Goal: Answer question/provide support: Answer question/provide support

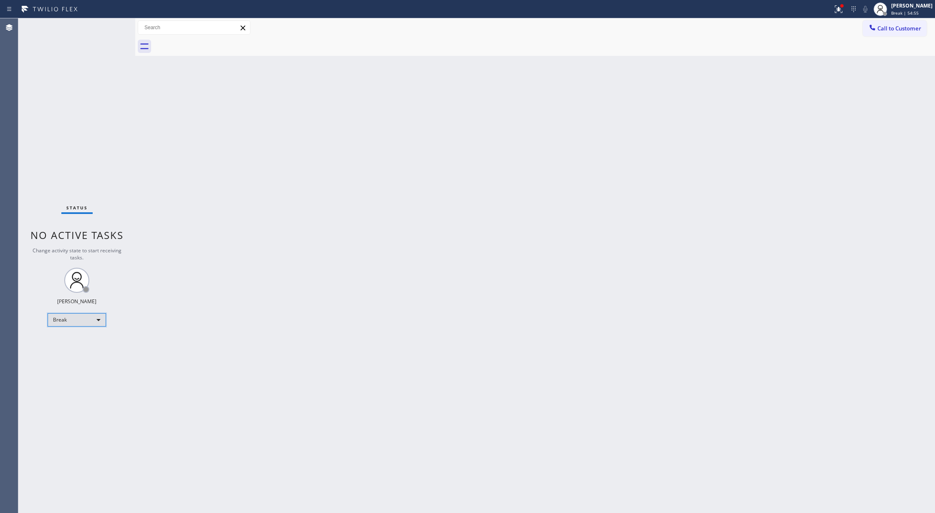
click at [101, 321] on div "Break" at bounding box center [77, 319] width 58 height 13
click at [87, 343] on li "Available" at bounding box center [76, 342] width 56 height 10
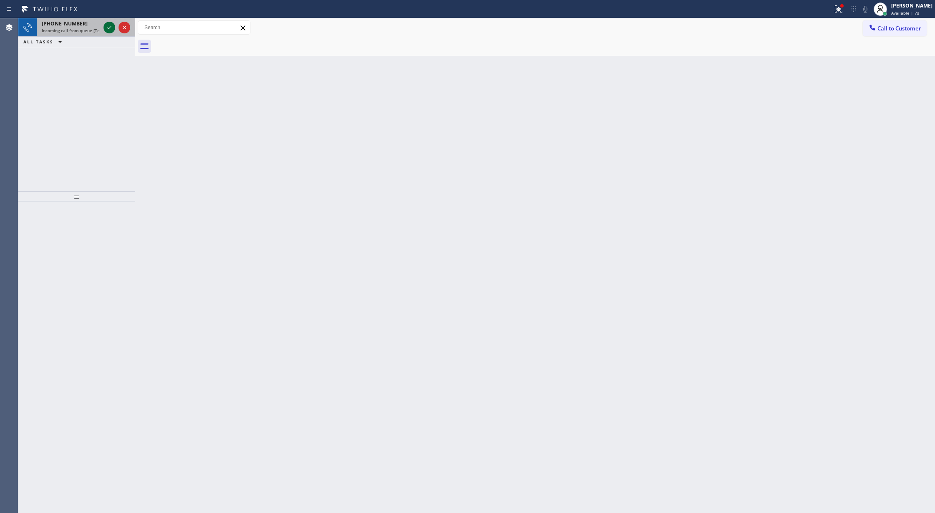
click at [109, 28] on icon at bounding box center [109, 27] width 4 height 3
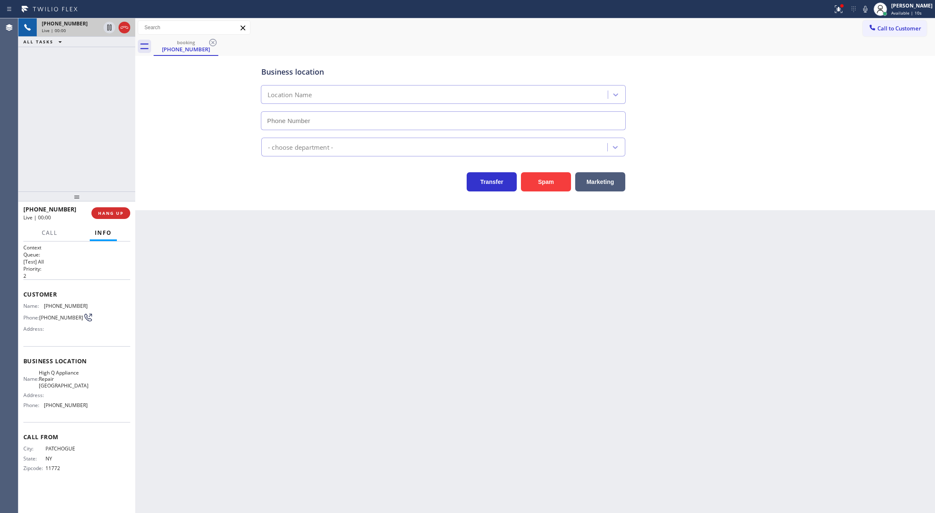
type input "[PHONE_NUMBER]"
click at [533, 186] on button "Spam" at bounding box center [546, 181] width 50 height 19
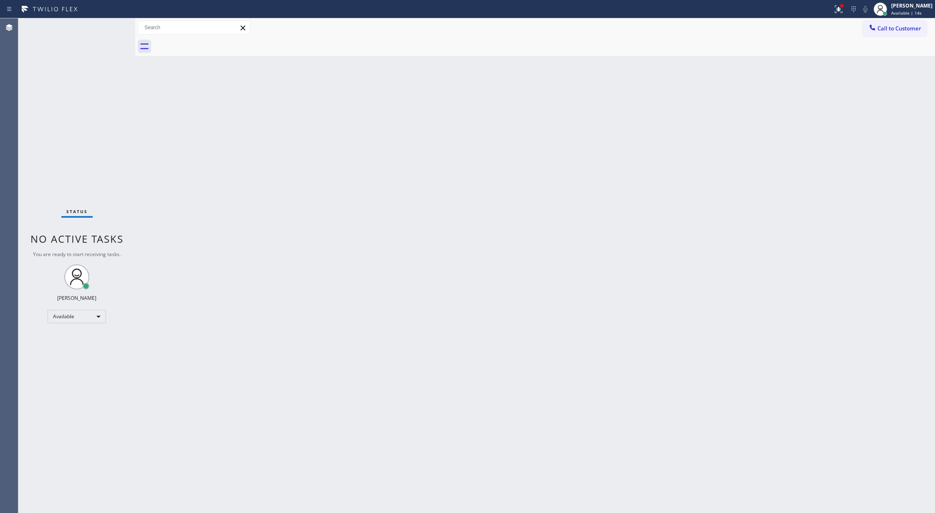
click at [109, 25] on div "Status No active tasks You are ready to start receiving tasks. [PERSON_NAME] Av…" at bounding box center [76, 265] width 117 height 495
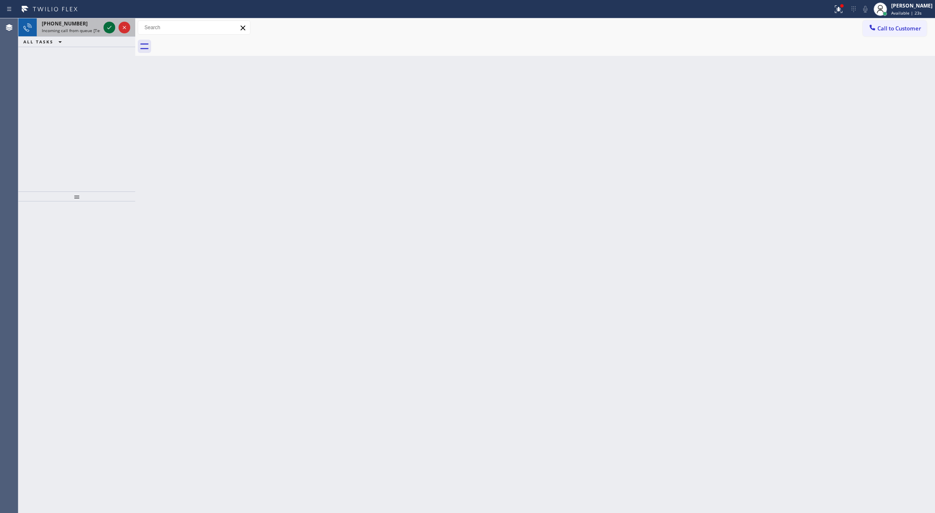
click at [109, 25] on icon at bounding box center [109, 28] width 10 height 10
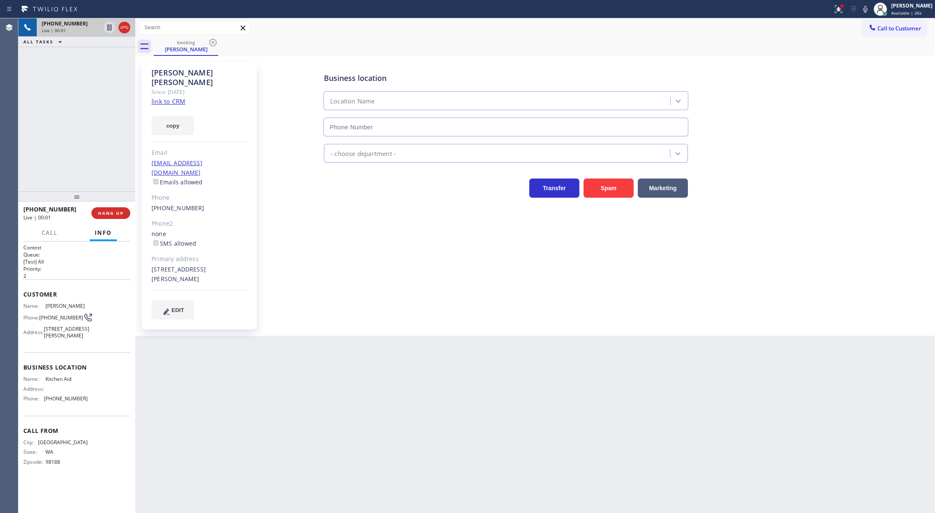
type input "[PHONE_NUMBER]"
click at [164, 97] on link "link to CRM" at bounding box center [169, 101] width 34 height 8
drag, startPoint x: 872, startPoint y: 10, endPoint x: 761, endPoint y: 149, distance: 177.0
click at [870, 10] on icon at bounding box center [865, 9] width 10 height 10
drag, startPoint x: 869, startPoint y: 10, endPoint x: 807, endPoint y: 55, distance: 76.5
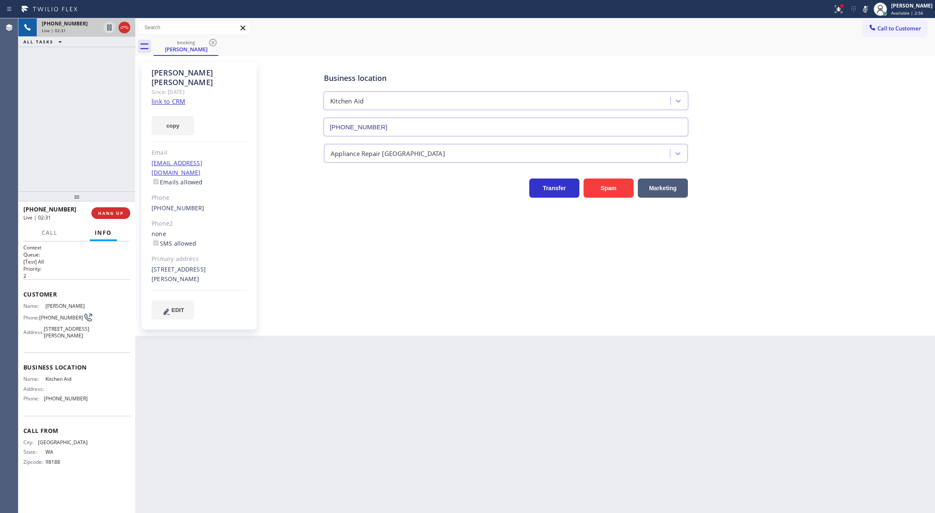
click at [868, 10] on rect at bounding box center [865, 8] width 6 height 6
click at [867, 11] on icon at bounding box center [865, 9] width 4 height 7
click at [110, 54] on icon at bounding box center [109, 56] width 10 height 10
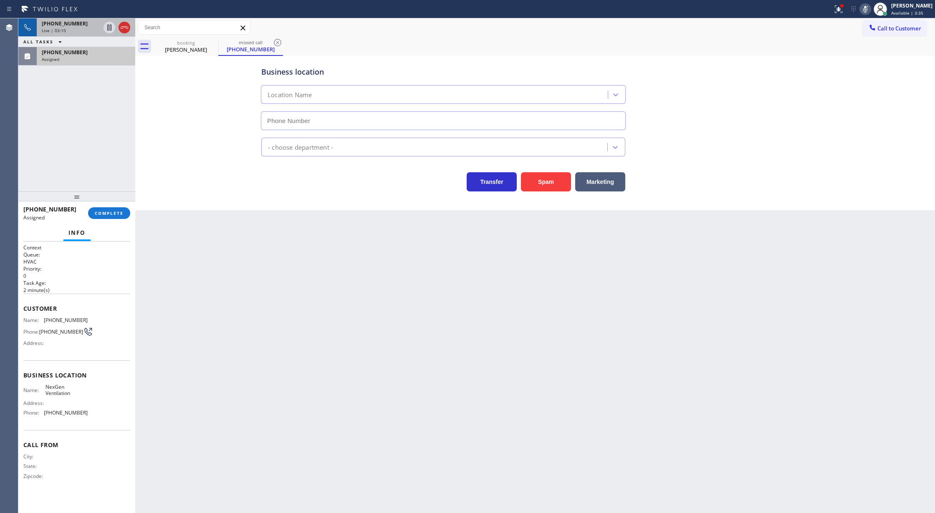
type input "[PHONE_NUMBER]"
click at [114, 214] on span "COMPLETE" at bounding box center [109, 213] width 29 height 6
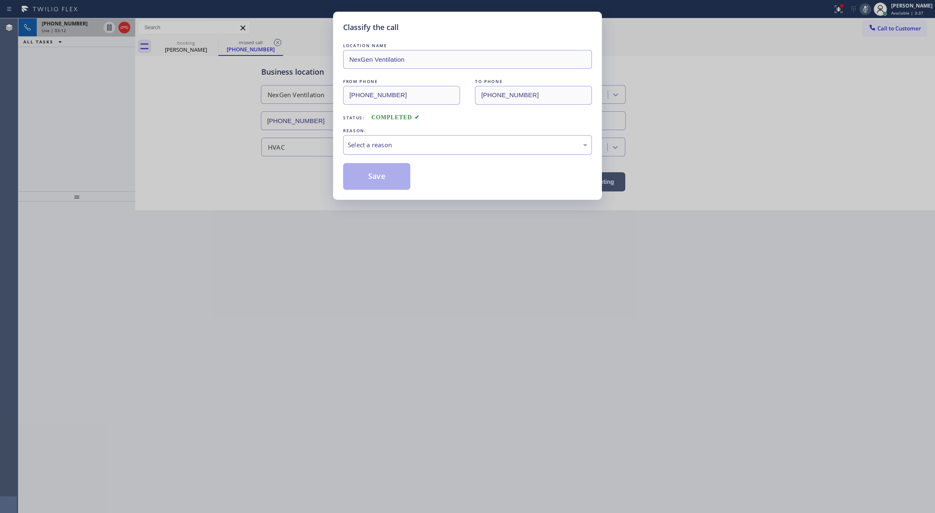
click at [371, 145] on div "Select a reason" at bounding box center [468, 145] width 240 height 10
click at [381, 180] on button "Save" at bounding box center [376, 176] width 67 height 27
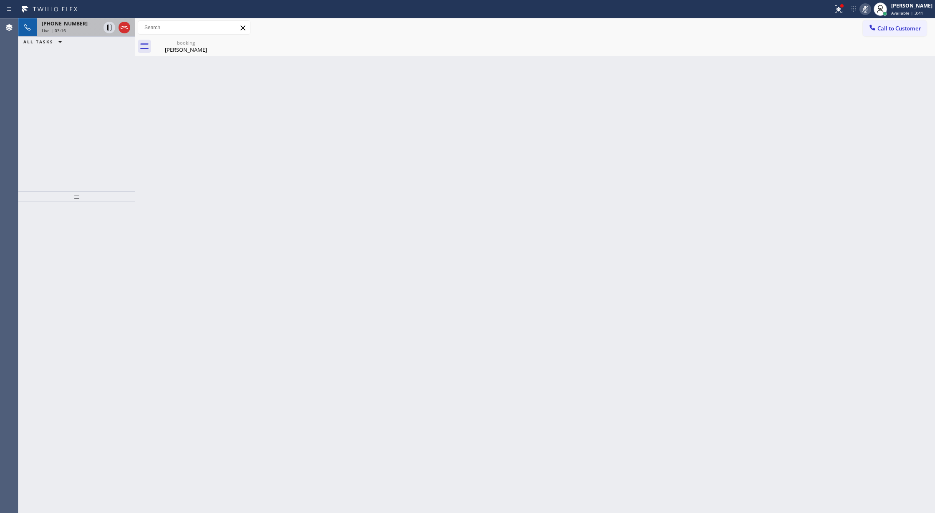
click at [867, 11] on icon at bounding box center [865, 9] width 4 height 7
click at [109, 57] on icon at bounding box center [109, 56] width 10 height 10
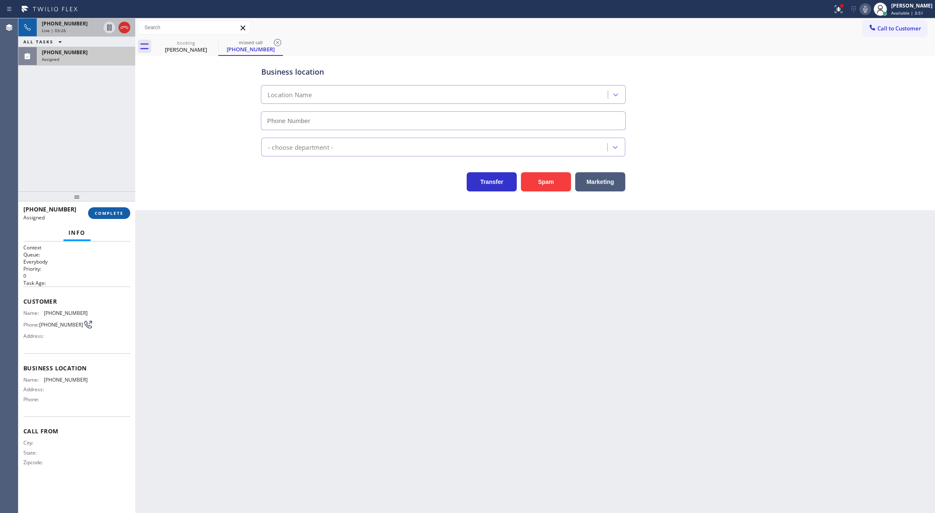
click at [111, 216] on button "COMPLETE" at bounding box center [109, 213] width 42 height 12
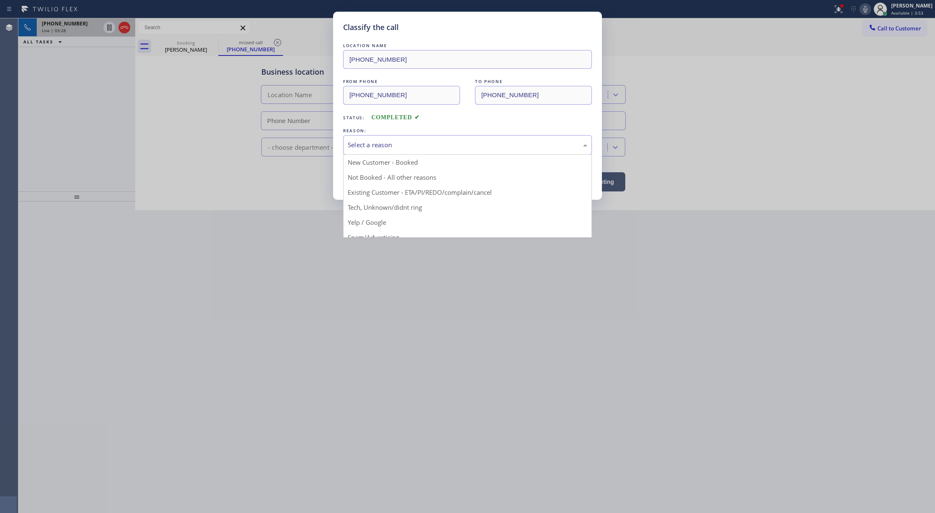
click at [386, 155] on div "Select a reason New Customer - Booked Not Booked - All other reasons Existing C…" at bounding box center [467, 145] width 249 height 20
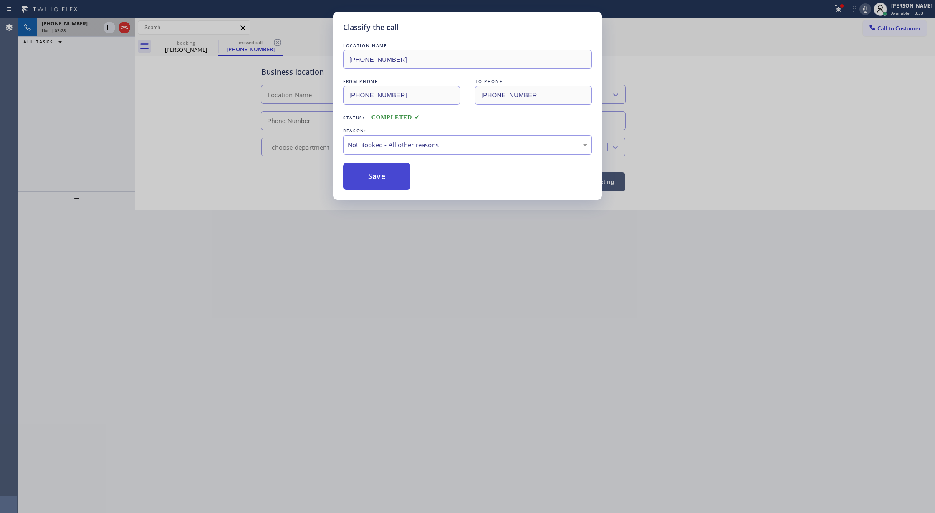
click at [379, 175] on button "Save" at bounding box center [376, 176] width 67 height 27
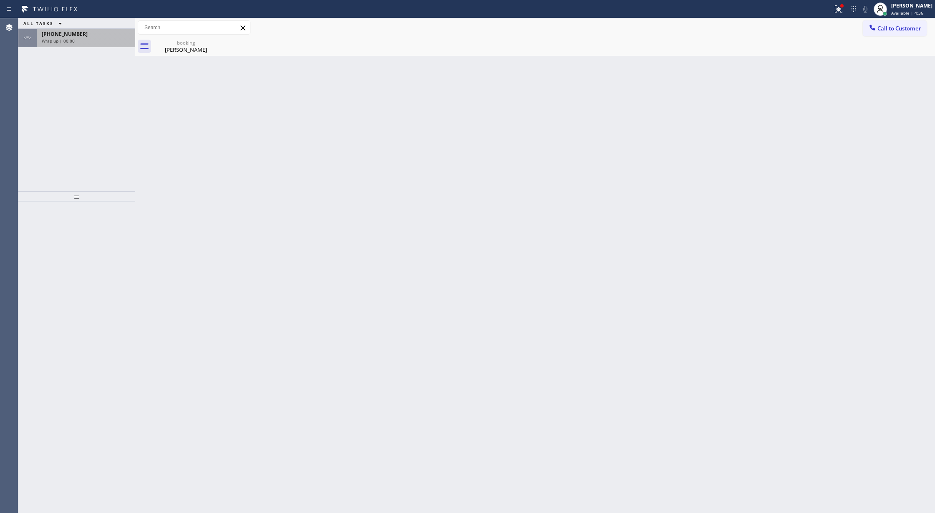
click at [122, 30] on div "ALL TASKS ALL TASKS ACTIVE TASKS TASKS IN WRAP UP [PHONE_NUMBER] Wrap up | 00:00" at bounding box center [76, 32] width 117 height 29
click at [125, 31] on div "[PHONE_NUMBER]" at bounding box center [86, 33] width 88 height 7
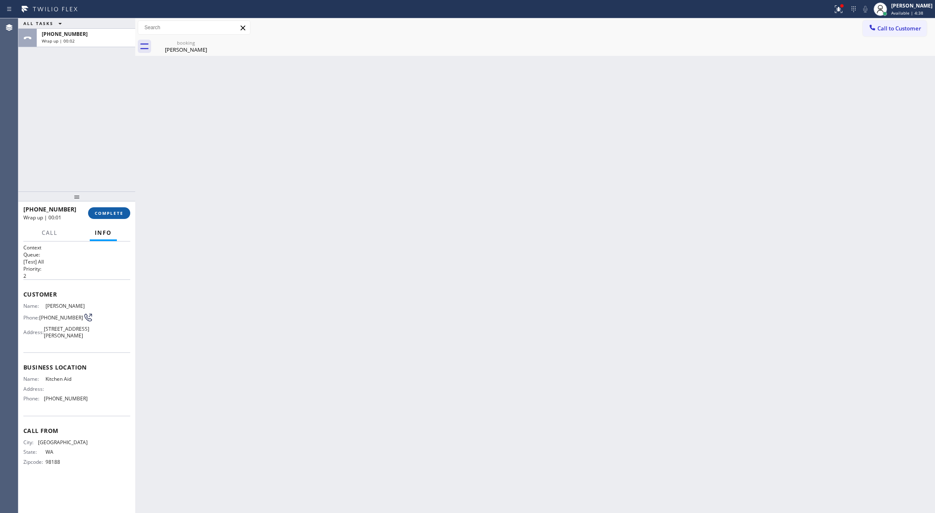
click at [99, 215] on span "COMPLETE" at bounding box center [109, 213] width 29 height 6
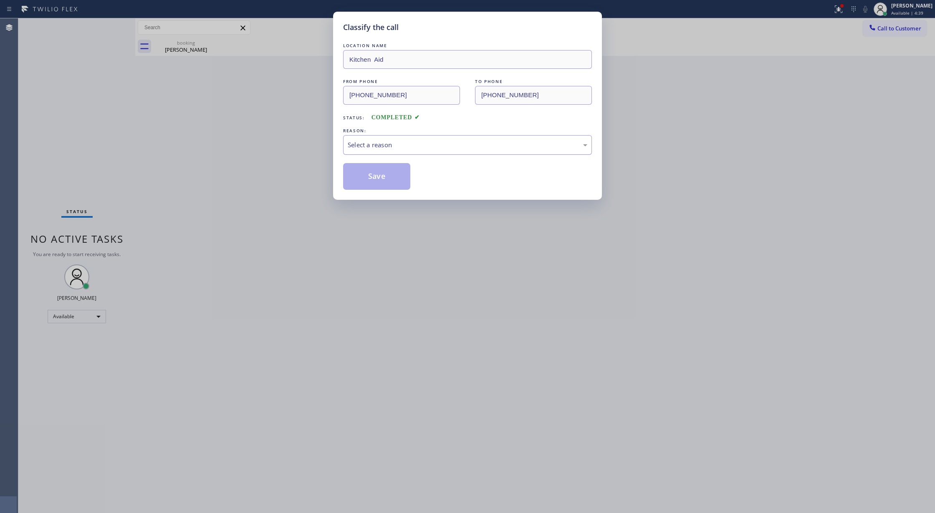
click at [343, 149] on div "Select a reason" at bounding box center [467, 145] width 249 height 20
click at [371, 169] on button "Save" at bounding box center [376, 176] width 67 height 27
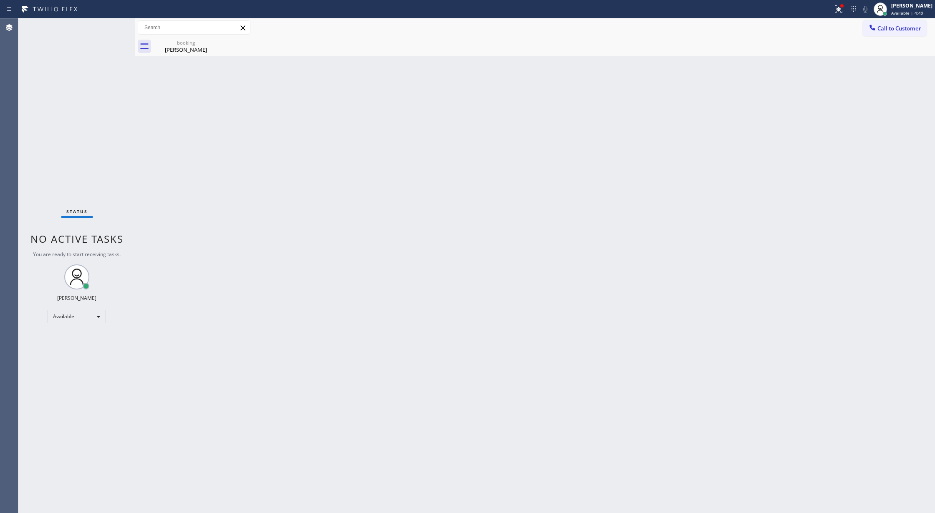
click at [194, 49] on div "[PERSON_NAME]" at bounding box center [185, 50] width 63 height 8
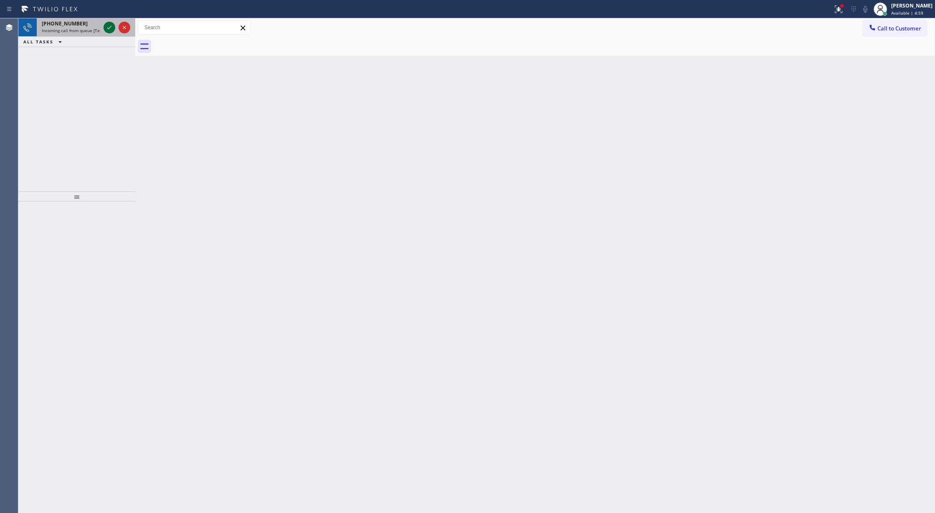
click at [104, 25] on div at bounding box center [110, 28] width 12 height 10
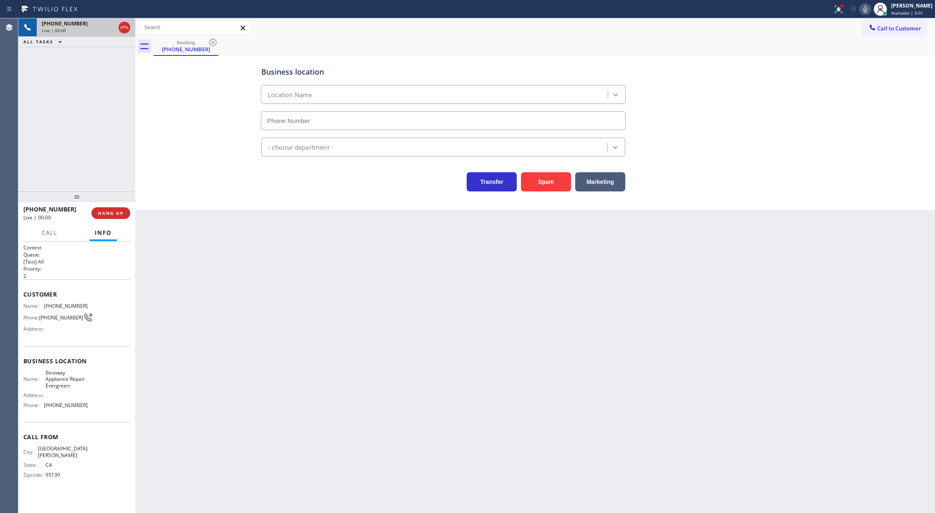
type input "[PHONE_NUMBER]"
click at [550, 182] on button "Spam" at bounding box center [546, 181] width 50 height 19
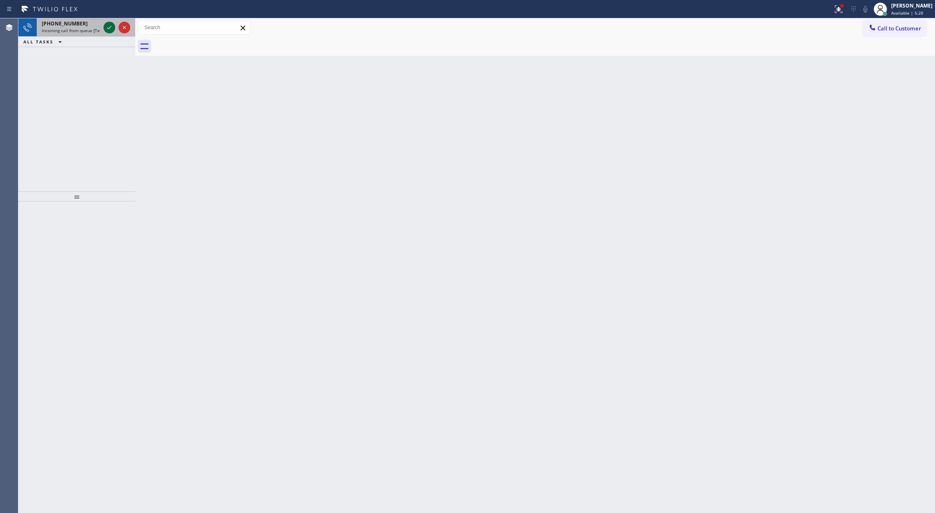
click at [107, 25] on icon at bounding box center [109, 28] width 10 height 10
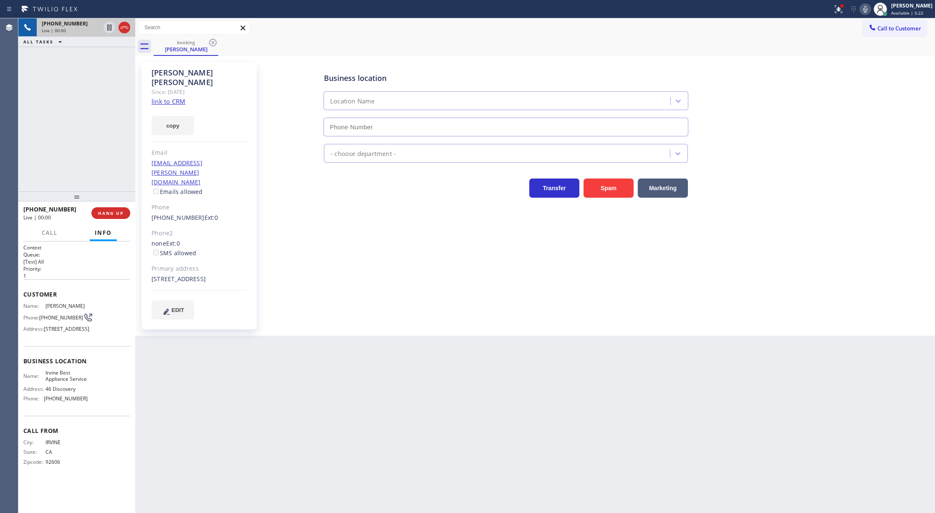
type input "[PHONE_NUMBER]"
click at [169, 97] on link "link to CRM" at bounding box center [169, 101] width 34 height 8
click at [865, 8] on icon at bounding box center [865, 9] width 10 height 10
drag, startPoint x: 871, startPoint y: 8, endPoint x: 853, endPoint y: 43, distance: 39.9
click at [870, 8] on icon at bounding box center [865, 9] width 10 height 10
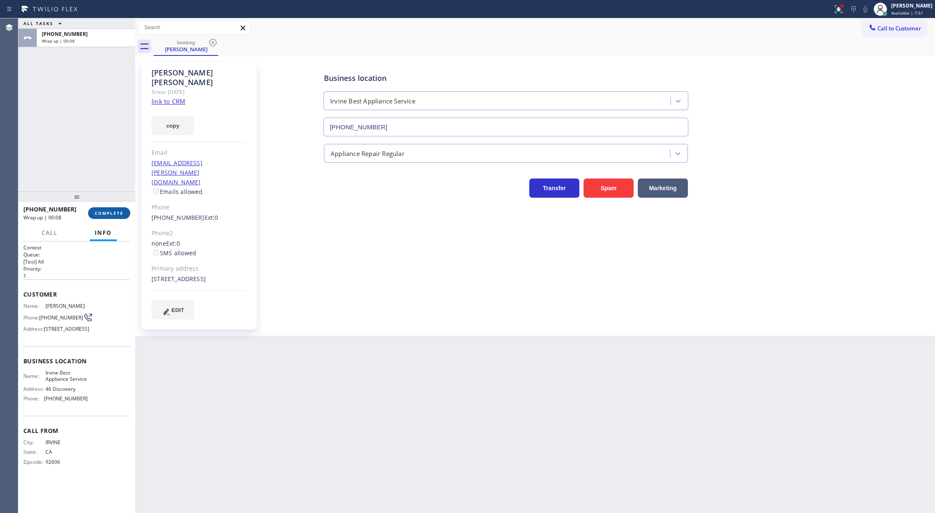
click at [103, 215] on span "COMPLETE" at bounding box center [109, 213] width 29 height 6
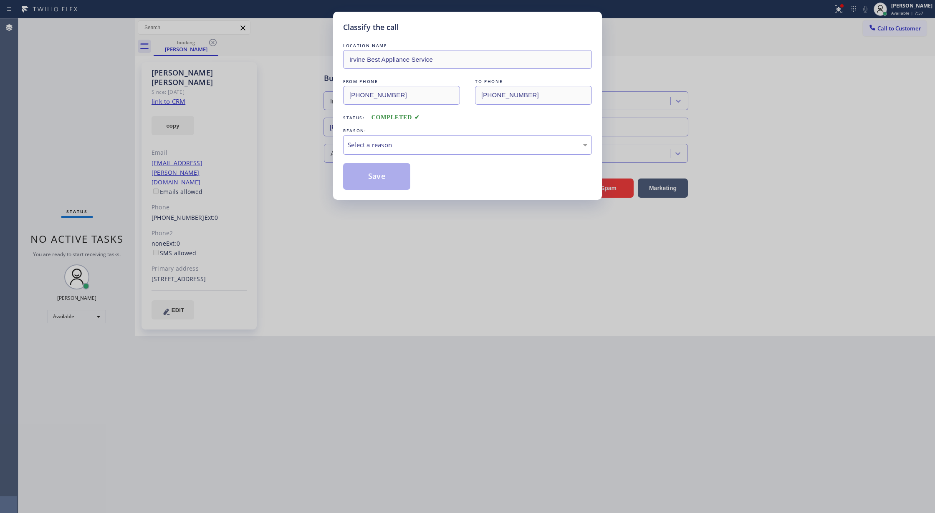
click at [368, 143] on div "Select a reason" at bounding box center [468, 145] width 240 height 10
click at [374, 174] on button "Save" at bounding box center [376, 176] width 67 height 27
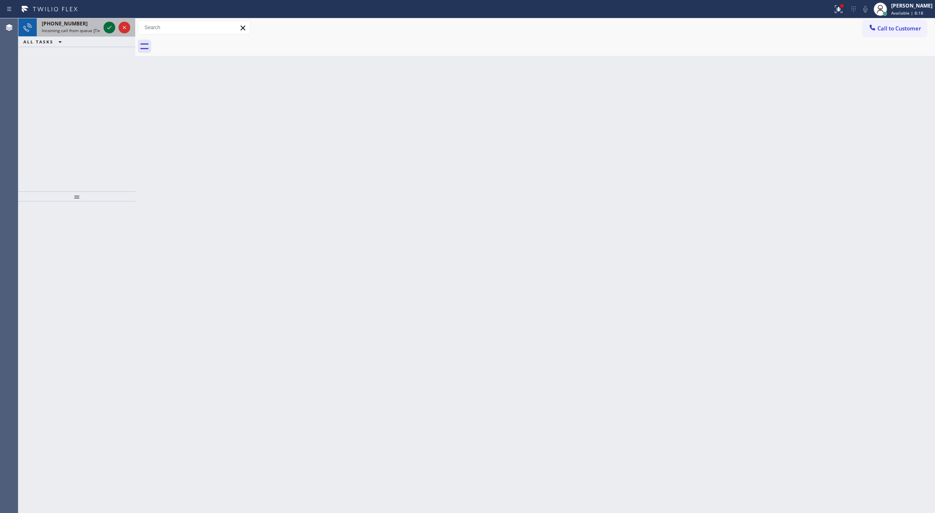
click at [109, 27] on icon at bounding box center [109, 28] width 10 height 10
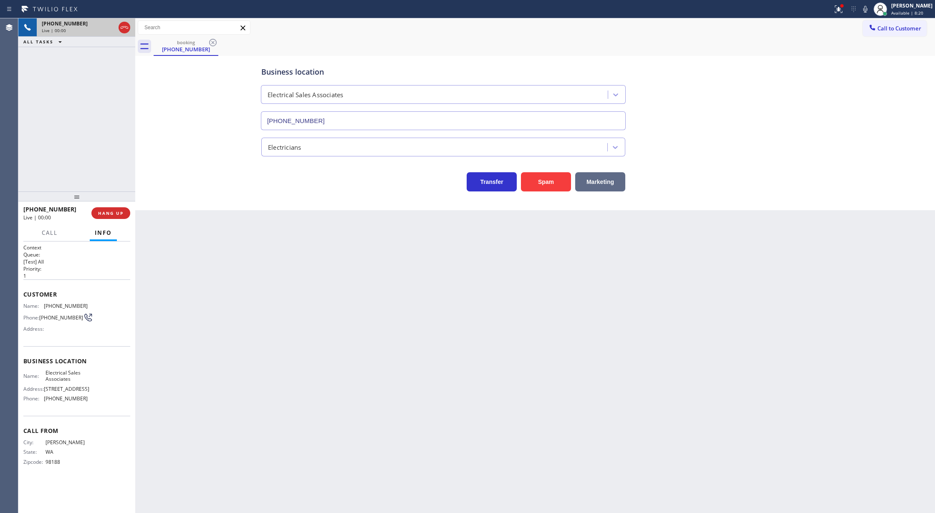
type input "[PHONE_NUMBER]"
click at [533, 185] on button "Spam" at bounding box center [546, 181] width 50 height 19
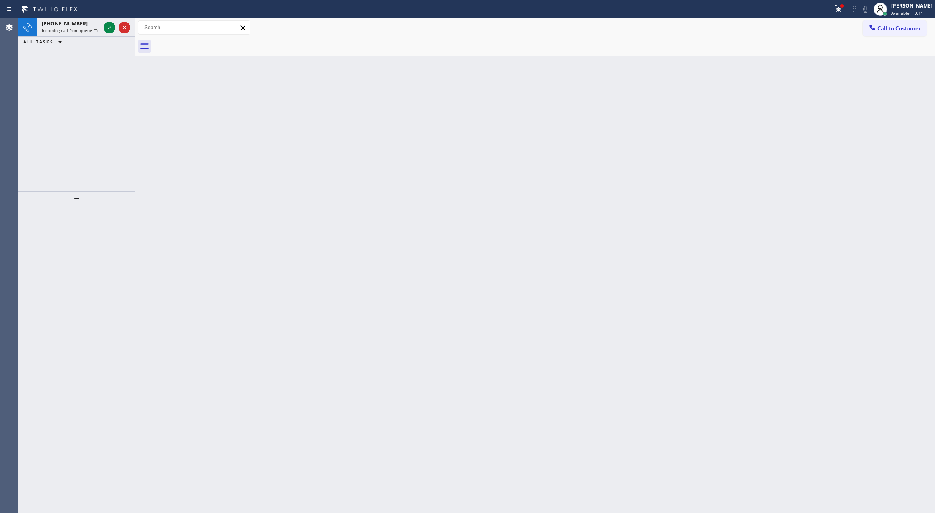
click at [109, 28] on icon at bounding box center [109, 28] width 10 height 10
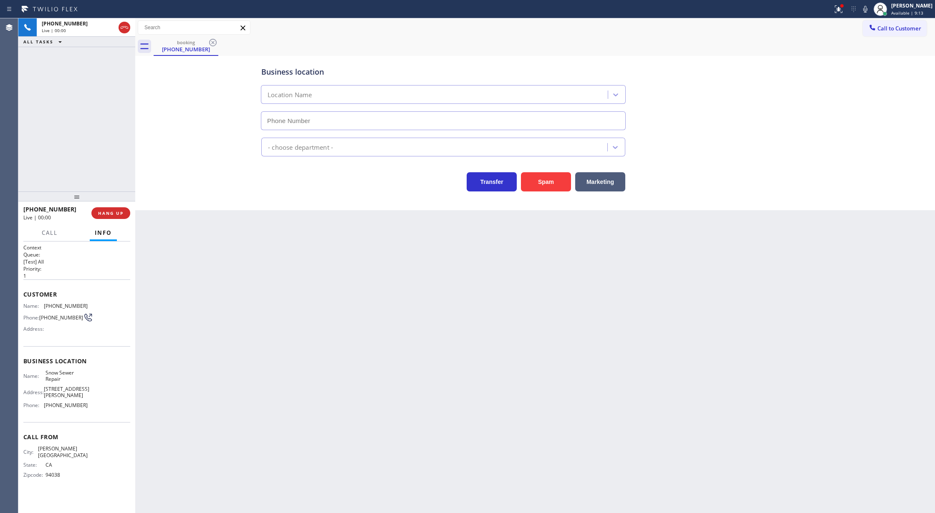
type input "[PHONE_NUMBER]"
click at [126, 28] on icon at bounding box center [125, 27] width 8 height 3
click at [105, 215] on span "COMPLETE" at bounding box center [109, 213] width 29 height 6
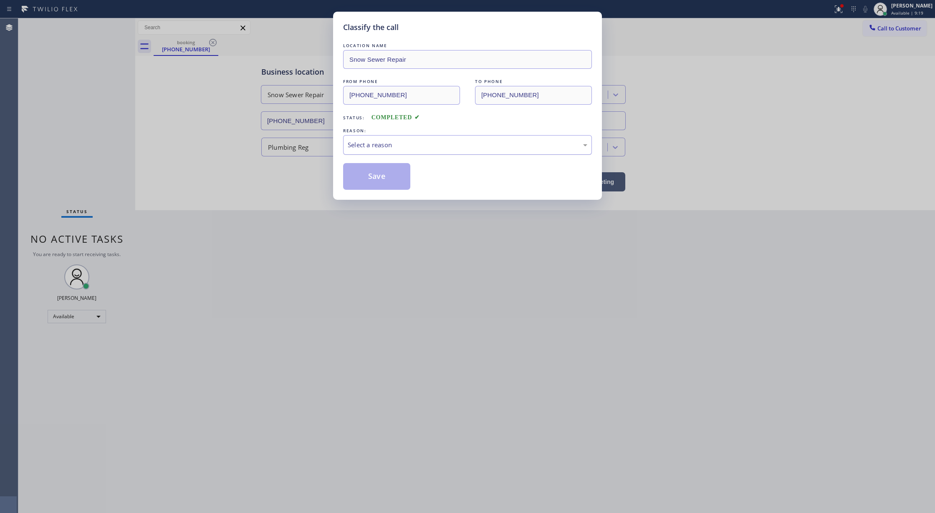
click at [354, 139] on div "Select a reason" at bounding box center [467, 145] width 249 height 20
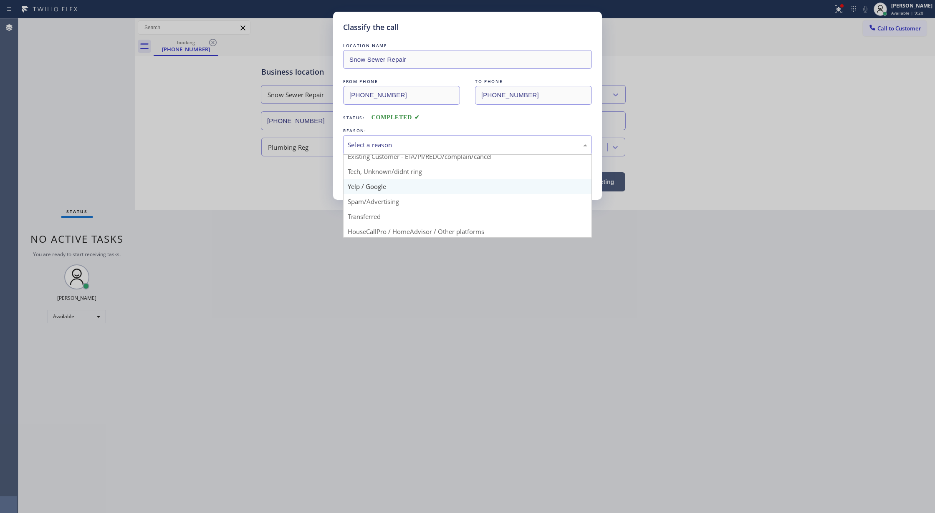
scroll to position [53, 0]
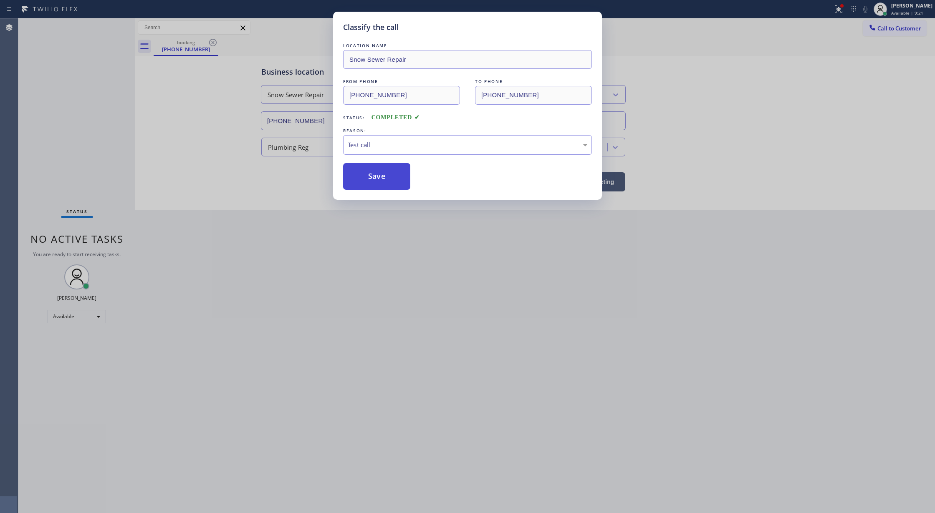
click at [377, 177] on button "Save" at bounding box center [376, 176] width 67 height 27
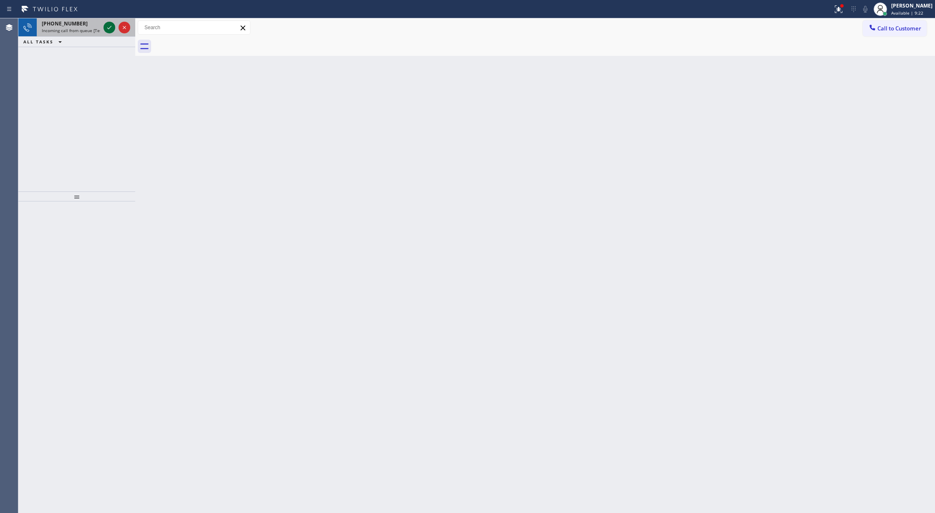
click at [108, 27] on icon at bounding box center [109, 28] width 10 height 10
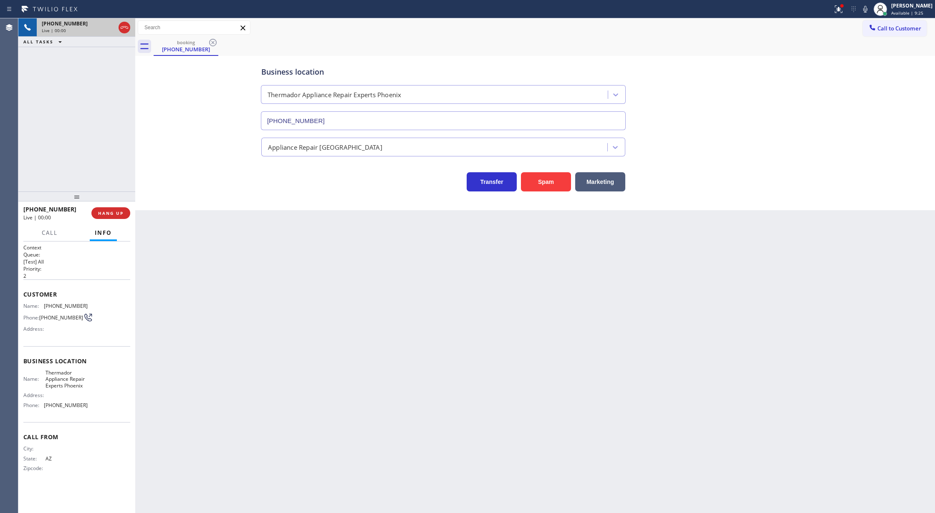
type input "[PHONE_NUMBER]"
click at [539, 182] on button "Spam" at bounding box center [546, 181] width 50 height 19
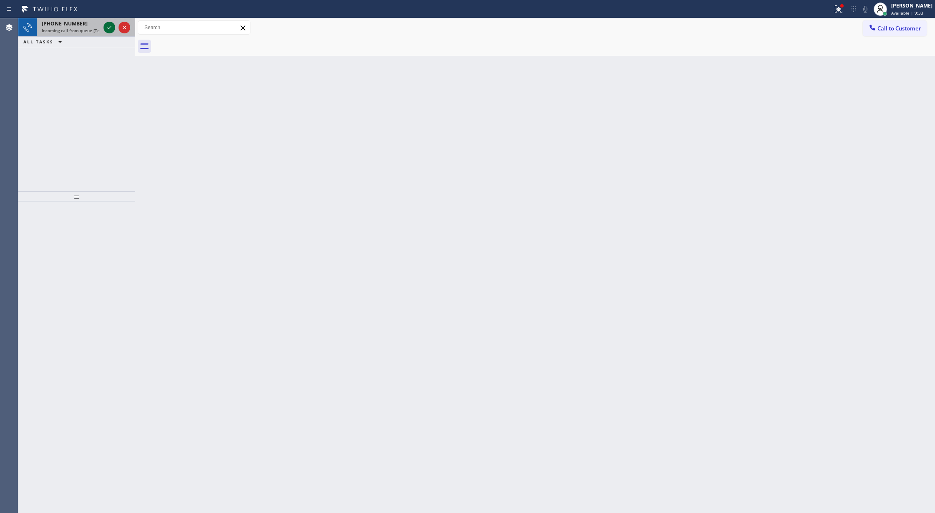
click at [111, 25] on icon at bounding box center [109, 28] width 10 height 10
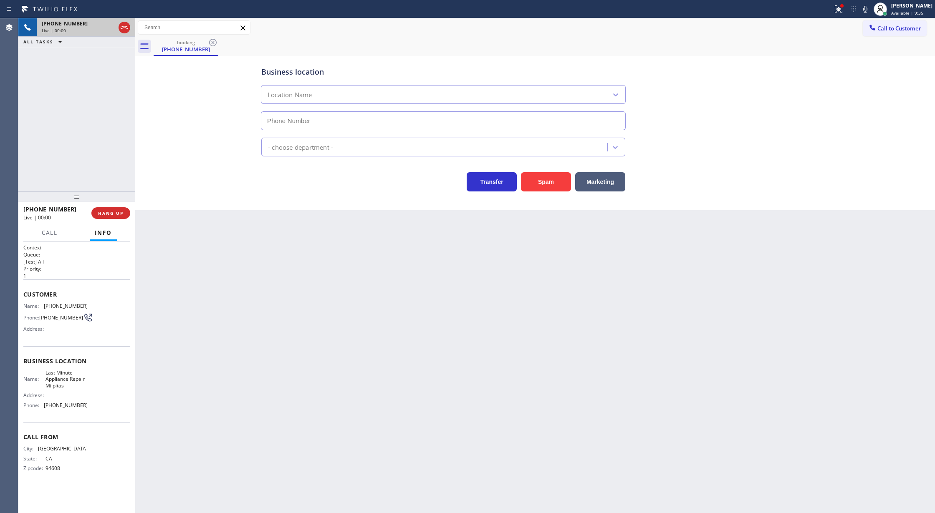
type input "[PHONE_NUMBER]"
click at [546, 174] on button "Spam" at bounding box center [546, 181] width 50 height 19
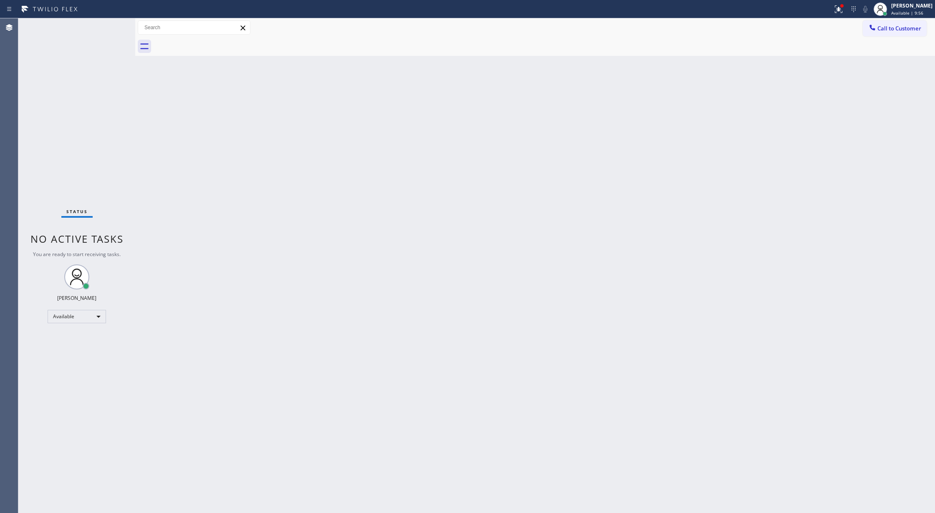
drag, startPoint x: 105, startPoint y: 29, endPoint x: 129, endPoint y: 71, distance: 47.8
click at [105, 29] on div "Status No active tasks You are ready to start receiving tasks. [PERSON_NAME] Av…" at bounding box center [76, 265] width 117 height 495
click at [115, 26] on div "Status No active tasks You are ready to start receiving tasks. [PERSON_NAME] Av…" at bounding box center [76, 265] width 117 height 495
click at [114, 23] on div "Status No active tasks You are ready to start receiving tasks. [PERSON_NAME] Av…" at bounding box center [76, 265] width 117 height 495
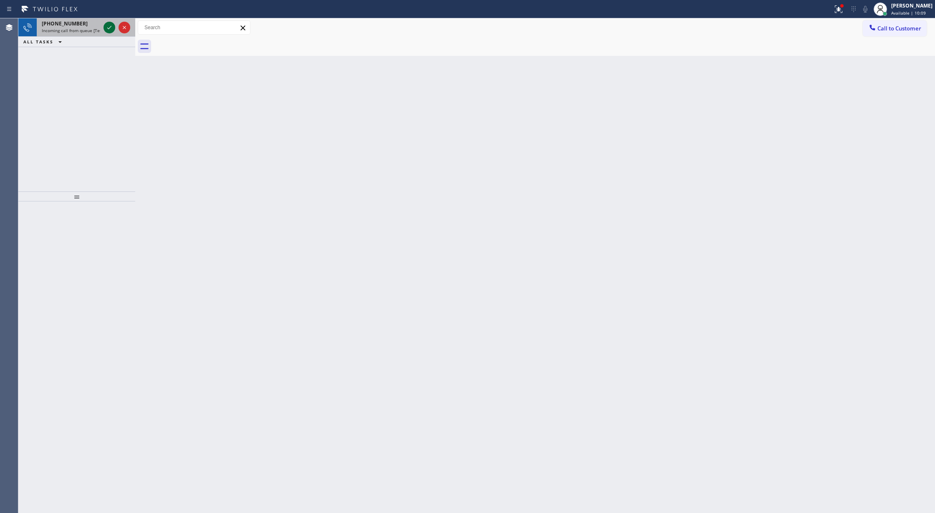
click at [107, 28] on icon at bounding box center [109, 28] width 10 height 10
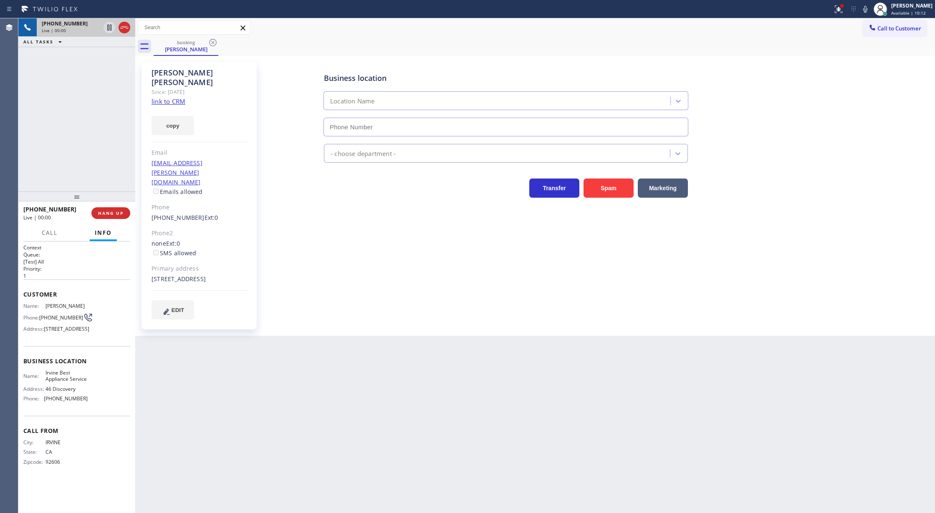
type input "[PHONE_NUMBER]"
click at [174, 97] on link "link to CRM" at bounding box center [169, 101] width 34 height 8
click at [124, 26] on icon at bounding box center [125, 27] width 8 height 3
click at [105, 214] on span "COMPLETE" at bounding box center [109, 213] width 29 height 6
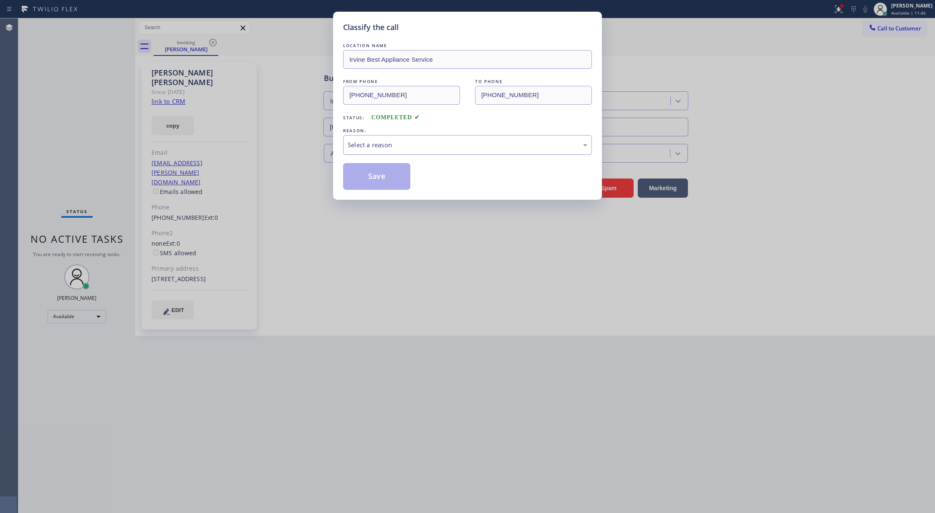
click at [397, 140] on div "Select a reason" at bounding box center [468, 145] width 240 height 10
click at [366, 183] on button "Save" at bounding box center [376, 176] width 67 height 27
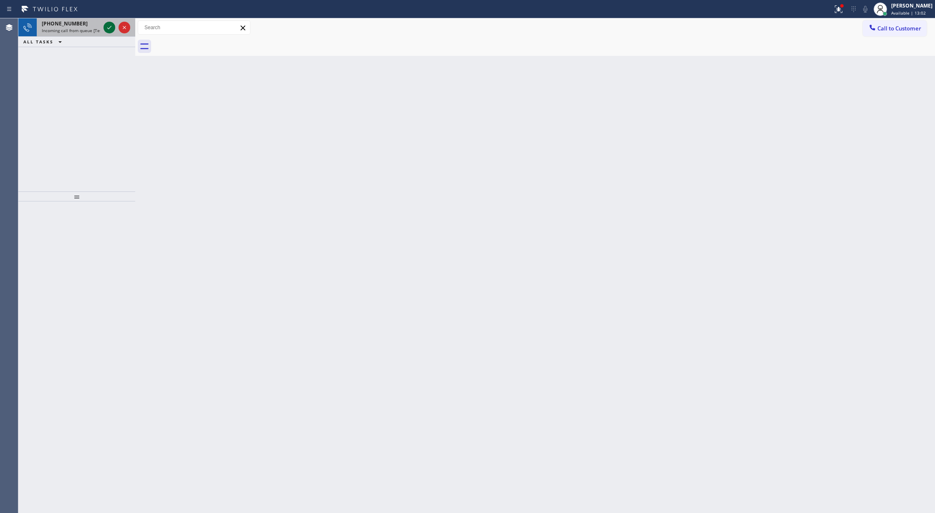
click at [110, 32] on icon at bounding box center [109, 28] width 10 height 10
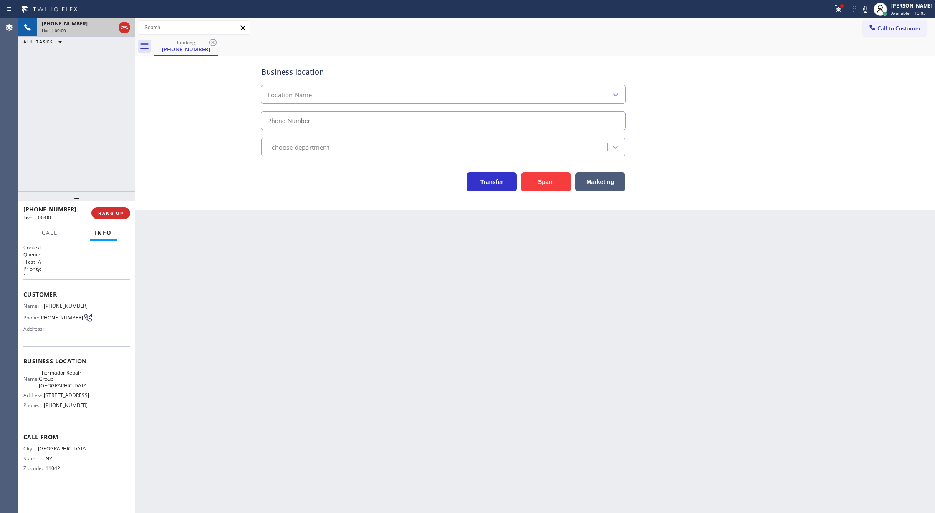
type input "[PHONE_NUMBER]"
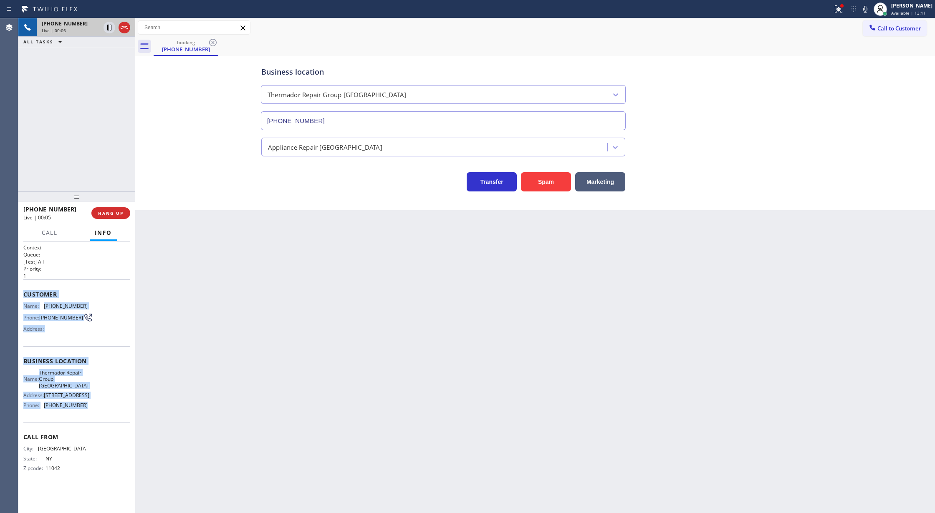
copy div "Customer Name: [PHONE_NUMBER] Phone: [PHONE_NUMBER] Address: Business location …"
drag, startPoint x: 21, startPoint y: 291, endPoint x: 118, endPoint y: 412, distance: 154.4
click at [118, 412] on div "Context Queue: [Test] All Priority: 1 Customer Name: [PHONE_NUMBER] Phone: [PHO…" at bounding box center [76, 378] width 117 height 272
click at [869, 7] on icon at bounding box center [865, 9] width 10 height 10
click at [869, 6] on icon at bounding box center [865, 9] width 10 height 10
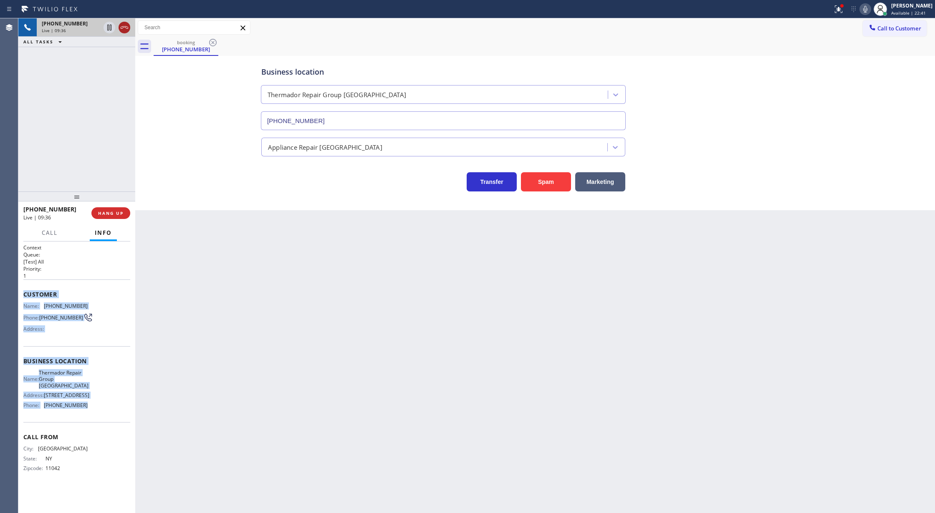
click at [125, 27] on icon at bounding box center [125, 27] width 8 height 3
click at [99, 212] on span "COMPLETE" at bounding box center [109, 213] width 29 height 6
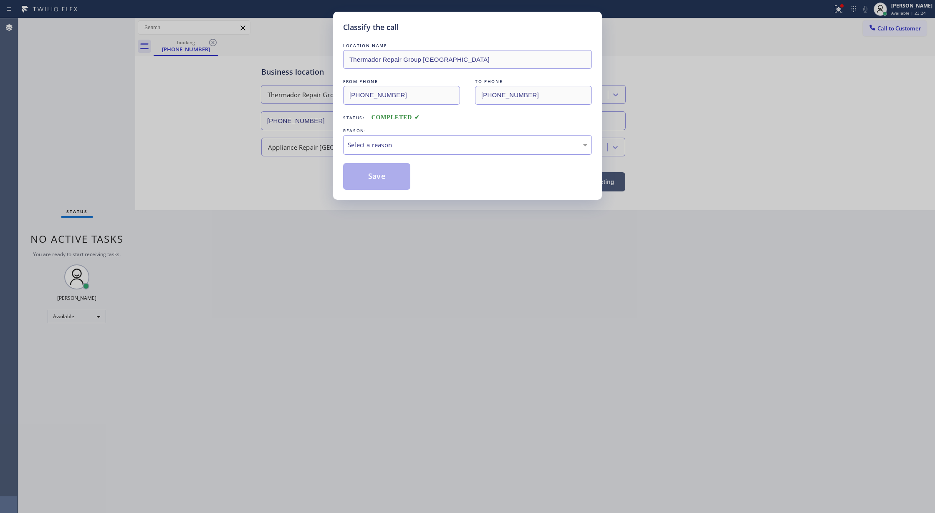
click at [383, 139] on div "Select a reason" at bounding box center [467, 145] width 249 height 20
click at [364, 177] on button "Save" at bounding box center [376, 176] width 67 height 27
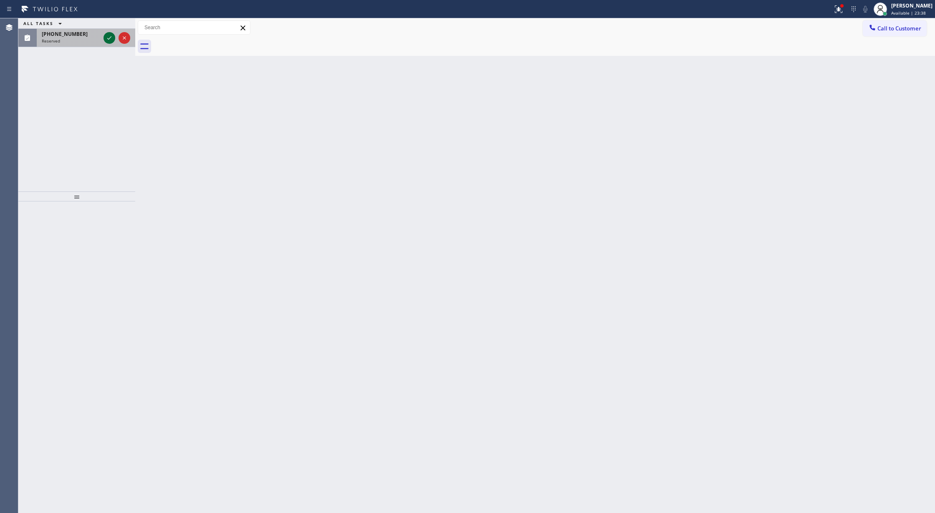
click at [108, 35] on icon at bounding box center [109, 38] width 10 height 10
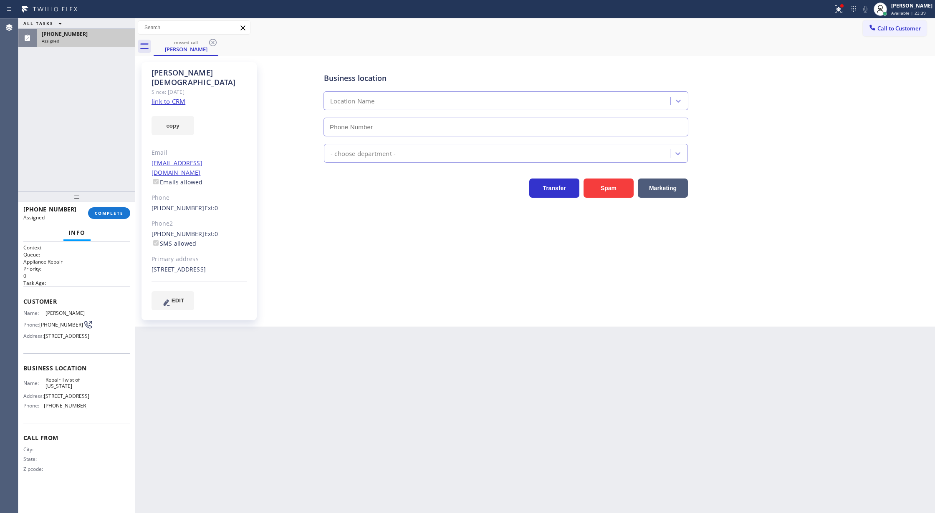
type input "[PHONE_NUMBER]"
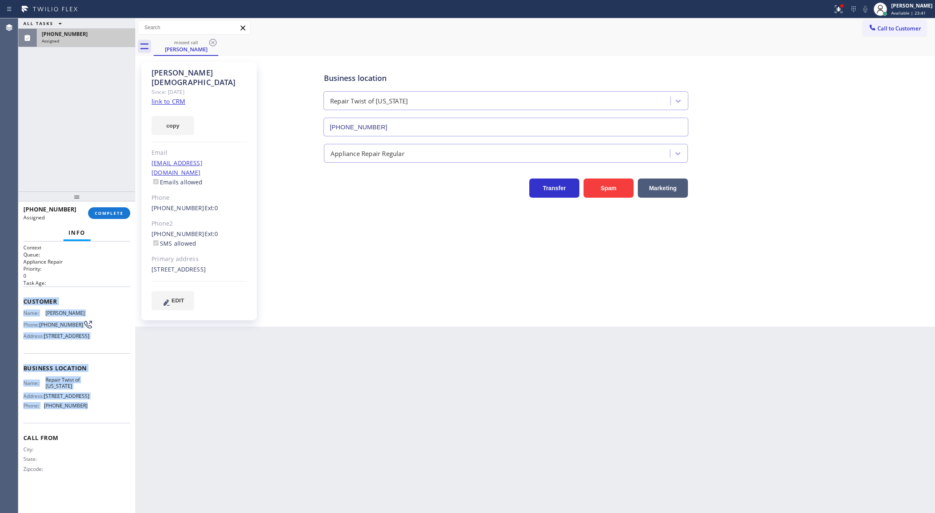
drag, startPoint x: 21, startPoint y: 301, endPoint x: 97, endPoint y: 446, distance: 163.5
click at [97, 446] on div "Context Queue: Appliance Repair Priority: 0 Task Age: Customer Name: [PERSON_NA…" at bounding box center [76, 378] width 117 height 272
drag, startPoint x: 116, startPoint y: 211, endPoint x: 177, endPoint y: 211, distance: 60.9
click at [117, 211] on span "COMPLETE" at bounding box center [109, 213] width 29 height 6
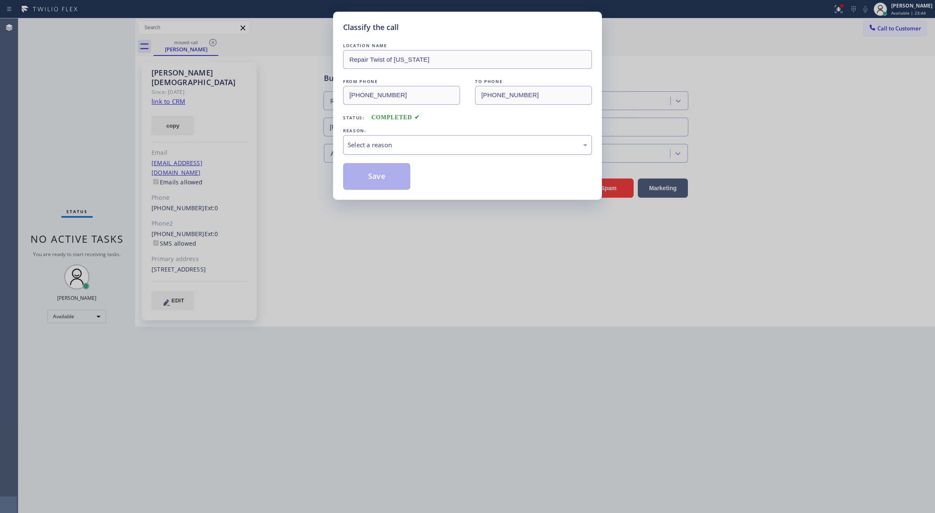
click at [384, 149] on div "Select a reason" at bounding box center [468, 145] width 240 height 10
click at [367, 171] on button "Save" at bounding box center [376, 176] width 67 height 27
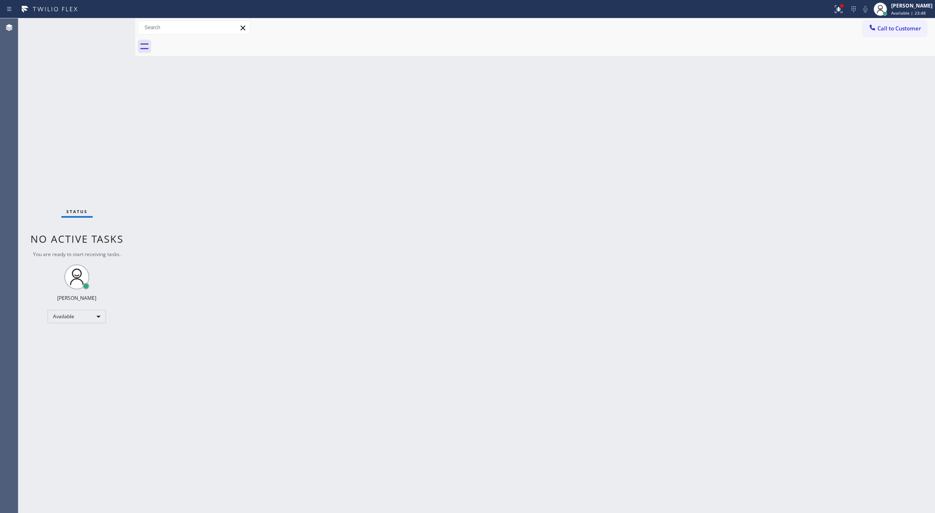
click at [114, 28] on div "Status No active tasks You are ready to start receiving tasks. [PERSON_NAME] Av…" at bounding box center [76, 265] width 117 height 495
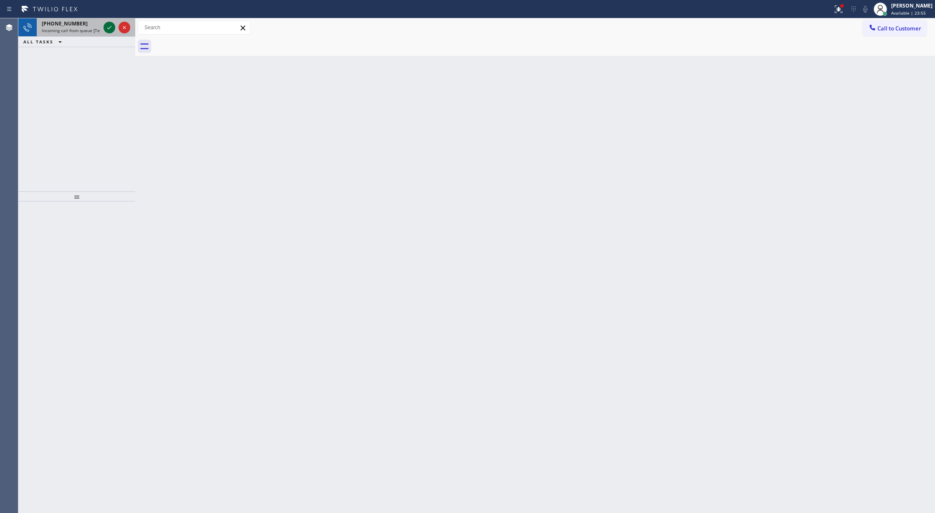
click at [109, 25] on icon at bounding box center [109, 28] width 10 height 10
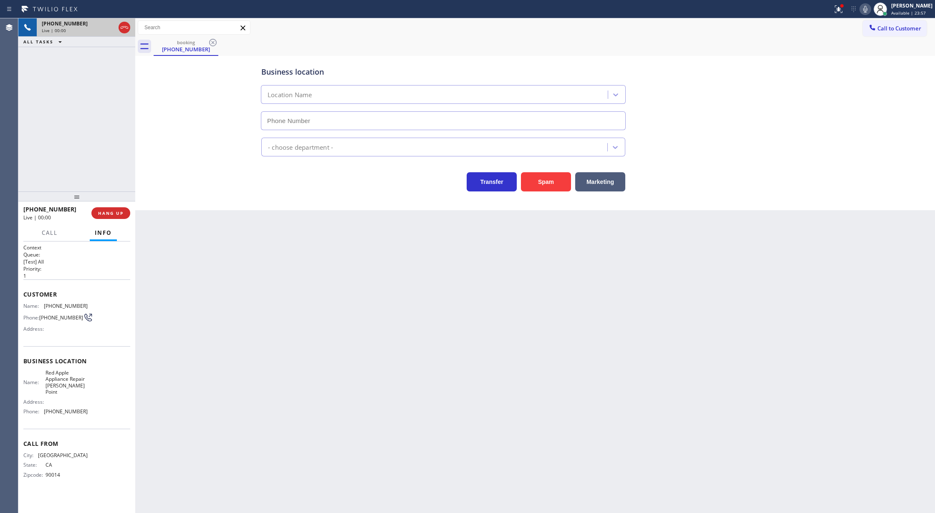
type input "[PHONE_NUMBER]"
click at [548, 182] on button "Spam" at bounding box center [546, 181] width 50 height 19
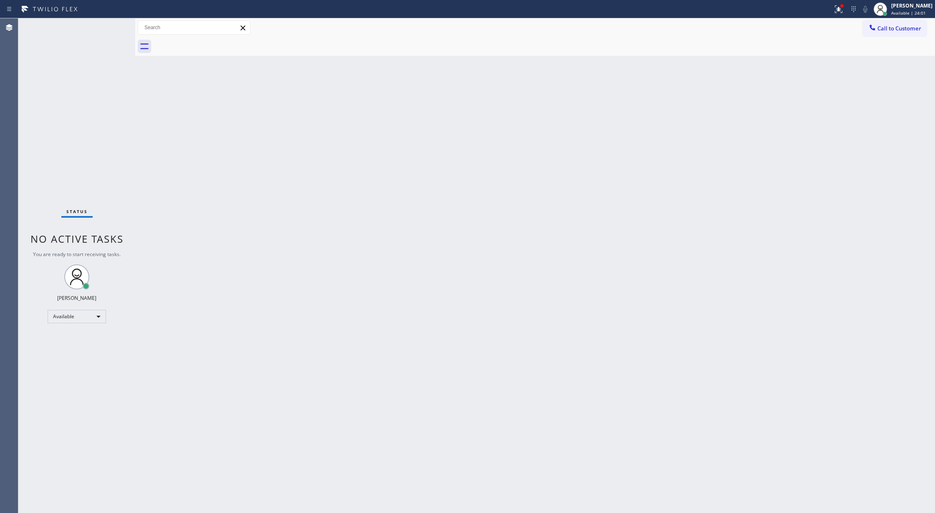
click at [112, 23] on div "Status No active tasks You are ready to start receiving tasks. [PERSON_NAME] Av…" at bounding box center [76, 265] width 117 height 495
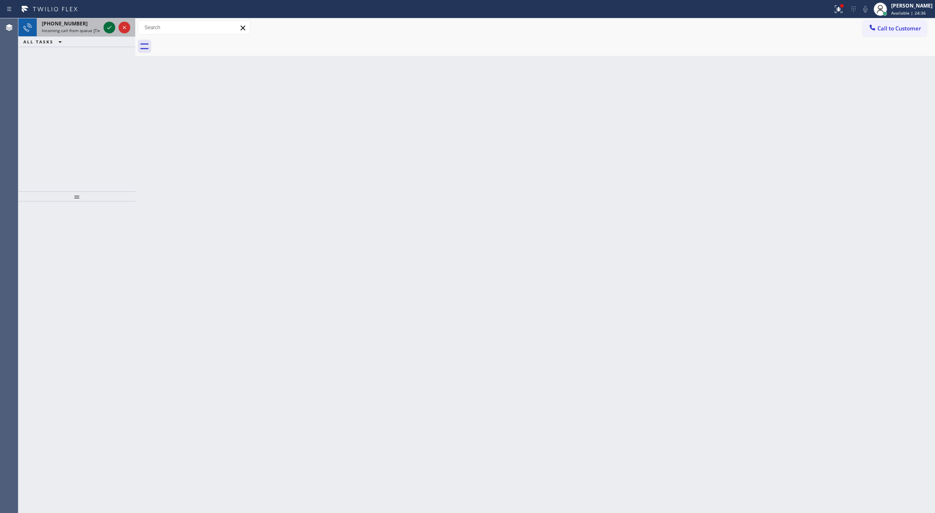
click at [111, 28] on icon at bounding box center [109, 28] width 10 height 10
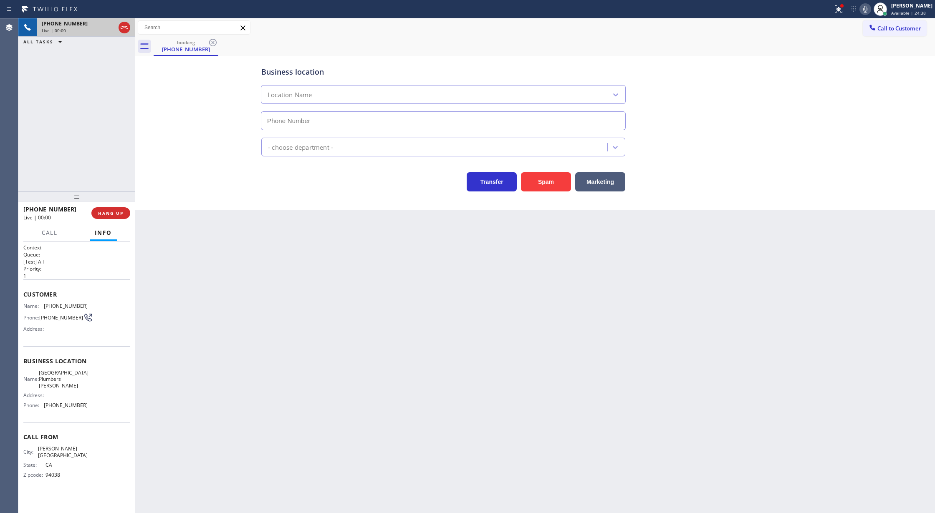
type input "[PHONE_NUMBER]"
click at [125, 29] on icon at bounding box center [124, 28] width 10 height 10
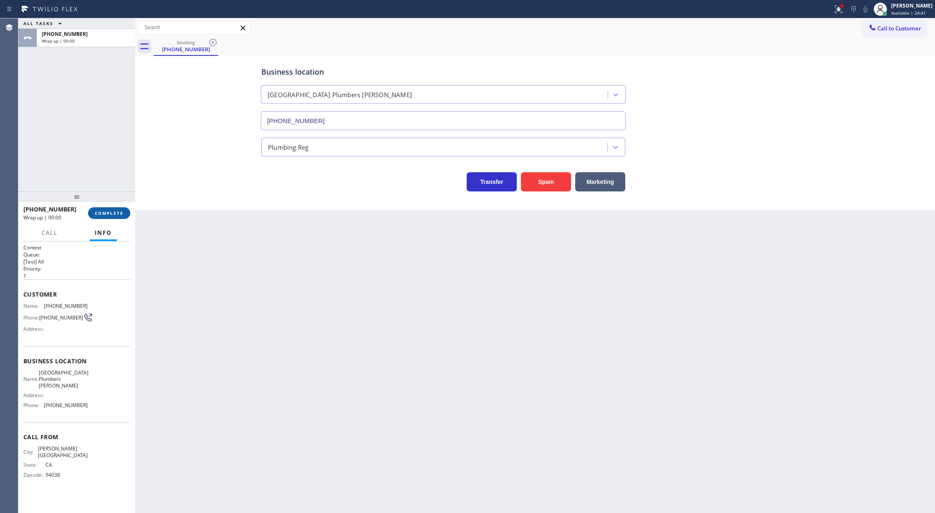
click at [114, 214] on span "COMPLETE" at bounding box center [109, 213] width 29 height 6
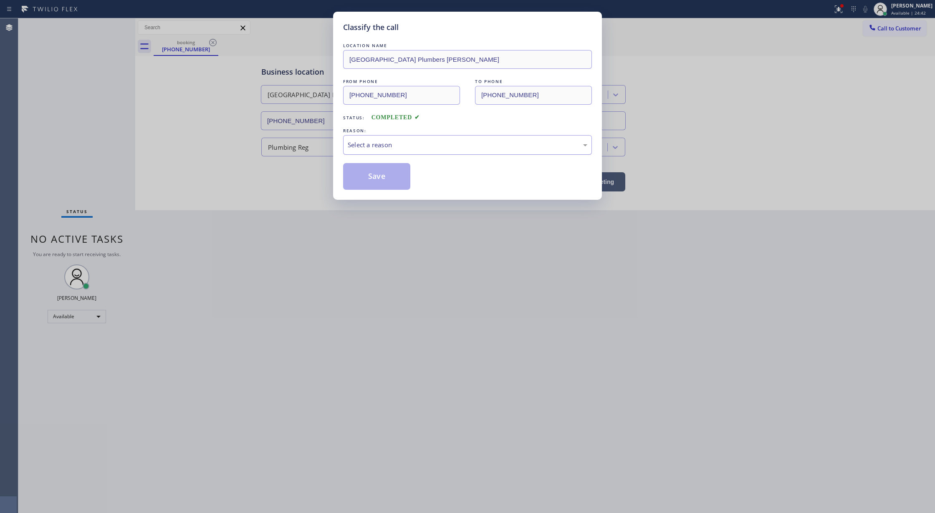
click at [378, 149] on div "Select a reason" at bounding box center [468, 145] width 240 height 10
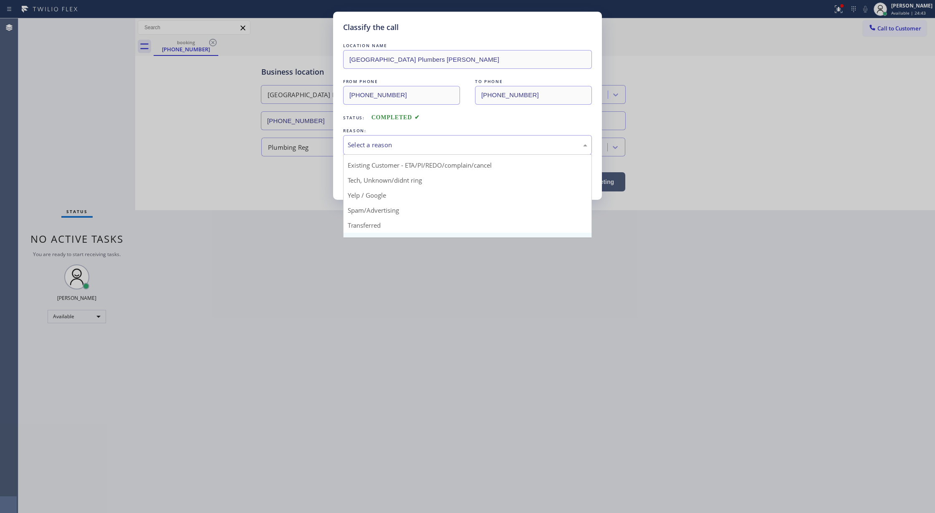
scroll to position [53, 0]
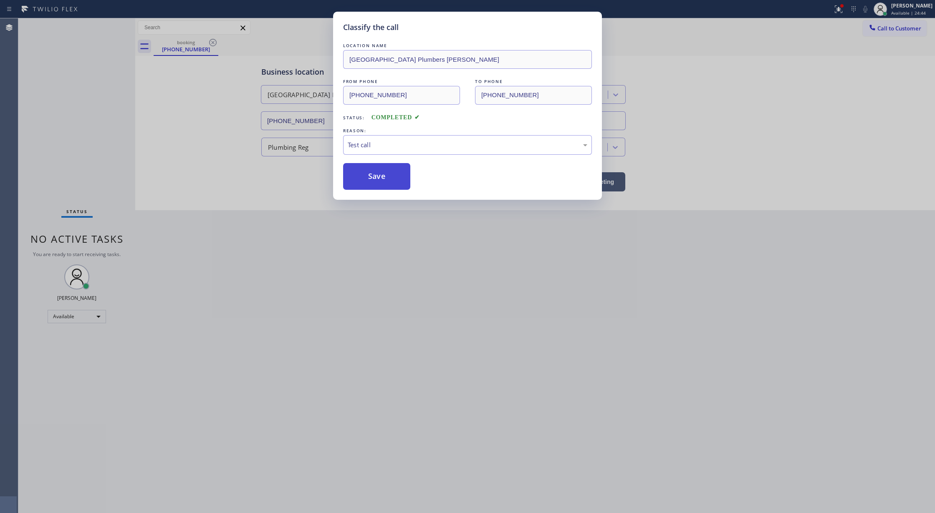
click at [380, 169] on button "Save" at bounding box center [376, 176] width 67 height 27
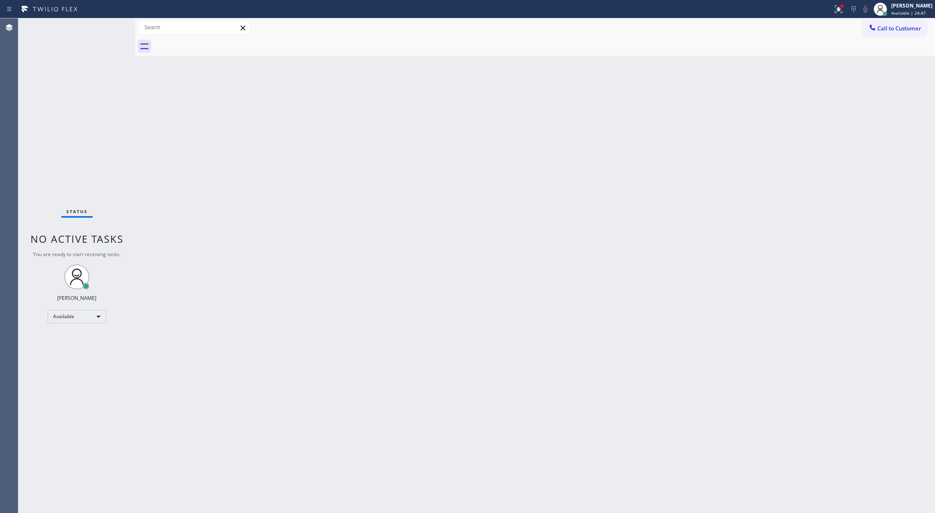
click at [112, 25] on div "Status No active tasks You are ready to start receiving tasks. [PERSON_NAME] Av…" at bounding box center [76, 265] width 117 height 495
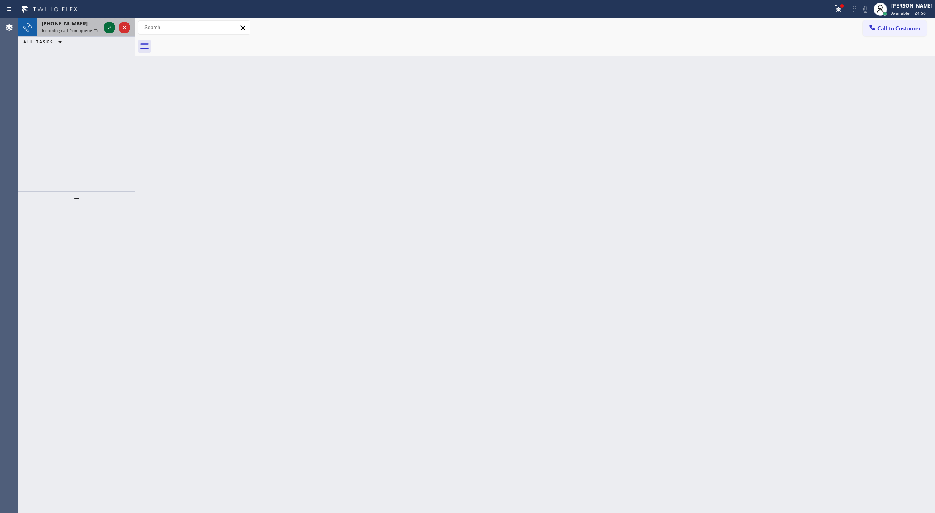
click at [107, 28] on icon at bounding box center [109, 28] width 10 height 10
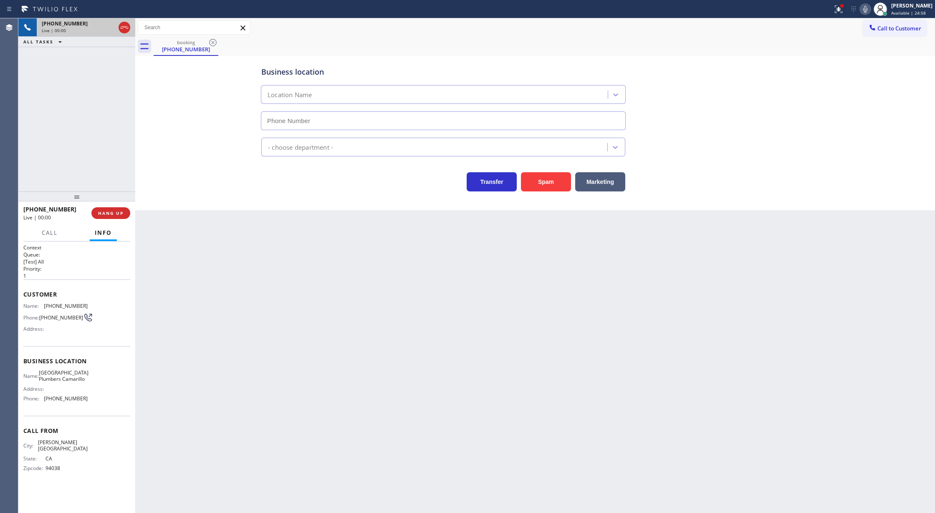
type input "[PHONE_NUMBER]"
click at [129, 26] on div at bounding box center [125, 28] width 12 height 10
click at [104, 216] on span "COMPLETE" at bounding box center [109, 213] width 29 height 6
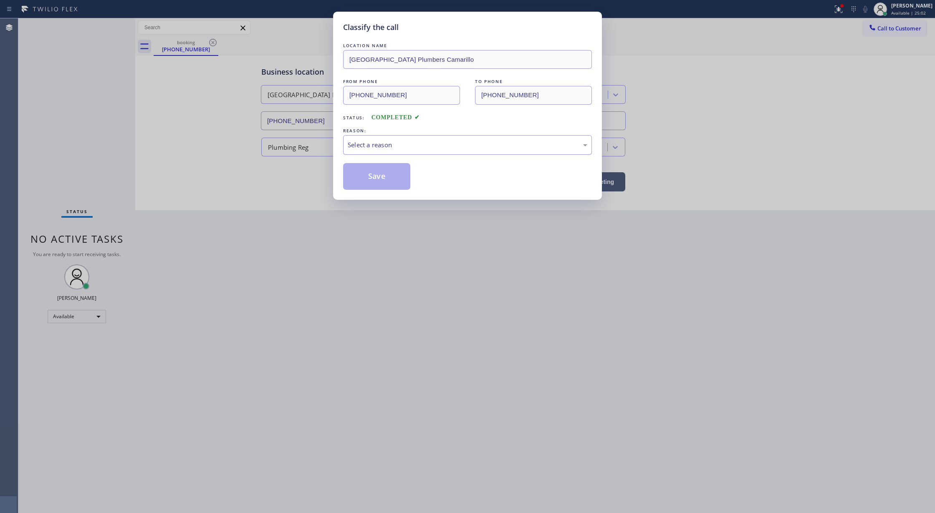
click at [366, 147] on div "Select a reason" at bounding box center [468, 145] width 240 height 10
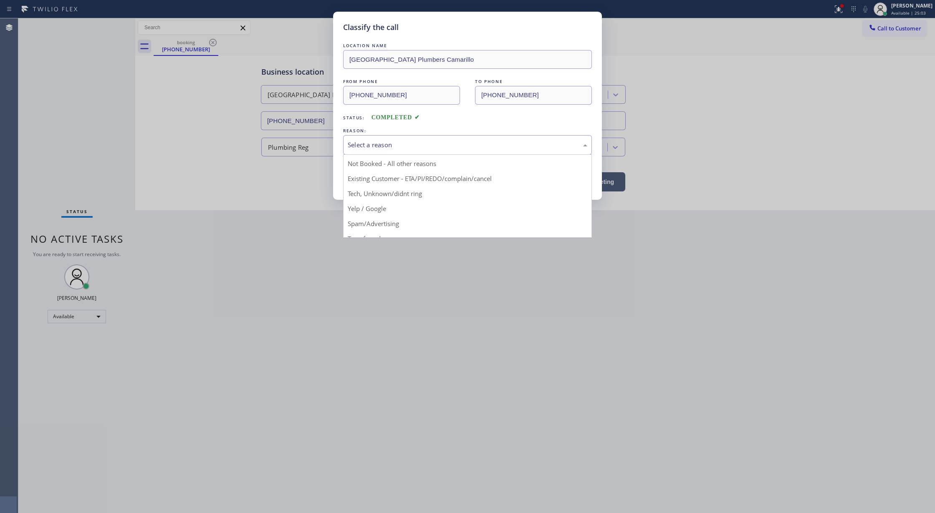
scroll to position [53, 0]
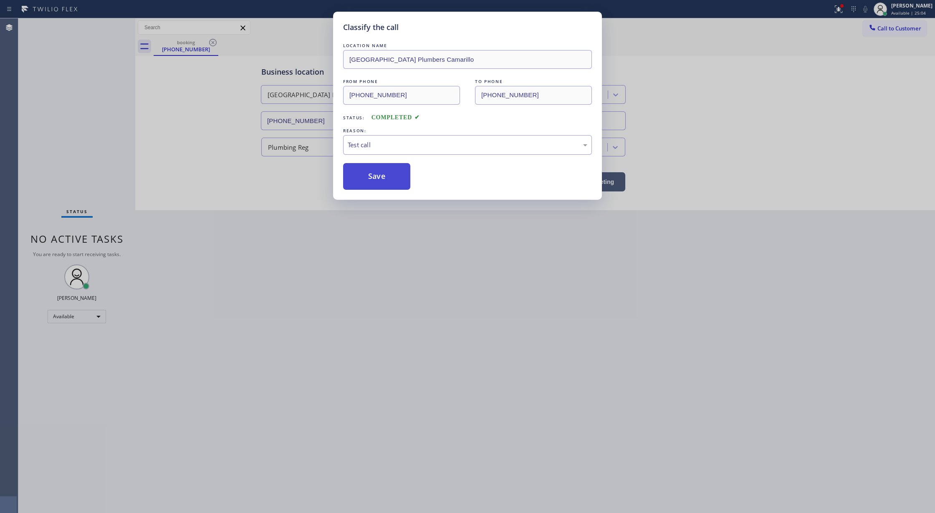
click at [372, 169] on button "Save" at bounding box center [376, 176] width 67 height 27
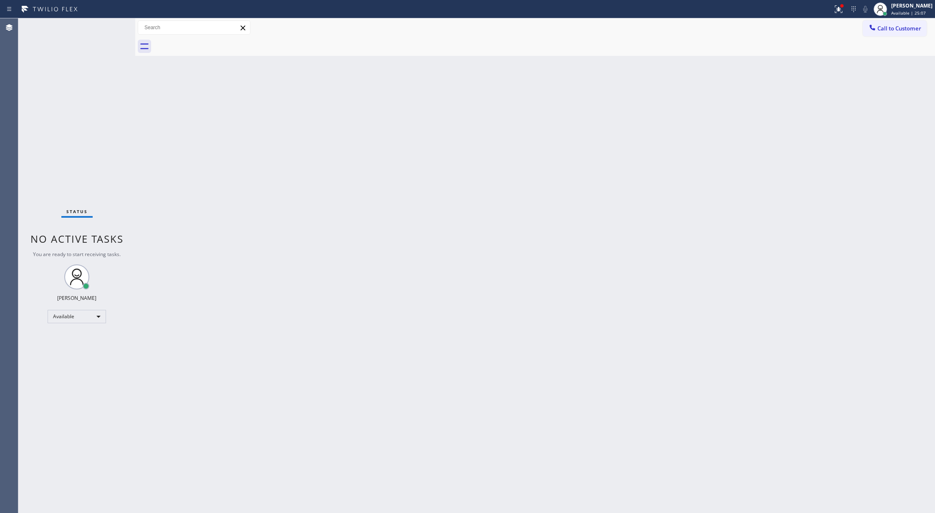
click at [113, 25] on div "Status No active tasks You are ready to start receiving tasks. [PERSON_NAME] Av…" at bounding box center [76, 265] width 117 height 495
click at [112, 22] on div "Status No active tasks You are ready to start receiving tasks. [PERSON_NAME] Av…" at bounding box center [76, 265] width 117 height 495
click at [107, 24] on div "Status No active tasks You are ready to start receiving tasks. [PERSON_NAME] Av…" at bounding box center [76, 265] width 117 height 495
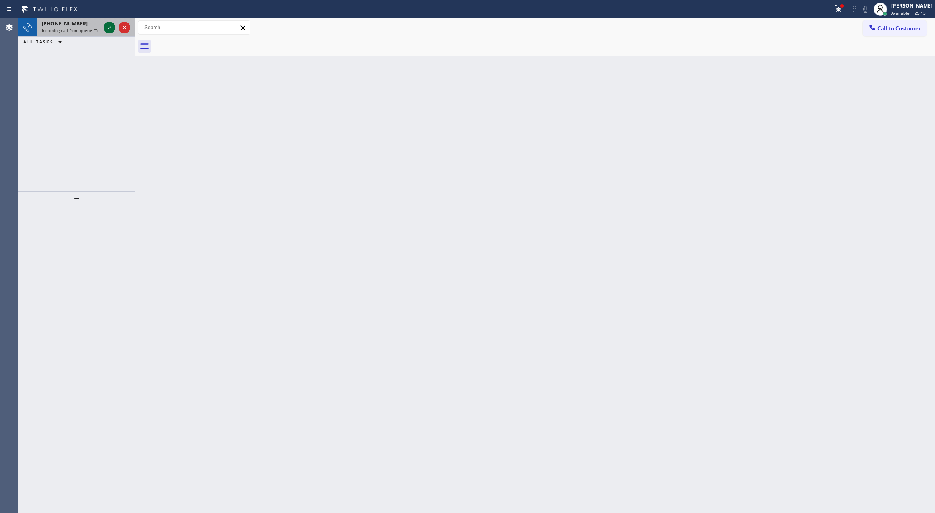
click at [107, 24] on icon at bounding box center [109, 28] width 10 height 10
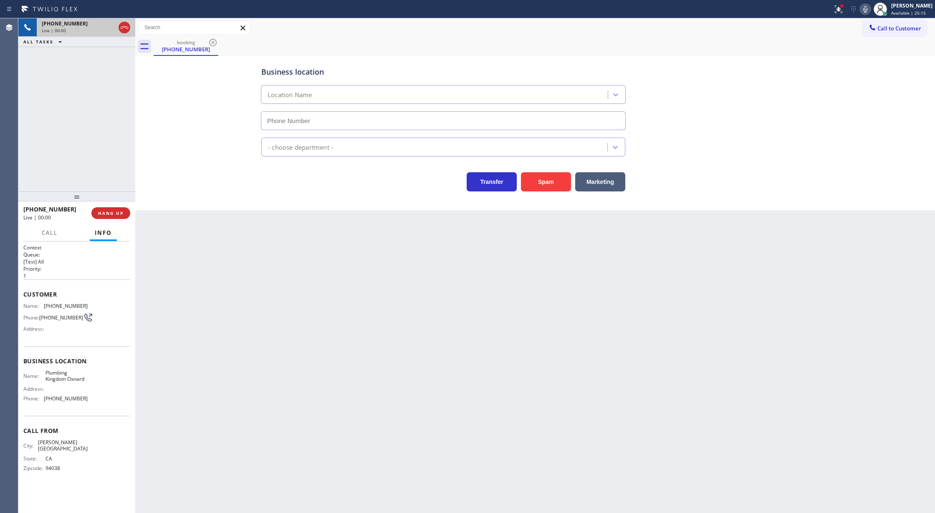
type input "[PHONE_NUMBER]"
click at [130, 30] on div at bounding box center [117, 27] width 30 height 18
click at [106, 215] on span "HANG UP" at bounding box center [110, 213] width 25 height 6
click at [106, 214] on span "COMPLETE" at bounding box center [109, 213] width 29 height 6
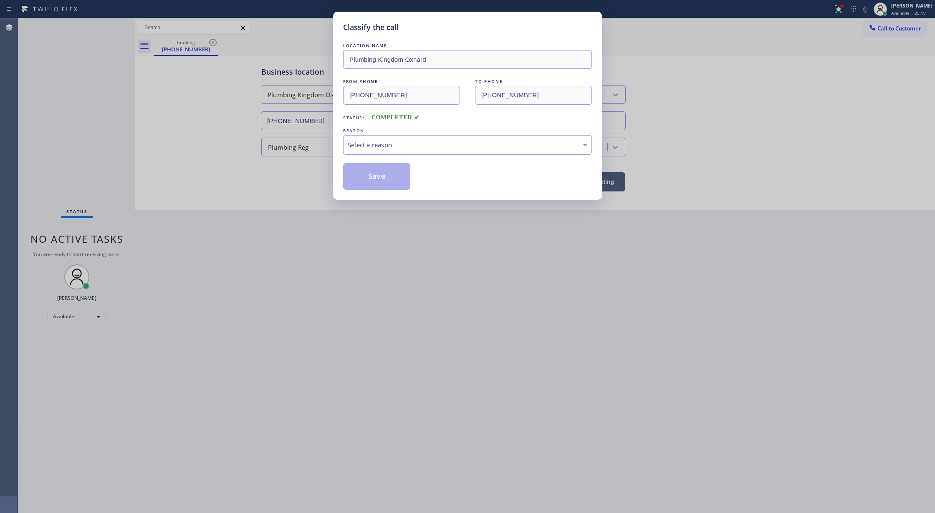
click at [383, 144] on div "Select a reason" at bounding box center [468, 145] width 240 height 10
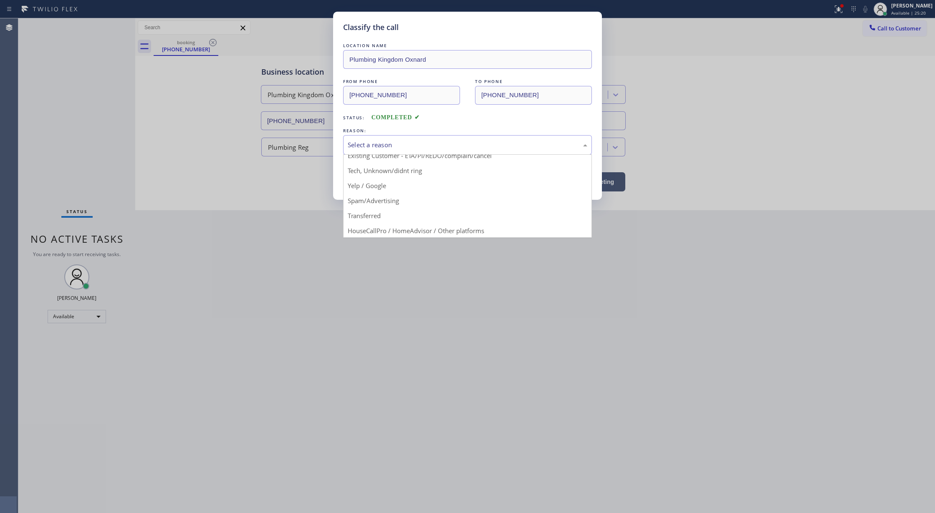
scroll to position [53, 0]
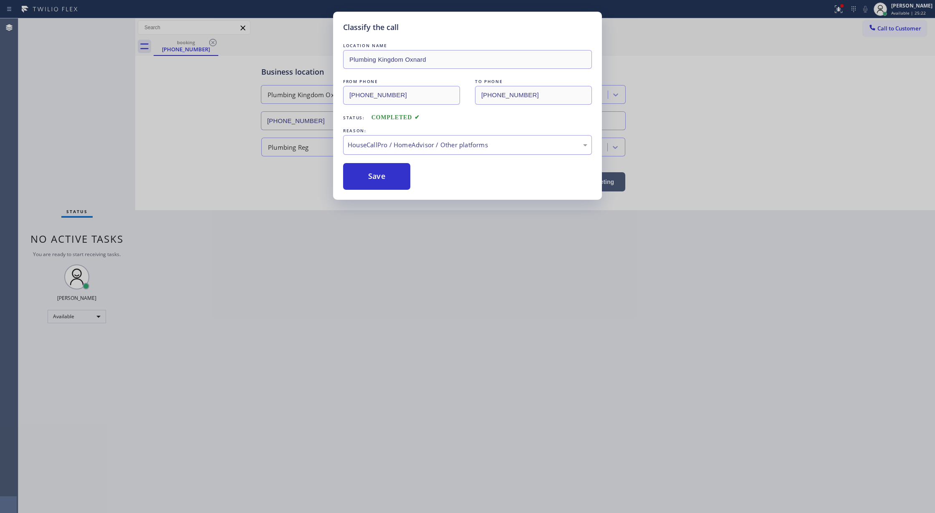
click at [386, 145] on div "HouseCallPro / HomeAdvisor / Other platforms" at bounding box center [468, 145] width 240 height 10
click at [376, 171] on button "Save" at bounding box center [376, 176] width 67 height 27
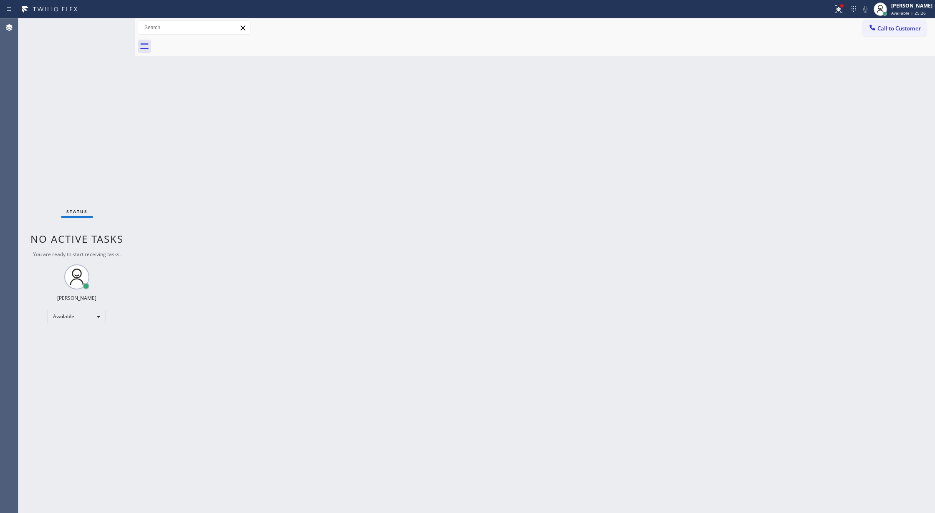
click at [109, 27] on div "Status No active tasks You are ready to start receiving tasks. [PERSON_NAME] Av…" at bounding box center [76, 265] width 117 height 495
click at [107, 25] on div "Status No active tasks You are ready to start receiving tasks. [PERSON_NAME] Av…" at bounding box center [76, 265] width 117 height 495
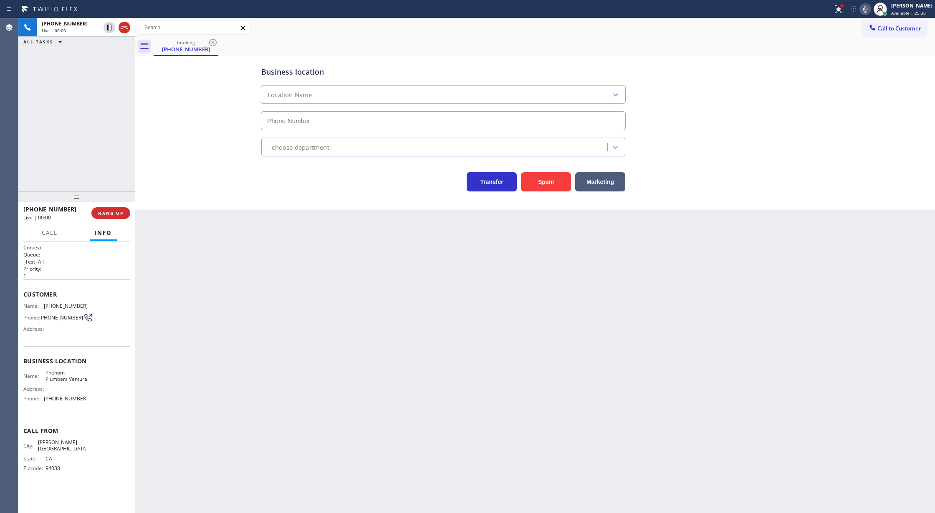
type input "[PHONE_NUMBER]"
click at [117, 29] on div at bounding box center [117, 27] width 30 height 18
click at [107, 211] on span "HANG UP" at bounding box center [110, 213] width 25 height 6
click at [112, 213] on span "COMPLETE" at bounding box center [109, 213] width 29 height 6
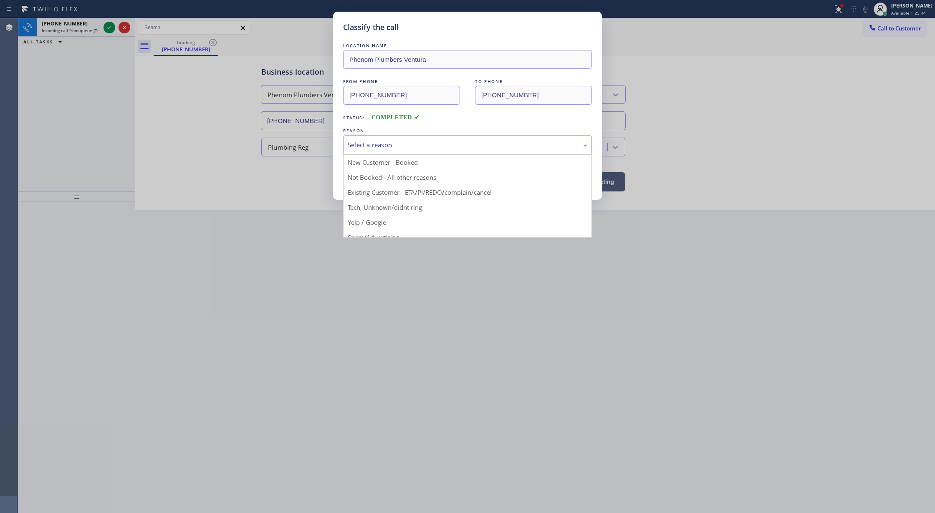
click at [369, 149] on div "Select a reason" at bounding box center [468, 145] width 240 height 10
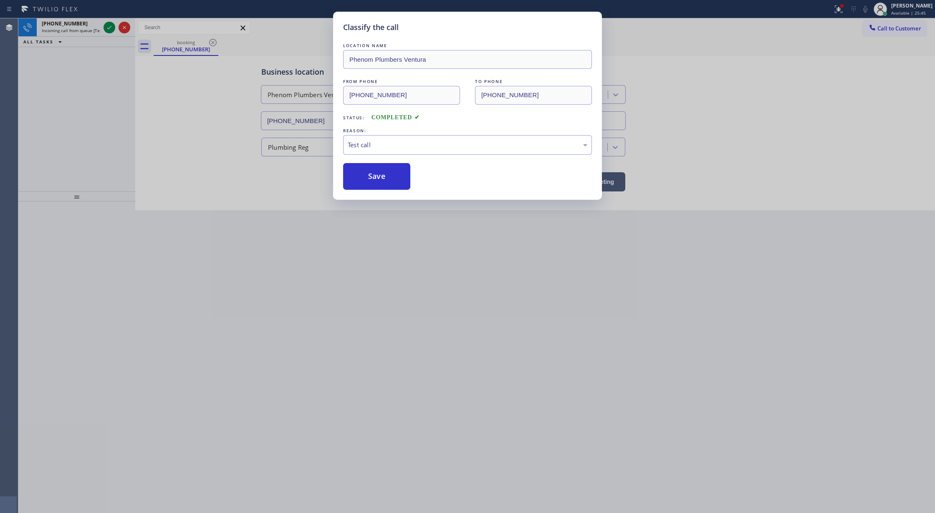
click at [366, 191] on div "Classify the call LOCATION NAME Phenom Plumbers Ventura FROM PHONE [PHONE_NUMBE…" at bounding box center [467, 106] width 269 height 188
click at [369, 179] on button "Save" at bounding box center [376, 176] width 67 height 27
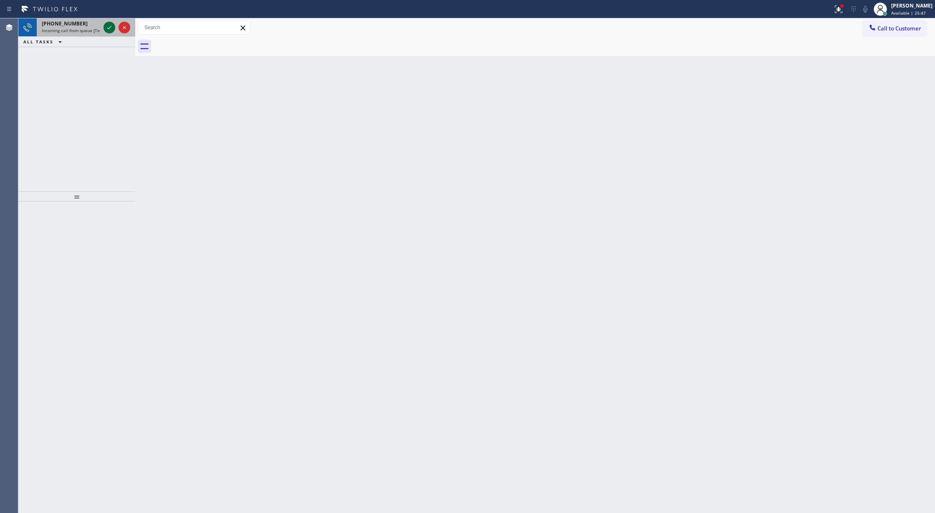
click at [110, 26] on icon at bounding box center [109, 28] width 10 height 10
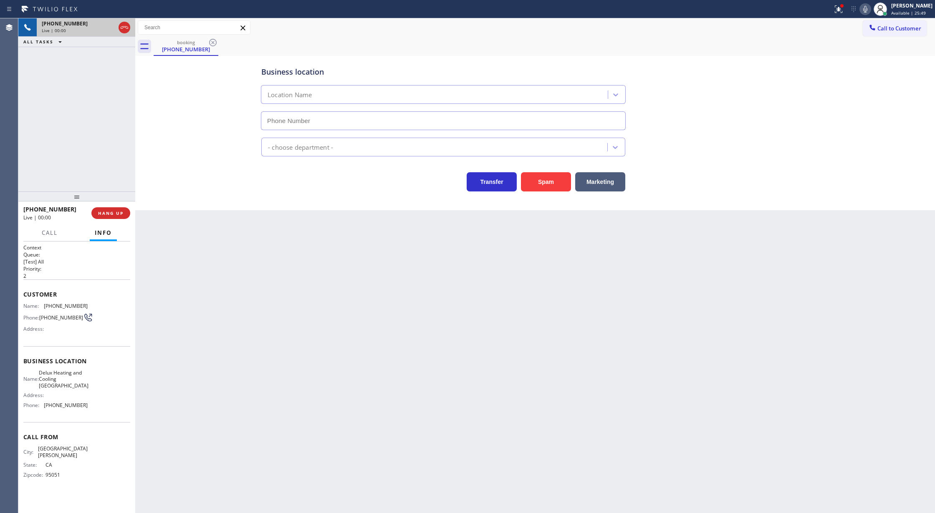
type input "[PHONE_NUMBER]"
click at [549, 182] on button "Spam" at bounding box center [546, 181] width 50 height 19
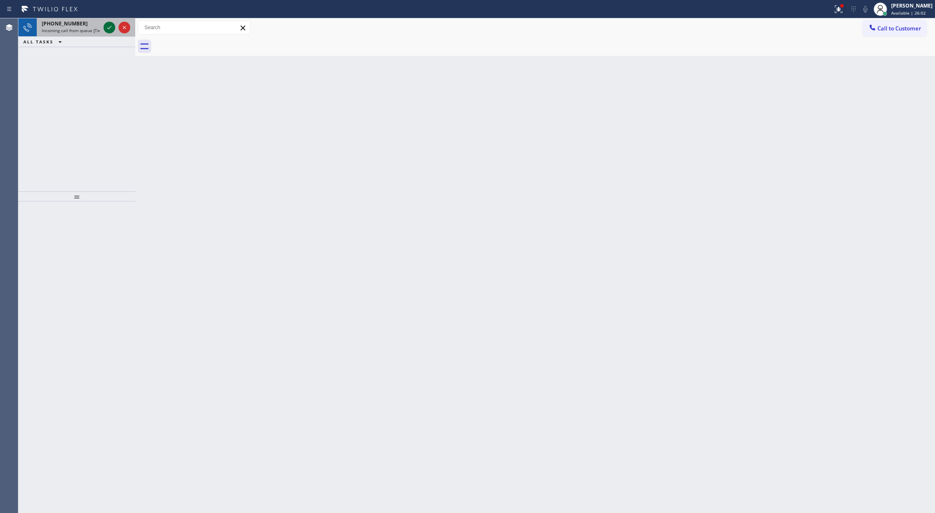
click at [108, 27] on icon at bounding box center [109, 28] width 10 height 10
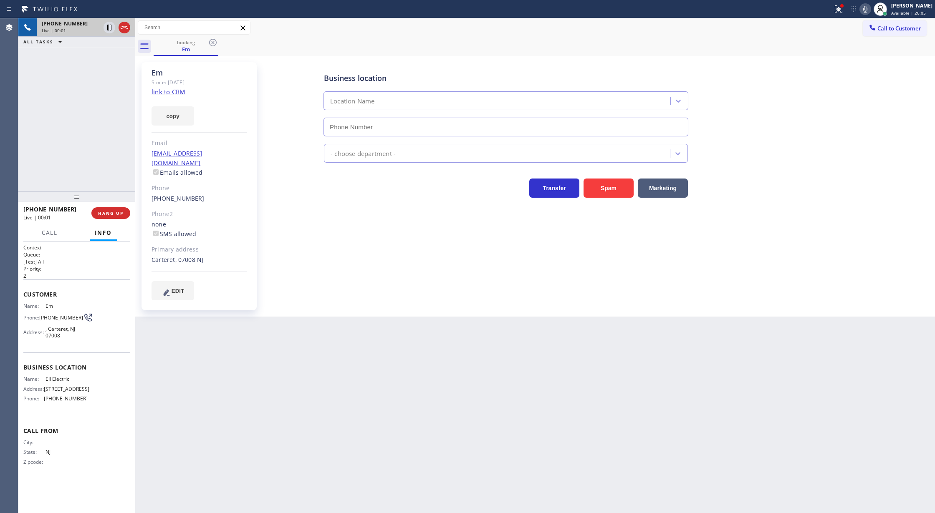
type input "[PHONE_NUMBER]"
click at [165, 92] on link "link to CRM" at bounding box center [169, 92] width 34 height 8
click at [49, 235] on span "Call" at bounding box center [50, 233] width 16 height 8
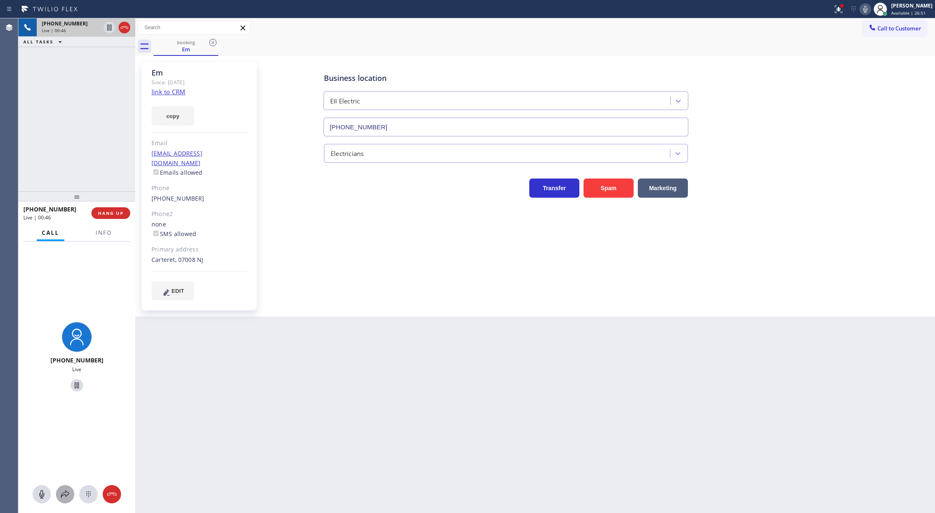
click at [62, 495] on icon at bounding box center [65, 494] width 8 height 7
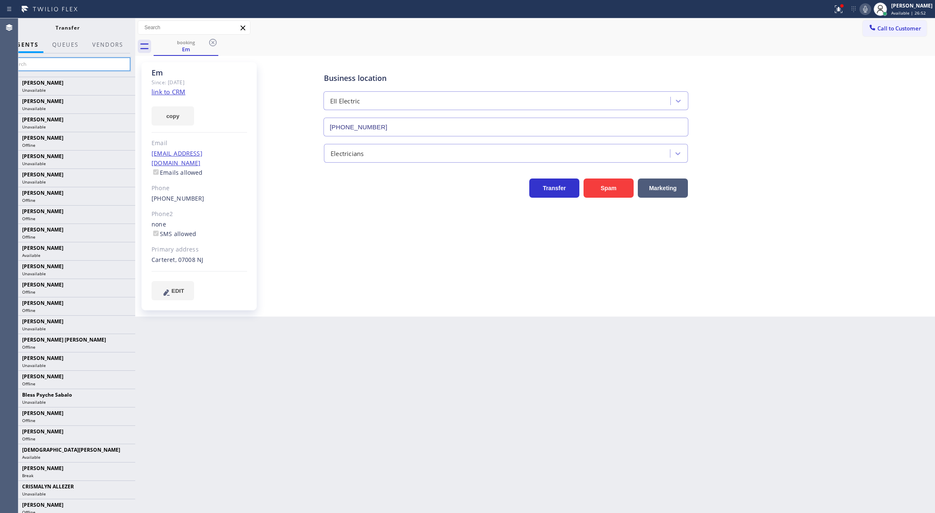
click at [52, 62] on input "text" at bounding box center [68, 64] width 126 height 13
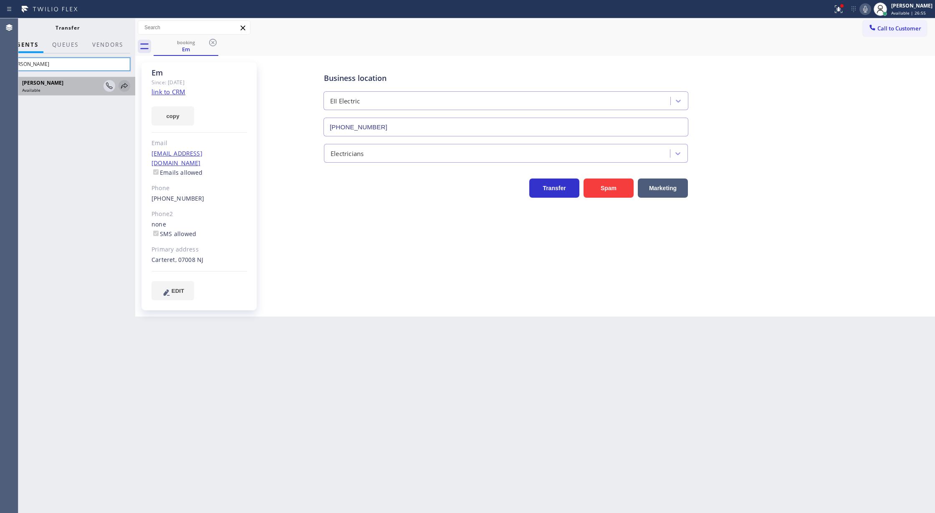
type input "[PERSON_NAME]"
click at [126, 86] on icon at bounding box center [124, 86] width 10 height 10
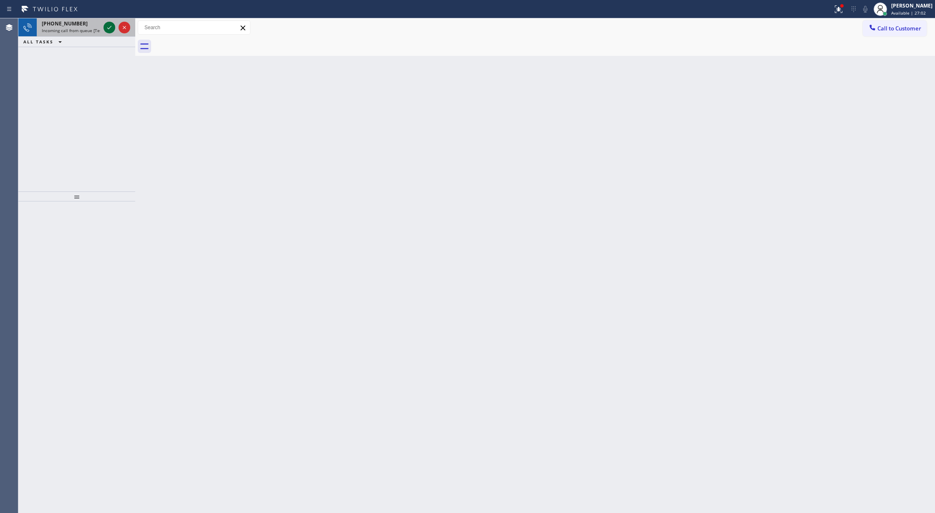
drag, startPoint x: 117, startPoint y: 39, endPoint x: 112, endPoint y: 27, distance: 13.5
click at [112, 33] on div at bounding box center [117, 27] width 30 height 18
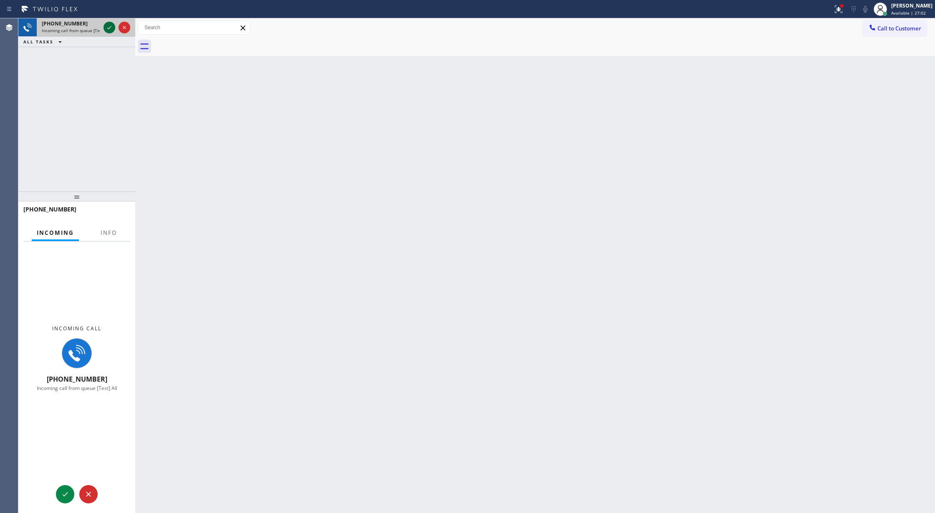
click at [112, 27] on icon at bounding box center [109, 28] width 10 height 10
click at [104, 231] on span "Info" at bounding box center [109, 233] width 16 height 8
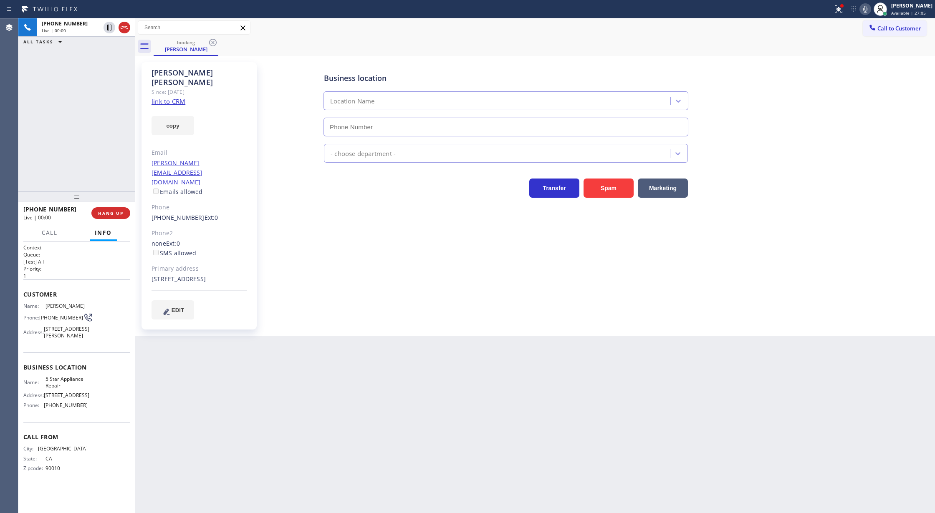
type input "[PHONE_NUMBER]"
click at [166, 97] on link "link to CRM" at bounding box center [169, 101] width 34 height 8
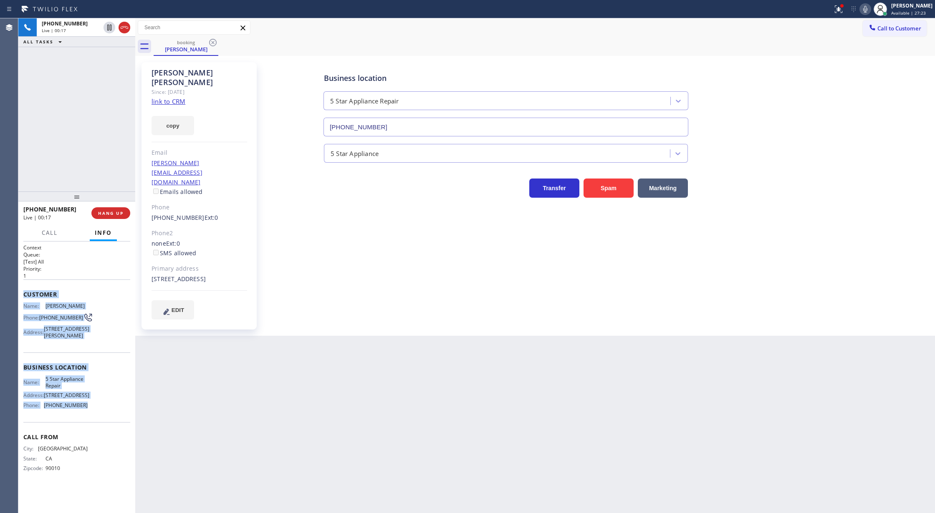
copy div "Customer Name: [PERSON_NAME] Phone: [PHONE_NUMBER] Address: [STREET_ADDRESS][PE…"
drag, startPoint x: 23, startPoint y: 296, endPoint x: 114, endPoint y: 421, distance: 154.8
click at [114, 421] on div "Context Queue: [Test] All Priority: 1 Customer Name: [PERSON_NAME] Phone: [PHON…" at bounding box center [76, 365] width 107 height 242
click at [124, 29] on icon at bounding box center [124, 28] width 10 height 10
click at [106, 212] on span "COMPLETE" at bounding box center [109, 213] width 29 height 6
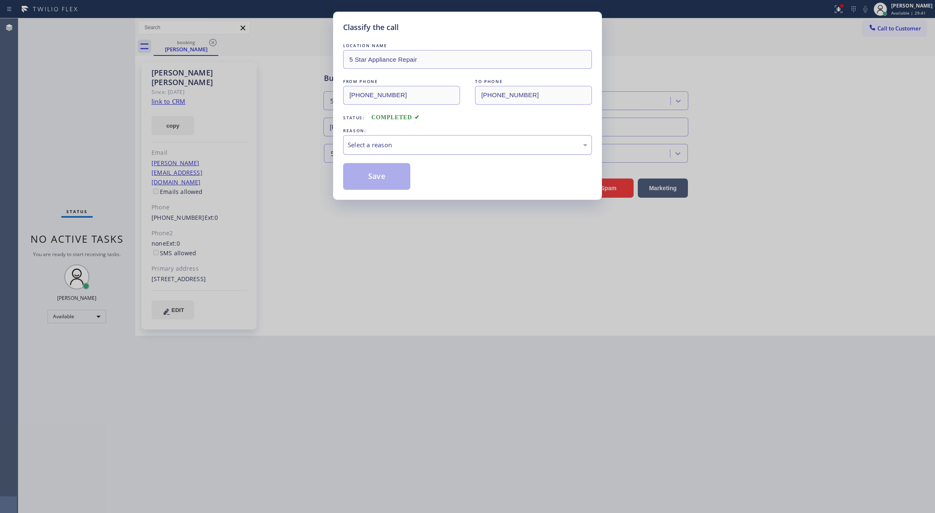
click at [376, 139] on div "Select a reason" at bounding box center [467, 145] width 249 height 20
click at [371, 174] on button "Save" at bounding box center [376, 176] width 67 height 27
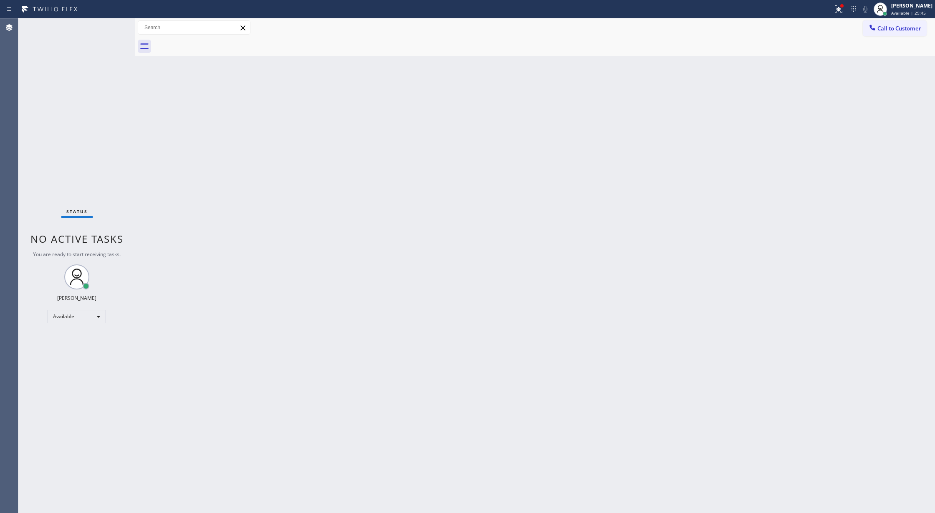
click at [104, 35] on div "Status No active tasks You are ready to start receiving tasks. [PERSON_NAME] Av…" at bounding box center [76, 265] width 117 height 495
click at [101, 31] on div "Status No active tasks You are ready to start receiving tasks. [PERSON_NAME] Av…" at bounding box center [76, 265] width 117 height 495
click at [108, 28] on div "Status No active tasks You are ready to start receiving tasks. [PERSON_NAME] Av…" at bounding box center [76, 265] width 117 height 495
click at [113, 27] on div "Status No active tasks You are ready to start receiving tasks. [PERSON_NAME] Av…" at bounding box center [76, 265] width 117 height 495
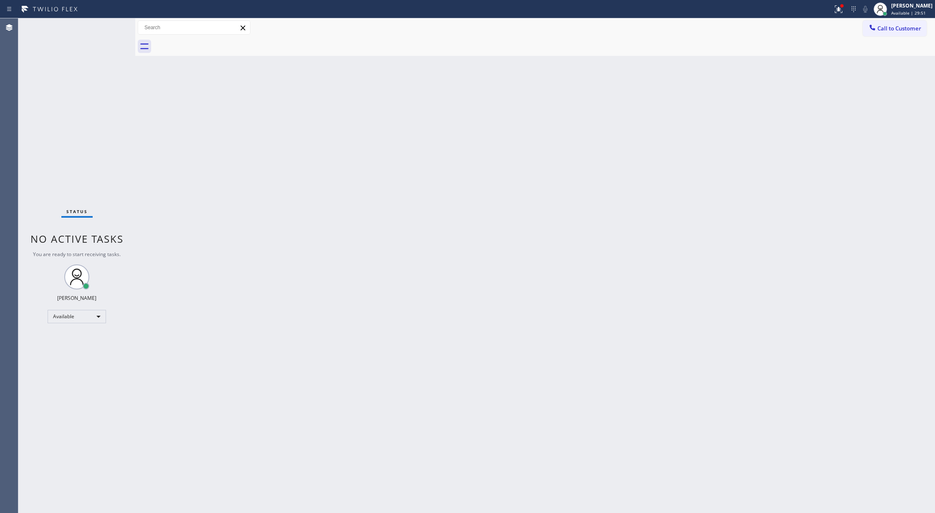
click at [112, 26] on div "Status No active tasks You are ready to start receiving tasks. [PERSON_NAME] Av…" at bounding box center [76, 265] width 117 height 495
click at [100, 37] on div "Status No active tasks You are ready to start receiving tasks. [PERSON_NAME] Av…" at bounding box center [76, 265] width 117 height 495
click at [106, 30] on div "Status No active tasks You are ready to start receiving tasks. [PERSON_NAME] Av…" at bounding box center [76, 265] width 117 height 495
click at [107, 27] on div "Status No active tasks You are ready to start receiving tasks. [PERSON_NAME] Av…" at bounding box center [76, 265] width 117 height 495
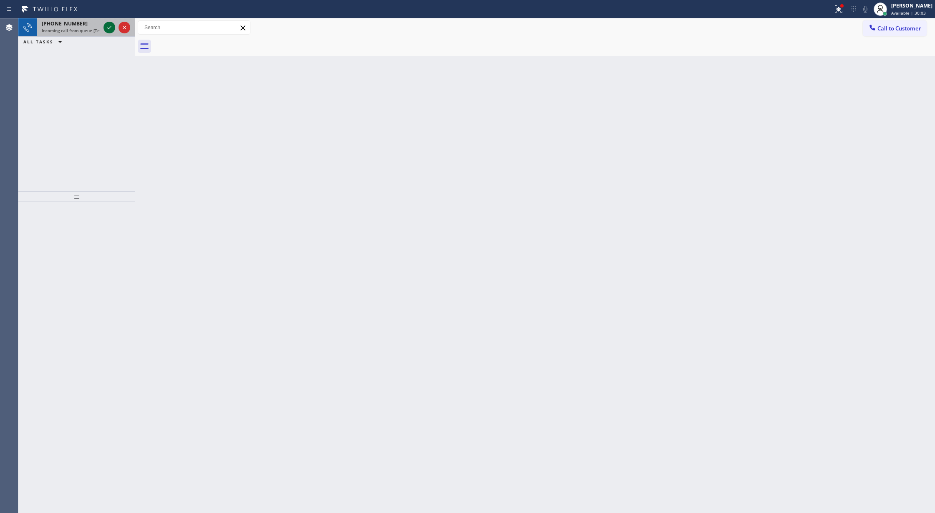
click at [109, 29] on icon at bounding box center [109, 28] width 10 height 10
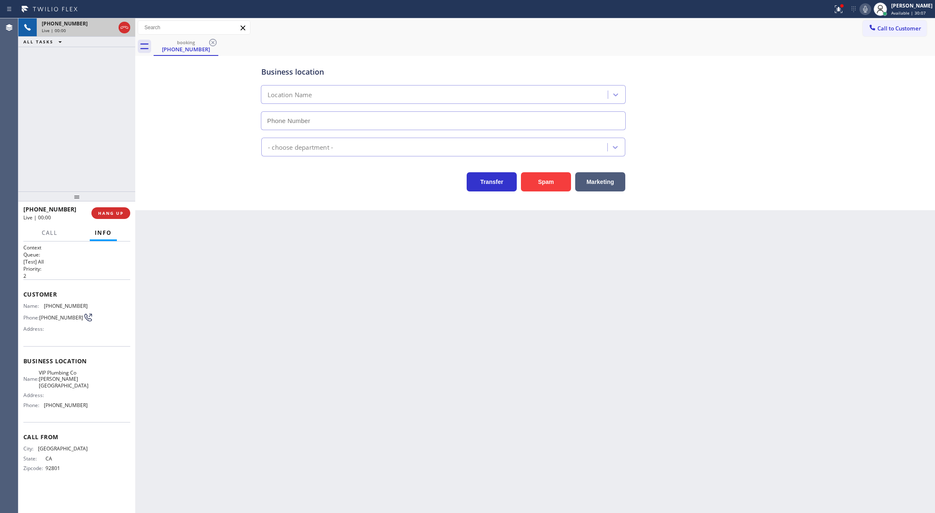
type input "[PHONE_NUMBER]"
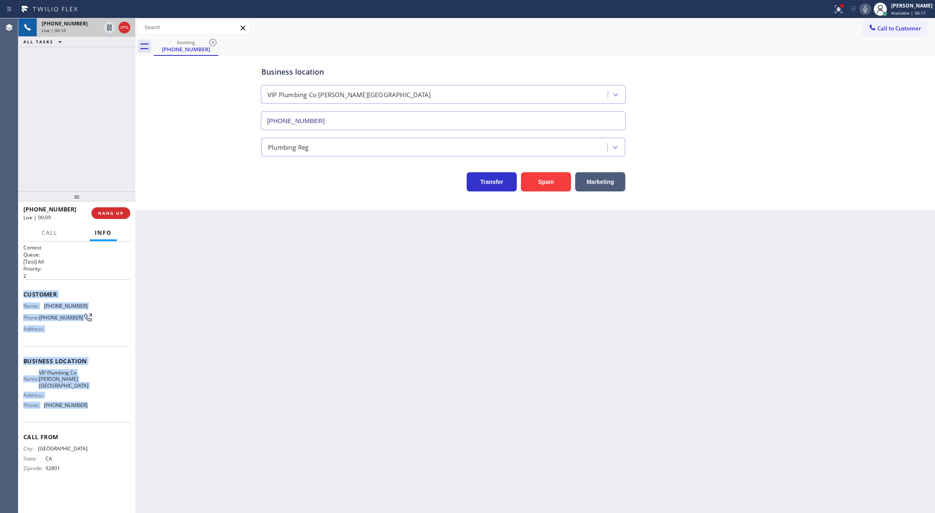
drag, startPoint x: 24, startPoint y: 294, endPoint x: 81, endPoint y: 405, distance: 124.7
click at [81, 405] on div "Context Queue: [Test] All Priority: 2 Customer Name: [PHONE_NUMBER] Phone: [PHO…" at bounding box center [76, 365] width 107 height 242
click at [92, 408] on div "Business location Name: VIP Plumbing Co [PERSON_NAME][GEOGRAPHIC_DATA] Address:…" at bounding box center [76, 384] width 107 height 76
drag, startPoint x: 23, startPoint y: 296, endPoint x: 93, endPoint y: 398, distance: 124.1
click at [93, 398] on div "Context Queue: [Test] All Priority: 2 Customer Name: [PHONE_NUMBER] Phone: [PHO…" at bounding box center [76, 378] width 117 height 272
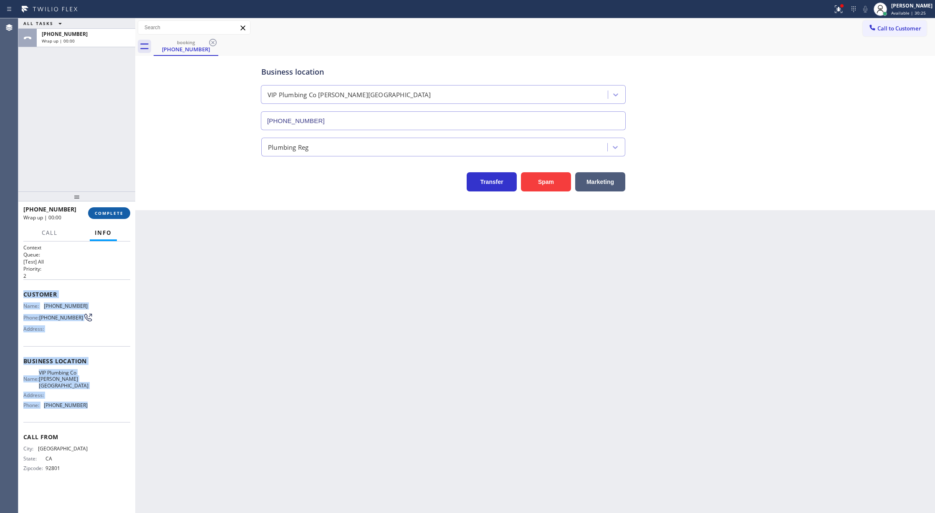
click at [110, 211] on span "COMPLETE" at bounding box center [109, 213] width 29 height 6
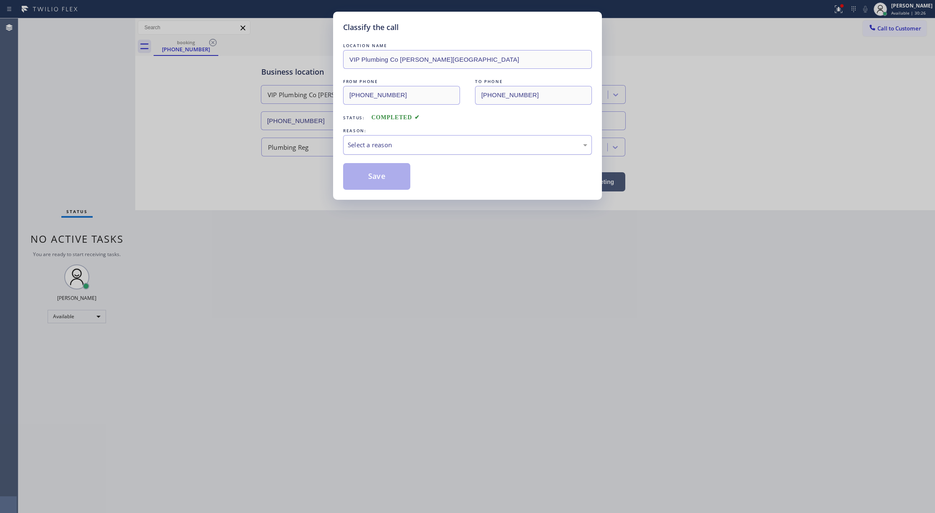
click at [399, 142] on div "Select a reason" at bounding box center [468, 145] width 240 height 10
click at [390, 144] on div "Tech, Unknown/didnt ring" at bounding box center [468, 145] width 240 height 10
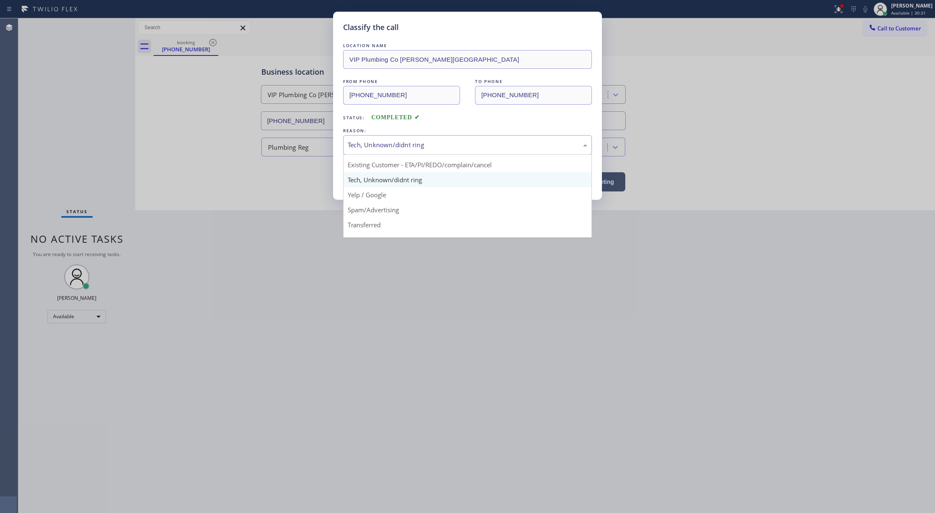
scroll to position [53, 0]
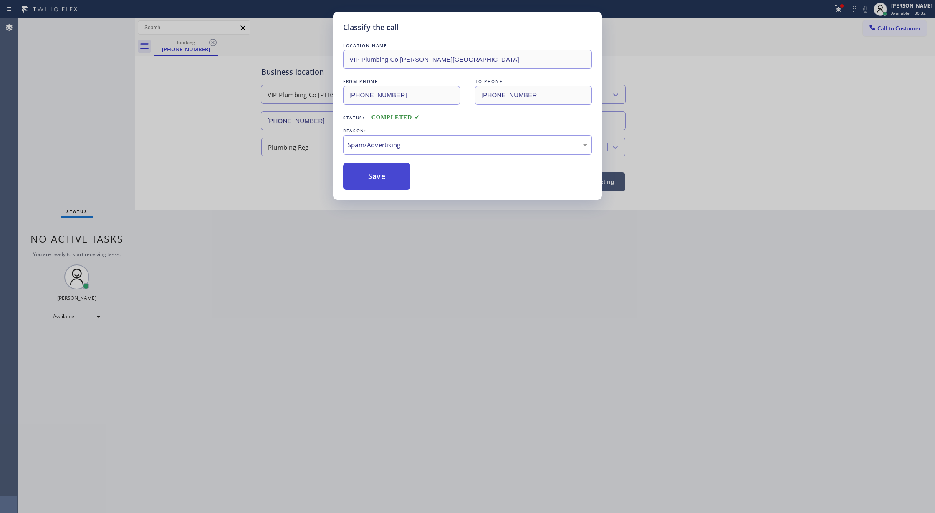
click at [380, 182] on button "Save" at bounding box center [376, 176] width 67 height 27
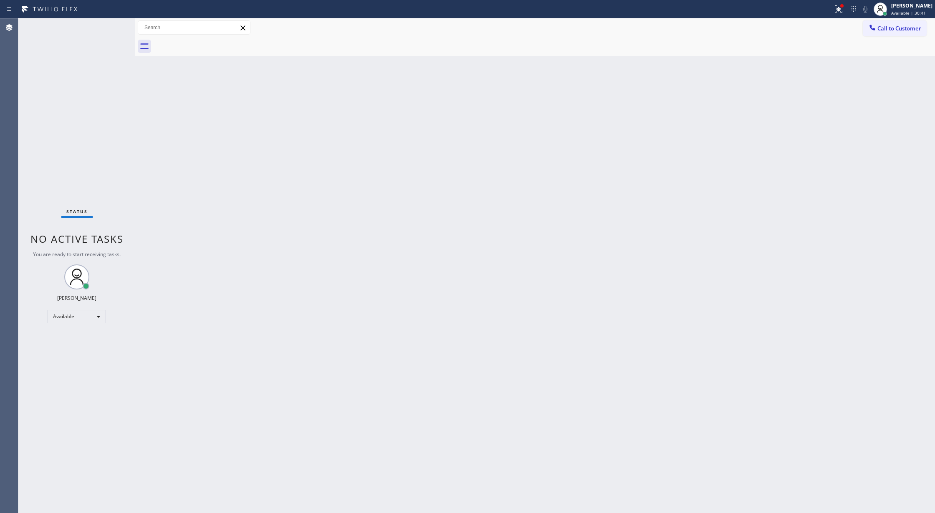
click at [116, 24] on div "Status No active tasks You are ready to start receiving tasks. [PERSON_NAME] Av…" at bounding box center [76, 265] width 117 height 495
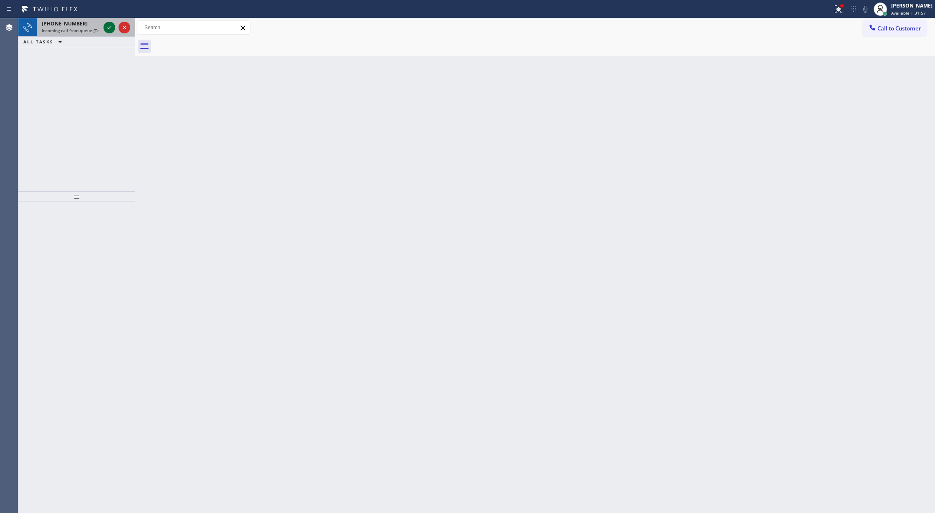
click at [108, 27] on icon at bounding box center [109, 28] width 10 height 10
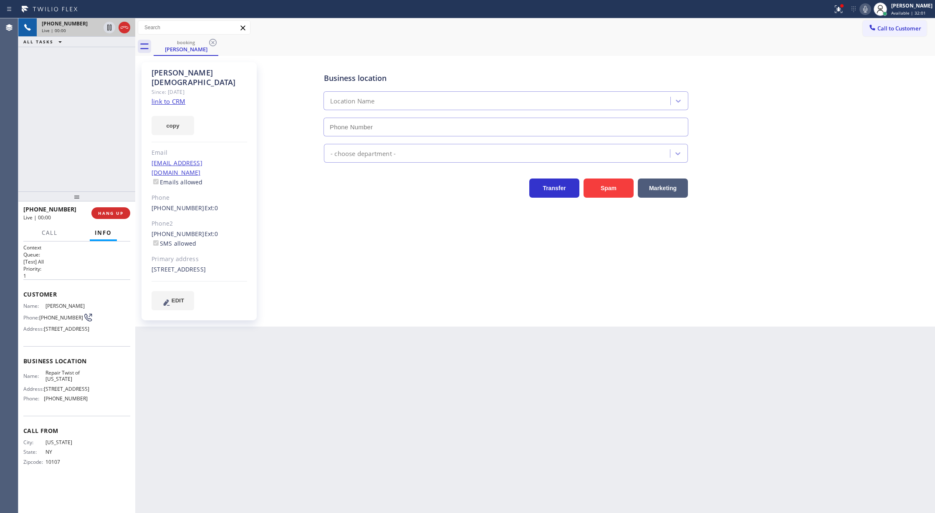
type input "[PHONE_NUMBER]"
click at [162, 97] on link "link to CRM" at bounding box center [169, 101] width 34 height 8
click at [870, 5] on icon at bounding box center [865, 9] width 10 height 10
click at [866, 10] on icon at bounding box center [865, 9] width 10 height 10
click at [124, 25] on icon at bounding box center [124, 28] width 10 height 10
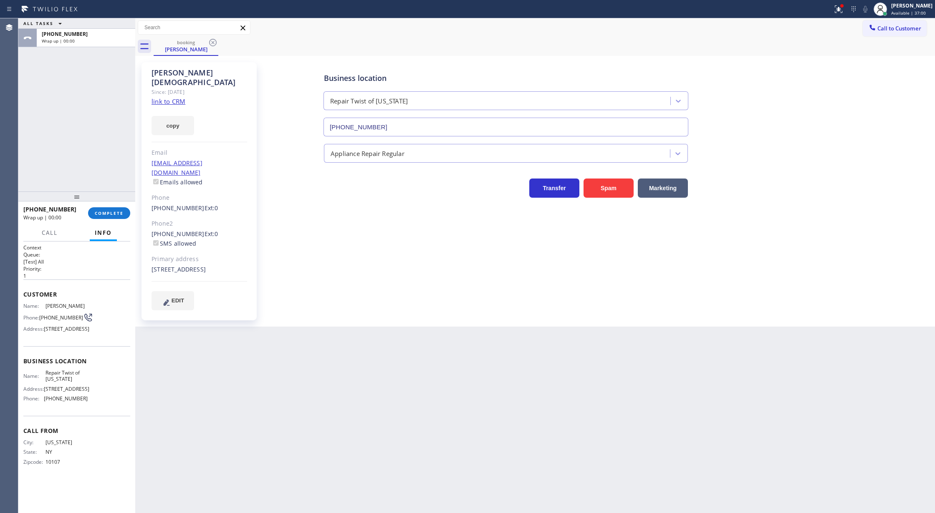
click at [106, 220] on div "[PHONE_NUMBER] Wrap up | 00:00 COMPLETE" at bounding box center [76, 213] width 107 height 22
click at [109, 214] on span "COMPLETE" at bounding box center [109, 213] width 29 height 6
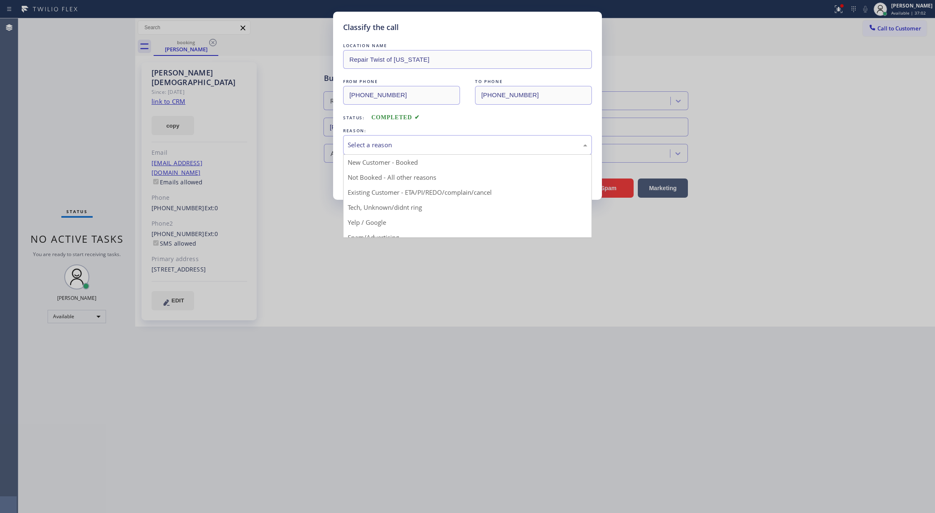
click at [436, 146] on div "Select a reason" at bounding box center [468, 145] width 240 height 10
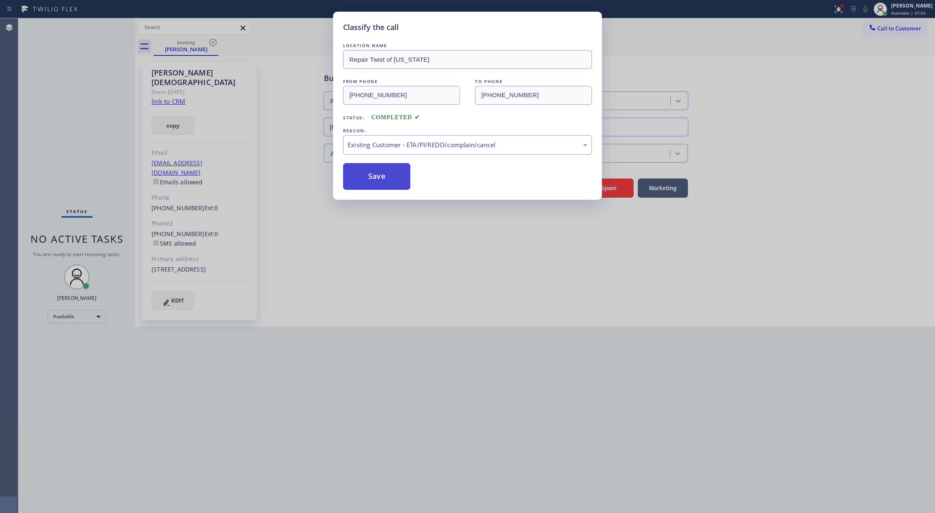
click at [367, 177] on button "Save" at bounding box center [376, 176] width 67 height 27
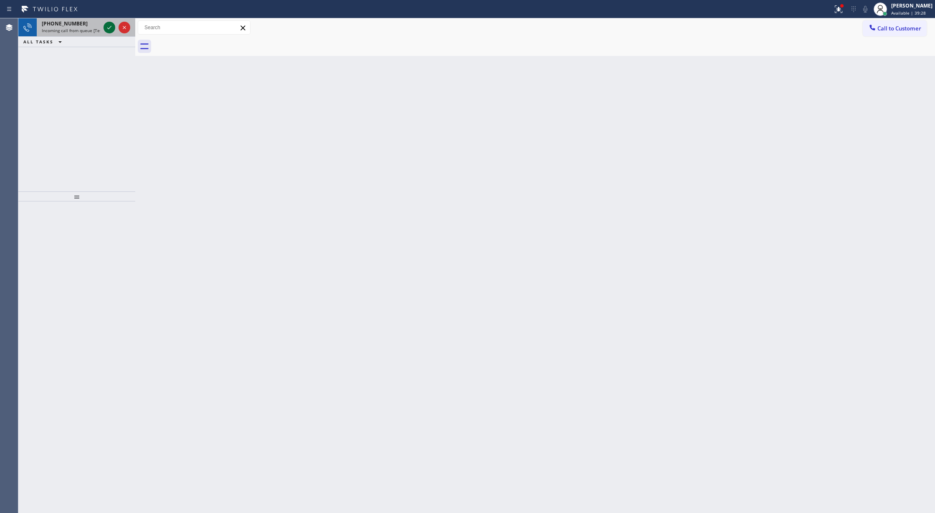
click at [109, 26] on icon at bounding box center [109, 28] width 10 height 10
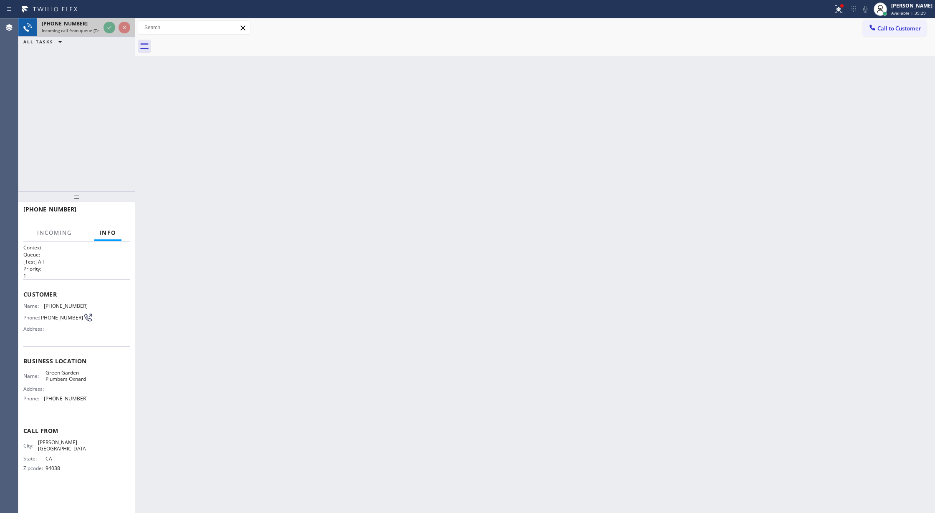
click at [109, 26] on icon at bounding box center [109, 28] width 10 height 10
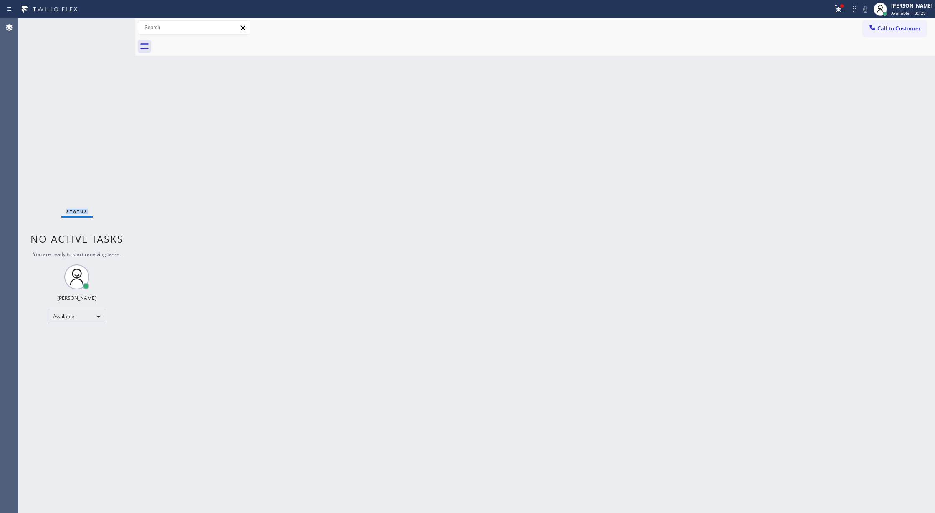
click at [109, 26] on div "Status No active tasks You are ready to start receiving tasks. [PERSON_NAME] Av…" at bounding box center [76, 265] width 117 height 495
click at [108, 24] on div "Status No active tasks You are ready to start receiving tasks. [PERSON_NAME] Av…" at bounding box center [76, 265] width 117 height 495
click at [109, 28] on div "Status No active tasks You are ready to start receiving tasks. [PERSON_NAME] Av…" at bounding box center [76, 265] width 117 height 495
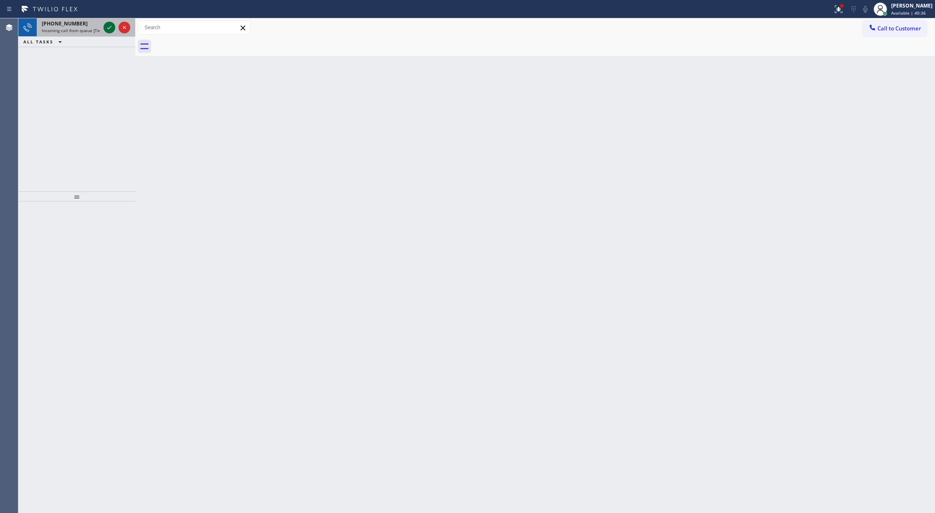
click at [109, 26] on icon at bounding box center [109, 28] width 10 height 10
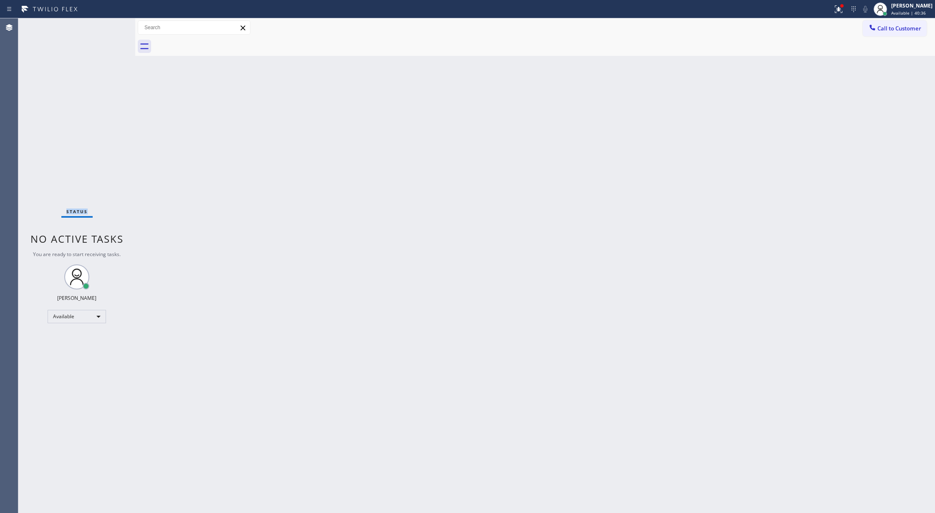
click at [109, 26] on div "Status No active tasks You are ready to start receiving tasks. [PERSON_NAME] Av…" at bounding box center [76, 265] width 117 height 495
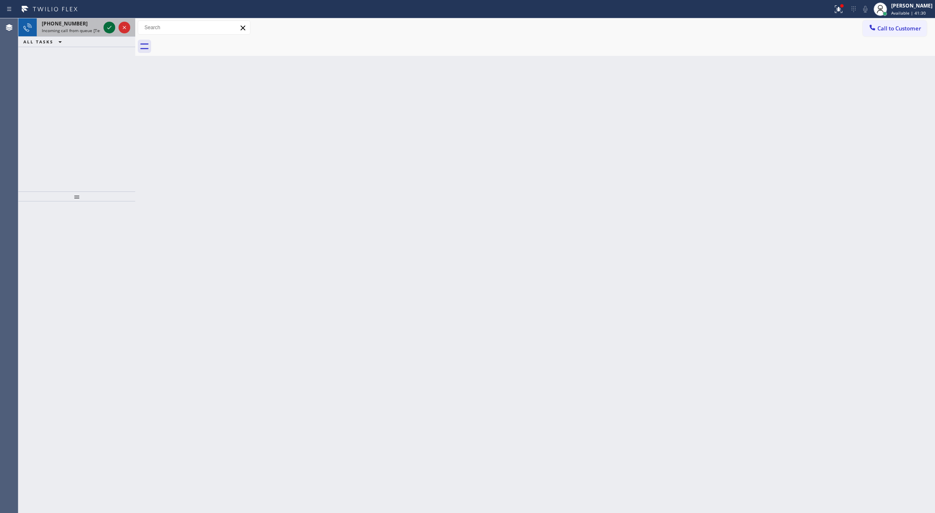
click at [106, 27] on icon at bounding box center [109, 28] width 10 height 10
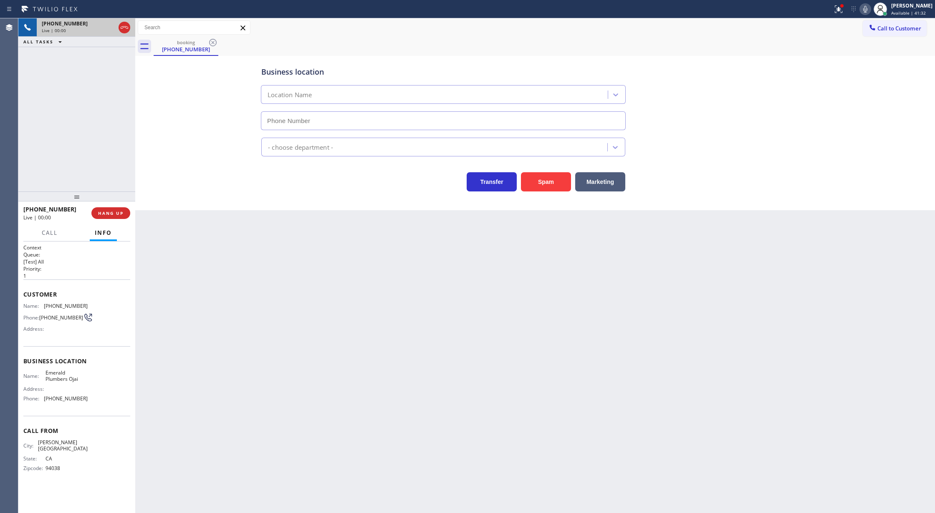
type input "[PHONE_NUMBER]"
click at [126, 23] on icon at bounding box center [124, 28] width 10 height 10
click at [109, 212] on span "COMPLETE" at bounding box center [109, 213] width 29 height 6
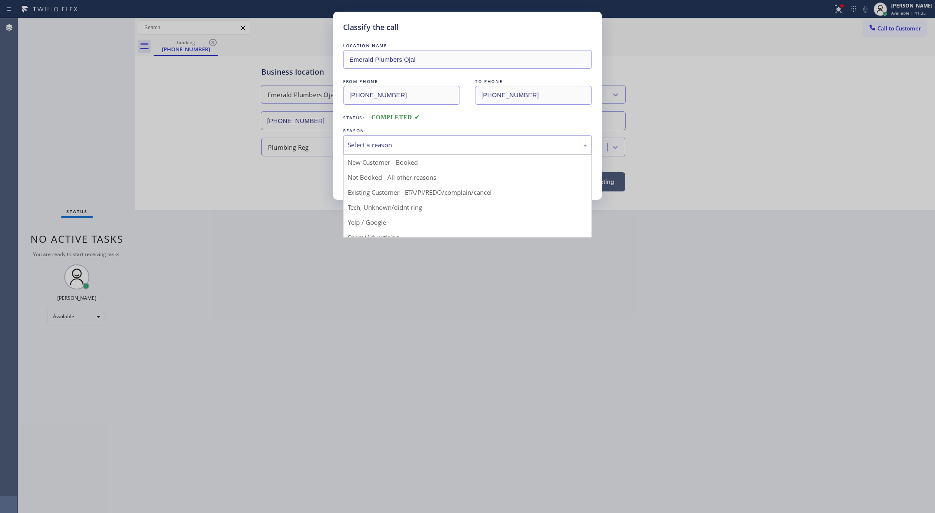
click at [396, 152] on div "Select a reason" at bounding box center [467, 145] width 249 height 20
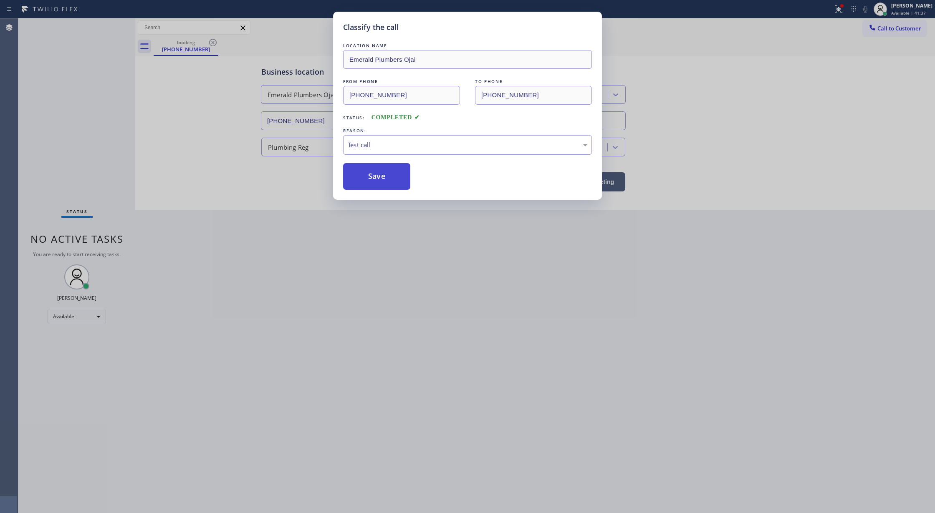
click at [361, 166] on button "Save" at bounding box center [376, 176] width 67 height 27
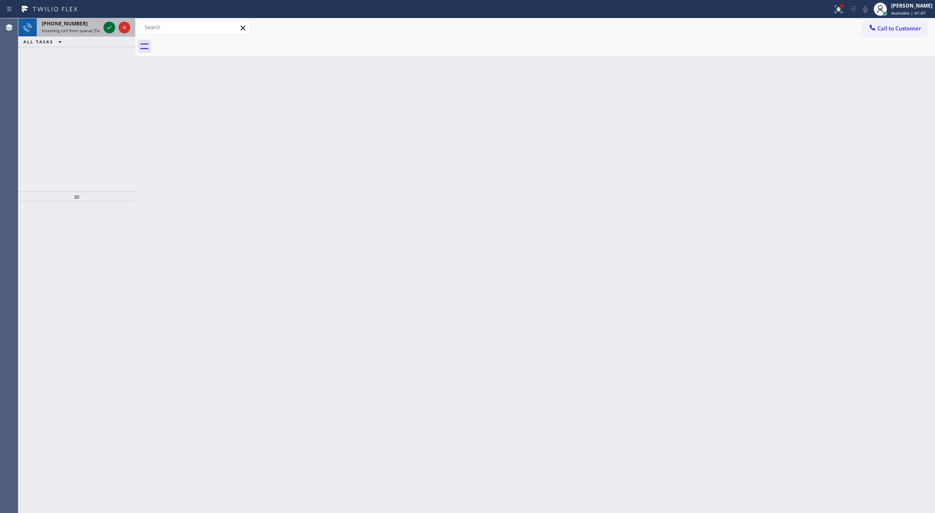
click at [111, 27] on icon at bounding box center [109, 28] width 10 height 10
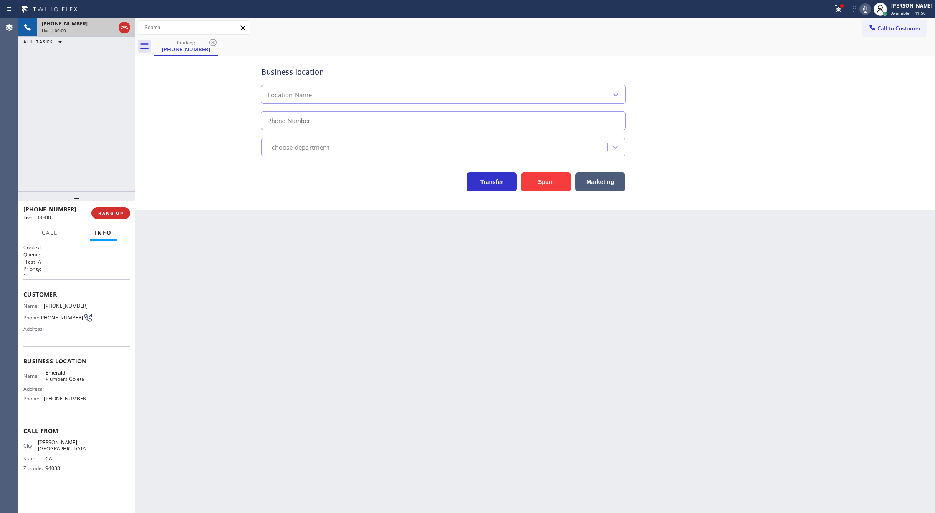
type input "[PHONE_NUMBER]"
click at [121, 31] on icon at bounding box center [124, 28] width 10 height 10
click at [104, 215] on span "COMPLETE" at bounding box center [109, 213] width 29 height 6
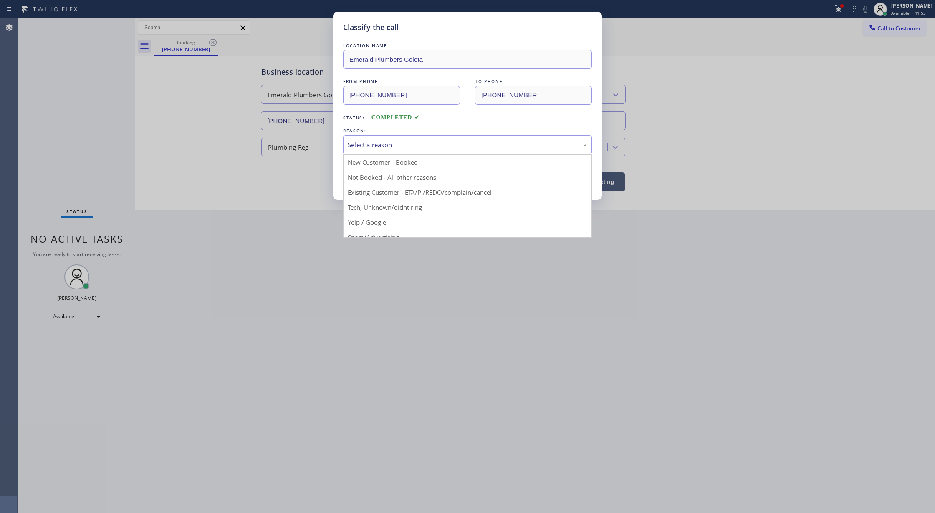
click at [386, 141] on div "Select a reason" at bounding box center [468, 145] width 240 height 10
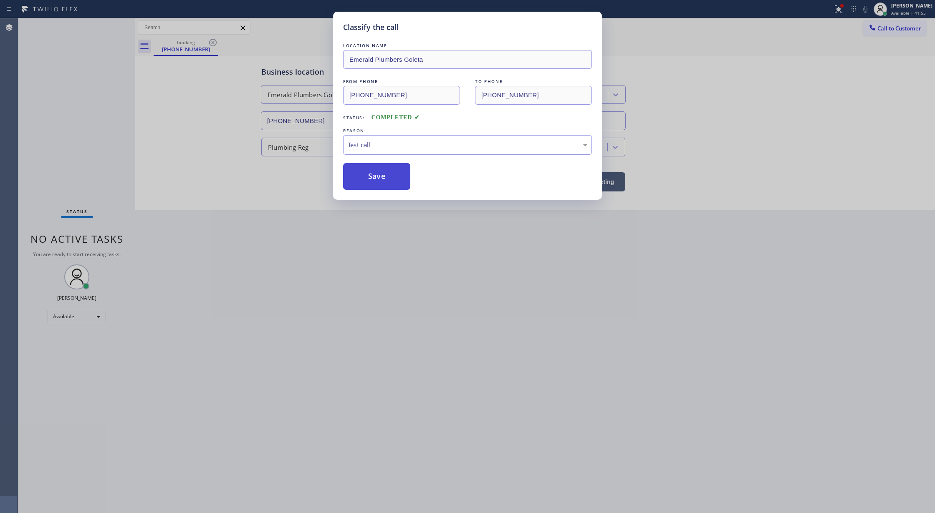
click at [366, 181] on button "Save" at bounding box center [376, 176] width 67 height 27
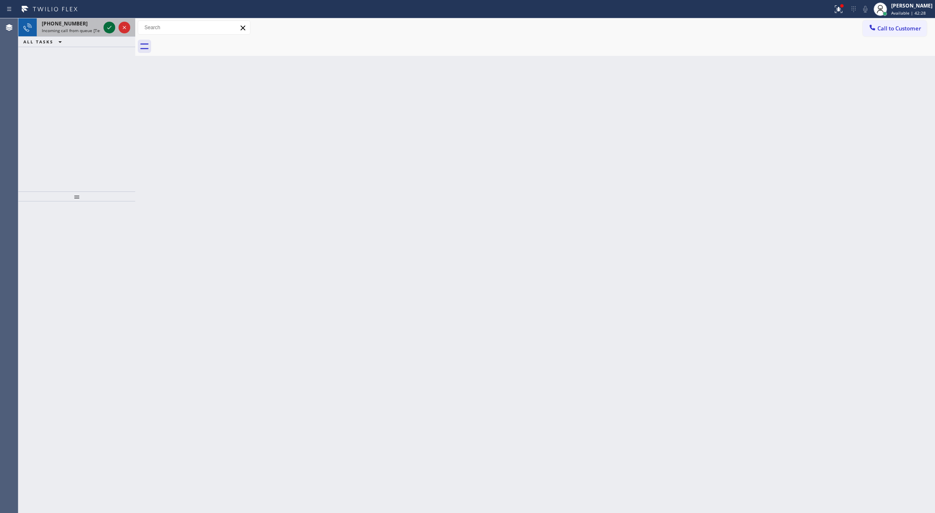
click at [110, 28] on icon at bounding box center [109, 28] width 10 height 10
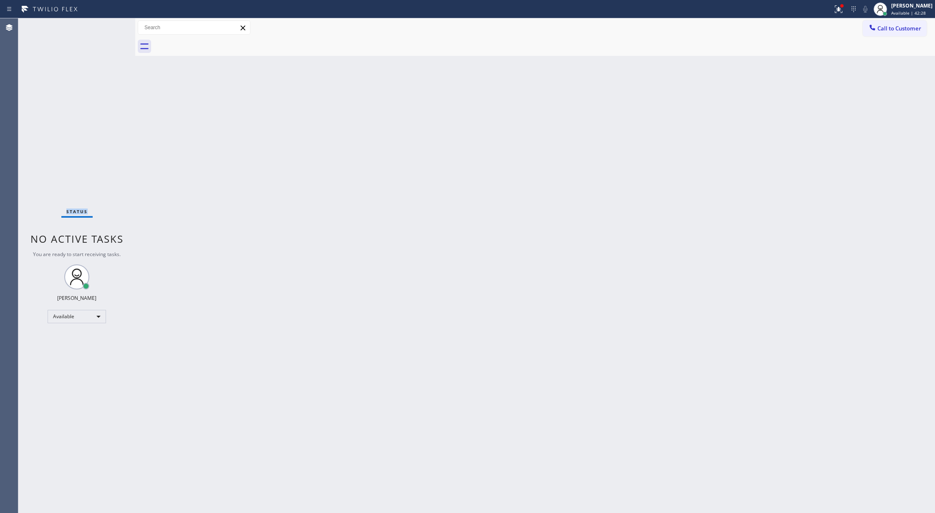
click at [110, 28] on div "Status No active tasks You are ready to start receiving tasks. [PERSON_NAME] Av…" at bounding box center [76, 265] width 117 height 495
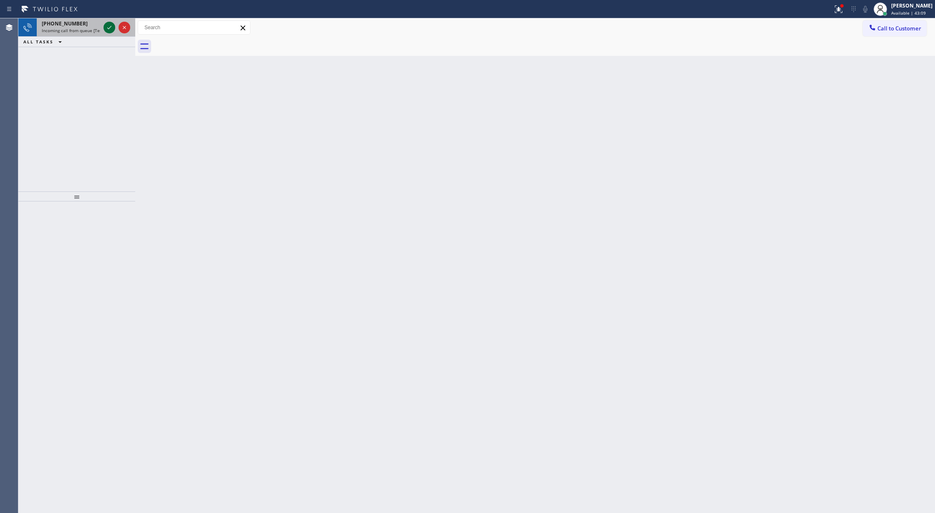
click at [109, 30] on icon at bounding box center [109, 28] width 10 height 10
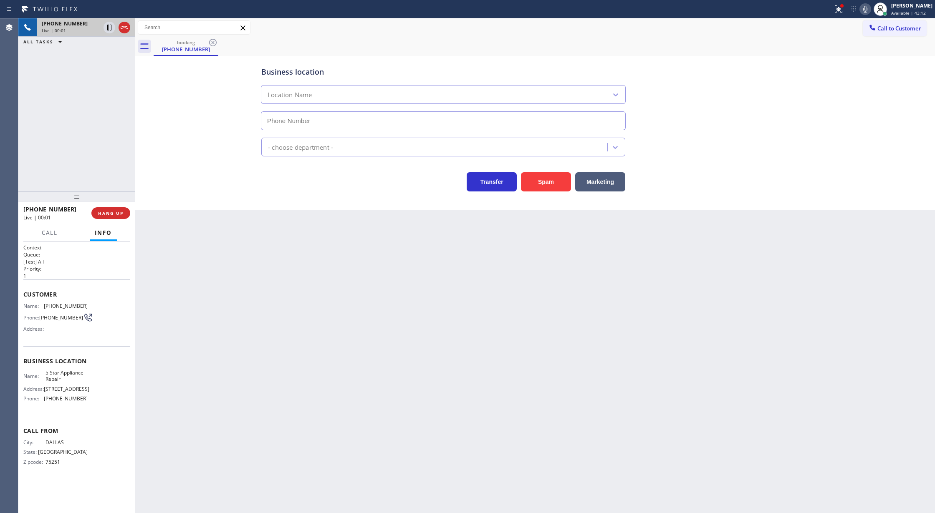
type input "[PHONE_NUMBER]"
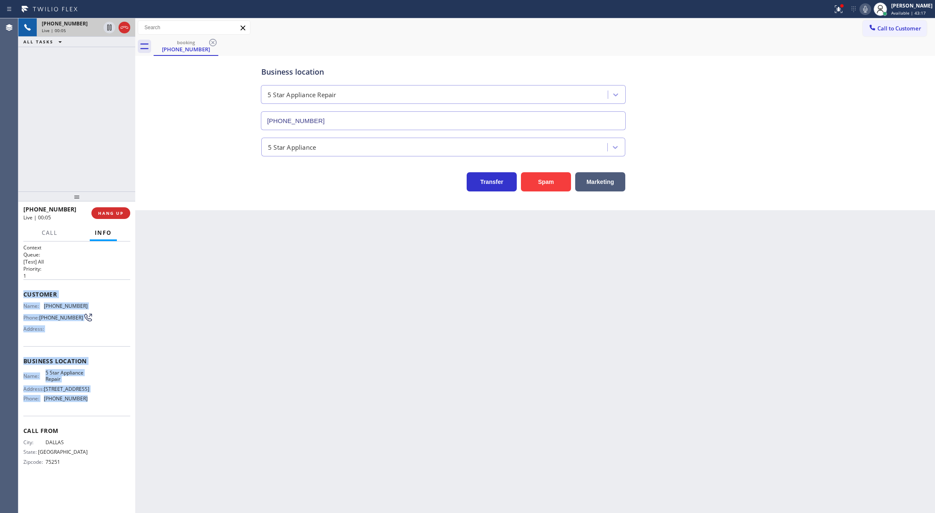
copy div "Customer Name: [PHONE_NUMBER] Phone: [PHONE_NUMBER] Address: Business location …"
drag, startPoint x: 22, startPoint y: 296, endPoint x: 103, endPoint y: 406, distance: 136.7
click at [103, 406] on div "Context Queue: [Test] All Priority: 1 Customer Name: [PHONE_NUMBER] Phone: [PHO…" at bounding box center [76, 378] width 117 height 272
click at [867, 10] on icon at bounding box center [865, 9] width 10 height 10
drag, startPoint x: 867, startPoint y: 9, endPoint x: 545, endPoint y: 116, distance: 338.6
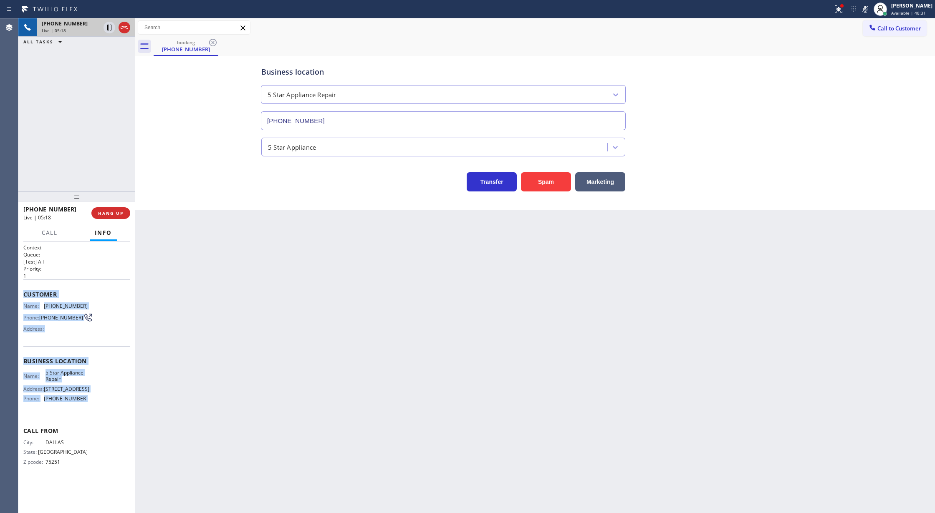
click at [867, 9] on icon at bounding box center [865, 9] width 10 height 10
click at [121, 27] on icon at bounding box center [124, 28] width 10 height 10
click at [99, 217] on button "COMPLETE" at bounding box center [109, 213] width 42 height 12
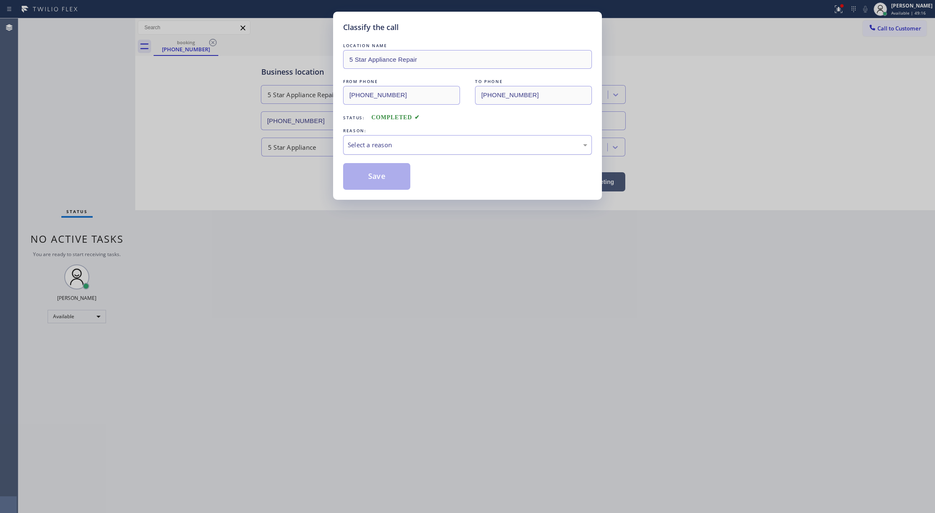
click at [376, 149] on div "Select a reason" at bounding box center [468, 145] width 240 height 10
click at [365, 172] on button "Save" at bounding box center [376, 176] width 67 height 27
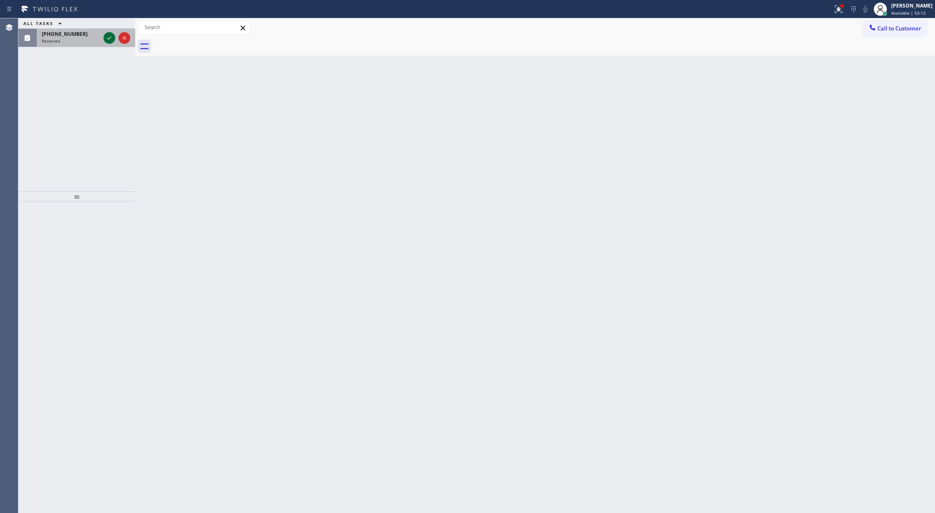
click at [107, 39] on icon at bounding box center [109, 38] width 10 height 10
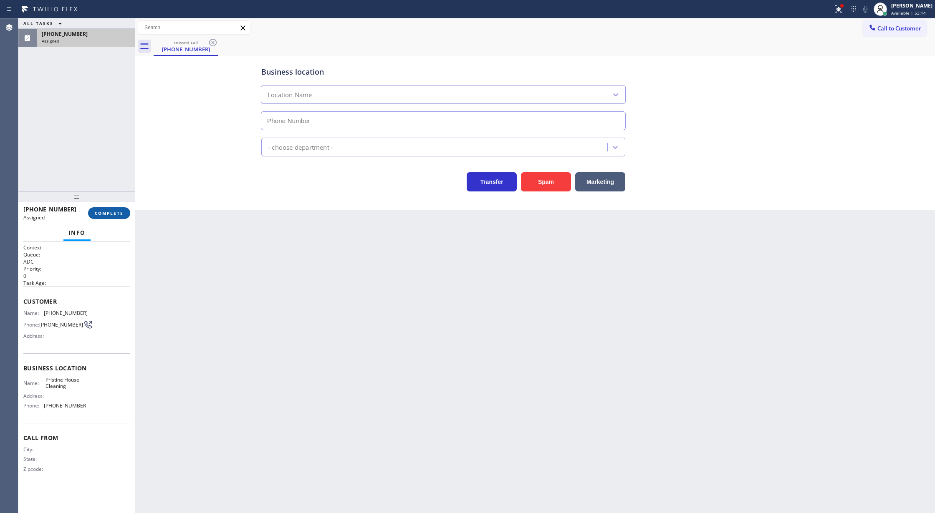
type input "[PHONE_NUMBER]"
click at [115, 212] on span "COMPLETE" at bounding box center [109, 213] width 29 height 6
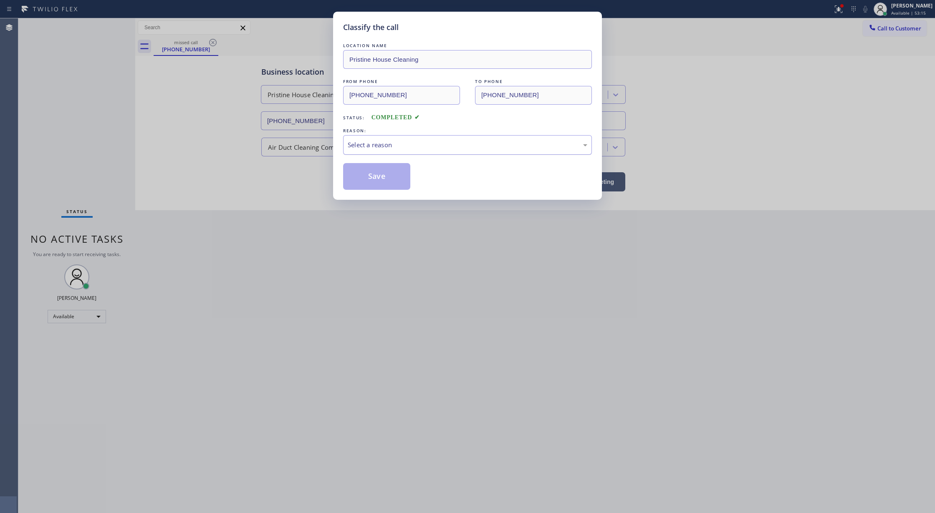
click at [398, 149] on div "Select a reason" at bounding box center [468, 145] width 240 height 10
click at [368, 181] on button "Save" at bounding box center [376, 176] width 67 height 27
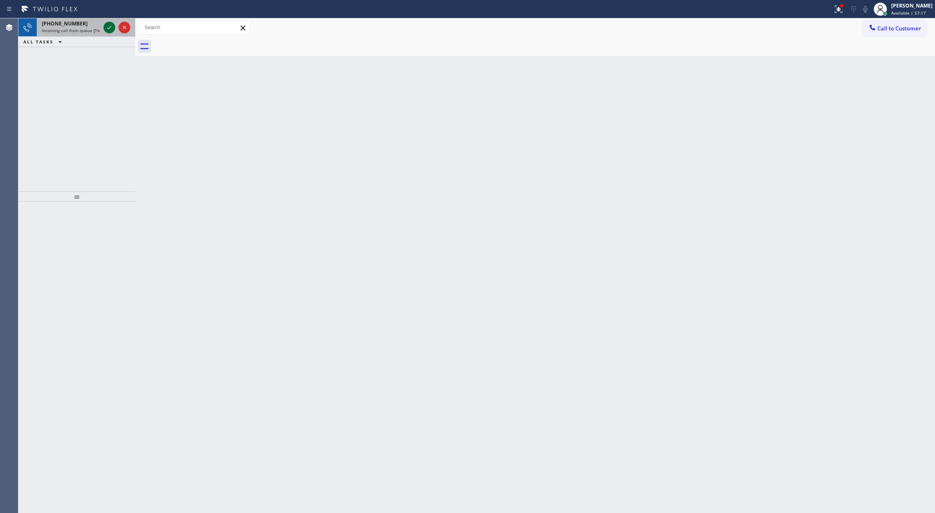
click at [108, 25] on icon at bounding box center [109, 28] width 10 height 10
click at [107, 27] on icon at bounding box center [109, 28] width 10 height 10
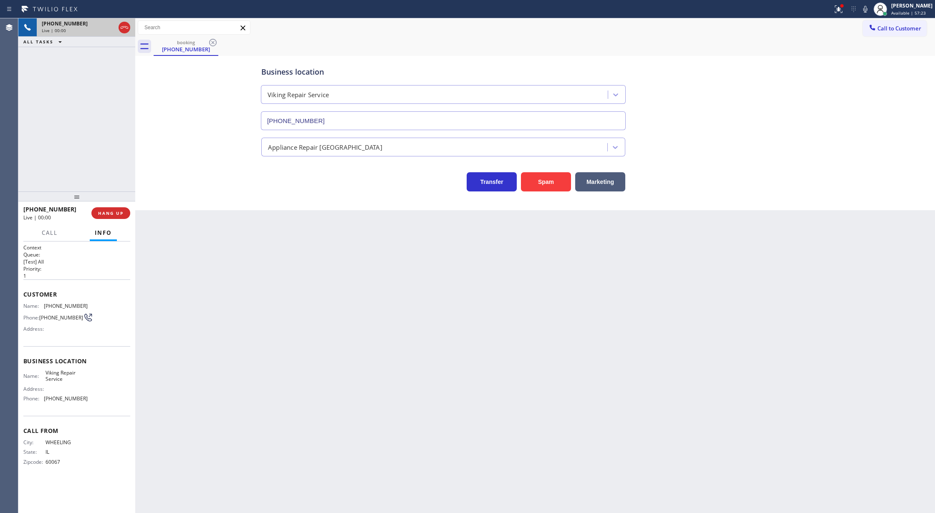
type input "[PHONE_NUMBER]"
drag, startPoint x: 22, startPoint y: 295, endPoint x: 102, endPoint y: 401, distance: 132.9
click at [102, 401] on div "Context Queue: [Test] All Priority: 1 Customer Name: [PHONE_NUMBER] Phone: [PHO…" at bounding box center [76, 378] width 117 height 272
copy div "Customer Name: [PHONE_NUMBER] Phone: [PHONE_NUMBER] Address: Business location …"
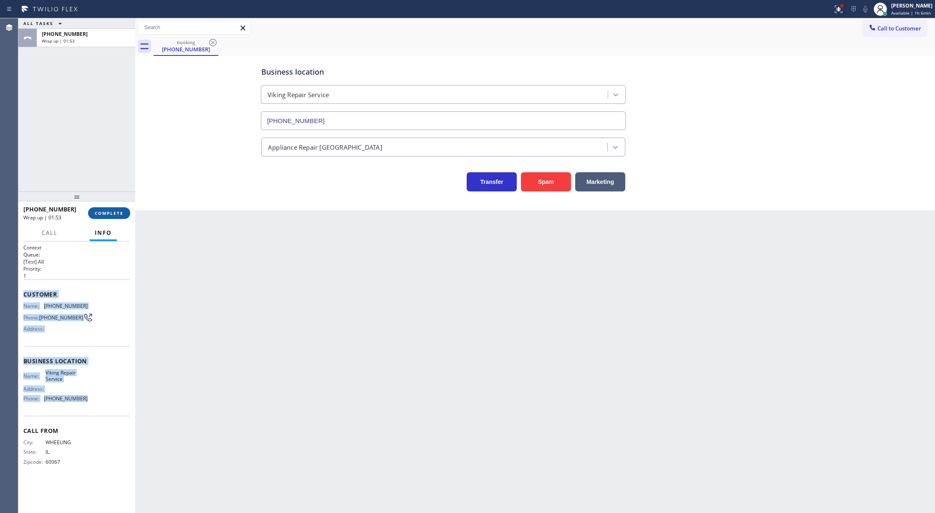
click at [106, 212] on span "COMPLETE" at bounding box center [109, 213] width 29 height 6
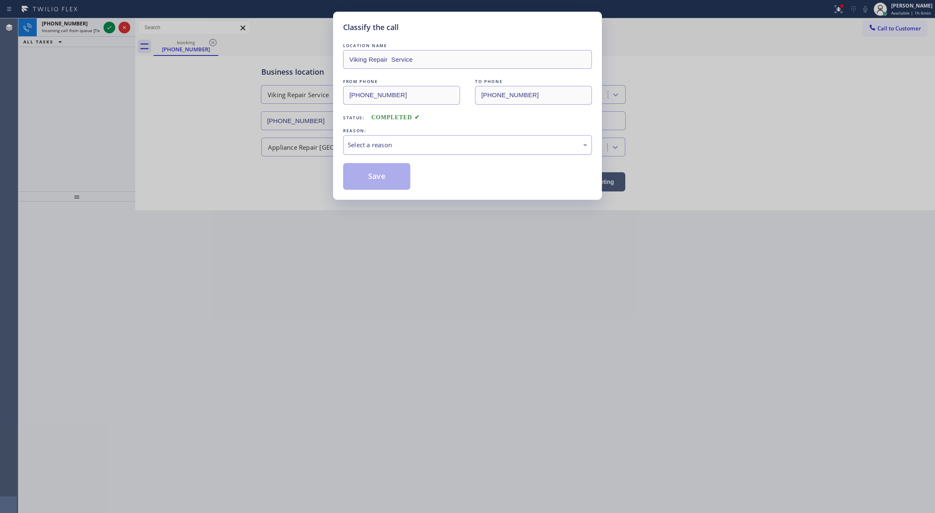
click at [379, 146] on div "Select a reason" at bounding box center [468, 145] width 240 height 10
click at [373, 165] on button "Save" at bounding box center [376, 176] width 67 height 27
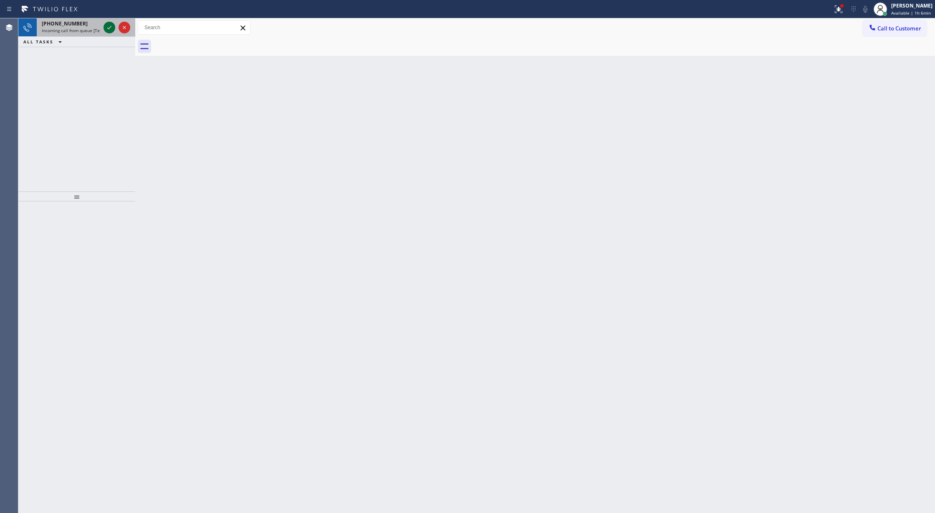
click at [107, 28] on icon at bounding box center [109, 28] width 10 height 10
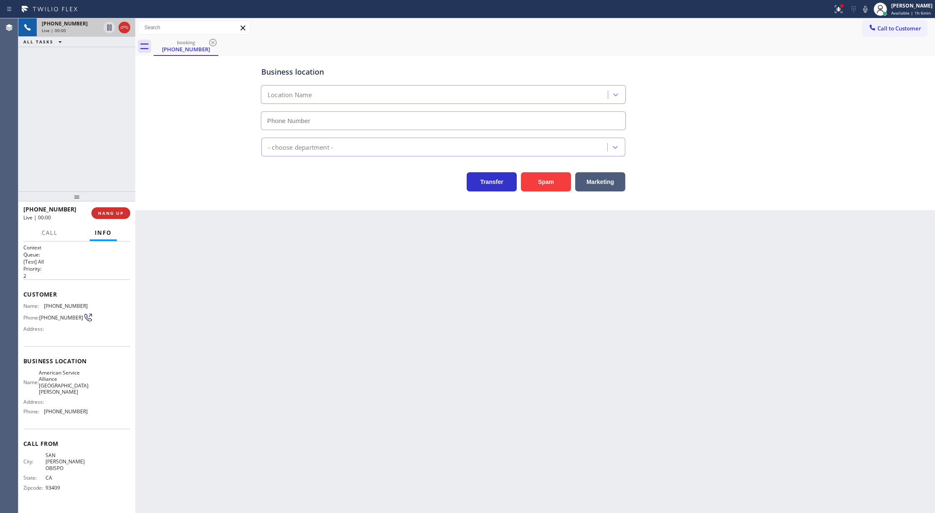
type input "[PHONE_NUMBER]"
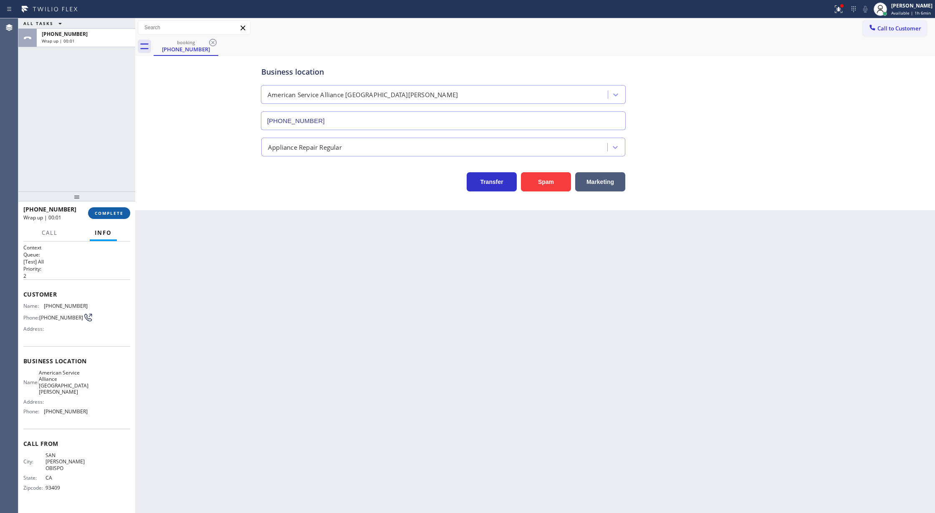
click at [103, 211] on span "COMPLETE" at bounding box center [109, 213] width 29 height 6
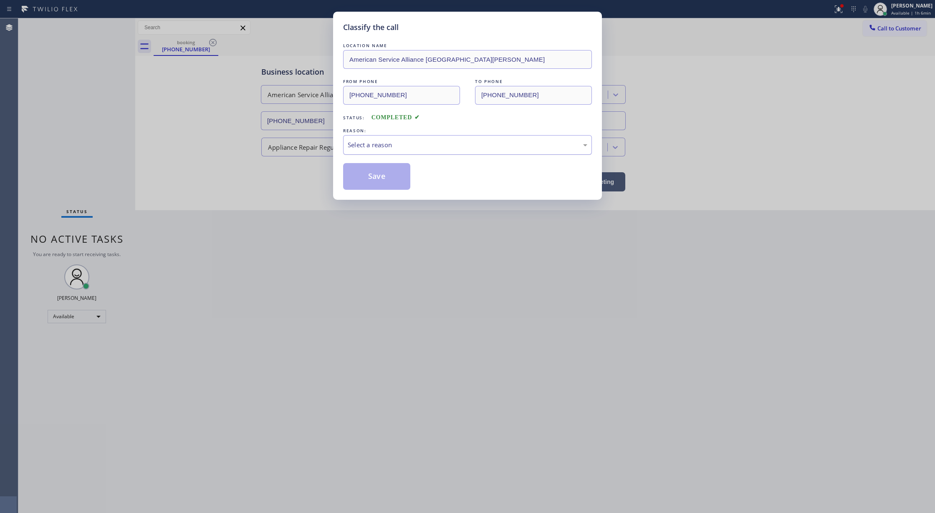
click at [377, 141] on div "Select a reason" at bounding box center [468, 145] width 240 height 10
click at [377, 179] on button "Save" at bounding box center [376, 176] width 67 height 27
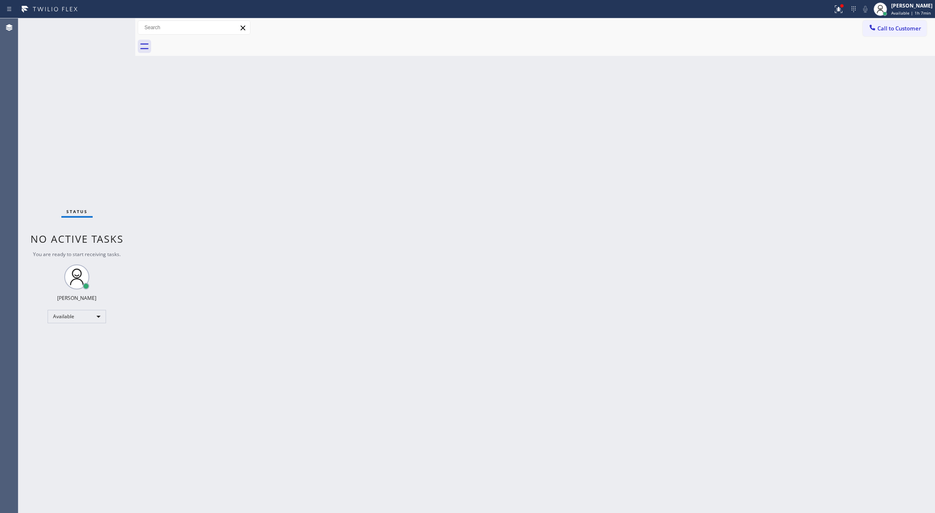
click at [107, 24] on div "Status No active tasks You are ready to start receiving tasks. [PERSON_NAME] Av…" at bounding box center [76, 265] width 117 height 495
click at [107, 24] on icon at bounding box center [109, 28] width 10 height 10
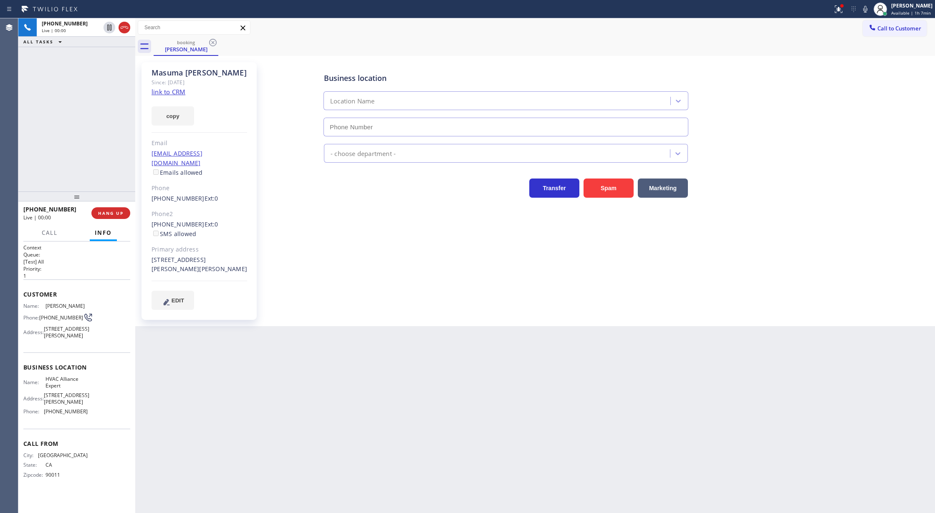
type input "[PHONE_NUMBER]"
click at [119, 32] on icon at bounding box center [124, 28] width 10 height 10
click at [109, 212] on span "COMPLETE" at bounding box center [109, 213] width 29 height 6
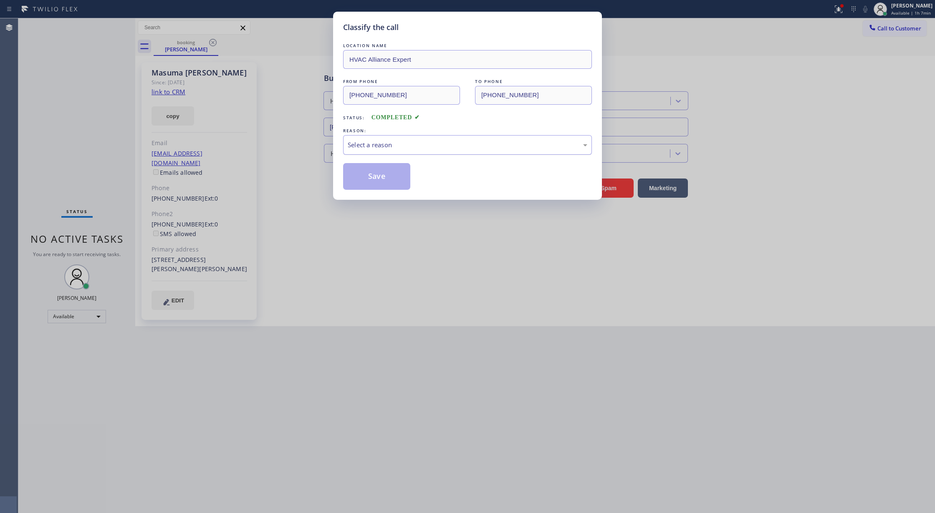
click at [393, 146] on div "Select a reason" at bounding box center [468, 145] width 240 height 10
click at [376, 184] on button "Save" at bounding box center [376, 176] width 67 height 27
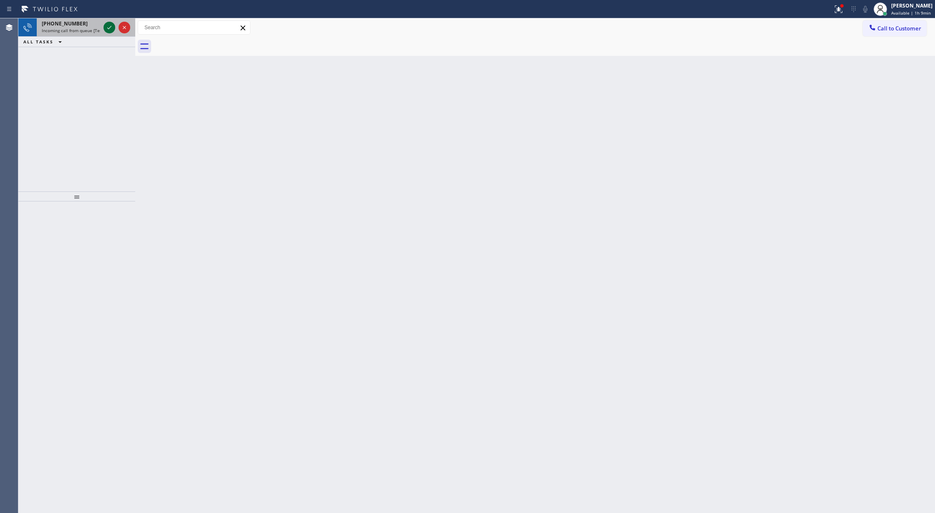
click at [107, 26] on icon at bounding box center [109, 28] width 10 height 10
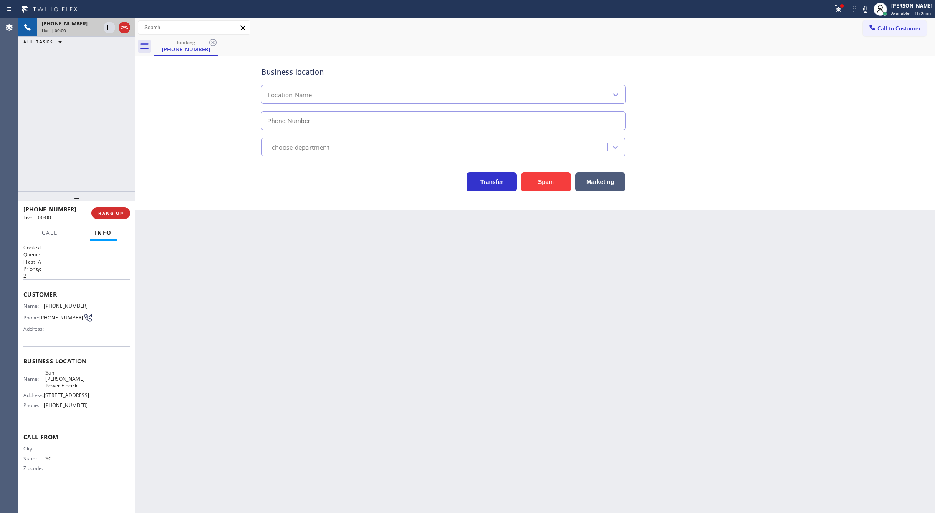
type input "[PHONE_NUMBER]"
click at [109, 217] on button "COMPLETE" at bounding box center [109, 213] width 42 height 12
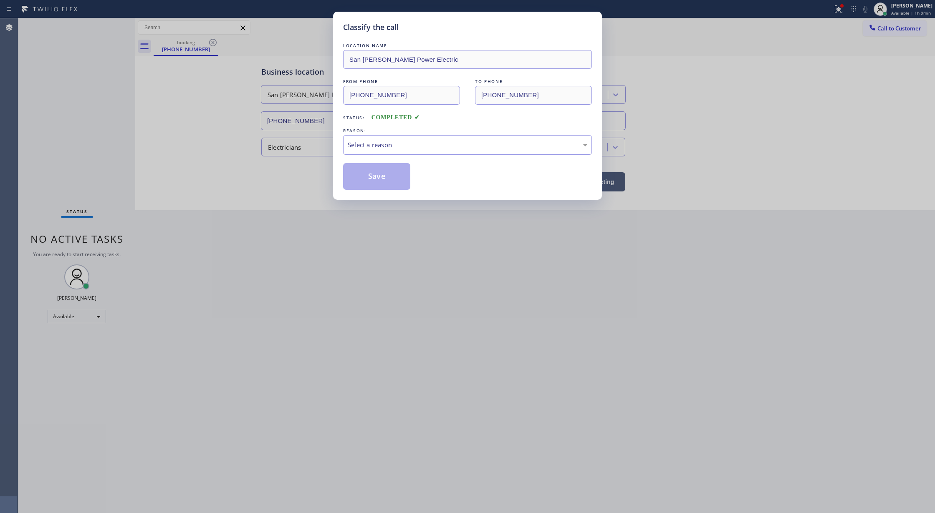
click at [369, 149] on div "Select a reason" at bounding box center [468, 145] width 240 height 10
click at [368, 176] on button "Save" at bounding box center [376, 176] width 67 height 27
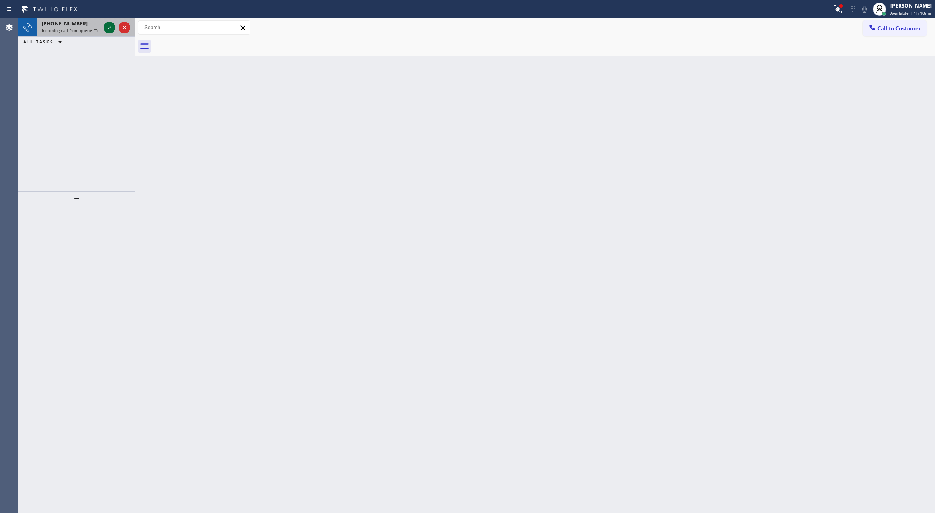
click at [109, 28] on icon at bounding box center [109, 27] width 4 height 3
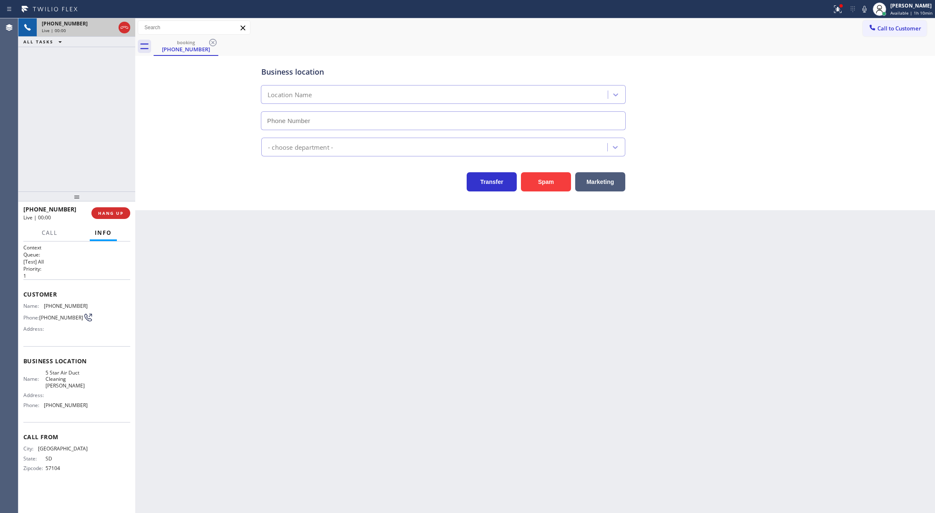
type input "[PHONE_NUMBER]"
click at [541, 184] on button "Spam" at bounding box center [546, 181] width 50 height 19
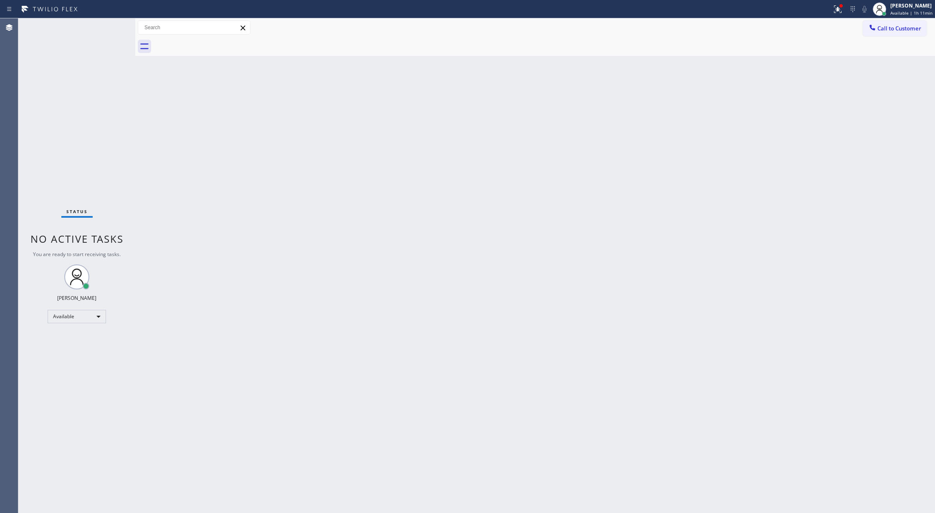
click at [110, 25] on div "Status No active tasks You are ready to start receiving tasks. [PERSON_NAME] Av…" at bounding box center [76, 265] width 117 height 495
click at [111, 24] on div "Status No active tasks You are ready to start receiving tasks. [PERSON_NAME] Av…" at bounding box center [76, 265] width 117 height 495
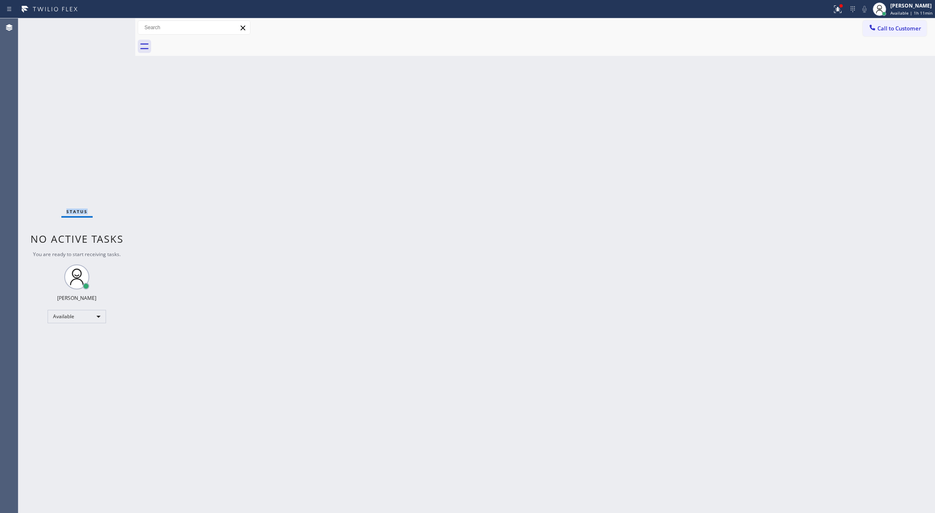
click at [111, 24] on div "Status No active tasks You are ready to start receiving tasks. [PERSON_NAME] Av…" at bounding box center [76, 265] width 117 height 495
click at [110, 23] on div "Status No active tasks You are ready to start receiving tasks. [PERSON_NAME] Av…" at bounding box center [76, 265] width 117 height 495
click at [111, 24] on div "Status No active tasks You are ready to start receiving tasks. [PERSON_NAME] Av…" at bounding box center [76, 265] width 117 height 495
click at [106, 29] on div "Status No active tasks You are ready to start receiving tasks. [PERSON_NAME] Av…" at bounding box center [76, 265] width 117 height 495
click at [107, 28] on div "Status No active tasks You are ready to start receiving tasks. [PERSON_NAME] Av…" at bounding box center [76, 265] width 117 height 495
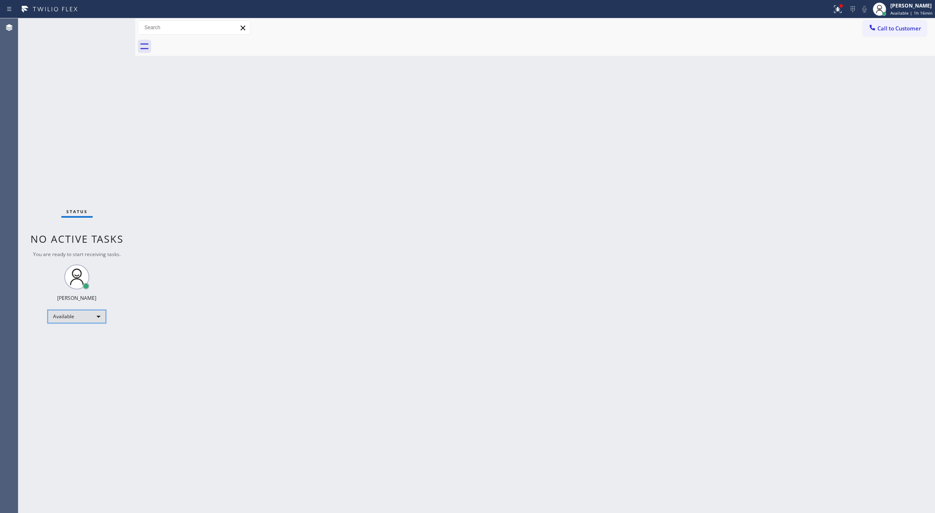
click at [90, 317] on div "Available" at bounding box center [77, 316] width 58 height 13
click at [89, 348] on li "Unavailable" at bounding box center [76, 349] width 56 height 10
click at [87, 323] on div "Unavailable" at bounding box center [77, 319] width 58 height 13
click at [82, 346] on li "Available" at bounding box center [76, 342] width 56 height 10
click at [109, 25] on div "Status No active tasks You are ready to start receiving tasks. [PERSON_NAME] Av…" at bounding box center [76, 265] width 117 height 495
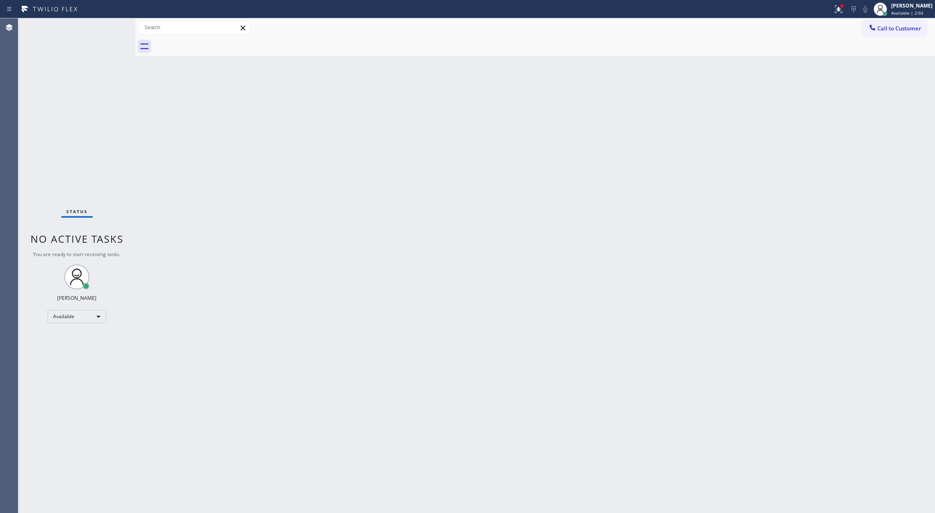
click at [109, 25] on div "Status No active tasks You are ready to start receiving tasks. [PERSON_NAME] Av…" at bounding box center [76, 265] width 117 height 495
click at [111, 24] on div "Status No active tasks You are ready to start receiving tasks. [PERSON_NAME] Av…" at bounding box center [76, 265] width 117 height 495
click at [109, 27] on div "Status No active tasks You are ready to start receiving tasks. [PERSON_NAME] Av…" at bounding box center [76, 265] width 117 height 495
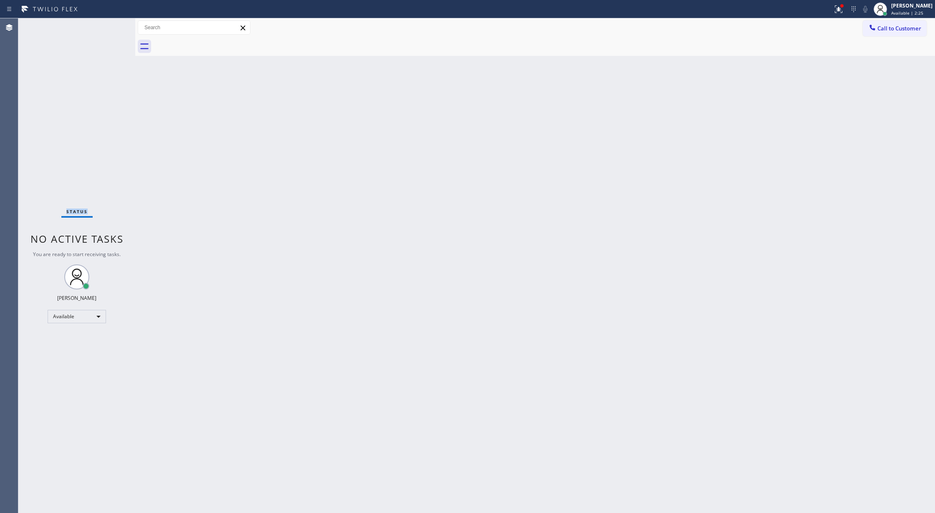
click at [109, 27] on div "Status No active tasks You are ready to start receiving tasks. [PERSON_NAME] Av…" at bounding box center [76, 265] width 117 height 495
click at [109, 26] on div "Status No active tasks You are ready to start receiving tasks. [PERSON_NAME] Av…" at bounding box center [76, 265] width 117 height 495
drag, startPoint x: 112, startPoint y: 25, endPoint x: 112, endPoint y: 36, distance: 10.4
click at [112, 25] on div "Status No active tasks You are ready to start receiving tasks. [PERSON_NAME] Av…" at bounding box center [76, 265] width 117 height 495
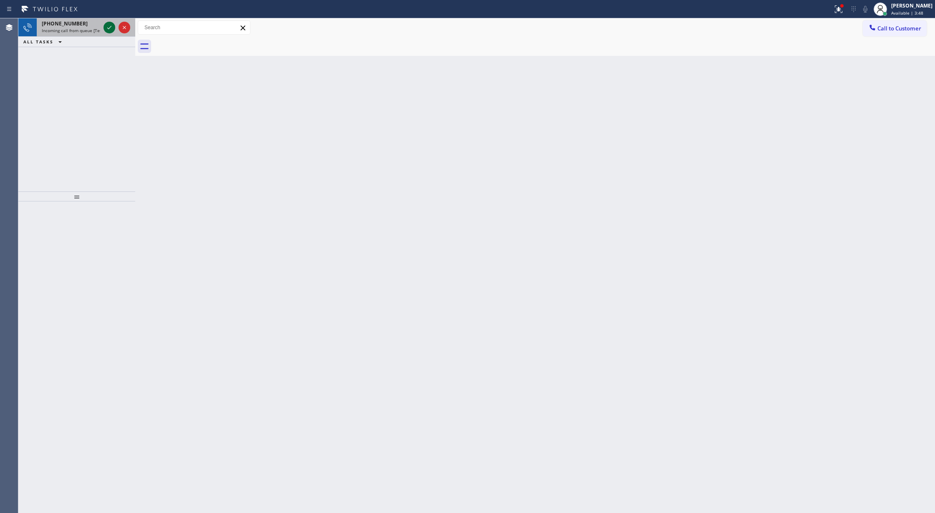
click at [107, 28] on icon at bounding box center [109, 28] width 10 height 10
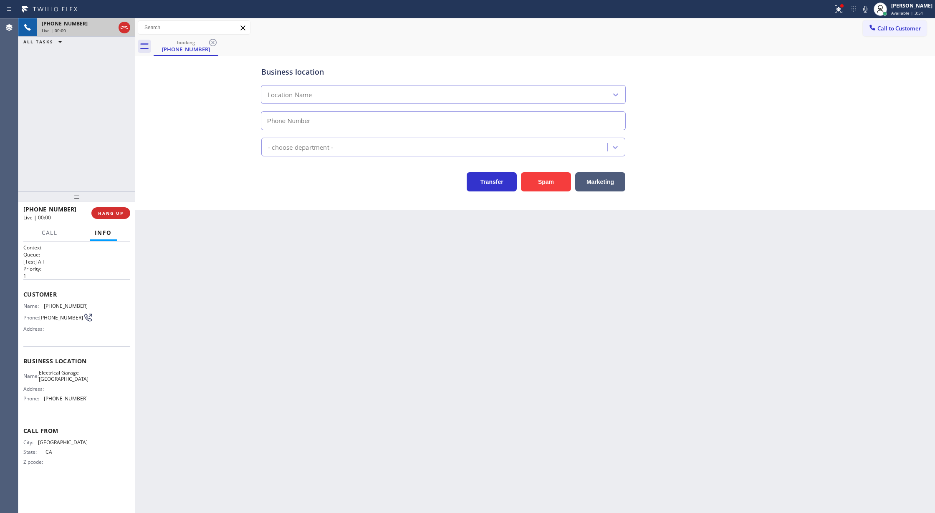
type input "[PHONE_NUMBER]"
click at [109, 216] on span "COMPLETE" at bounding box center [109, 213] width 29 height 6
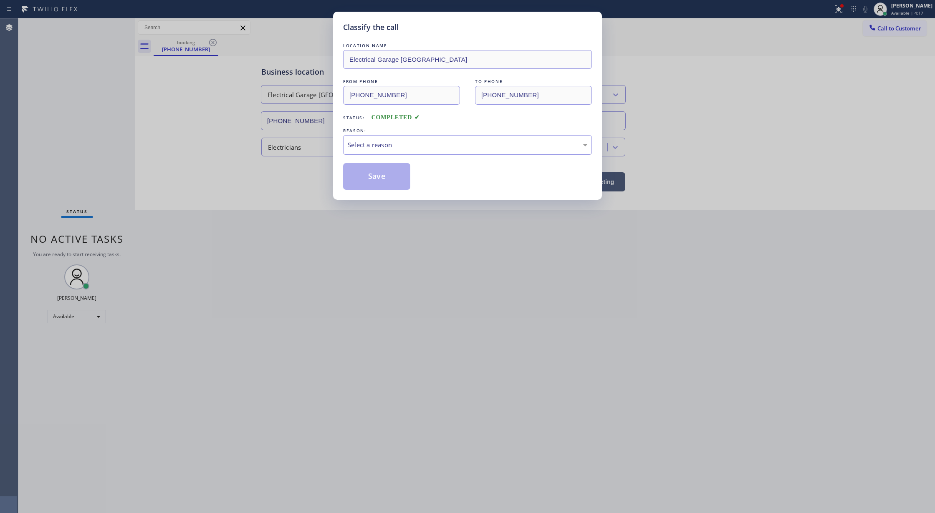
click at [416, 151] on div "Select a reason" at bounding box center [467, 145] width 249 height 20
click at [378, 182] on button "Save" at bounding box center [376, 176] width 67 height 27
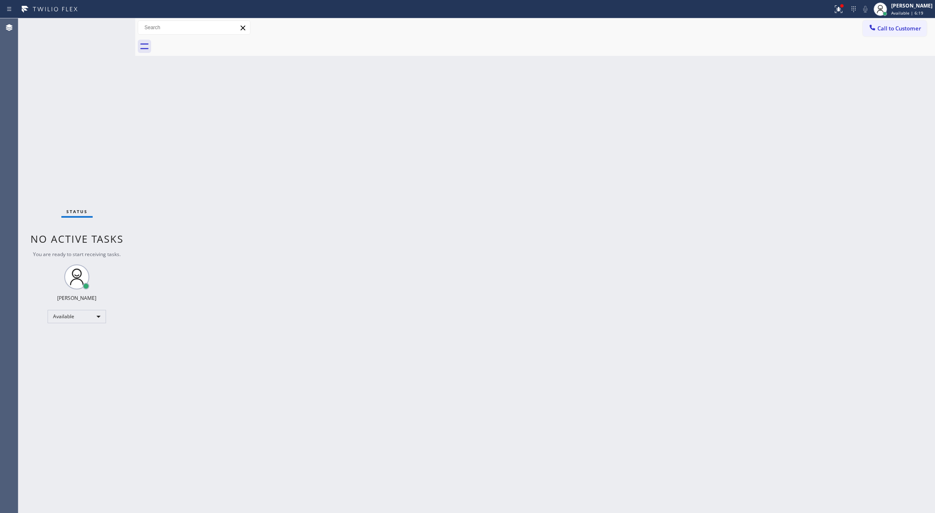
click at [188, 300] on div "Back to Dashboard Change Sender ID Customers Technicians Select a contact Outbo…" at bounding box center [535, 265] width 800 height 495
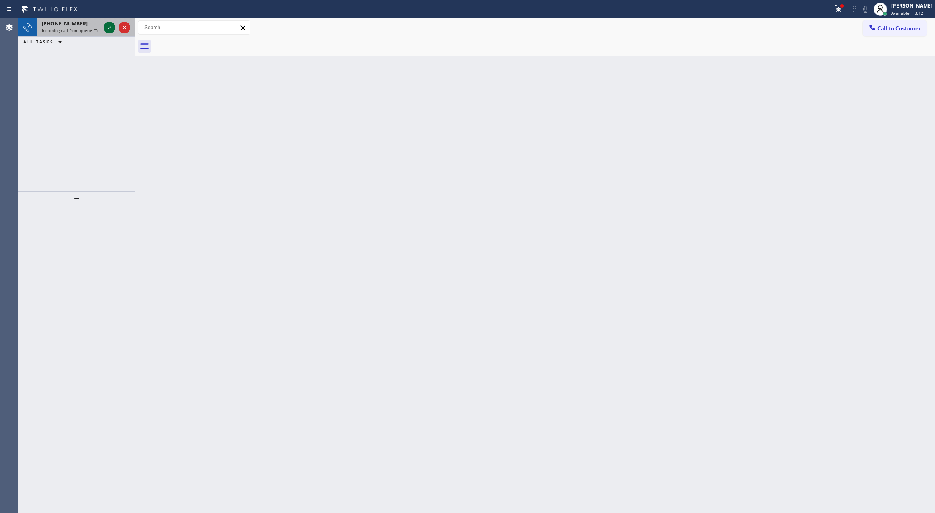
click at [106, 24] on icon at bounding box center [109, 28] width 10 height 10
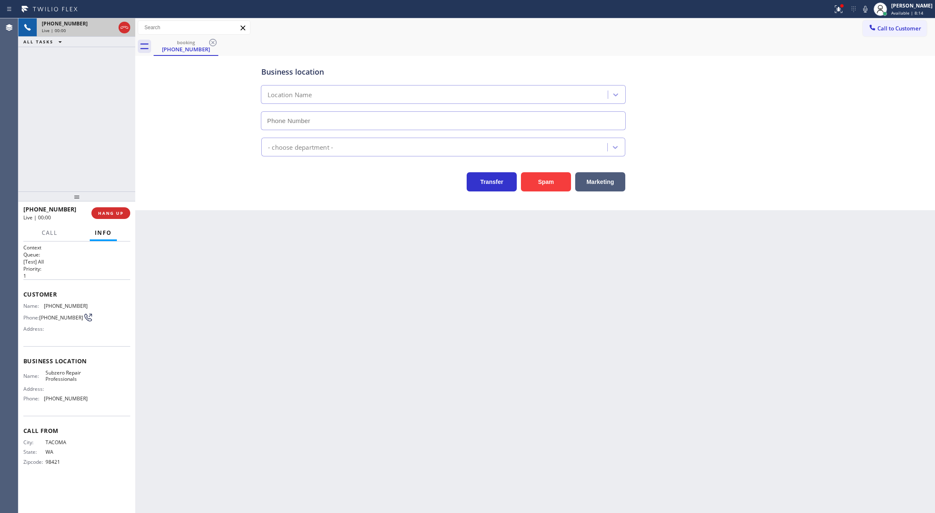
type input "[PHONE_NUMBER]"
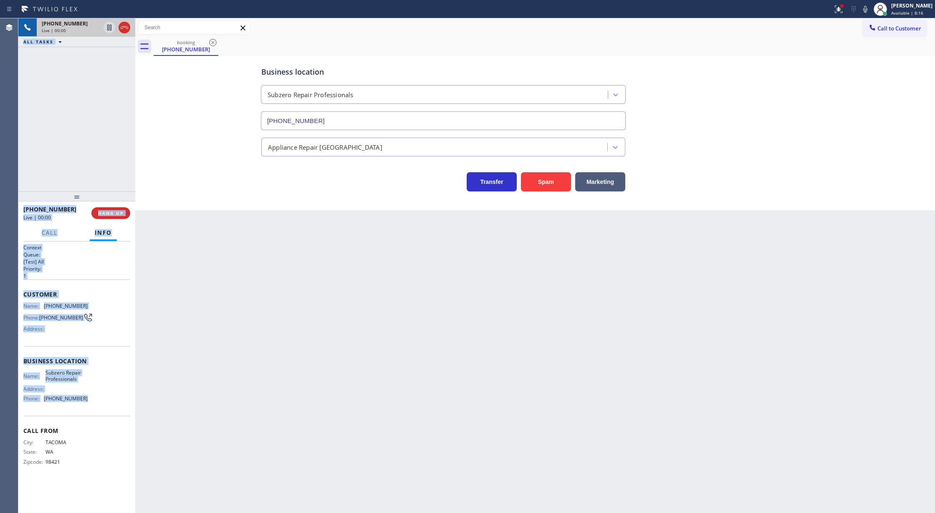
drag, startPoint x: 18, startPoint y: 293, endPoint x: 105, endPoint y: 326, distance: 93.6
click at [112, 399] on div "Agent Desktop Classify the call LOCATION NAME E Appliance Repair and HVAC [PERS…" at bounding box center [467, 265] width 935 height 495
click at [110, 311] on div "Name: [PHONE_NUMBER] Phone: [PHONE_NUMBER] Address:" at bounding box center [76, 319] width 107 height 33
copy div "Customer Name: [PHONE_NUMBER] Phone: [PHONE_NUMBER] Address: Business location …"
drag, startPoint x: 24, startPoint y: 294, endPoint x: 116, endPoint y: 399, distance: 139.6
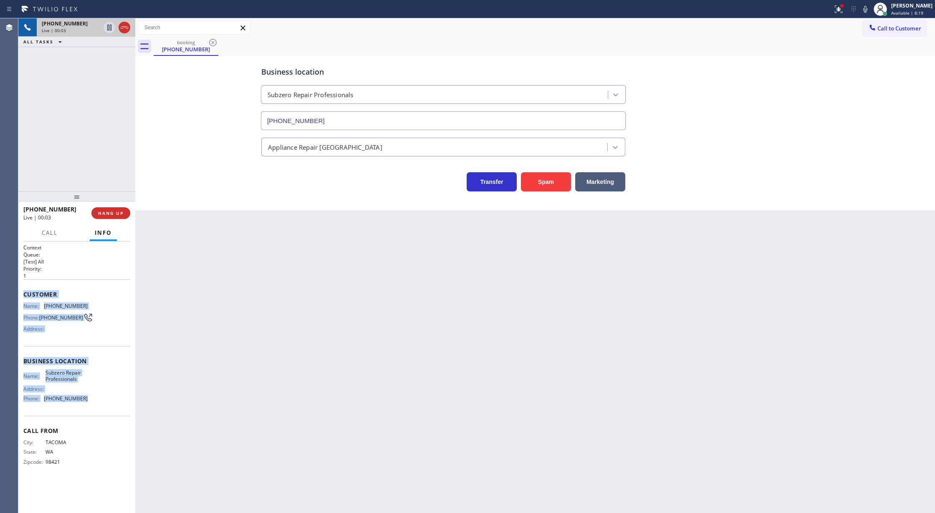
click at [116, 399] on div "Context Queue: [Test] All Priority: 1 Customer Name: [PHONE_NUMBER] Phone: [PHO…" at bounding box center [76, 361] width 107 height 235
click at [106, 211] on span "COMPLETE" at bounding box center [109, 213] width 29 height 6
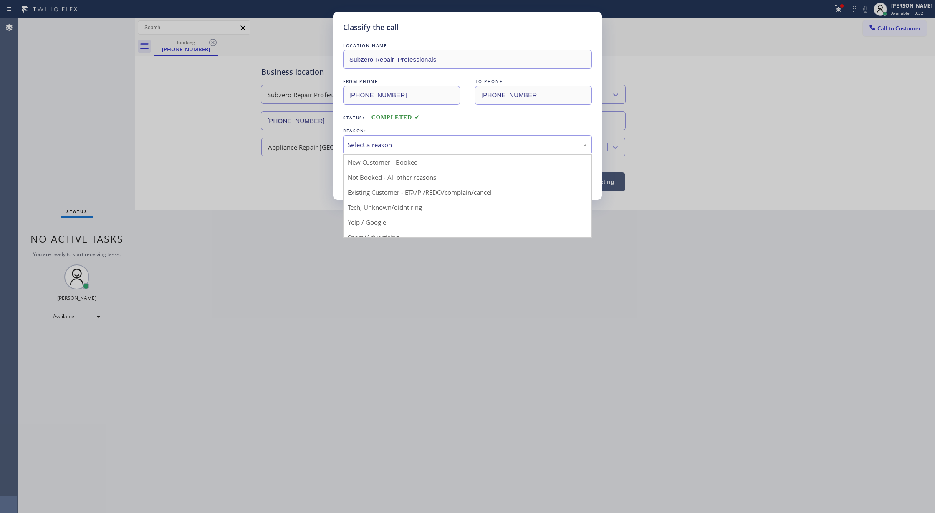
click at [376, 147] on div "Select a reason" at bounding box center [468, 145] width 240 height 10
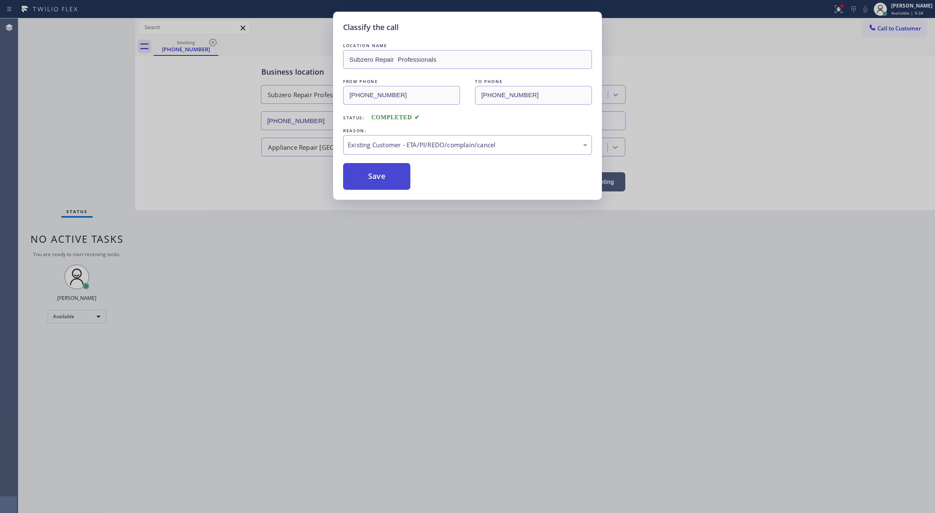
click at [369, 179] on button "Save" at bounding box center [376, 176] width 67 height 27
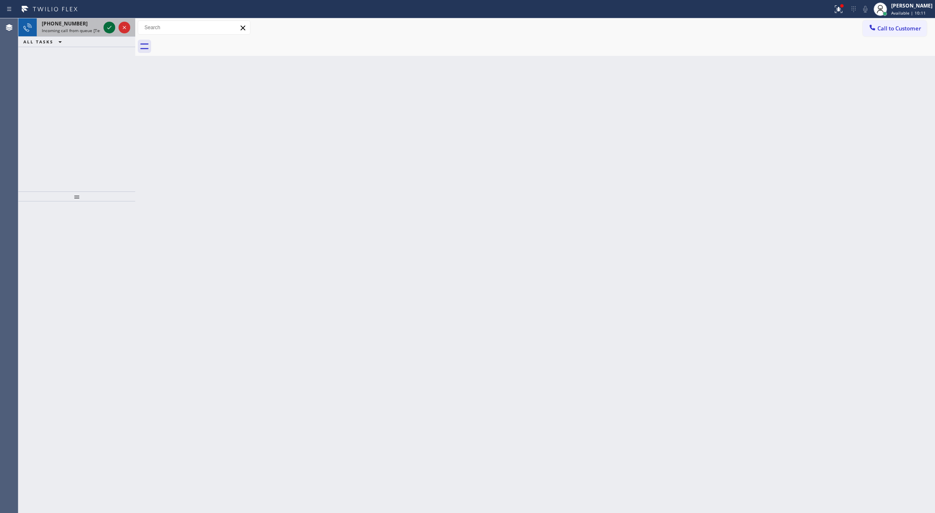
click at [104, 29] on icon at bounding box center [109, 28] width 10 height 10
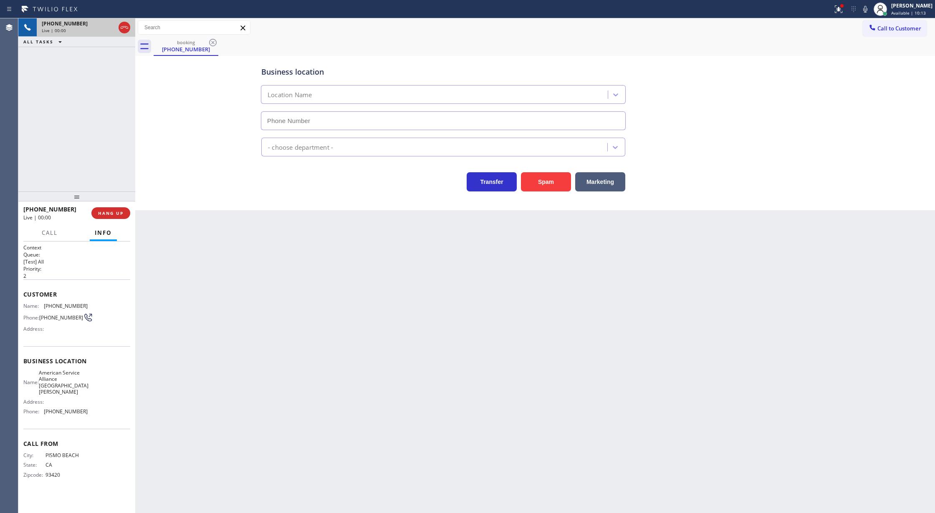
type input "[PHONE_NUMBER]"
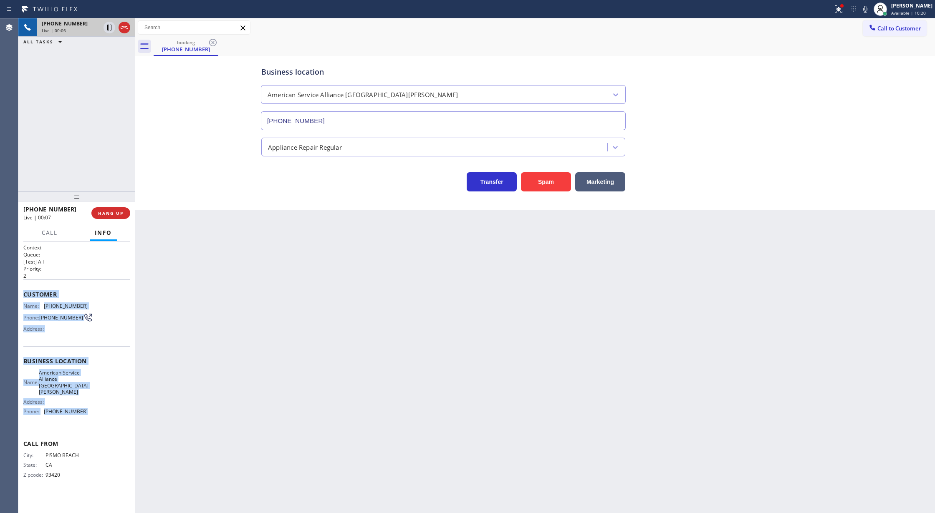
copy div "Customer Name: [PHONE_NUMBER] Phone: [PHONE_NUMBER] Address: Business location …"
drag, startPoint x: 24, startPoint y: 295, endPoint x: 98, endPoint y: 406, distance: 133.7
click at [98, 406] on div "Context Queue: [Test] All Priority: 2 Customer Name: [PHONE_NUMBER] Phone: [PHO…" at bounding box center [76, 368] width 107 height 248
click at [870, 10] on icon at bounding box center [865, 9] width 10 height 10
click at [870, 9] on icon at bounding box center [865, 9] width 10 height 10
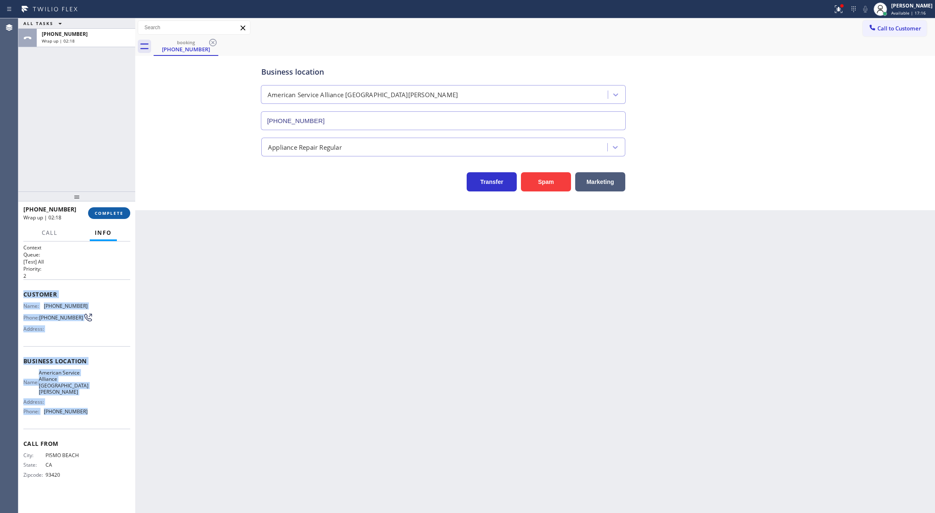
click at [112, 216] on span "COMPLETE" at bounding box center [109, 213] width 29 height 6
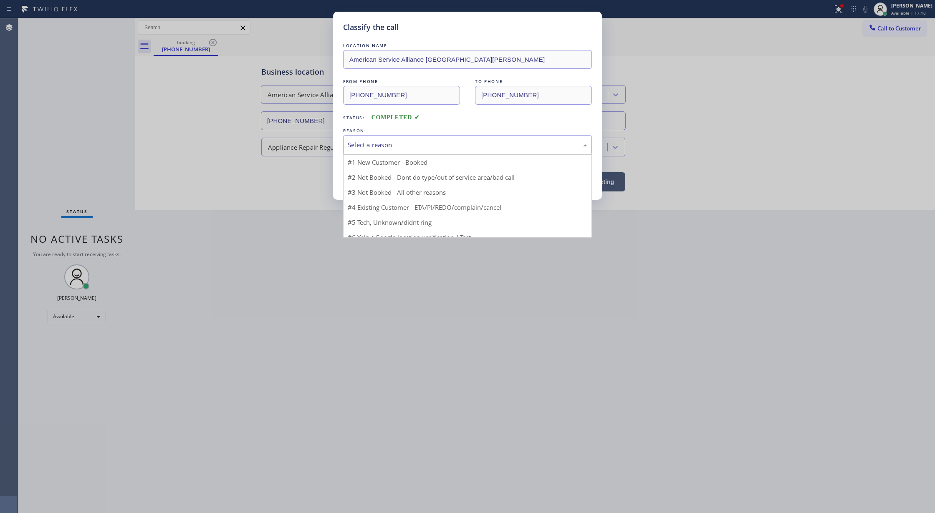
click at [373, 145] on div "Select a reason" at bounding box center [468, 145] width 240 height 10
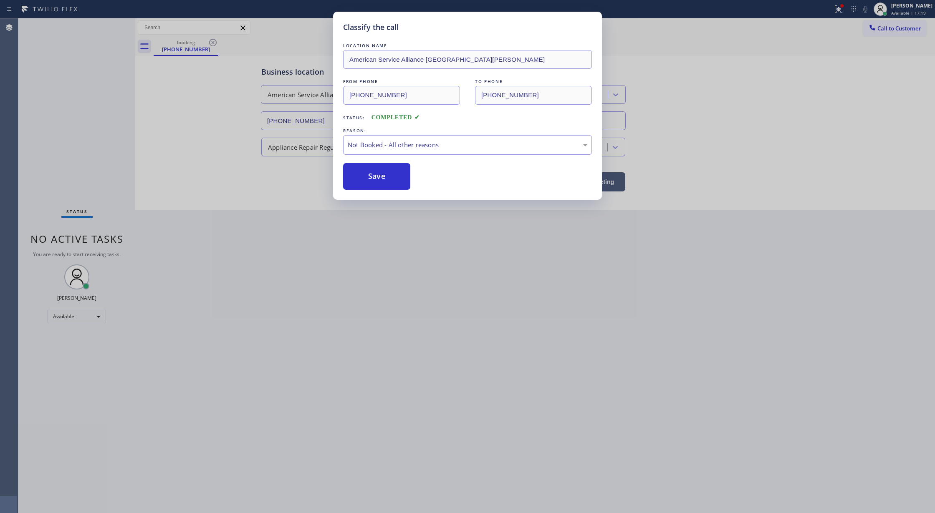
click at [371, 177] on button "Save" at bounding box center [376, 176] width 67 height 27
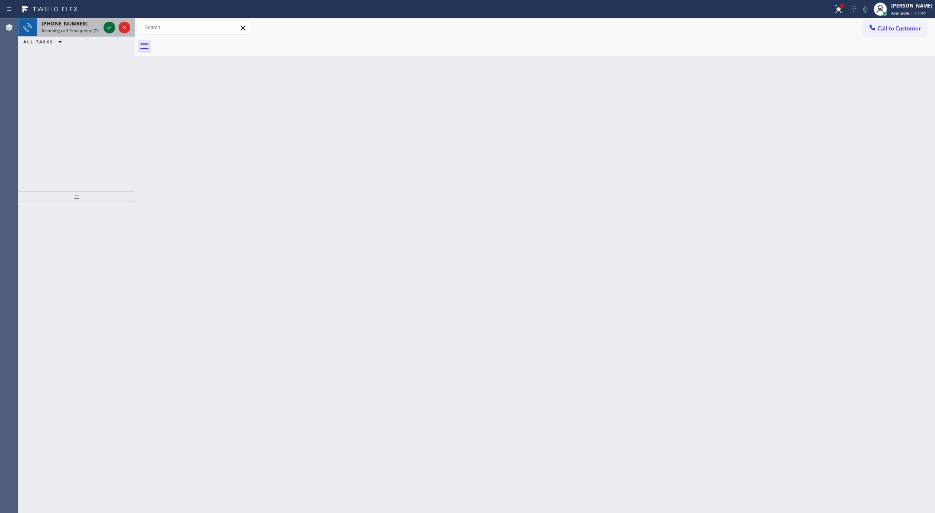
click at [113, 28] on icon at bounding box center [109, 28] width 10 height 10
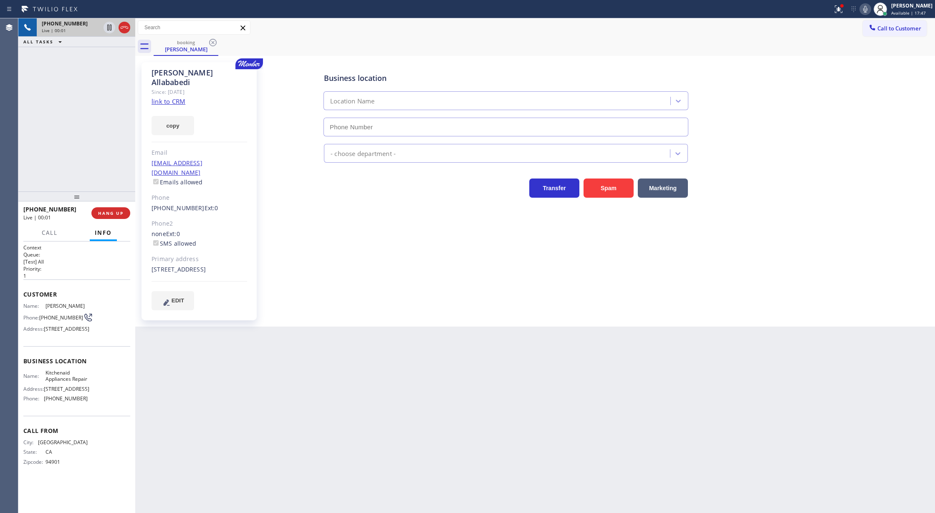
type input "[PHONE_NUMBER]"
click at [162, 97] on link "link to CRM" at bounding box center [169, 101] width 34 height 8
click at [868, 8] on icon at bounding box center [865, 9] width 10 height 10
drag, startPoint x: 867, startPoint y: 11, endPoint x: 854, endPoint y: 69, distance: 59.9
click at [867, 11] on icon at bounding box center [865, 9] width 10 height 10
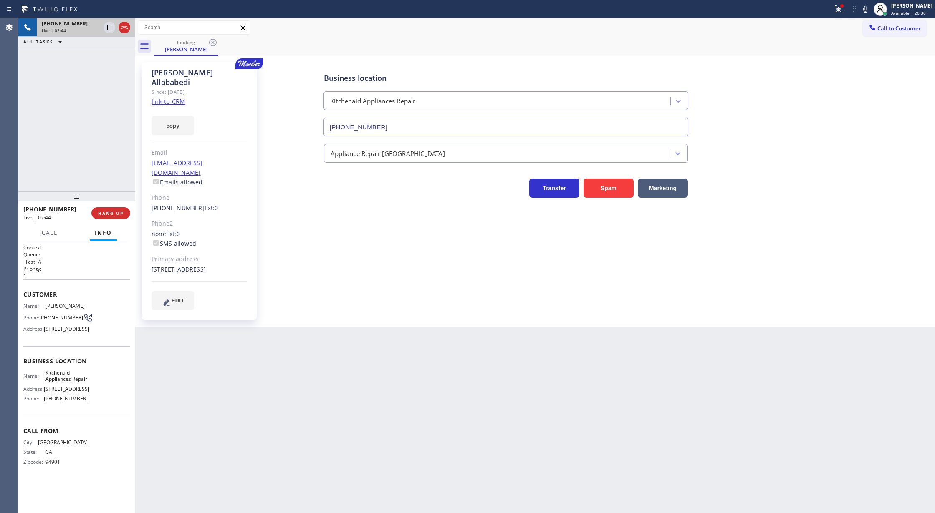
drag, startPoint x: 870, startPoint y: 10, endPoint x: 862, endPoint y: 37, distance: 28.4
click at [870, 10] on icon at bounding box center [865, 9] width 10 height 10
click at [867, 9] on icon at bounding box center [865, 9] width 4 height 7
drag, startPoint x: 124, startPoint y: 30, endPoint x: 103, endPoint y: 113, distance: 84.9
click at [123, 30] on icon at bounding box center [124, 28] width 10 height 10
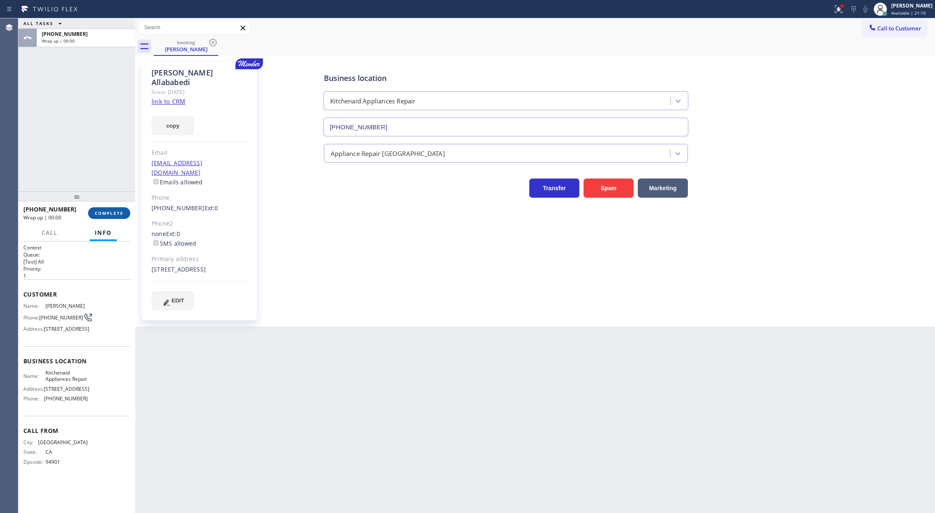
click at [111, 216] on span "COMPLETE" at bounding box center [109, 213] width 29 height 6
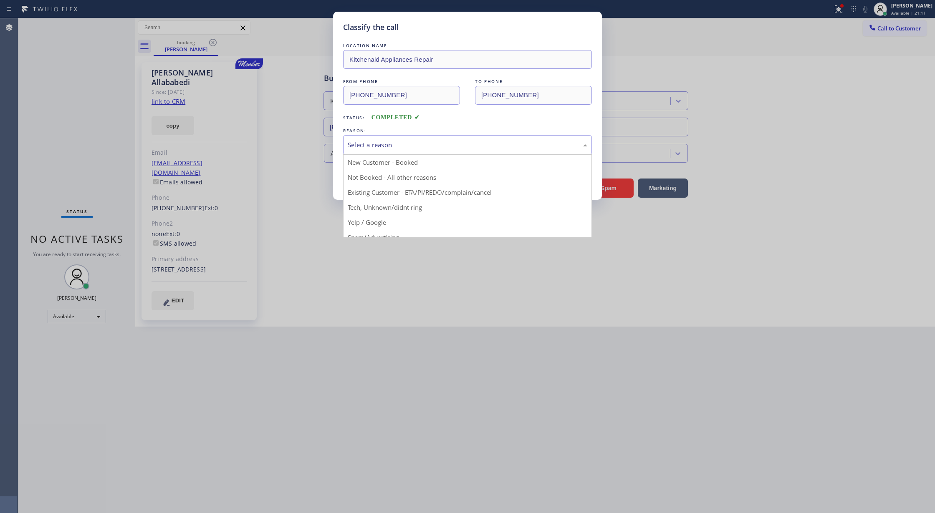
click at [406, 146] on div "Select a reason" at bounding box center [468, 145] width 240 height 10
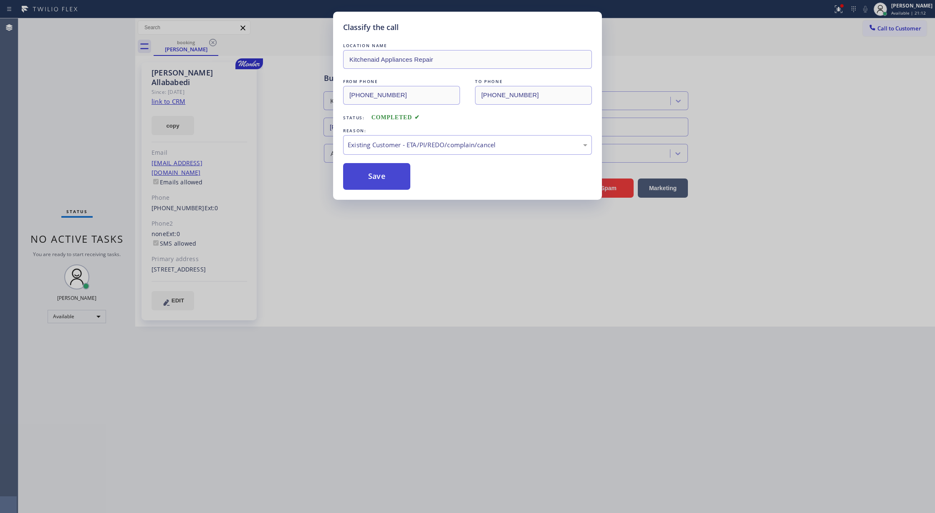
click at [381, 172] on button "Save" at bounding box center [376, 176] width 67 height 27
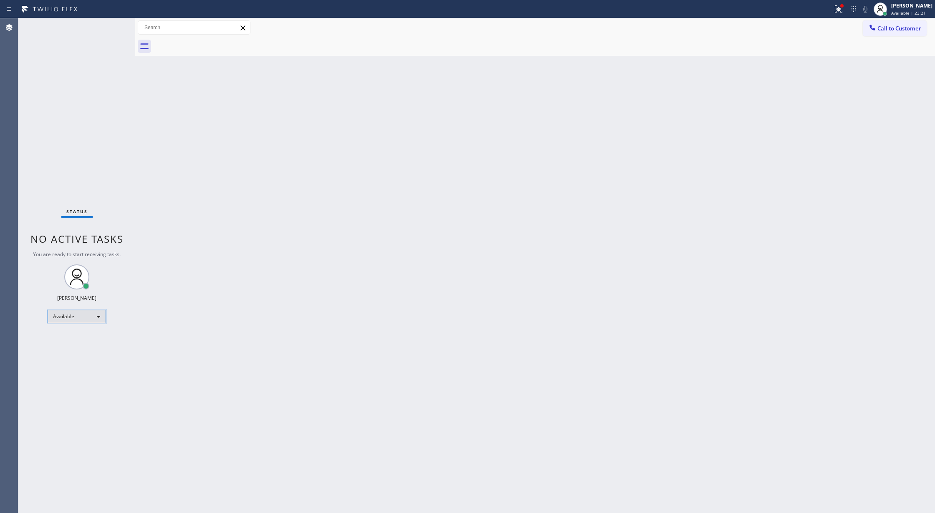
click at [91, 319] on div "Available" at bounding box center [77, 316] width 58 height 13
click at [87, 360] on li "Break" at bounding box center [76, 360] width 56 height 10
click at [90, 319] on div "Available" at bounding box center [77, 316] width 58 height 13
click at [91, 350] on li "Unavailable" at bounding box center [76, 349] width 56 height 10
click at [88, 316] on div "Available" at bounding box center [77, 316] width 58 height 13
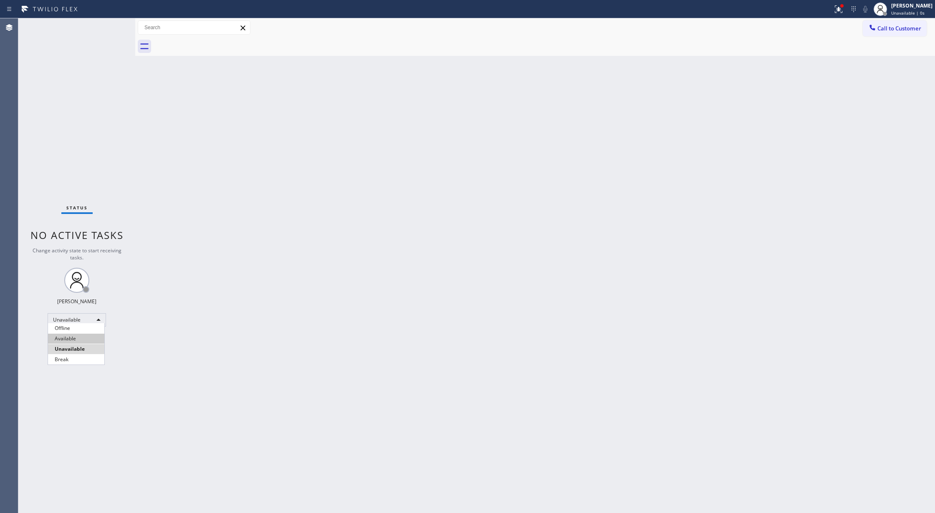
click at [88, 336] on li "Available" at bounding box center [76, 339] width 56 height 10
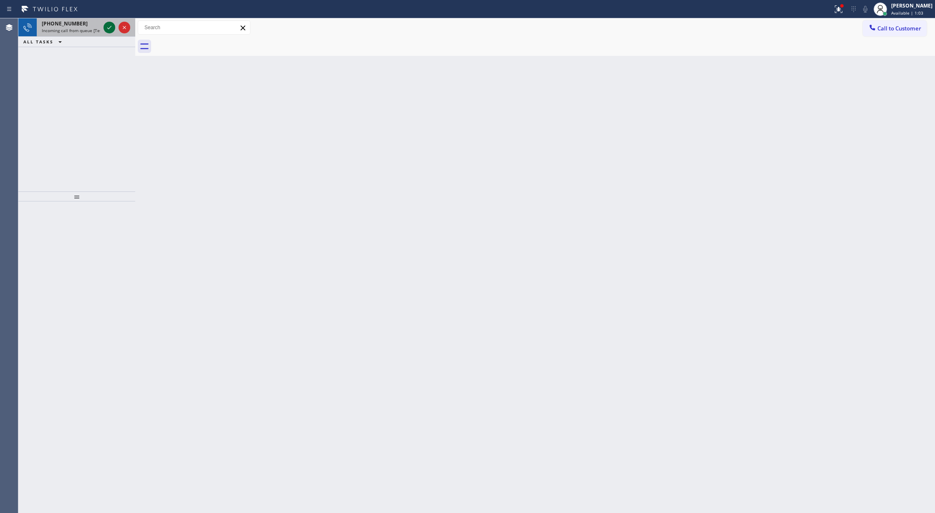
click at [111, 30] on icon at bounding box center [109, 28] width 10 height 10
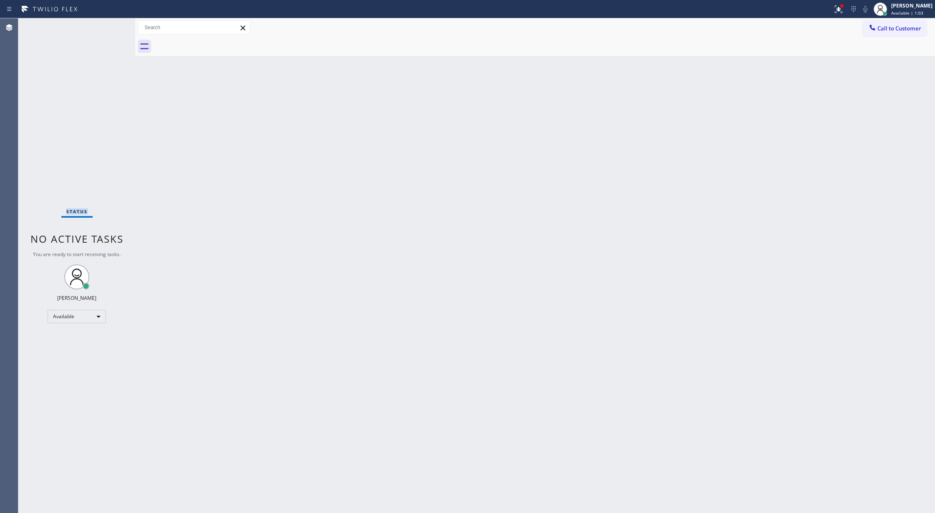
click at [111, 30] on div "Status No active tasks You are ready to start receiving tasks. [PERSON_NAME] Av…" at bounding box center [76, 265] width 117 height 495
click at [111, 30] on icon at bounding box center [109, 28] width 10 height 10
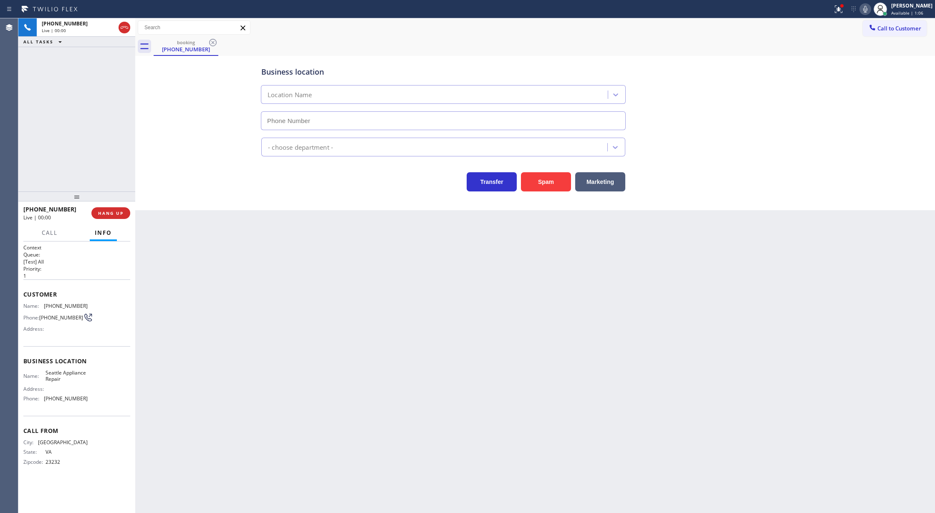
type input "[PHONE_NUMBER]"
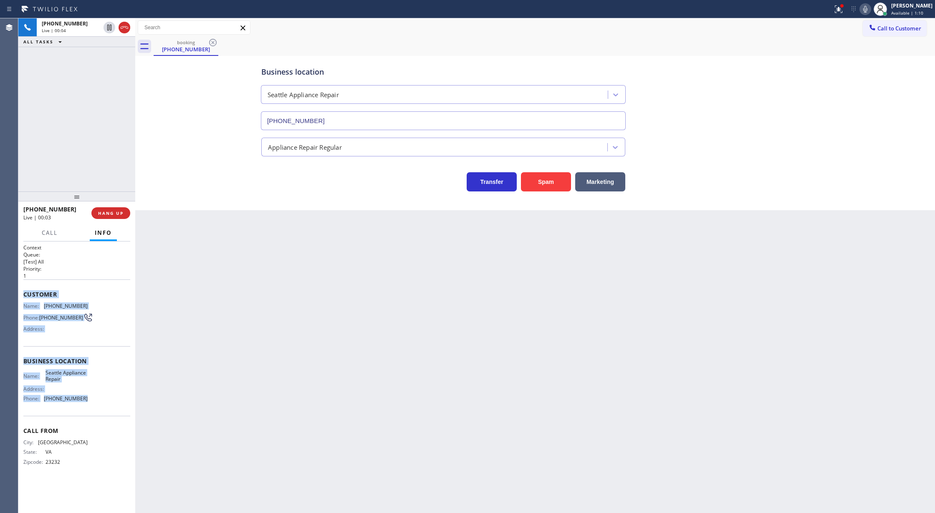
drag, startPoint x: 23, startPoint y: 296, endPoint x: 95, endPoint y: 401, distance: 127.0
click at [95, 401] on div "Context Queue: [Test] All Priority: 1 Customer Name: [PHONE_NUMBER] Phone: [PHO…" at bounding box center [76, 361] width 107 height 235
copy div "Customer Name: [PHONE_NUMBER] Phone: [PHONE_NUMBER] Address: Business location …"
drag, startPoint x: 102, startPoint y: 295, endPoint x: 93, endPoint y: 299, distance: 10.6
click at [102, 295] on span "Customer" at bounding box center [76, 295] width 107 height 8
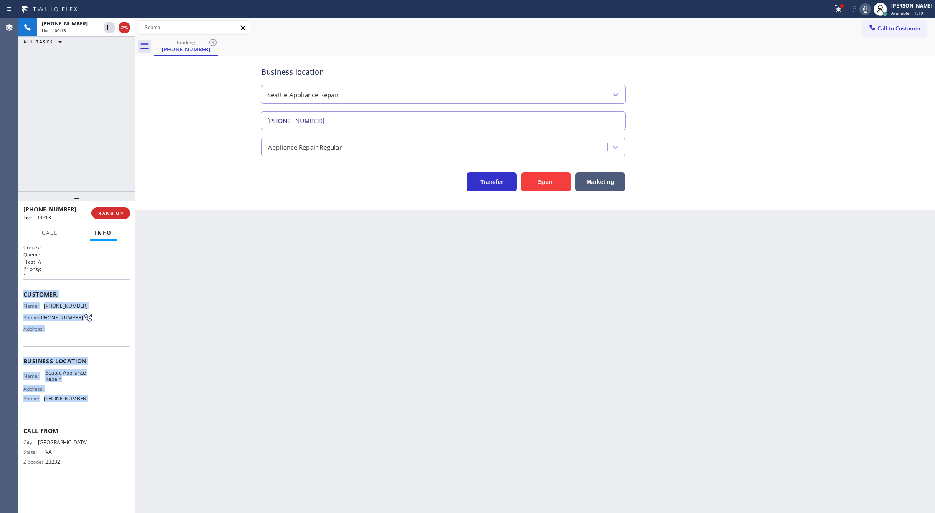
drag, startPoint x: 23, startPoint y: 292, endPoint x: 107, endPoint y: 404, distance: 140.4
click at [107, 404] on div "Context Queue: [Test] All Priority: 1 Customer Name: [PHONE_NUMBER] Phone: [PHO…" at bounding box center [76, 378] width 117 height 272
copy div "Customer Name: [PHONE_NUMBER] Phone: [PHONE_NUMBER] Address: Business location …"
click at [870, 7] on icon at bounding box center [865, 9] width 10 height 10
click at [869, 9] on icon at bounding box center [865, 9] width 10 height 10
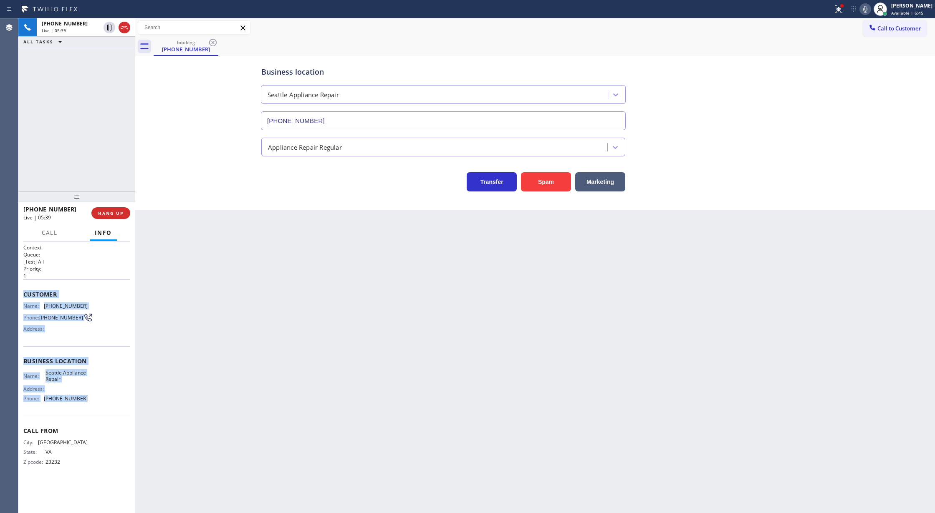
click at [870, 8] on icon at bounding box center [865, 9] width 10 height 10
click at [869, 10] on icon at bounding box center [865, 9] width 10 height 10
click at [96, 211] on span "COMPLETE" at bounding box center [109, 213] width 29 height 6
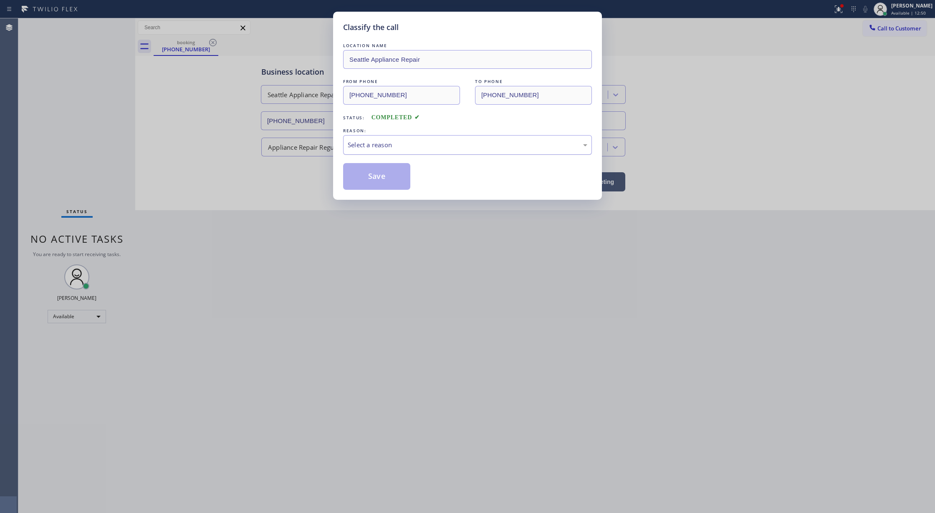
click at [388, 146] on div "Select a reason" at bounding box center [468, 145] width 240 height 10
click at [374, 180] on button "Save" at bounding box center [376, 176] width 67 height 27
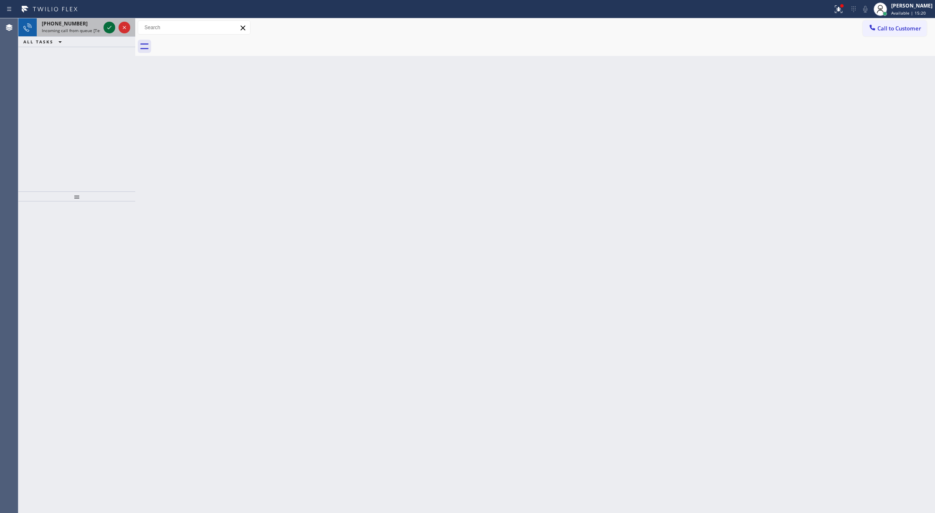
click at [107, 26] on icon at bounding box center [109, 28] width 10 height 10
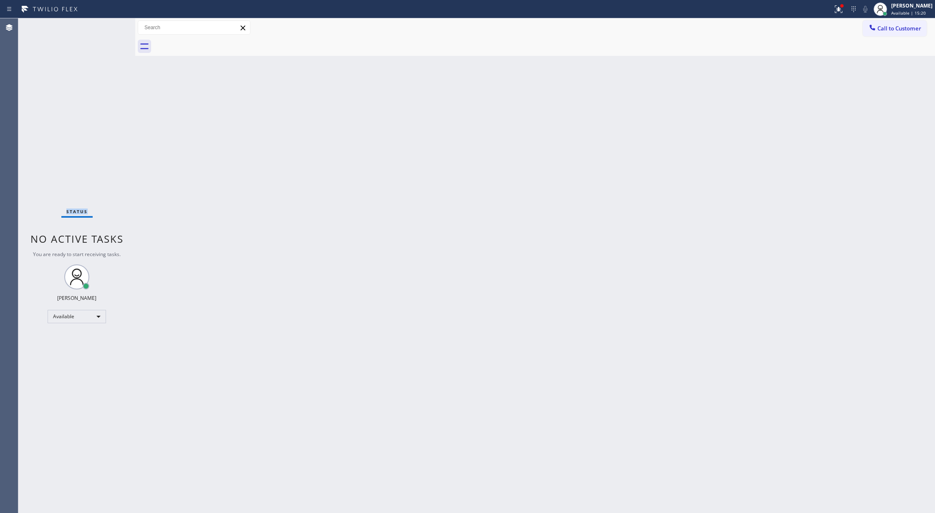
click at [107, 26] on div "Status No active tasks You are ready to start receiving tasks. [PERSON_NAME] Av…" at bounding box center [76, 265] width 117 height 495
click at [108, 26] on div "Status No active tasks You are ready to start receiving tasks. [PERSON_NAME] Av…" at bounding box center [76, 265] width 117 height 495
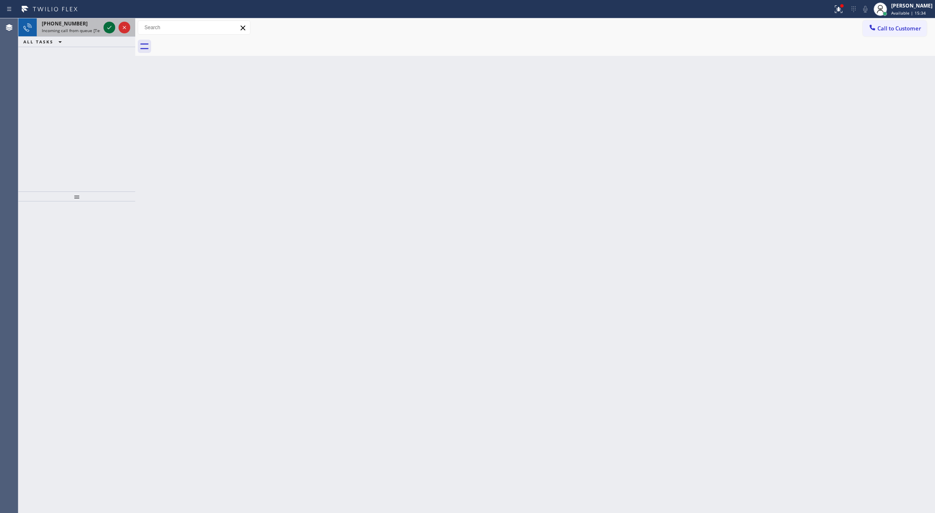
click at [112, 31] on icon at bounding box center [109, 28] width 10 height 10
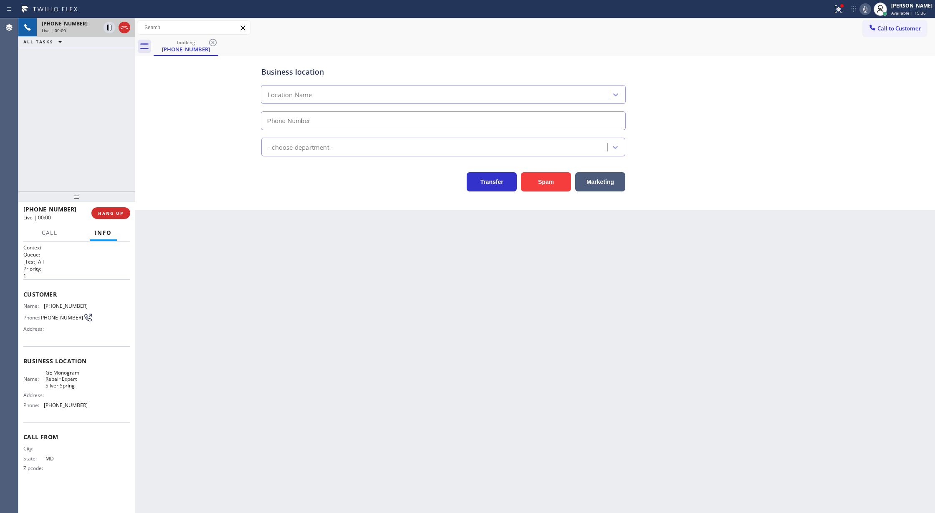
type input "[PHONE_NUMBER]"
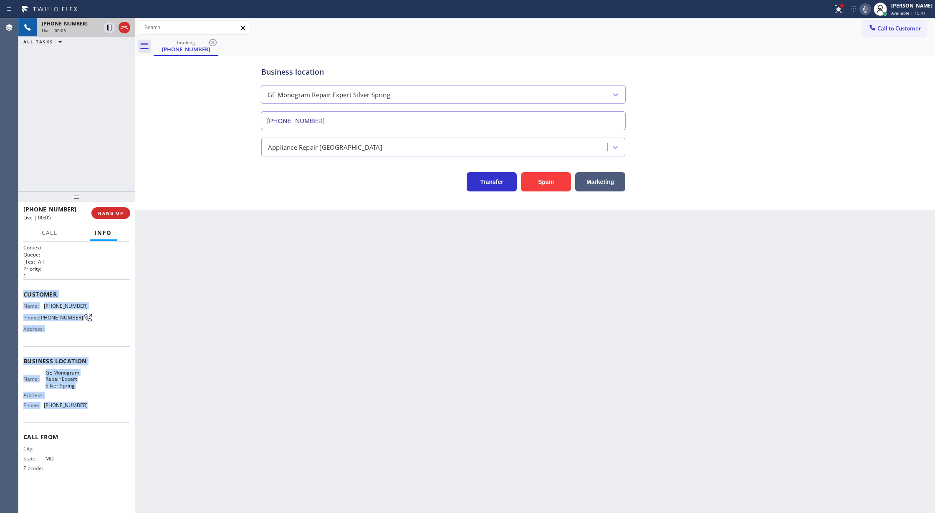
copy div "Customer Name: [PHONE_NUMBER] Phone: [PHONE_NUMBER] Address: Business location …"
drag, startPoint x: 22, startPoint y: 293, endPoint x: 110, endPoint y: 409, distance: 146.0
click at [110, 409] on div "Context Queue: [Test] All Priority: 1 Customer Name: [PHONE_NUMBER] Phone: [PHO…" at bounding box center [76, 378] width 117 height 272
click at [124, 29] on icon at bounding box center [124, 28] width 10 height 10
click at [107, 212] on span "COMPLETE" at bounding box center [109, 213] width 29 height 6
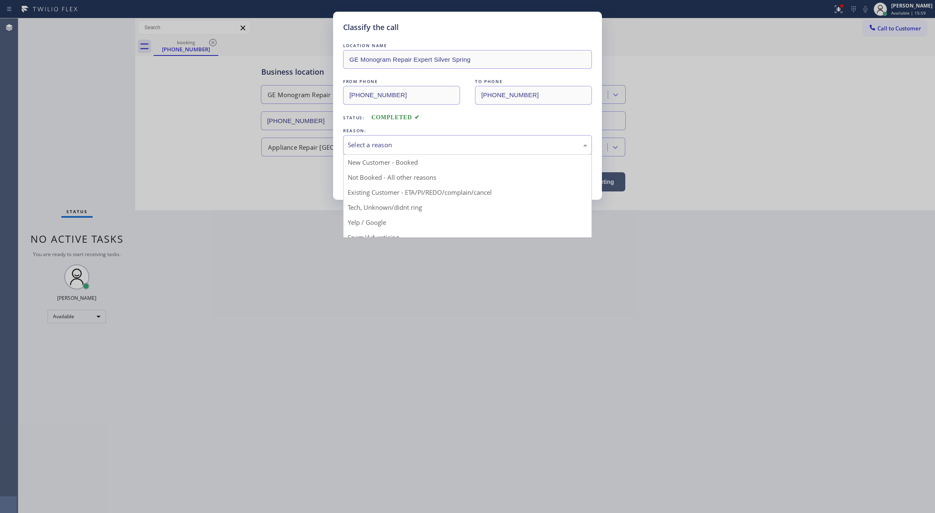
click at [380, 147] on div "Select a reason" at bounding box center [468, 145] width 240 height 10
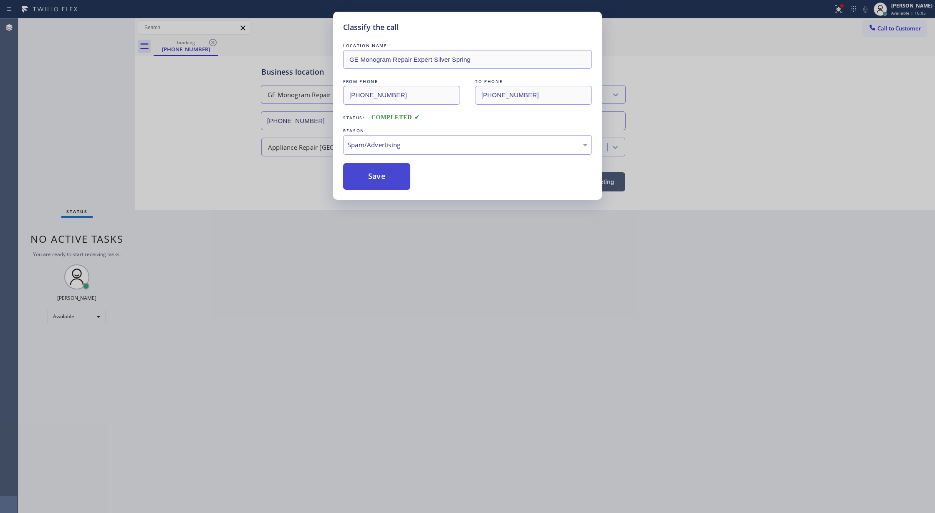
click at [378, 186] on button "Save" at bounding box center [376, 176] width 67 height 27
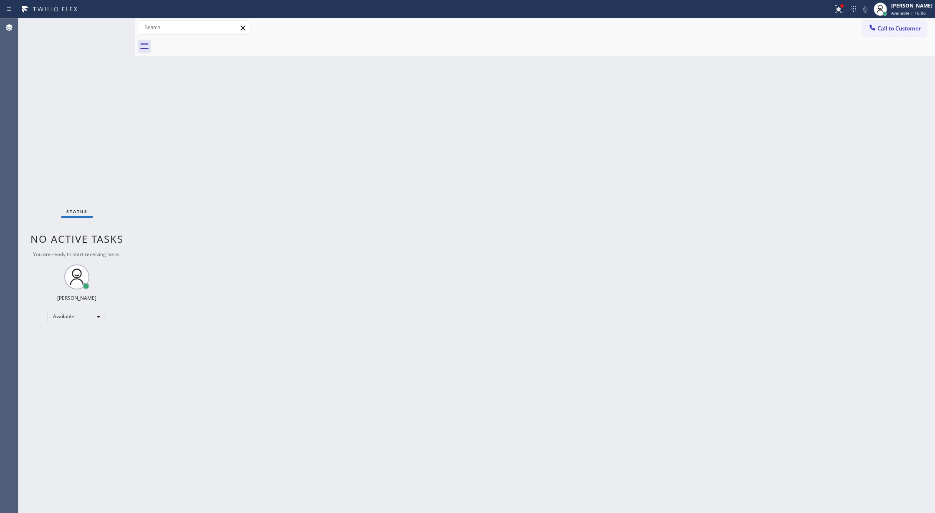
click at [105, 23] on div "Status No active tasks You are ready to start receiving tasks. [PERSON_NAME] Av…" at bounding box center [76, 265] width 117 height 495
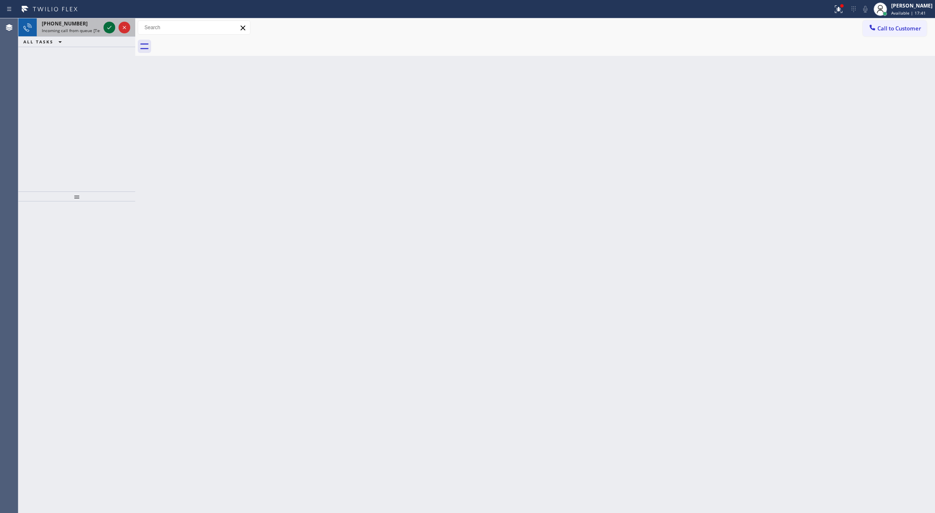
click at [105, 29] on icon at bounding box center [109, 28] width 10 height 10
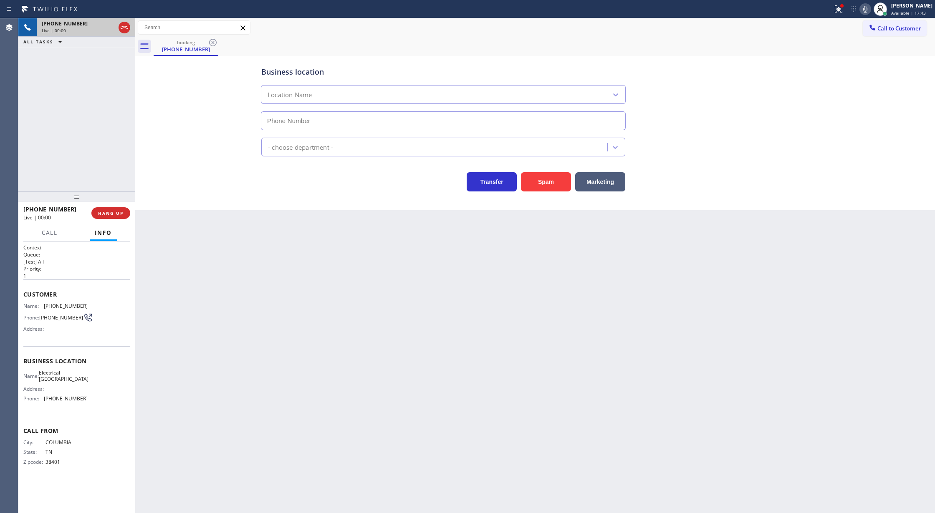
type input "[PHONE_NUMBER]"
click at [110, 219] on button "COMPLETE" at bounding box center [109, 213] width 42 height 12
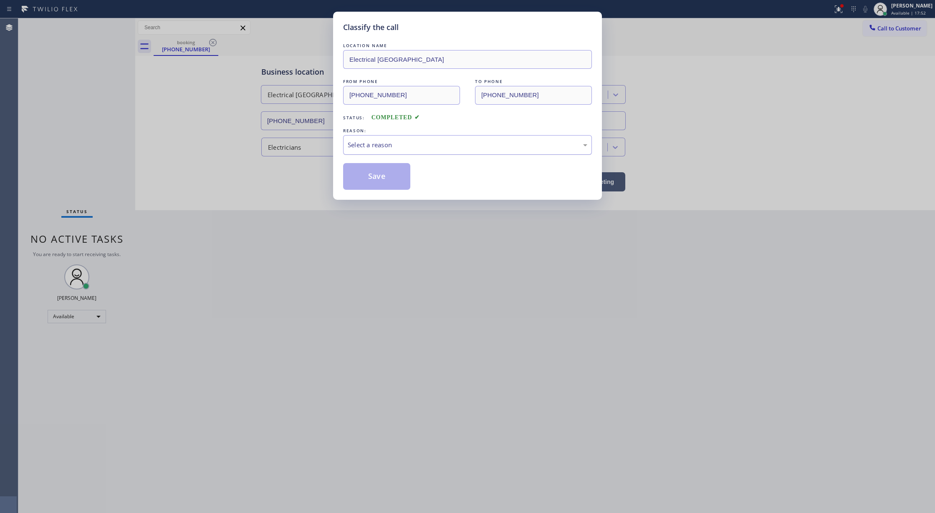
click at [381, 149] on div "Select a reason" at bounding box center [468, 145] width 240 height 10
click at [382, 184] on button "Save" at bounding box center [376, 176] width 67 height 27
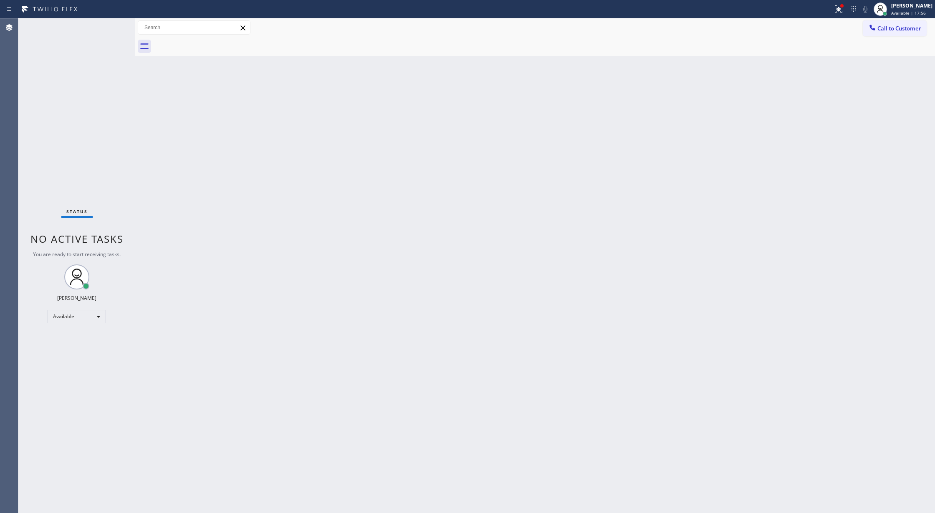
click at [114, 32] on div "Status No active tasks You are ready to start receiving tasks. [PERSON_NAME] Av…" at bounding box center [76, 265] width 117 height 495
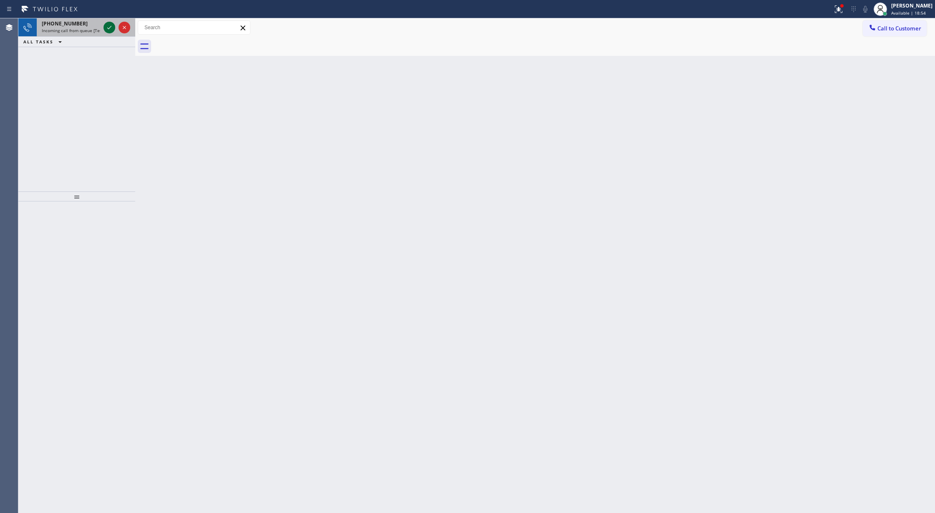
click at [108, 28] on icon at bounding box center [109, 27] width 4 height 3
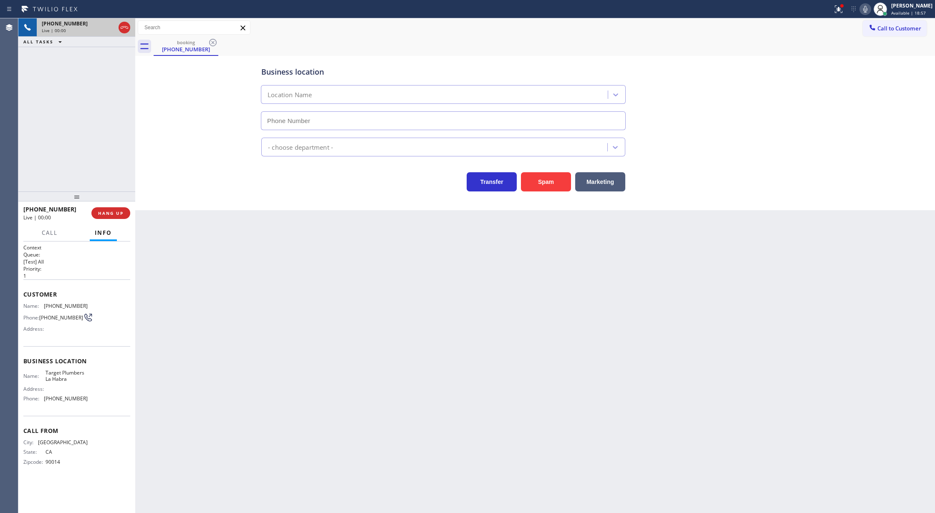
type input "[PHONE_NUMBER]"
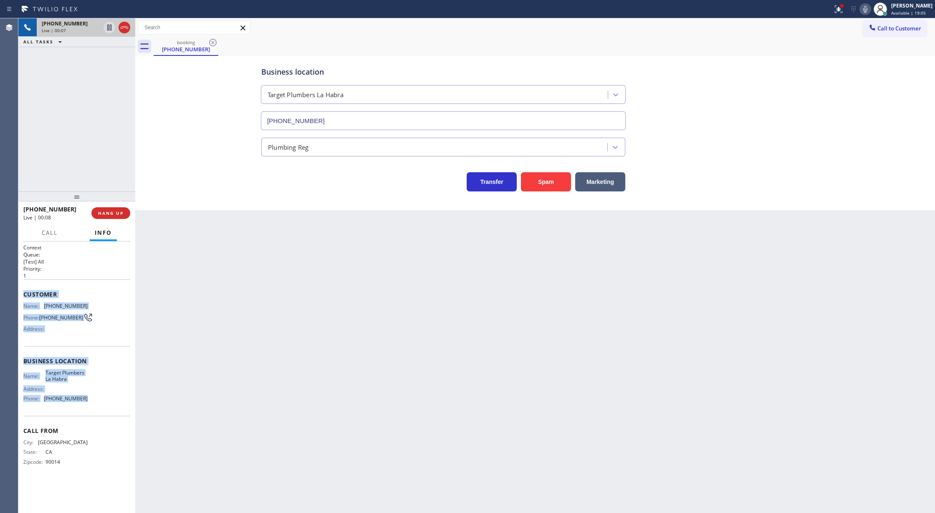
drag, startPoint x: 24, startPoint y: 295, endPoint x: 118, endPoint y: 409, distance: 148.0
click at [118, 409] on div "Context Queue: [Test] All Priority: 1 Customer Name: [PHONE_NUMBER] Phone: [PHO…" at bounding box center [76, 361] width 107 height 235
copy div "Customer Name: [PHONE_NUMBER] Phone: [PHONE_NUMBER] Address: Business location …"
drag, startPoint x: 127, startPoint y: 29, endPoint x: 131, endPoint y: 142, distance: 112.7
click at [127, 29] on icon at bounding box center [124, 28] width 10 height 10
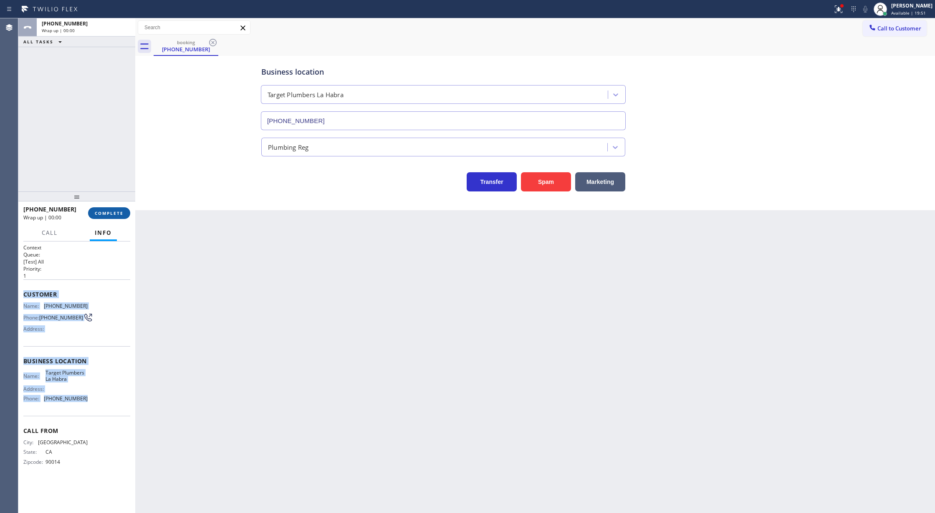
click at [115, 216] on span "COMPLETE" at bounding box center [109, 213] width 29 height 6
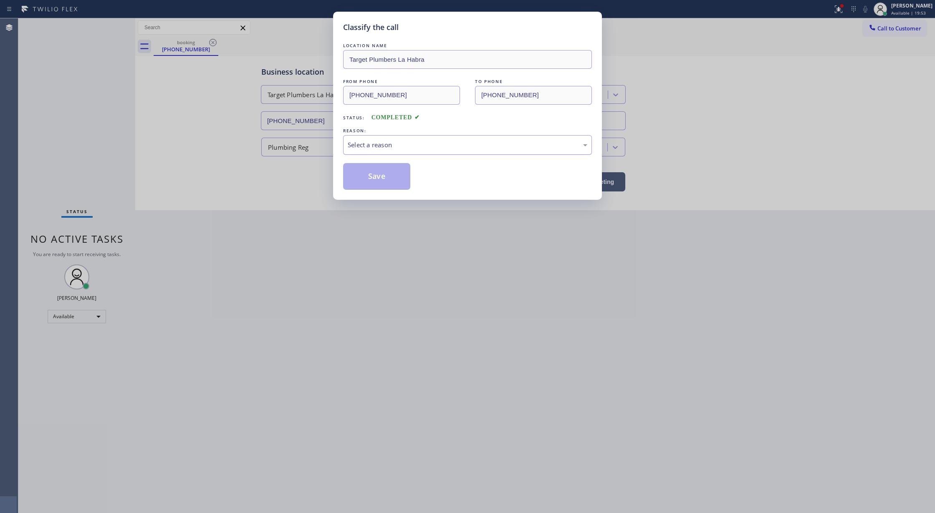
click at [369, 136] on div "Select a reason" at bounding box center [467, 145] width 249 height 20
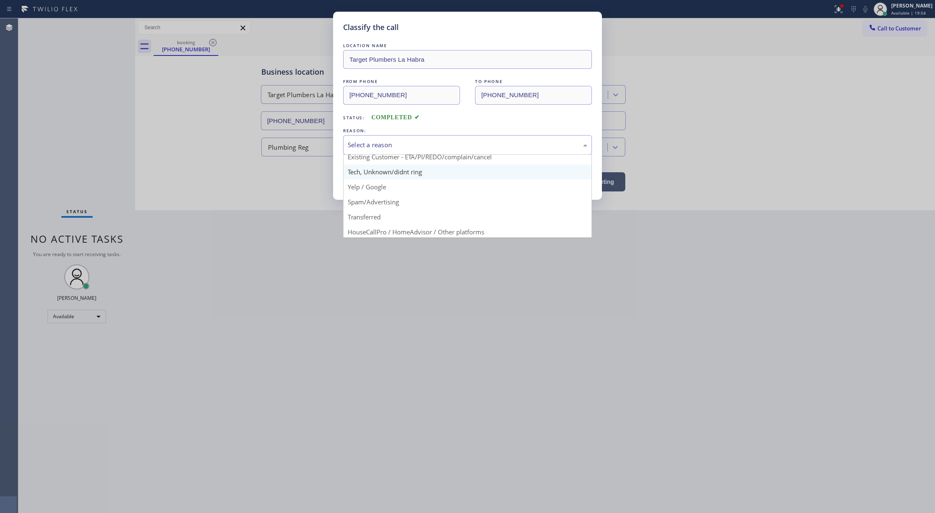
scroll to position [53, 0]
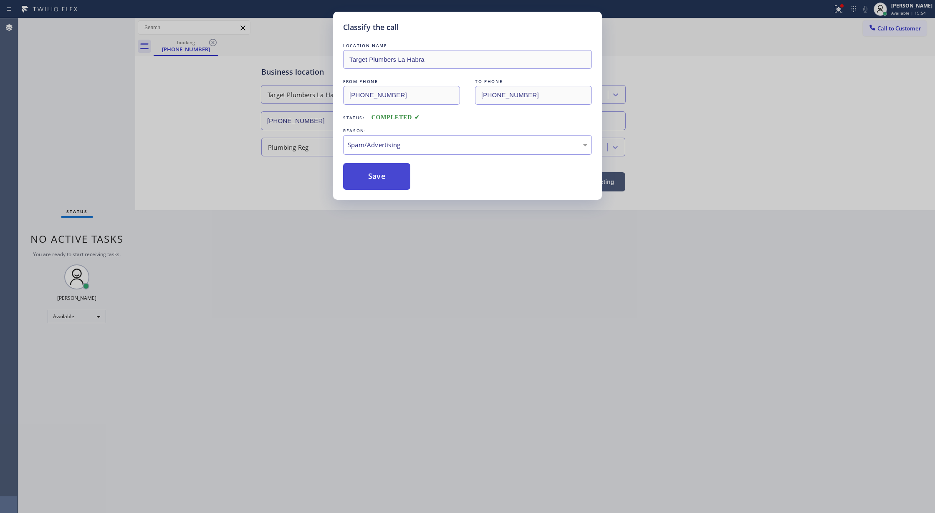
click at [379, 179] on button "Save" at bounding box center [376, 176] width 67 height 27
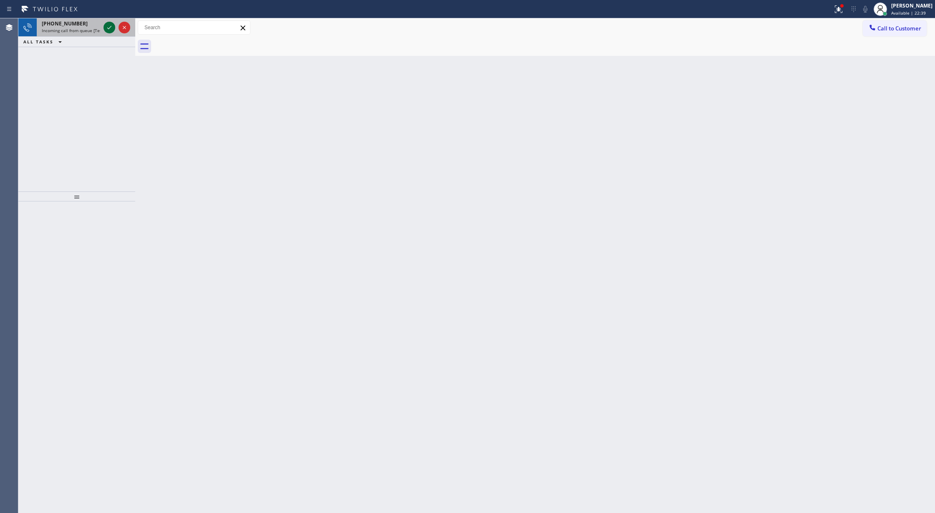
click at [106, 27] on icon at bounding box center [109, 28] width 10 height 10
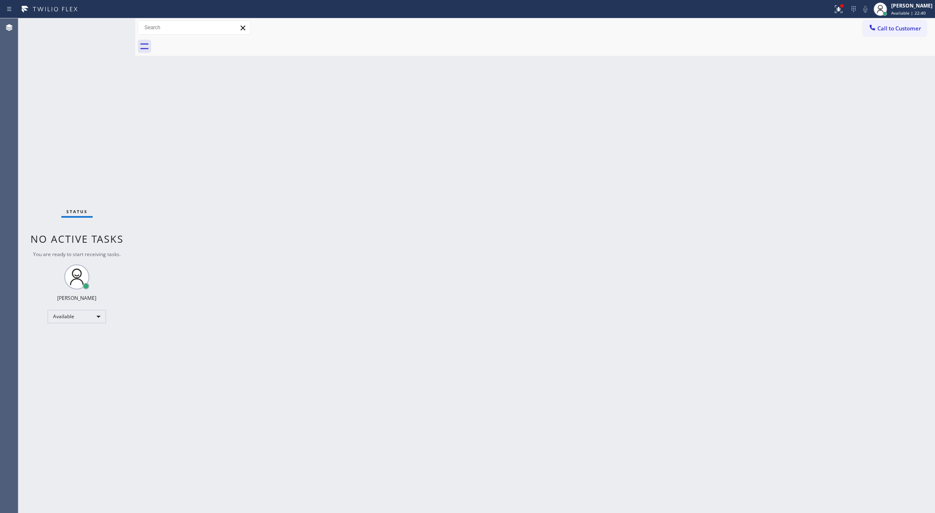
click at [106, 27] on div "Status No active tasks You are ready to start receiving tasks. [PERSON_NAME] Av…" at bounding box center [76, 265] width 117 height 495
click at [141, 284] on div "Back to Dashboard Change Sender ID Customers Technicians Select a contact Outbo…" at bounding box center [535, 265] width 800 height 495
click at [104, 24] on div "Status No active tasks You are ready to start receiving tasks. [PERSON_NAME] Av…" at bounding box center [76, 265] width 117 height 495
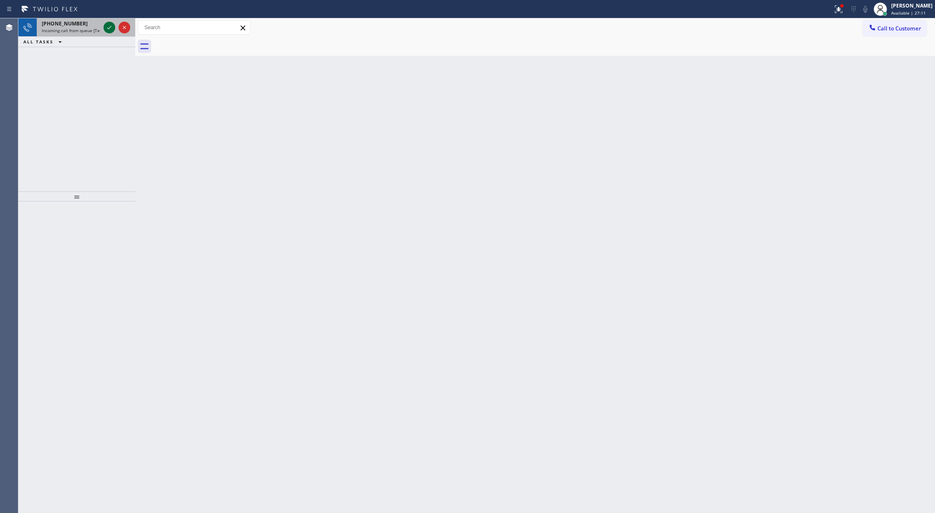
click at [108, 28] on icon at bounding box center [109, 27] width 4 height 3
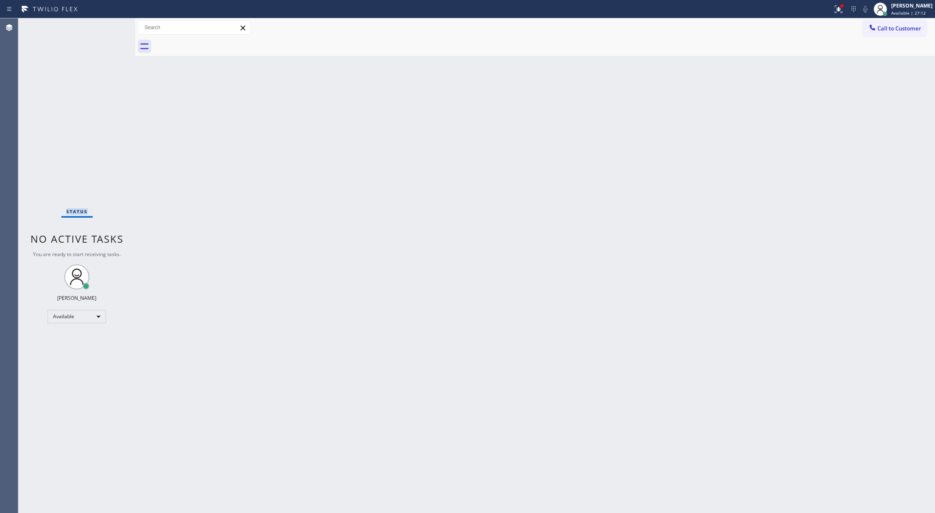
click at [108, 28] on div "Status No active tasks You are ready to start receiving tasks. [PERSON_NAME] Av…" at bounding box center [76, 265] width 117 height 495
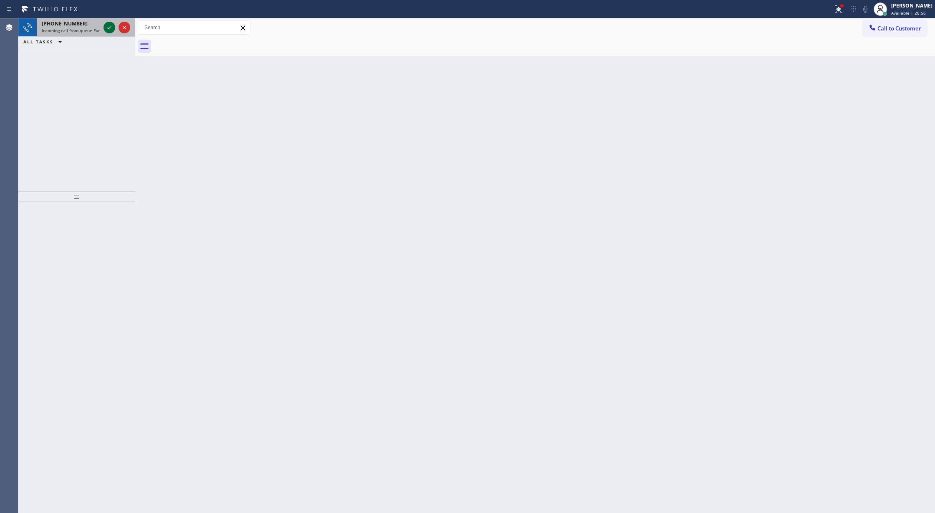
click at [109, 23] on icon at bounding box center [109, 28] width 10 height 10
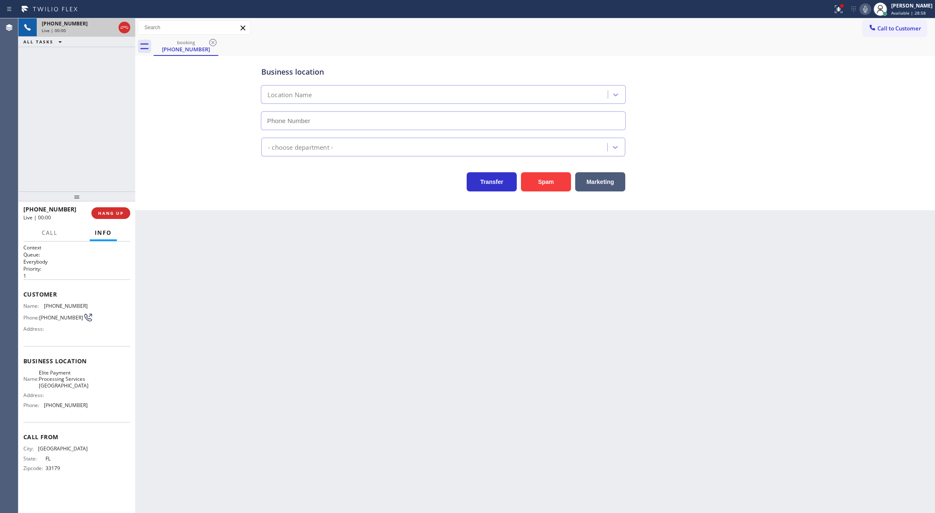
type input "[PHONE_NUMBER]"
click at [109, 215] on span "HANG UP" at bounding box center [110, 213] width 25 height 6
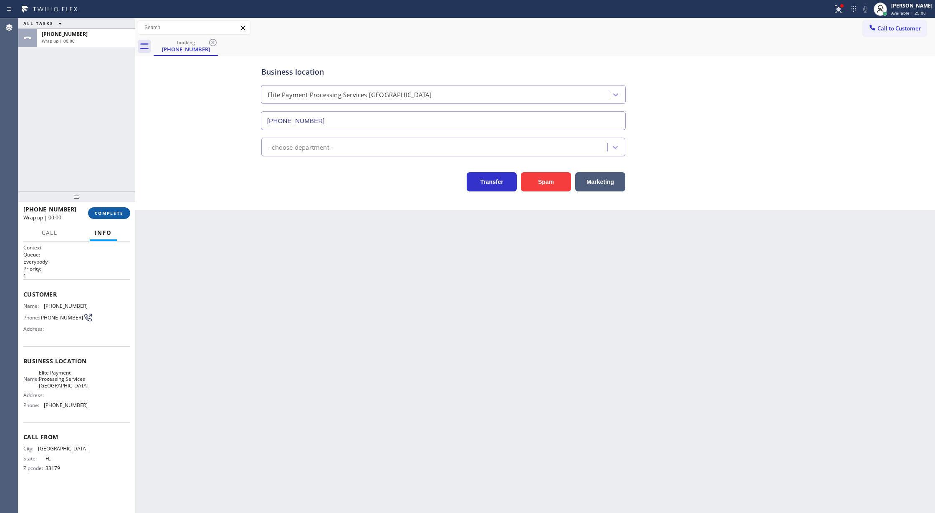
click at [109, 215] on span "COMPLETE" at bounding box center [109, 213] width 29 height 6
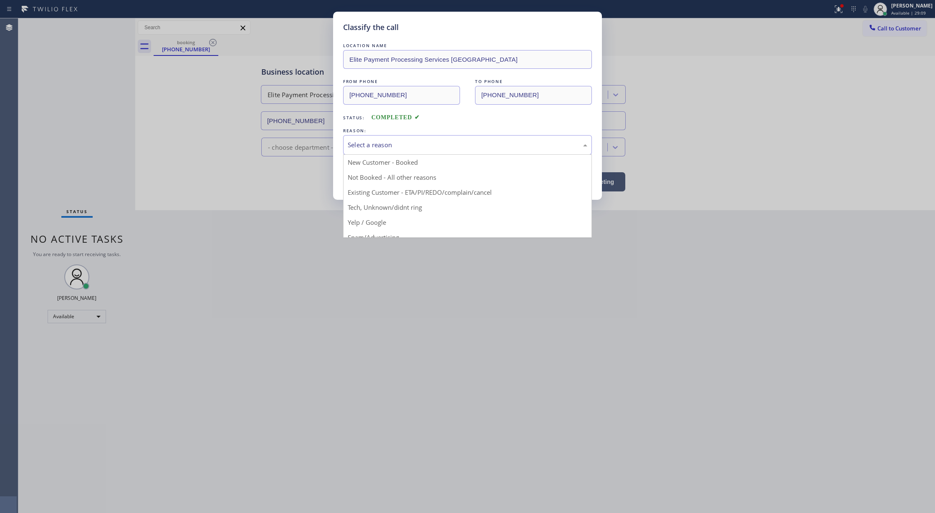
click at [414, 155] on div "Select a reason New Customer - Booked Not Booked - All other reasons Existing C…" at bounding box center [467, 145] width 249 height 20
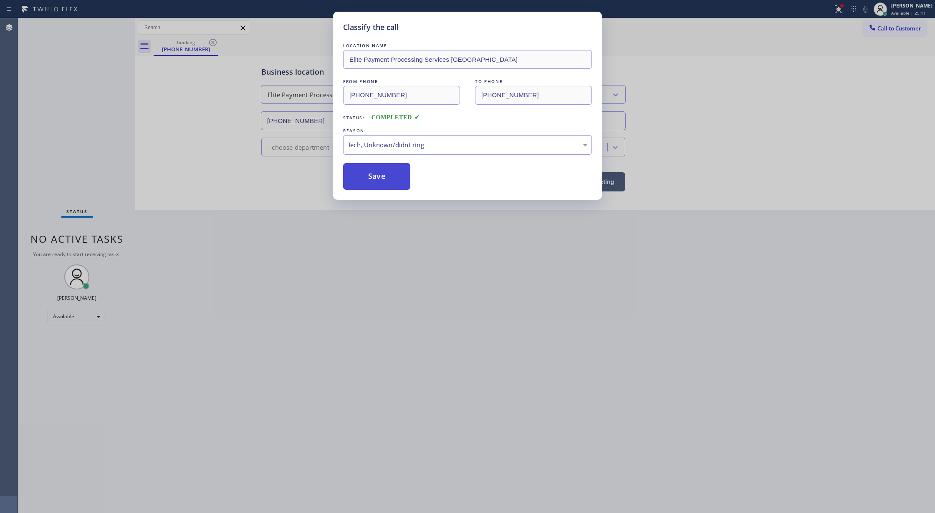
click at [375, 172] on button "Save" at bounding box center [376, 176] width 67 height 27
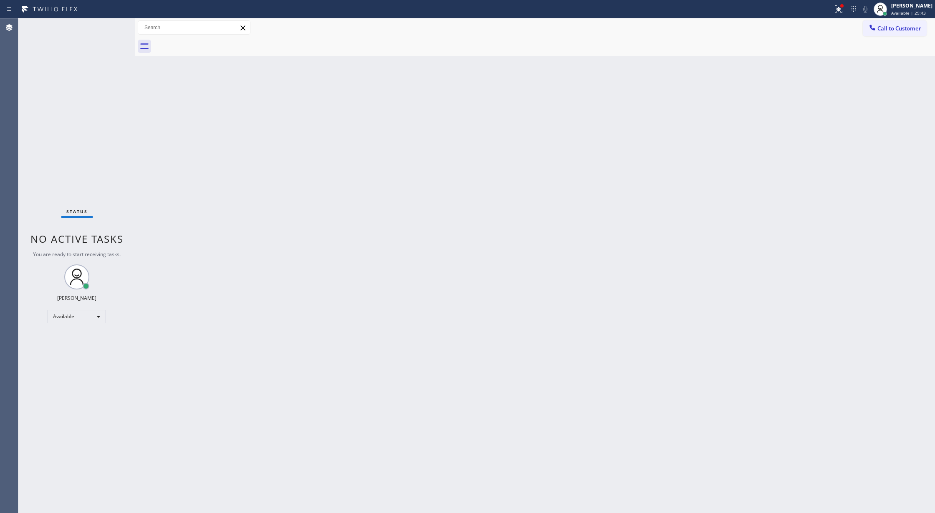
click at [104, 28] on div "Status No active tasks You are ready to start receiving tasks. [PERSON_NAME] Av…" at bounding box center [76, 265] width 117 height 495
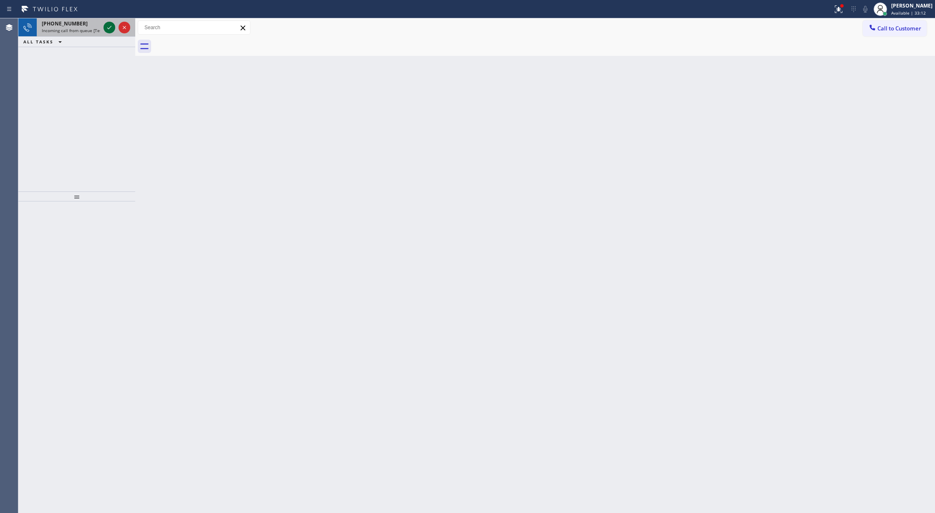
click at [104, 24] on icon at bounding box center [109, 28] width 10 height 10
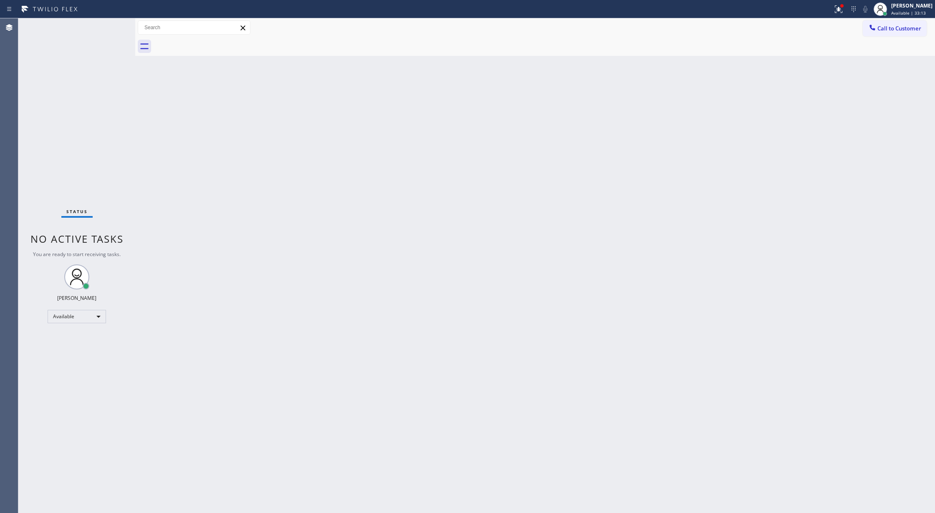
click at [107, 29] on div "Status No active tasks You are ready to start receiving tasks. [PERSON_NAME] Av…" at bounding box center [76, 265] width 117 height 495
drag, startPoint x: 114, startPoint y: 30, endPoint x: 117, endPoint y: 38, distance: 8.8
click at [114, 32] on div "Status No active tasks You are ready to start receiving tasks. [PERSON_NAME] Av…" at bounding box center [76, 265] width 117 height 495
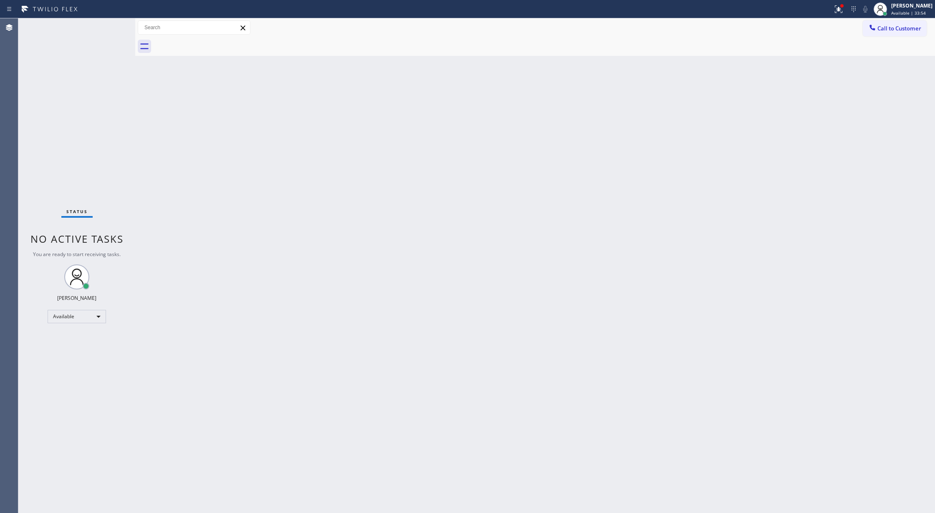
click at [113, 27] on div "Status No active tasks You are ready to start receiving tasks. [PERSON_NAME] Av…" at bounding box center [76, 265] width 117 height 495
click at [167, 202] on div "Back to Dashboard Change Sender ID Customers Technicians Select a contact Outbo…" at bounding box center [535, 265] width 800 height 495
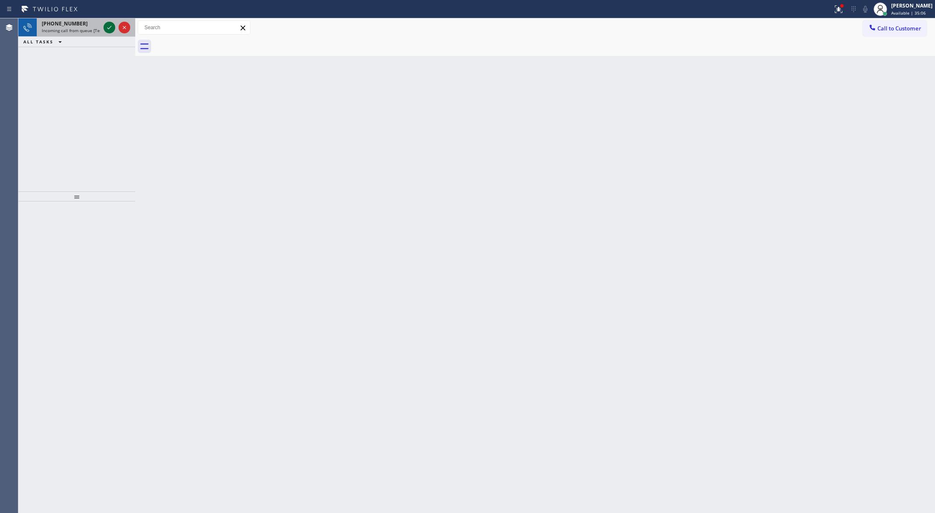
click at [108, 26] on icon at bounding box center [109, 28] width 10 height 10
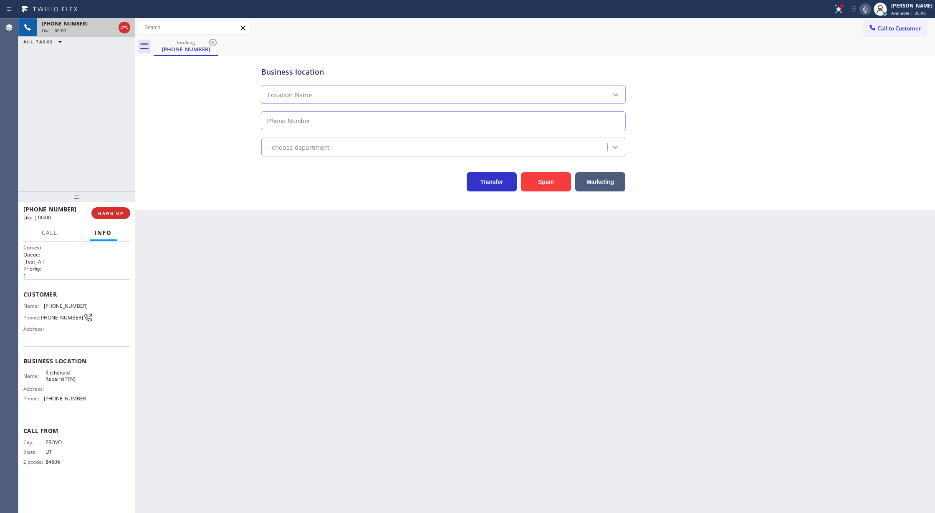
type input "[PHONE_NUMBER]"
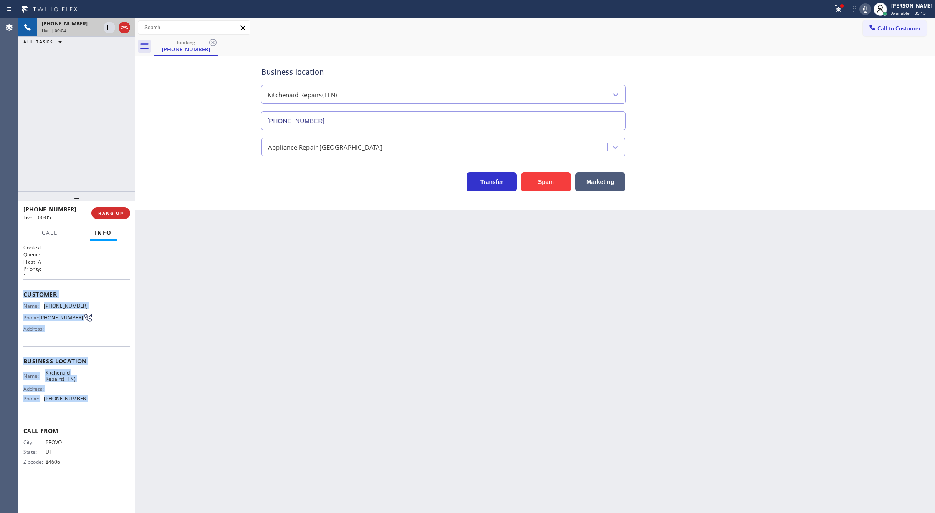
drag, startPoint x: 23, startPoint y: 294, endPoint x: 91, endPoint y: 408, distance: 132.7
click at [91, 408] on div "Context Queue: [Test] All Priority: 1 Customer Name: [PHONE_NUMBER] Phone: [PHO…" at bounding box center [76, 378] width 117 height 272
click at [102, 214] on span "COMPLETE" at bounding box center [109, 213] width 29 height 6
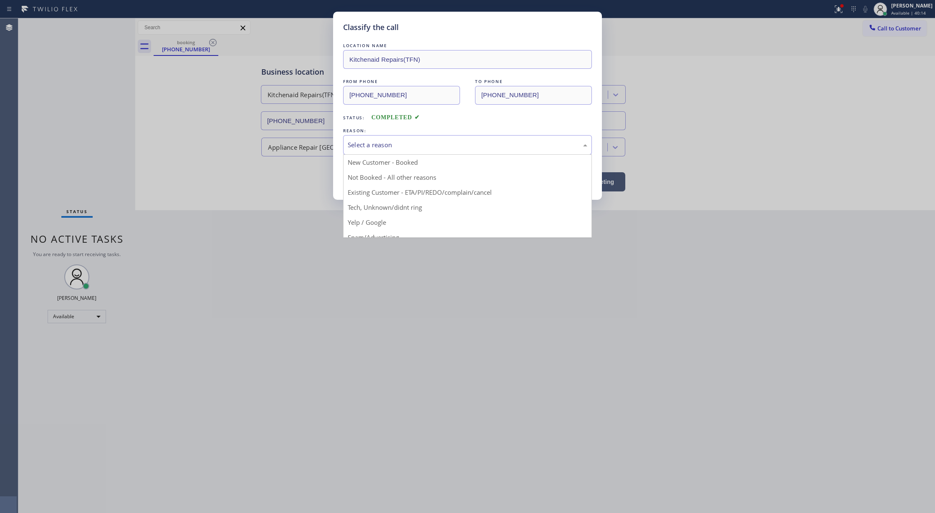
click at [386, 144] on div "Select a reason" at bounding box center [468, 145] width 240 height 10
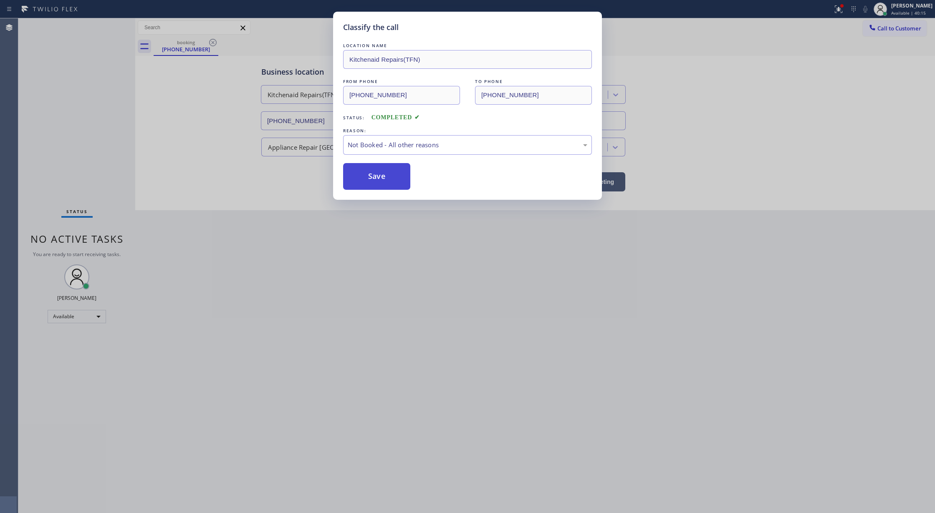
click at [372, 179] on button "Save" at bounding box center [376, 176] width 67 height 27
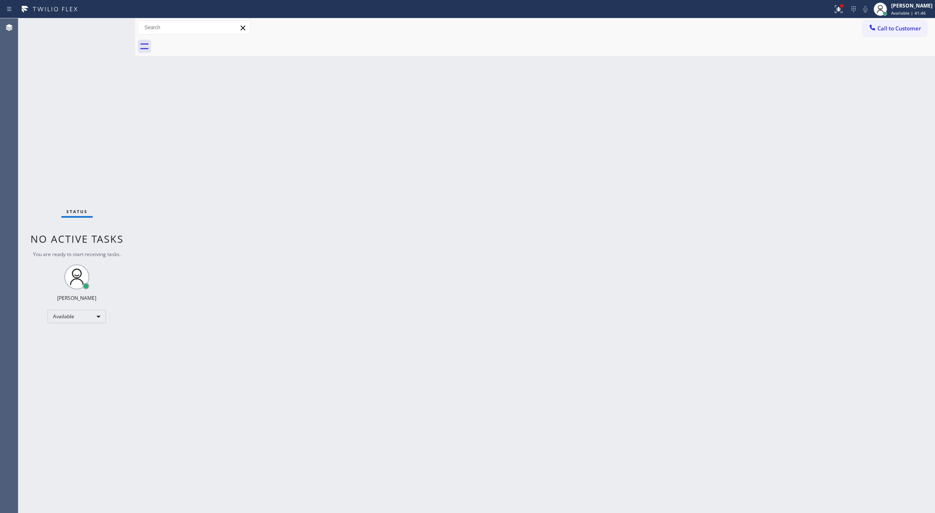
click at [112, 24] on div "Status No active tasks You are ready to start receiving tasks. [PERSON_NAME] Av…" at bounding box center [76, 265] width 117 height 495
drag, startPoint x: 179, startPoint y: 266, endPoint x: 166, endPoint y: 203, distance: 64.3
click at [179, 266] on div "Back to Dashboard Change Sender ID Customers Technicians Select a contact Outbo…" at bounding box center [535, 265] width 800 height 495
click at [115, 27] on div "Status No active tasks You are ready to start receiving tasks. [PERSON_NAME] Av…" at bounding box center [76, 265] width 117 height 495
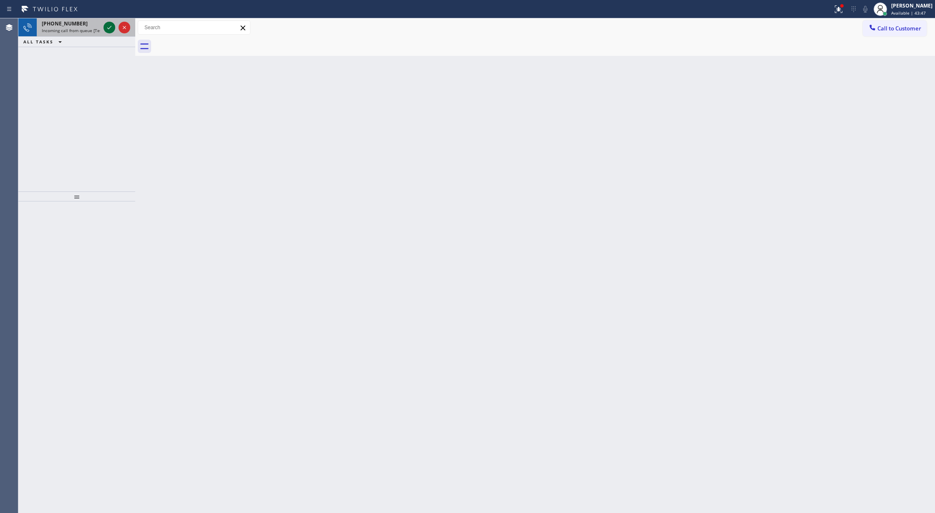
click at [108, 27] on icon at bounding box center [109, 28] width 10 height 10
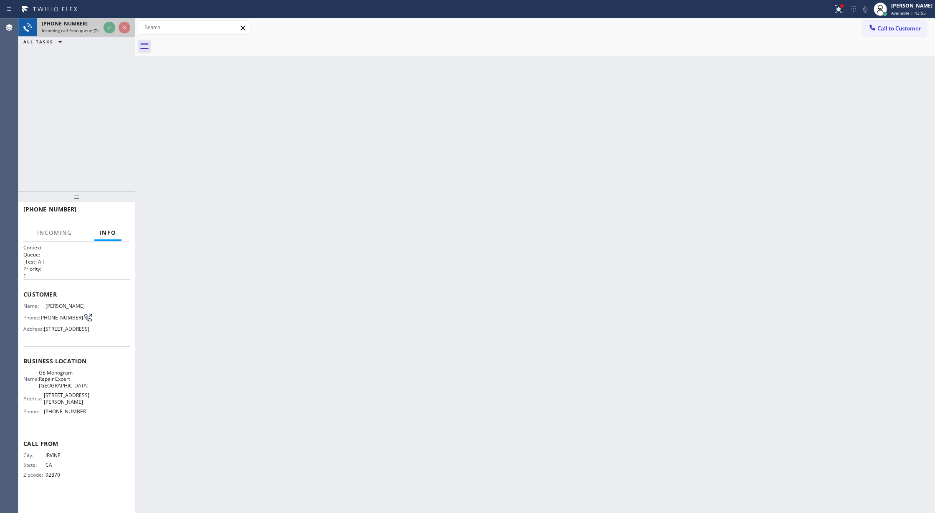
click at [111, 21] on div at bounding box center [117, 27] width 30 height 18
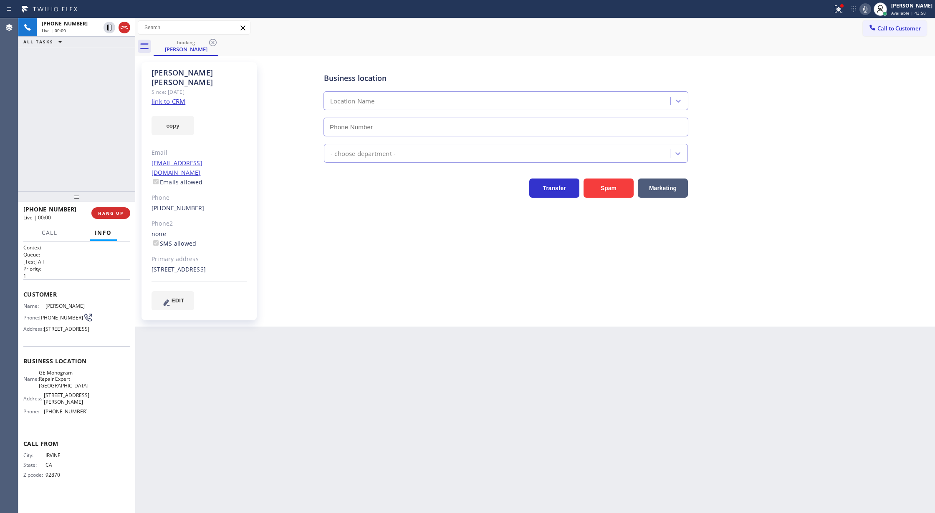
type input "[PHONE_NUMBER]"
click at [161, 97] on link "link to CRM" at bounding box center [169, 101] width 34 height 8
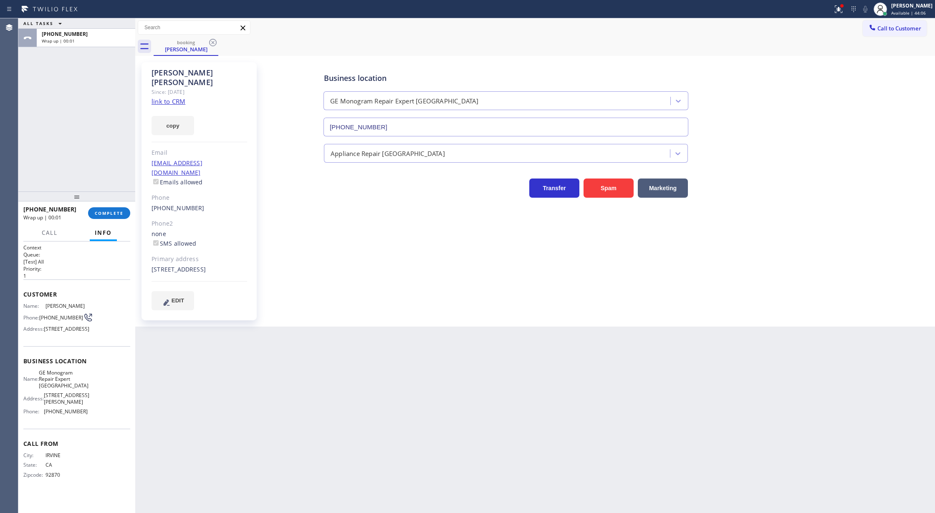
click at [107, 205] on div "[PHONE_NUMBER] Wrap up | 00:01 COMPLETE" at bounding box center [76, 213] width 107 height 22
click at [107, 212] on span "COMPLETE" at bounding box center [109, 213] width 29 height 6
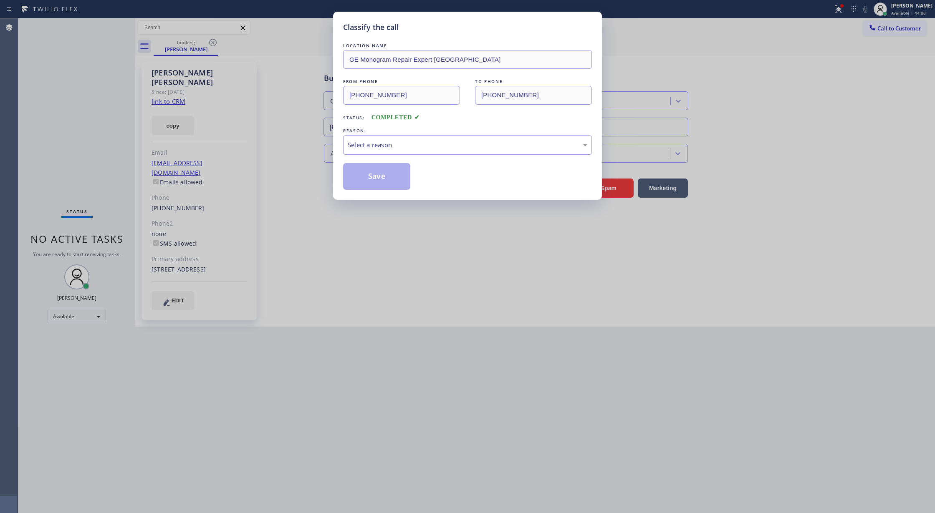
click at [407, 142] on div "Select a reason" at bounding box center [468, 145] width 240 height 10
click at [378, 179] on button "Save" at bounding box center [376, 176] width 67 height 27
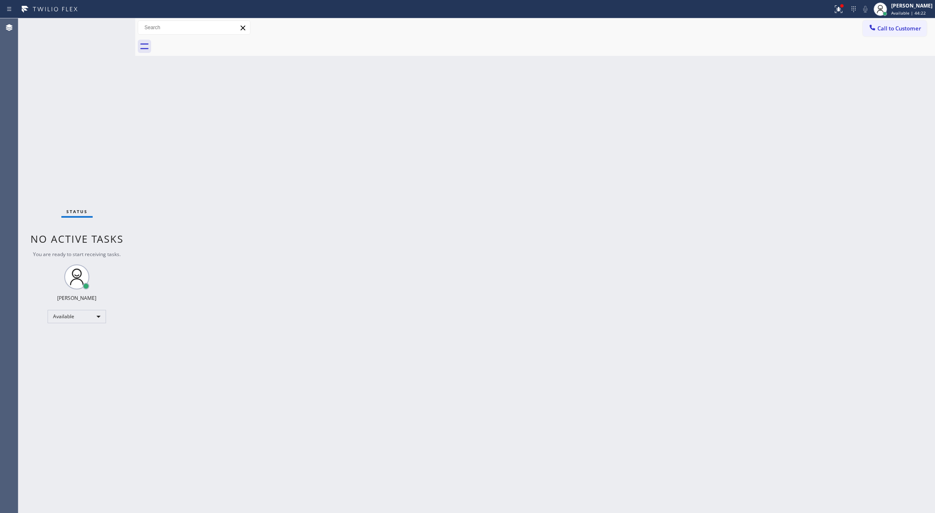
click at [86, 79] on div "Status No active tasks You are ready to start receiving tasks. [PERSON_NAME] Av…" at bounding box center [76, 265] width 117 height 495
click at [112, 26] on div "Status No active tasks You are ready to start receiving tasks. [PERSON_NAME] Av…" at bounding box center [76, 265] width 117 height 495
click at [104, 24] on div "Status No active tasks You are ready to start receiving tasks. [PERSON_NAME] Av…" at bounding box center [76, 265] width 117 height 495
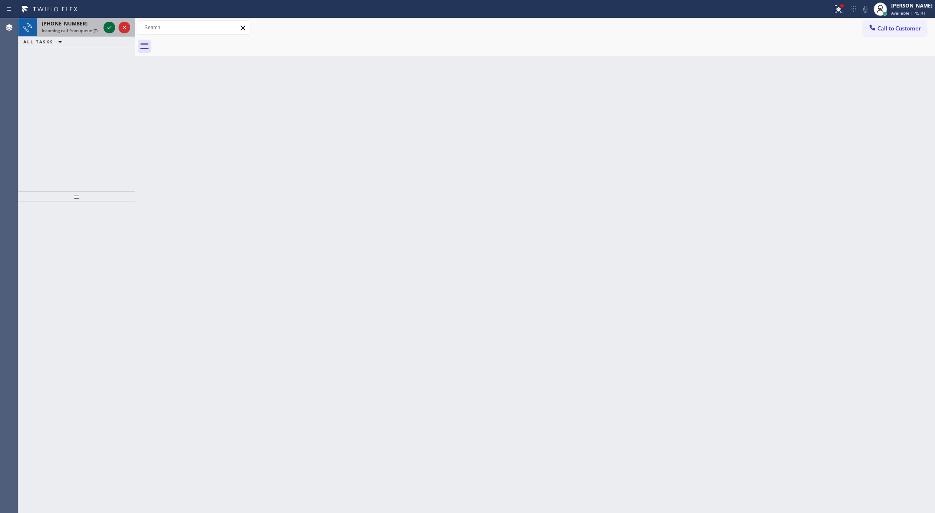
click at [107, 23] on icon at bounding box center [109, 28] width 10 height 10
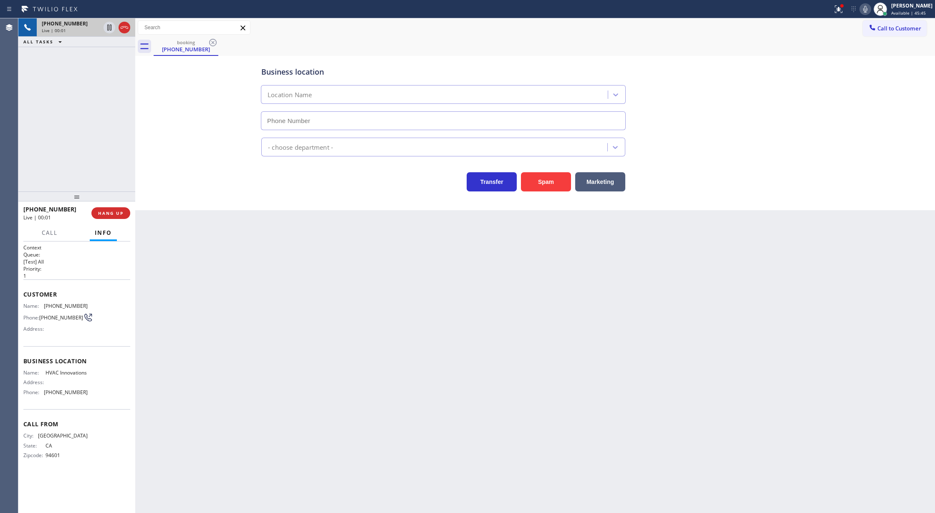
type input "[PHONE_NUMBER]"
click at [106, 210] on span "HANG UP" at bounding box center [110, 213] width 25 height 6
click at [109, 213] on span "COMPLETE" at bounding box center [109, 213] width 29 height 6
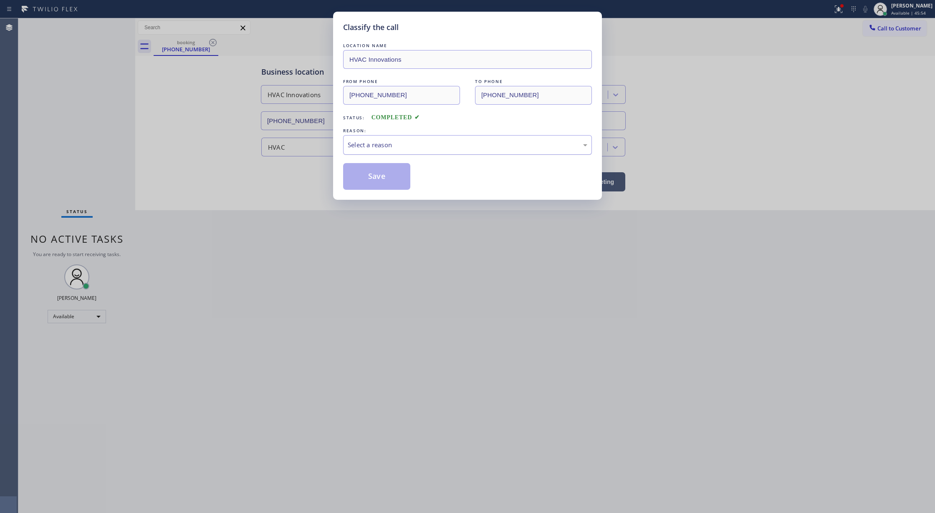
click at [381, 147] on div "Select a reason" at bounding box center [468, 145] width 240 height 10
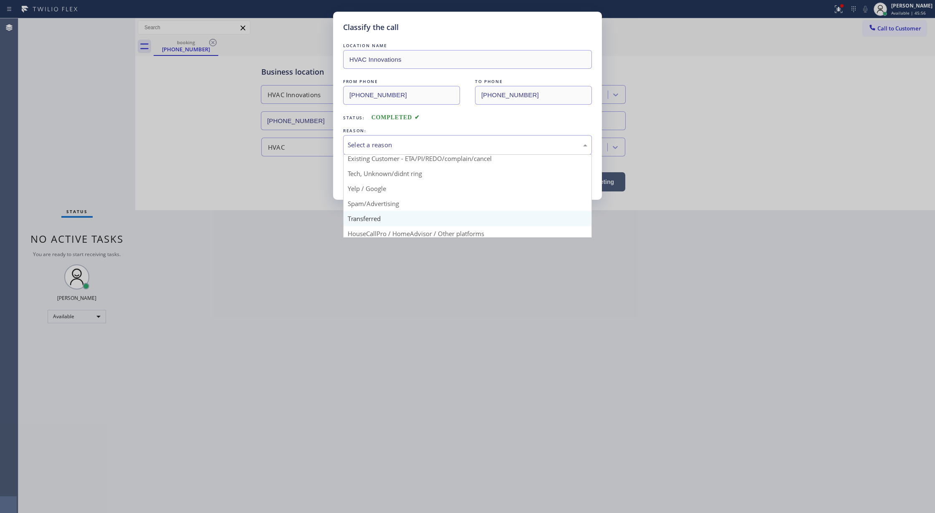
scroll to position [53, 0]
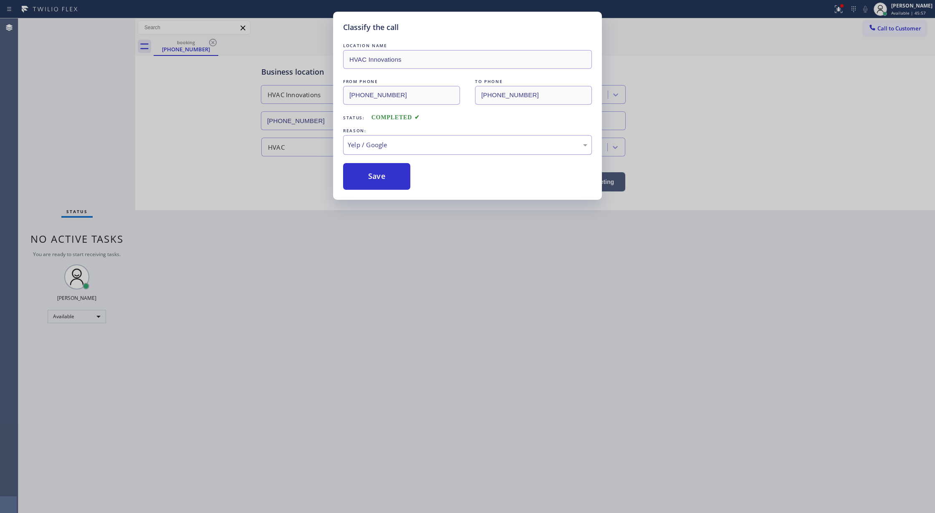
click at [376, 149] on div "Yelp / Google" at bounding box center [468, 145] width 240 height 10
click at [380, 173] on button "Save" at bounding box center [376, 176] width 67 height 27
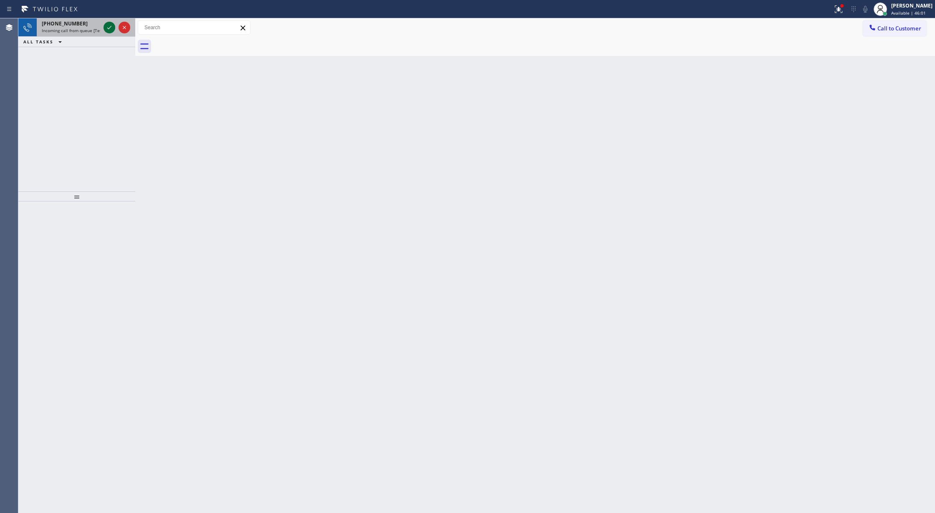
click at [108, 23] on icon at bounding box center [109, 28] width 10 height 10
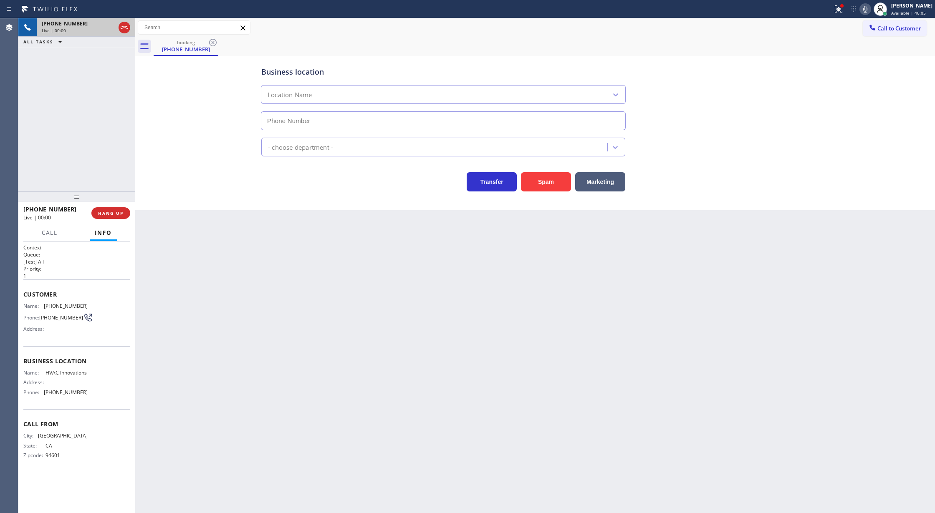
type input "[PHONE_NUMBER]"
drag, startPoint x: 22, startPoint y: 296, endPoint x: 99, endPoint y: 400, distance: 129.8
click at [99, 400] on div "Context Queue: [Test] All Priority: 1 Customer Name: [PHONE_NUMBER] Phone: [PHO…" at bounding box center [76, 378] width 117 height 272
click at [870, 9] on icon at bounding box center [865, 9] width 10 height 10
drag, startPoint x: 872, startPoint y: 12, endPoint x: 547, endPoint y: 383, distance: 493.6
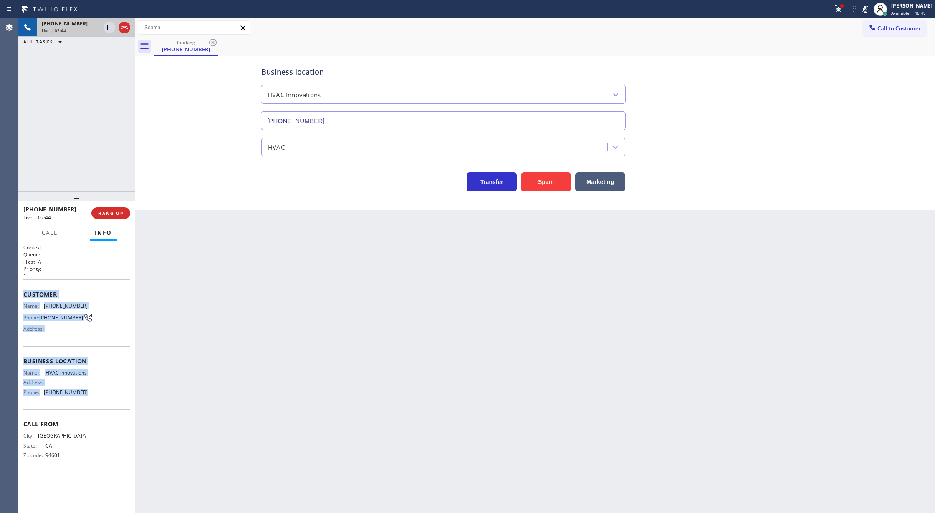
click at [871, 16] on div "Status report Issues detected These issues could affect your workflow. Please c…" at bounding box center [882, 9] width 106 height 18
click at [870, 9] on icon at bounding box center [865, 9] width 10 height 10
click at [106, 211] on span "COMPLETE" at bounding box center [109, 213] width 29 height 6
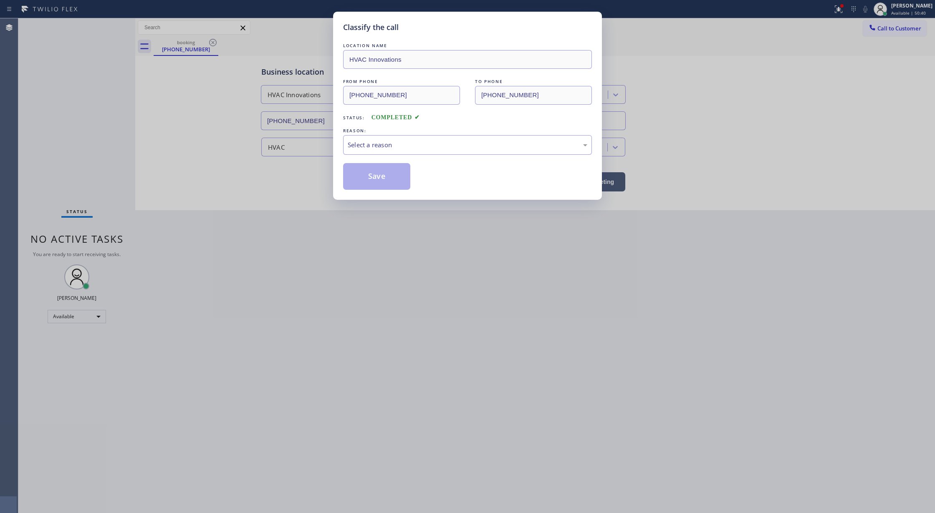
click at [382, 146] on div "Select a reason" at bounding box center [468, 145] width 240 height 10
click at [372, 176] on button "Save" at bounding box center [376, 176] width 67 height 27
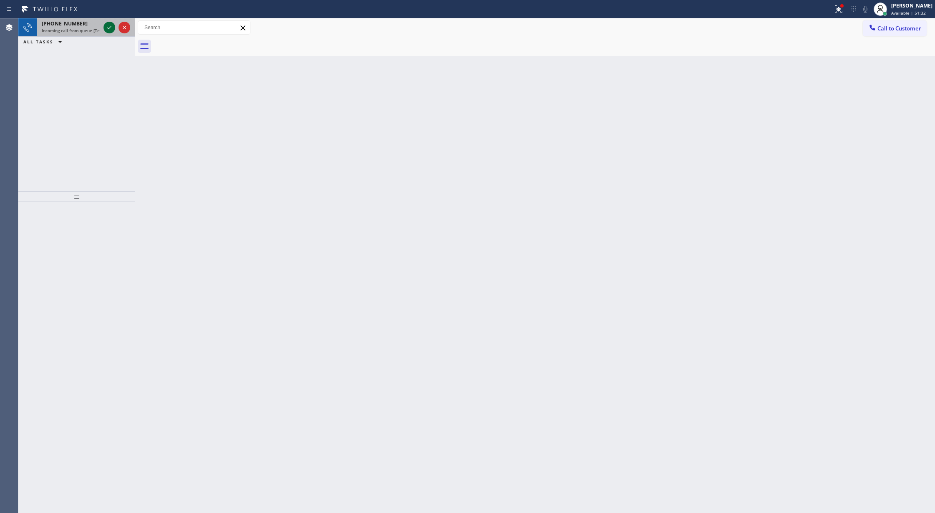
click at [106, 29] on icon at bounding box center [109, 28] width 10 height 10
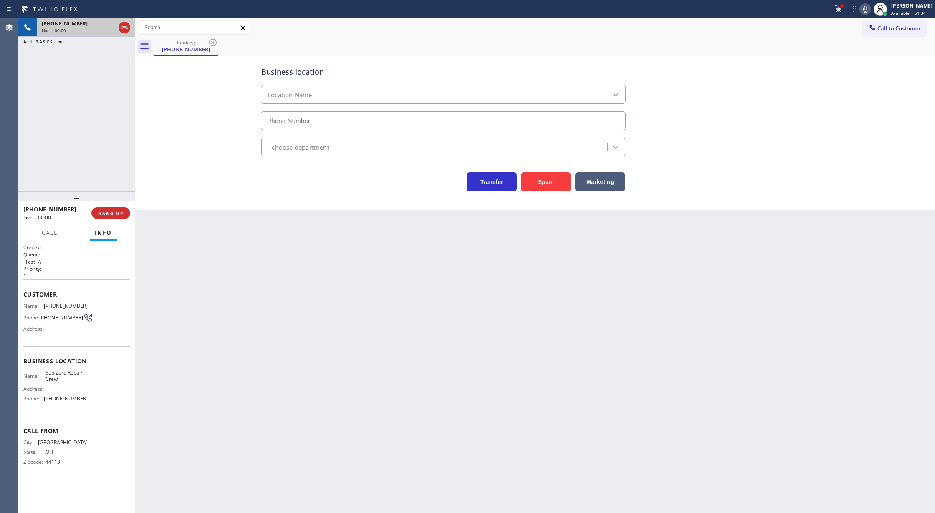
type input "[PHONE_NUMBER]"
click at [101, 210] on button "COMPLETE" at bounding box center [109, 213] width 42 height 12
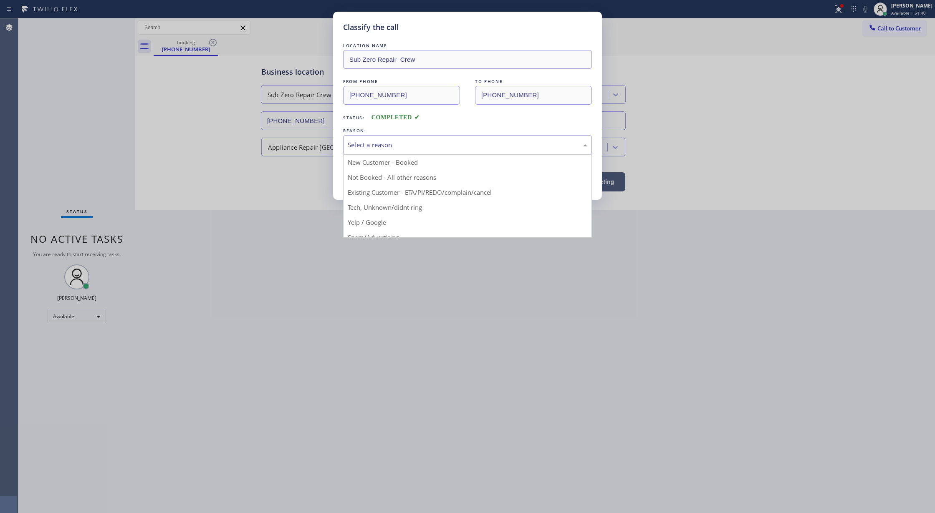
click at [391, 152] on div "Select a reason" at bounding box center [467, 145] width 249 height 20
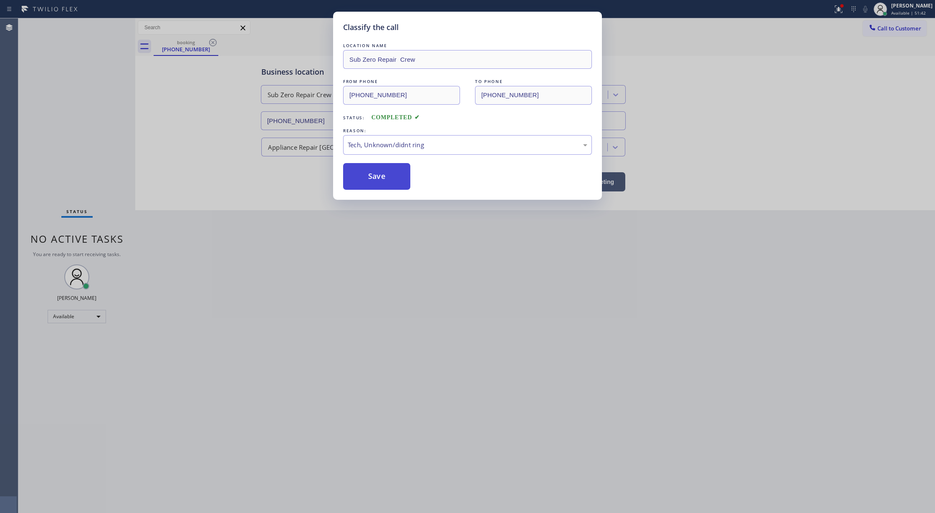
click at [383, 184] on button "Save" at bounding box center [376, 176] width 67 height 27
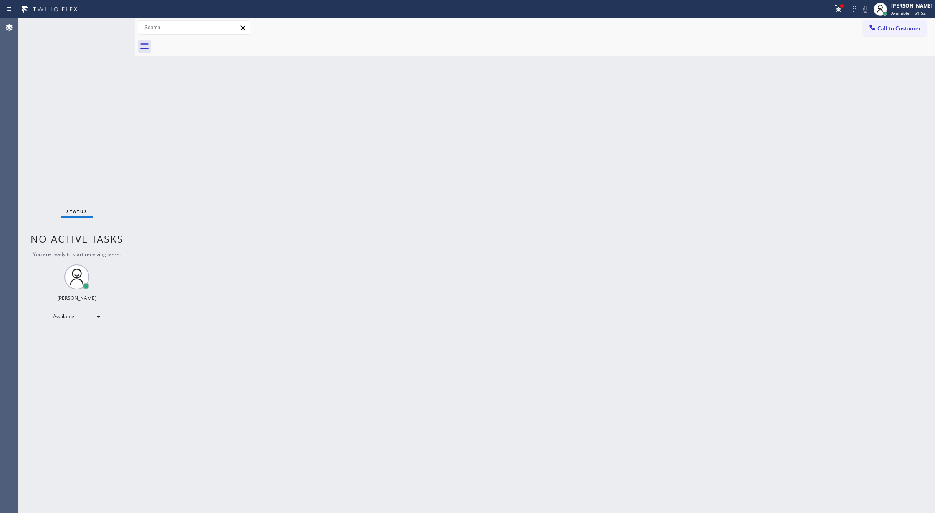
click at [118, 29] on div "Status No active tasks You are ready to start receiving tasks. [PERSON_NAME] Av…" at bounding box center [76, 265] width 117 height 495
click at [117, 25] on div "Status No active tasks You are ready to start receiving tasks. [PERSON_NAME] Av…" at bounding box center [76, 265] width 117 height 495
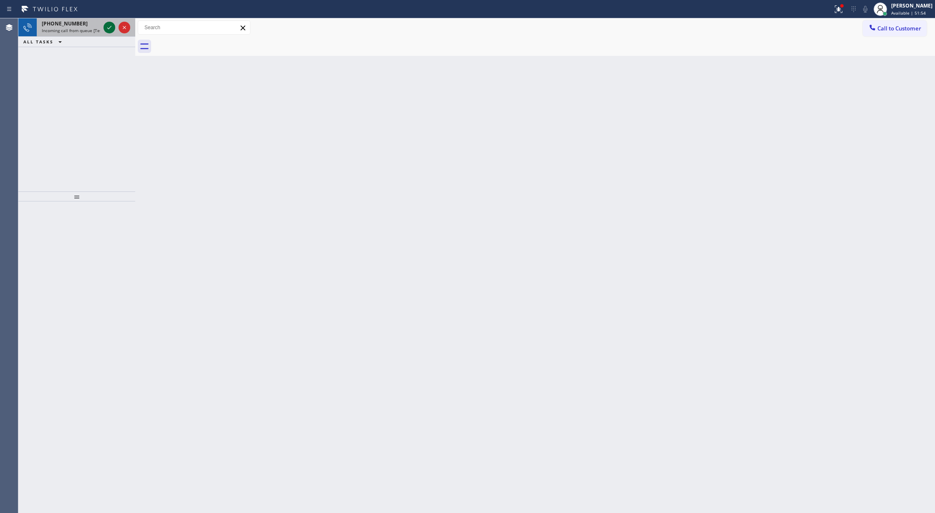
click at [111, 28] on icon at bounding box center [109, 28] width 10 height 10
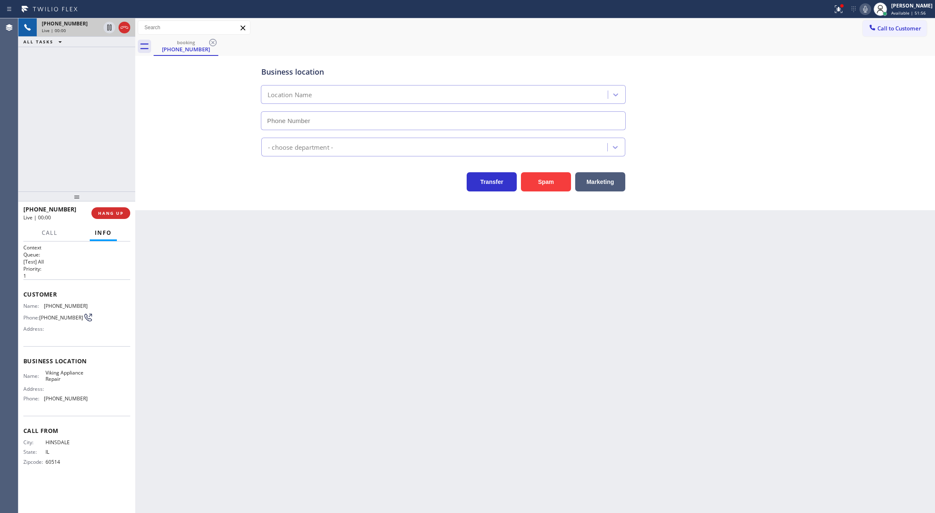
type input "[PHONE_NUMBER]"
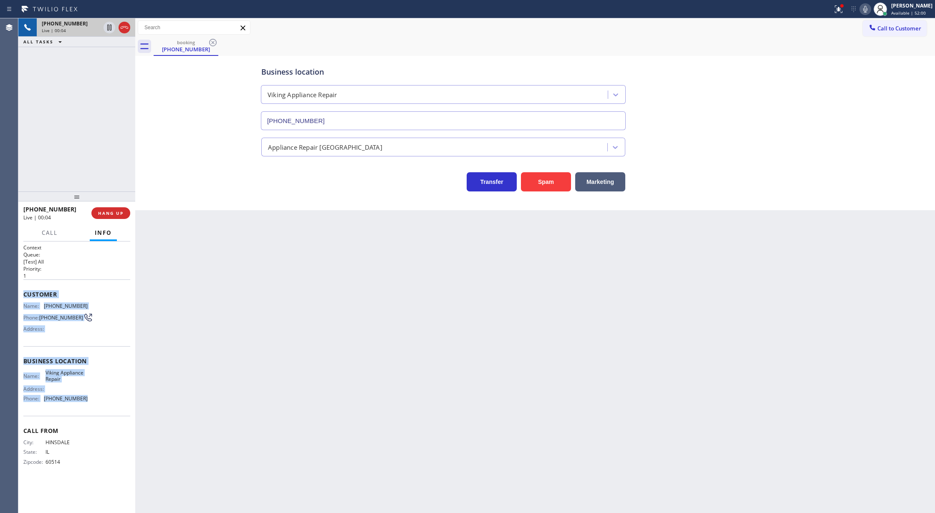
drag, startPoint x: 22, startPoint y: 296, endPoint x: 114, endPoint y: 405, distance: 142.7
click at [114, 405] on div "Context Queue: [Test] All Priority: 1 Customer Name: [PHONE_NUMBER] Phone: [PHO…" at bounding box center [76, 378] width 117 height 272
click at [101, 209] on button "COMPLETE" at bounding box center [109, 213] width 42 height 12
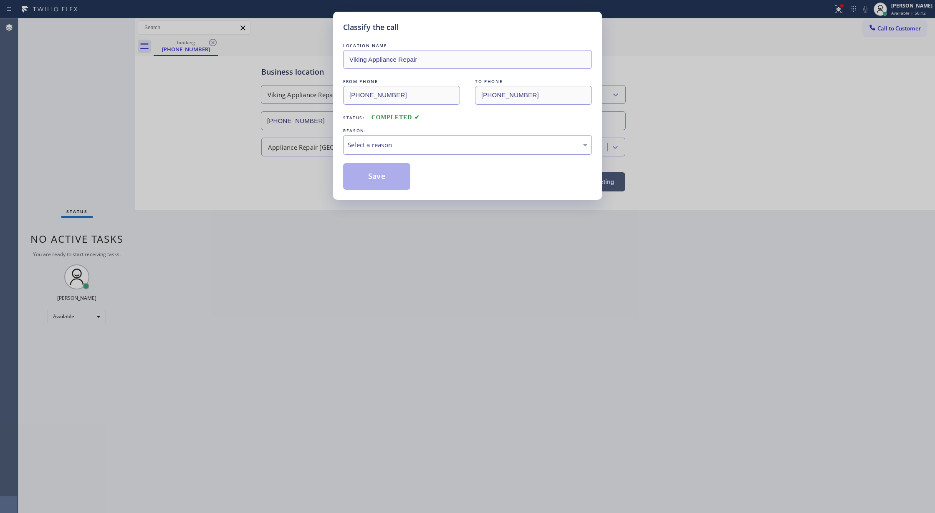
click at [366, 145] on div "Select a reason" at bounding box center [468, 145] width 240 height 10
click at [372, 174] on button "Save" at bounding box center [376, 176] width 67 height 27
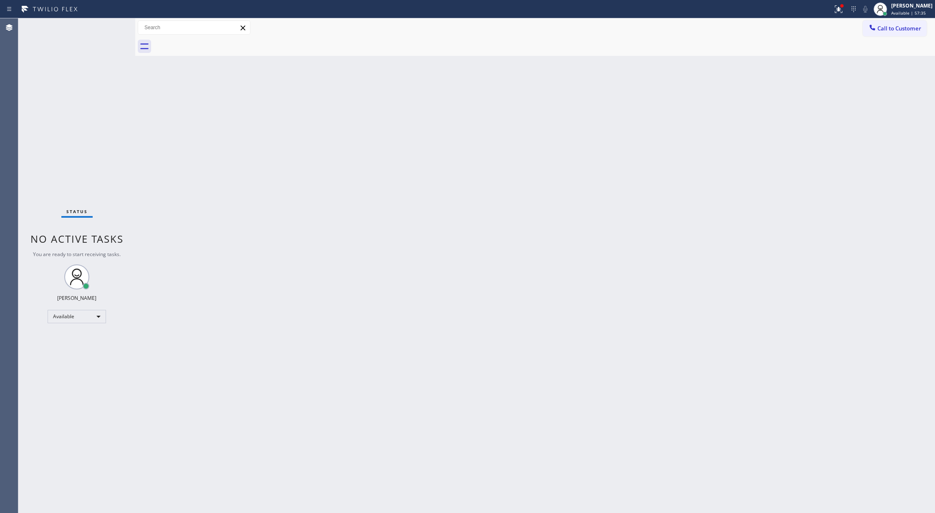
click at [171, 339] on div "Back to Dashboard Change Sender ID Customers Technicians Select a contact Outbo…" at bounding box center [535, 265] width 800 height 495
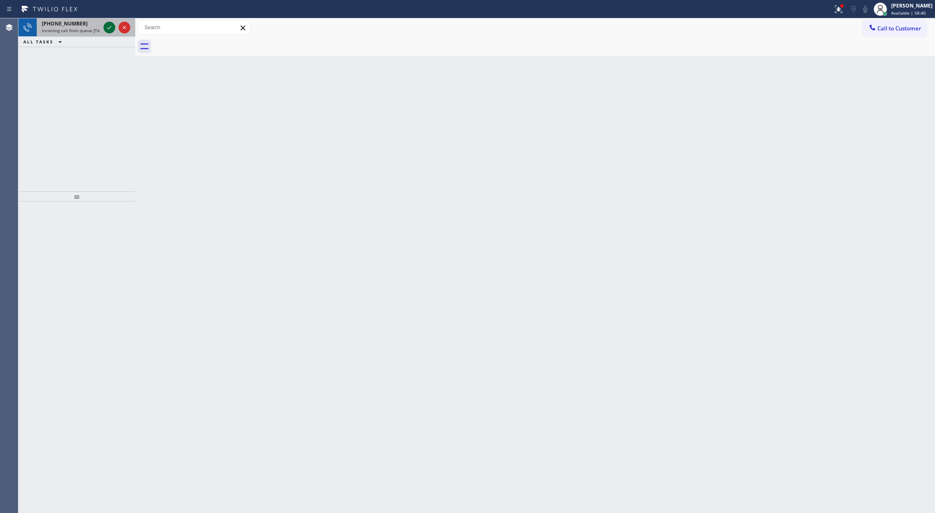
click at [109, 24] on icon at bounding box center [109, 28] width 10 height 10
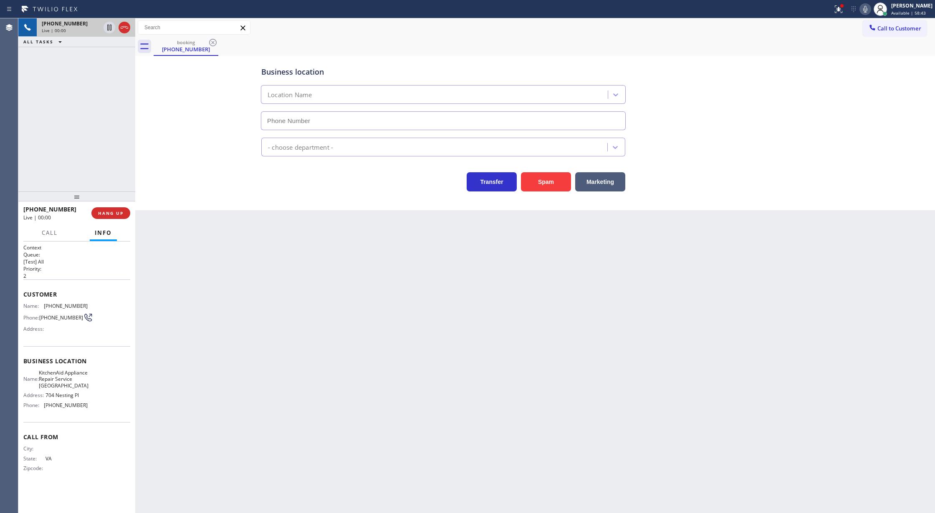
type input "[PHONE_NUMBER]"
click at [124, 24] on icon at bounding box center [124, 28] width 10 height 10
click at [109, 214] on span "HANG UP" at bounding box center [110, 213] width 25 height 6
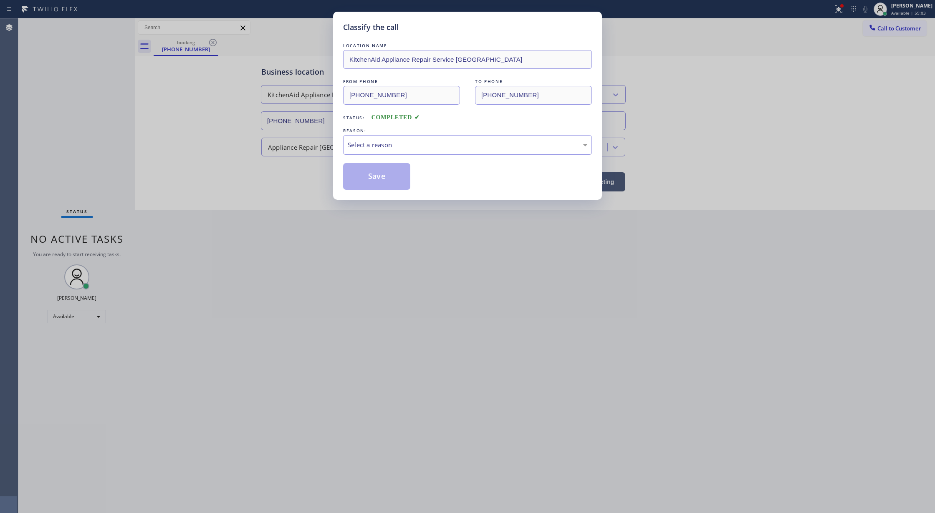
click at [425, 145] on div "Select a reason" at bounding box center [468, 145] width 240 height 10
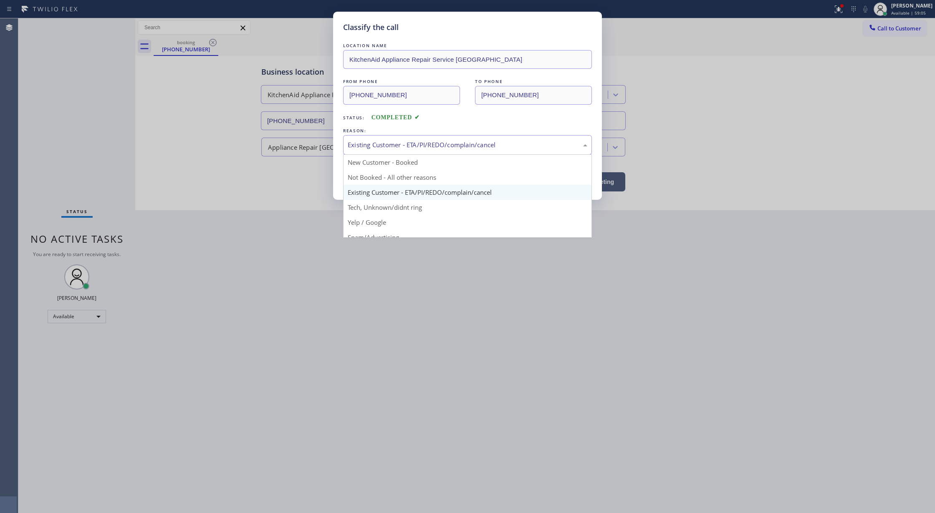
click at [399, 149] on div "Existing Customer - ETA/PI/REDO/complain/cancel" at bounding box center [468, 145] width 240 height 10
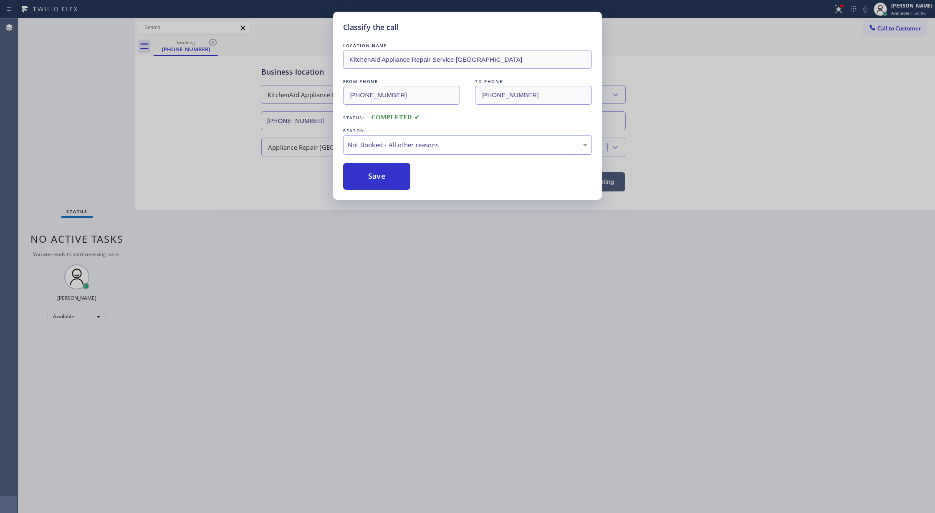
click at [367, 175] on button "Save" at bounding box center [376, 176] width 67 height 27
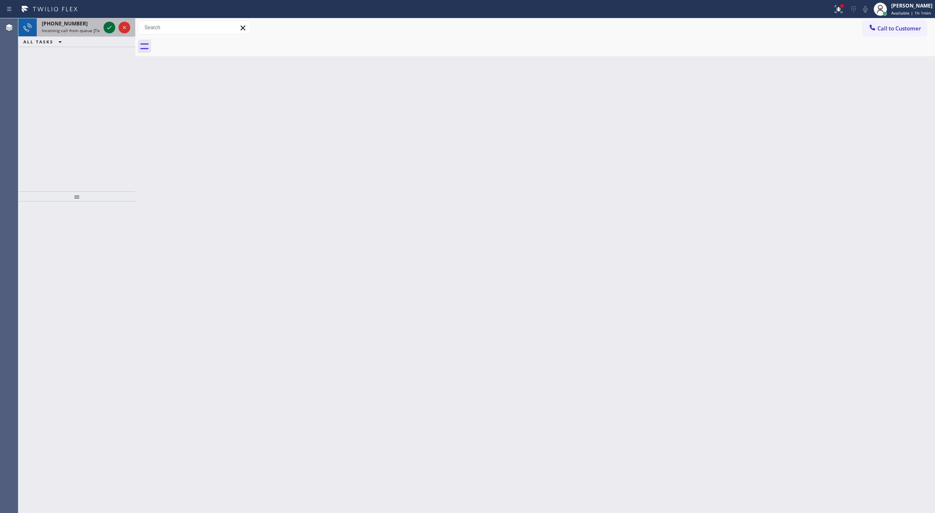
click at [106, 28] on icon at bounding box center [109, 28] width 10 height 10
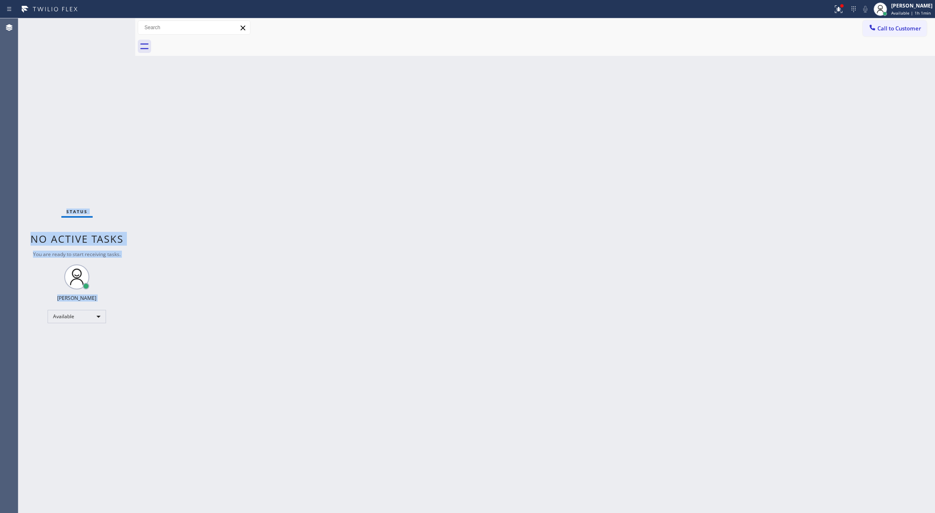
click at [107, 26] on div "Status No active tasks You are ready to start receiving tasks. [PERSON_NAME] Av…" at bounding box center [76, 265] width 117 height 495
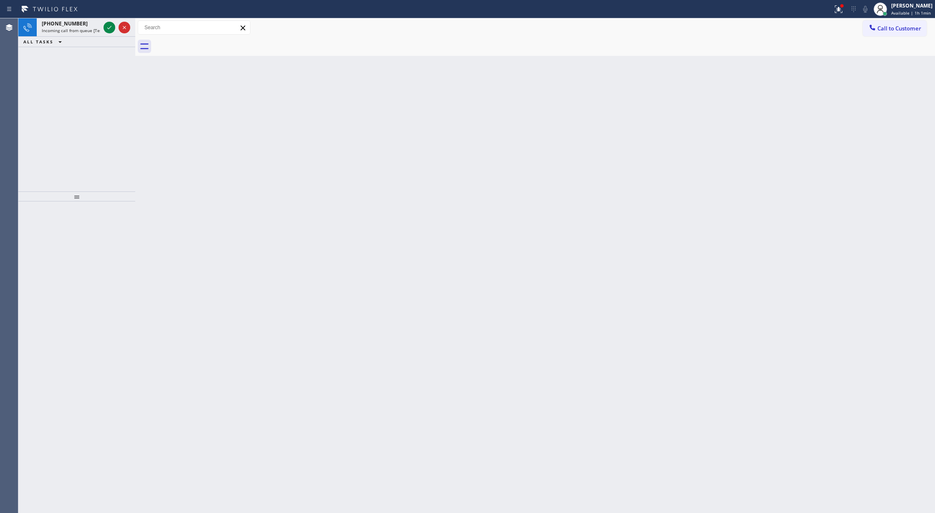
click at [107, 26] on icon at bounding box center [109, 28] width 10 height 10
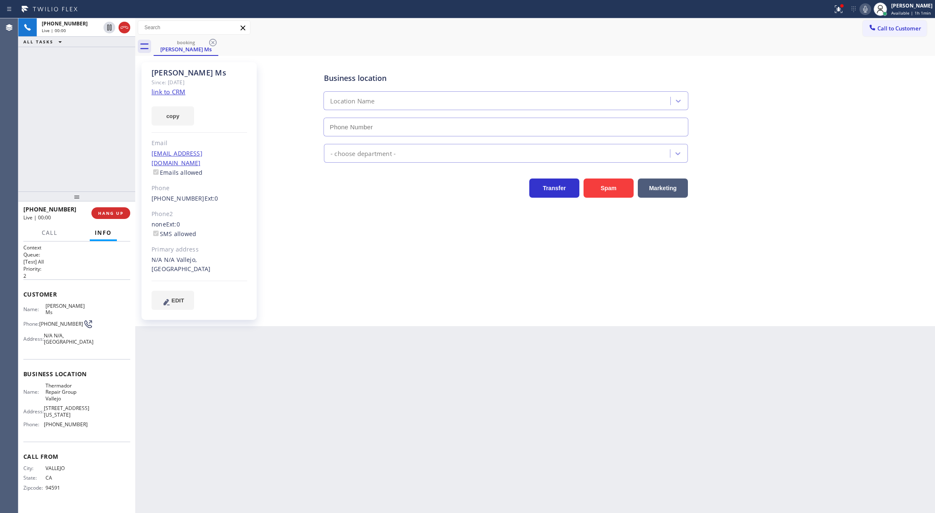
type input "[PHONE_NUMBER]"
click at [161, 93] on link "link to CRM" at bounding box center [169, 92] width 34 height 8
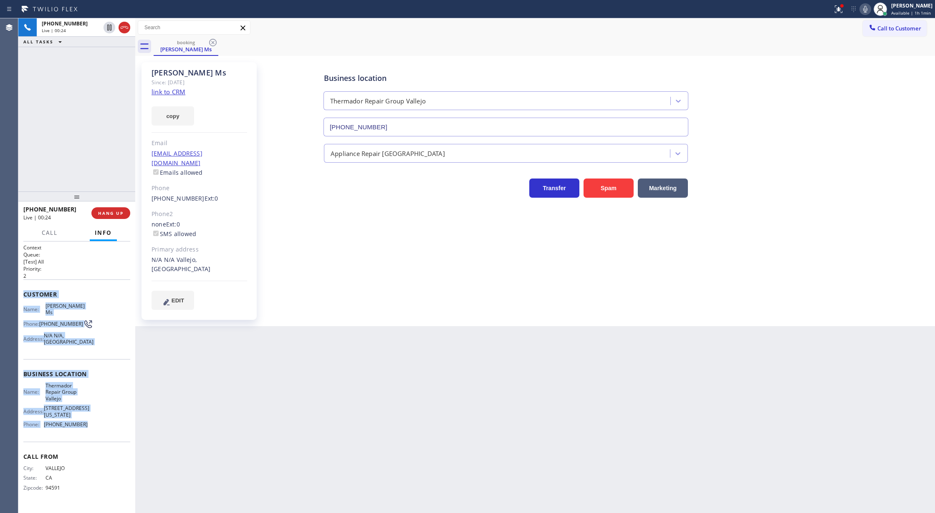
drag, startPoint x: 24, startPoint y: 296, endPoint x: 112, endPoint y: 415, distance: 148.1
click at [112, 415] on div "Context Queue: [Test] All Priority: 2 Customer Name: [PERSON_NAME] Ms Phone: [P…" at bounding box center [76, 374] width 107 height 261
click at [870, 12] on icon at bounding box center [865, 9] width 10 height 10
click at [870, 8] on icon at bounding box center [865, 9] width 10 height 10
click at [103, 212] on span "COMPLETE" at bounding box center [109, 213] width 29 height 6
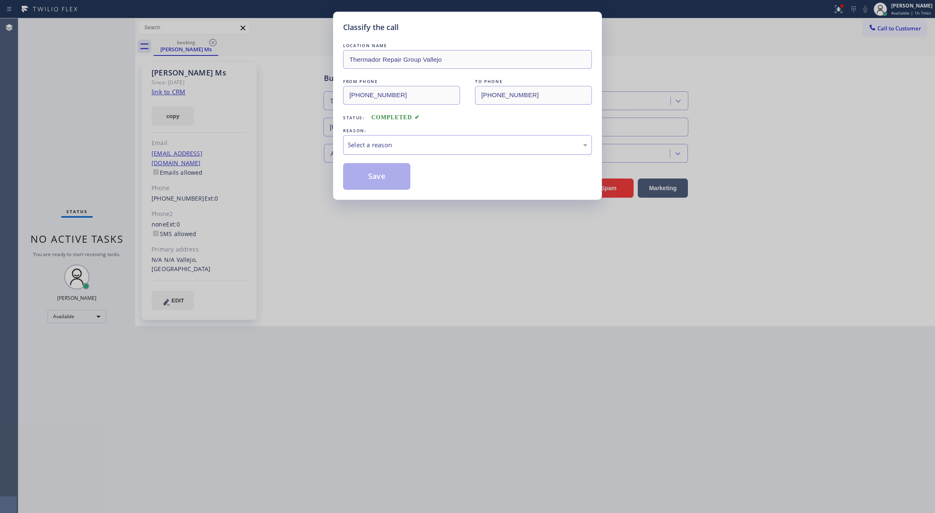
click at [387, 151] on div "Select a reason" at bounding box center [467, 145] width 249 height 20
click at [376, 173] on button "Save" at bounding box center [376, 176] width 67 height 27
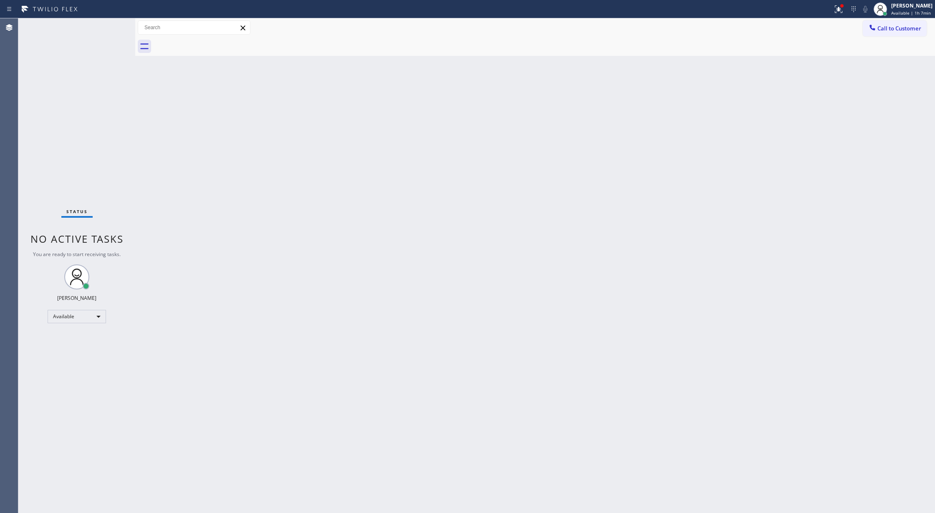
drag, startPoint x: 876, startPoint y: 27, endPoint x: 712, endPoint y: 104, distance: 180.9
click at [876, 27] on icon at bounding box center [872, 27] width 8 height 8
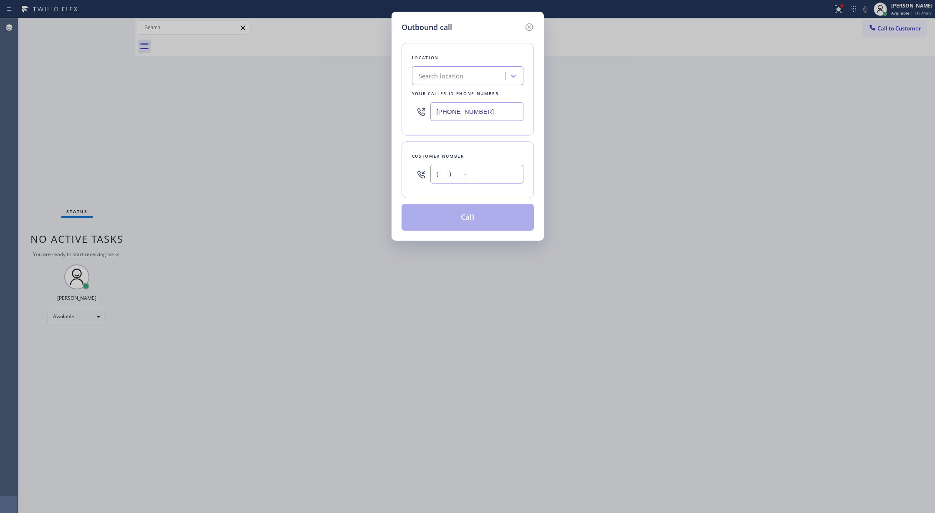
click at [436, 176] on input "(___) ___-____" at bounding box center [476, 174] width 93 height 19
paste input "707) 712-0703"
type input "[PHONE_NUMBER]"
drag, startPoint x: 482, startPoint y: 114, endPoint x: 403, endPoint y: 119, distance: 78.6
click at [406, 119] on div "Location Search location Your caller id phone number [PHONE_NUMBER]" at bounding box center [468, 89] width 132 height 93
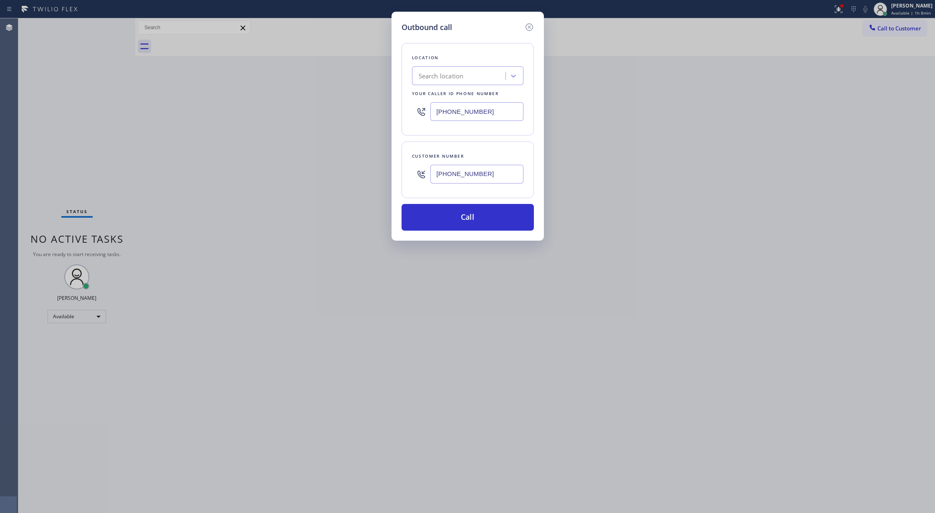
paste input "707) 504-3963"
type input "[PHONE_NUMBER]"
click at [460, 220] on button "Call" at bounding box center [468, 217] width 132 height 27
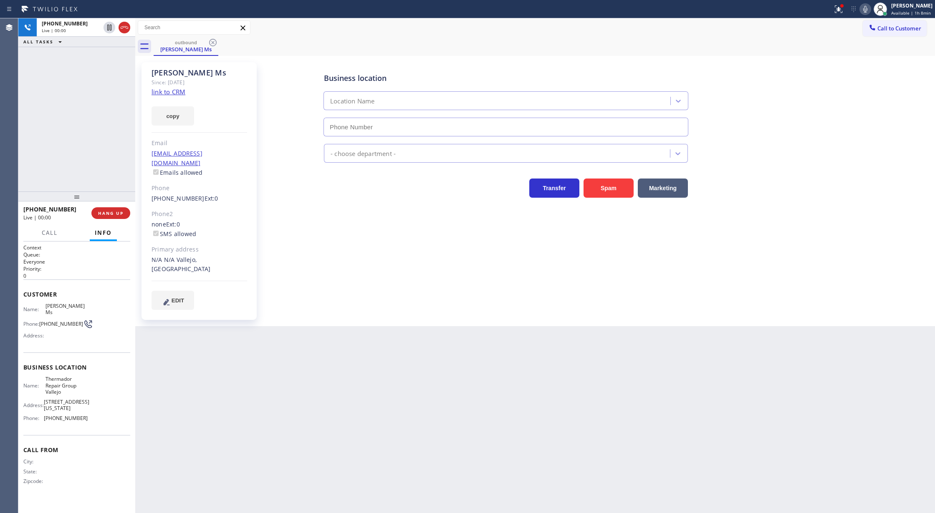
type input "[PHONE_NUMBER]"
click at [129, 28] on div at bounding box center [125, 28] width 12 height 10
click at [104, 215] on span "COMPLETE" at bounding box center [109, 213] width 29 height 6
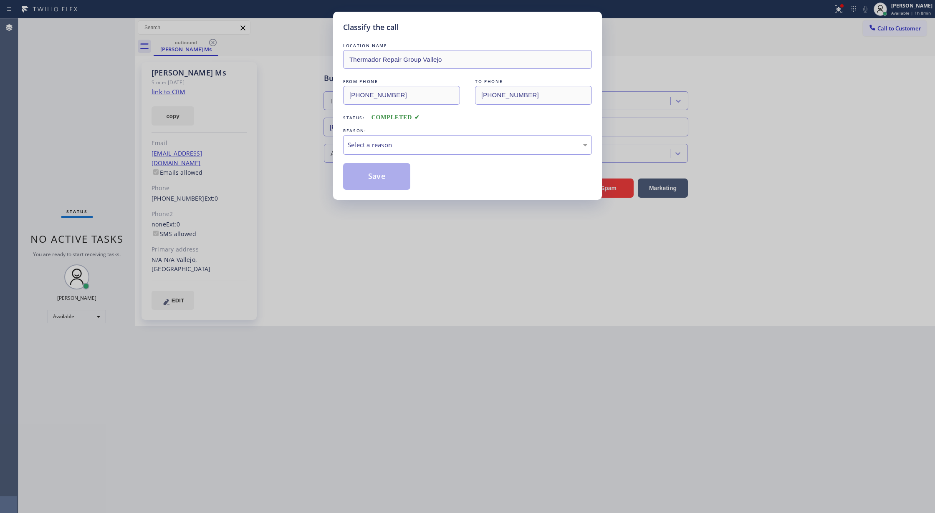
click at [413, 151] on div "Select a reason" at bounding box center [467, 145] width 249 height 20
click at [376, 176] on button "Save" at bounding box center [376, 176] width 67 height 27
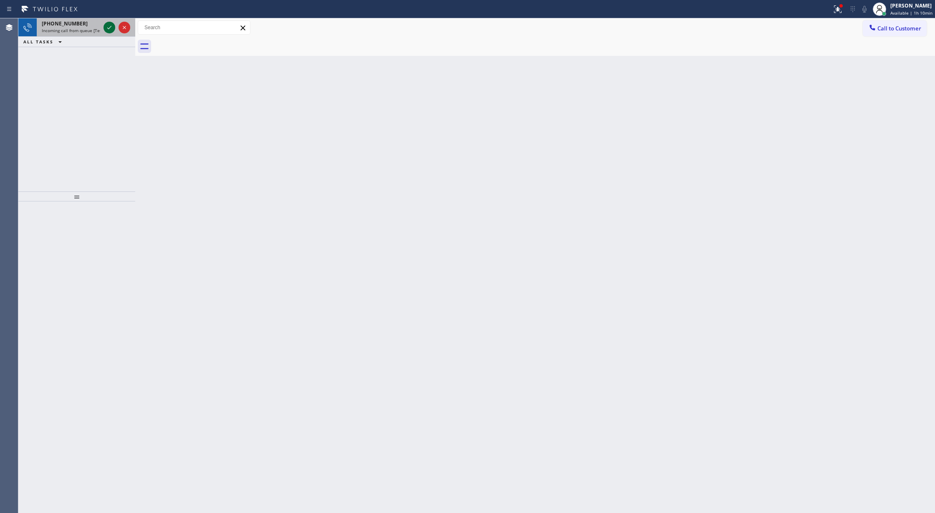
click at [106, 30] on icon at bounding box center [109, 28] width 10 height 10
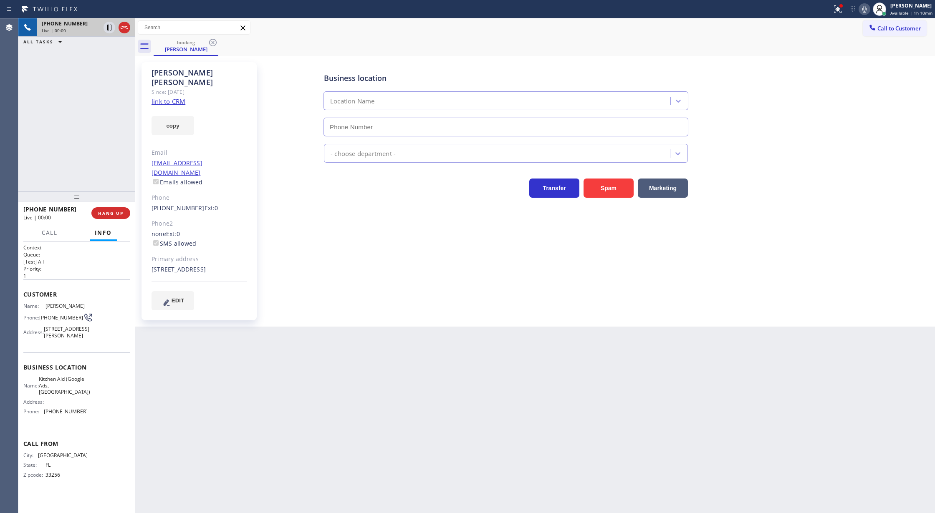
type input "[PHONE_NUMBER]"
click at [160, 97] on link "link to CRM" at bounding box center [169, 101] width 34 height 8
click at [867, 8] on icon at bounding box center [864, 9] width 4 height 7
click at [866, 9] on icon at bounding box center [864, 9] width 10 height 10
click at [866, 14] on button at bounding box center [865, 9] width 12 height 12
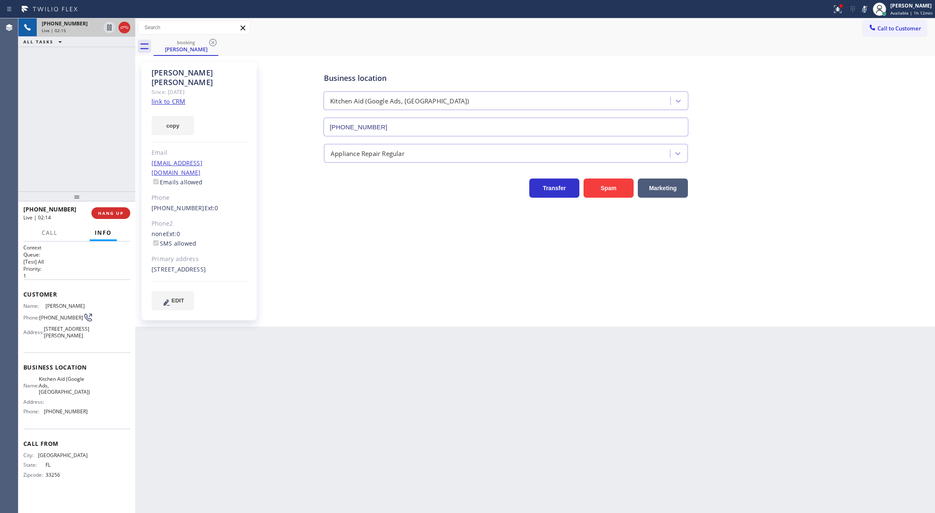
drag, startPoint x: 857, startPoint y: 114, endPoint x: 845, endPoint y: 99, distance: 19.0
click at [857, 114] on div "Business location Kitchen Aid (Google Ads, [GEOGRAPHIC_DATA]) [PHONE_NUMBER]" at bounding box center [597, 99] width 551 height 76
drag, startPoint x: 865, startPoint y: 10, endPoint x: 826, endPoint y: 48, distance: 54.3
click at [865, 10] on icon at bounding box center [864, 9] width 10 height 10
drag, startPoint x: 867, startPoint y: 8, endPoint x: 812, endPoint y: 57, distance: 74.2
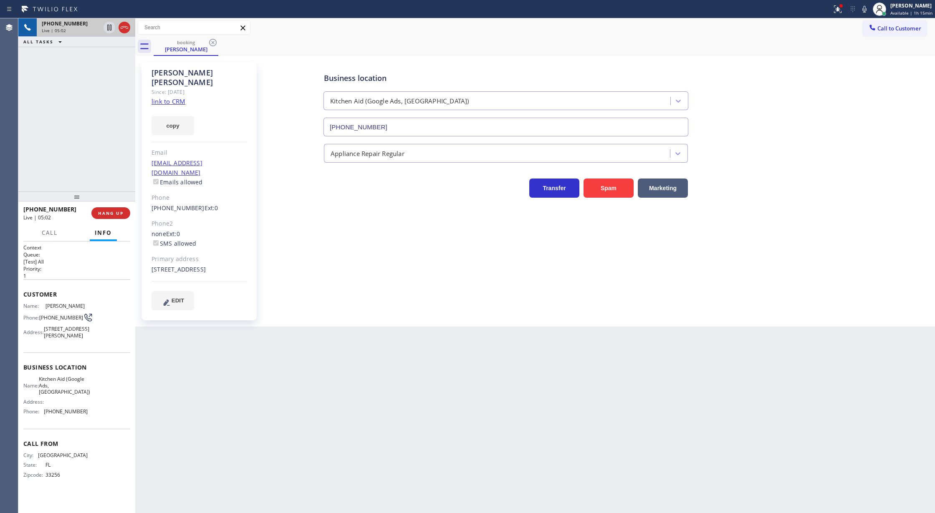
click at [867, 8] on icon at bounding box center [864, 9] width 4 height 7
click at [863, 9] on icon at bounding box center [864, 9] width 10 height 10
click at [42, 230] on span "Call" at bounding box center [50, 233] width 16 height 8
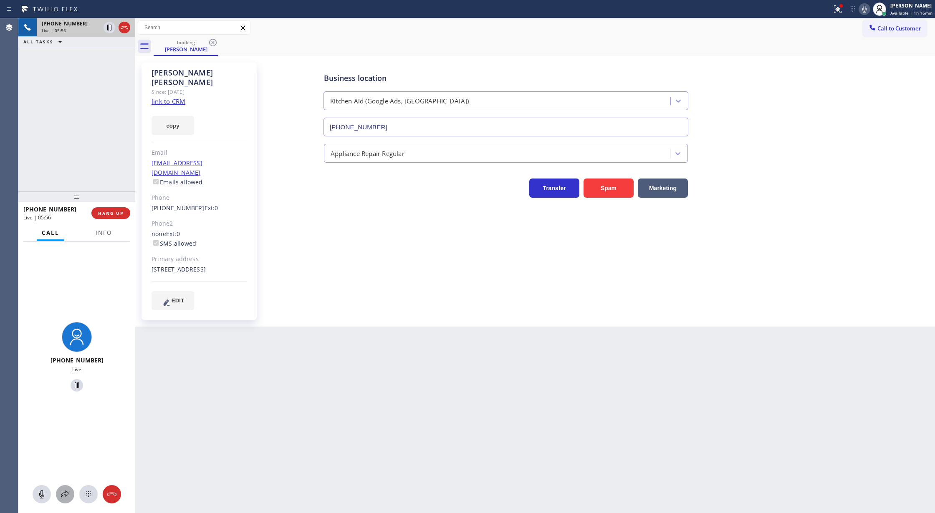
click at [61, 495] on icon at bounding box center [65, 494] width 8 height 7
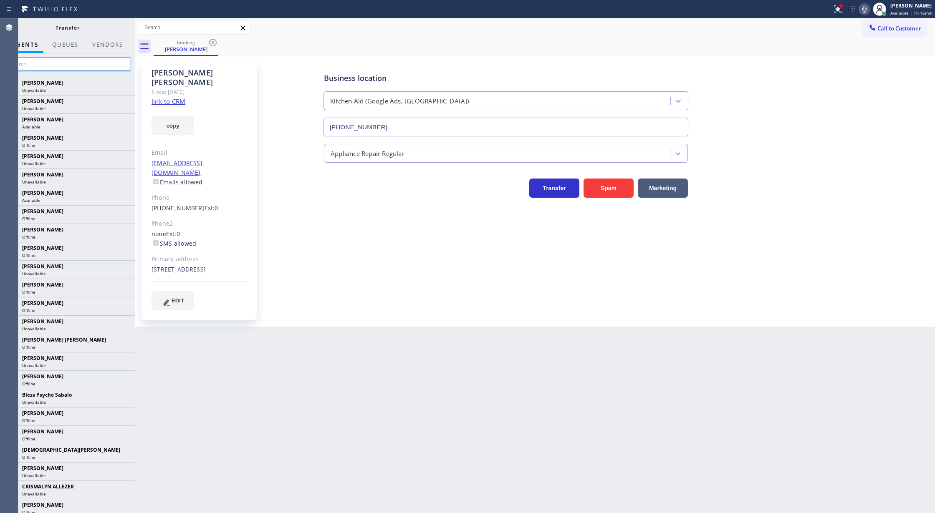
click at [28, 58] on input "text" at bounding box center [68, 64] width 126 height 13
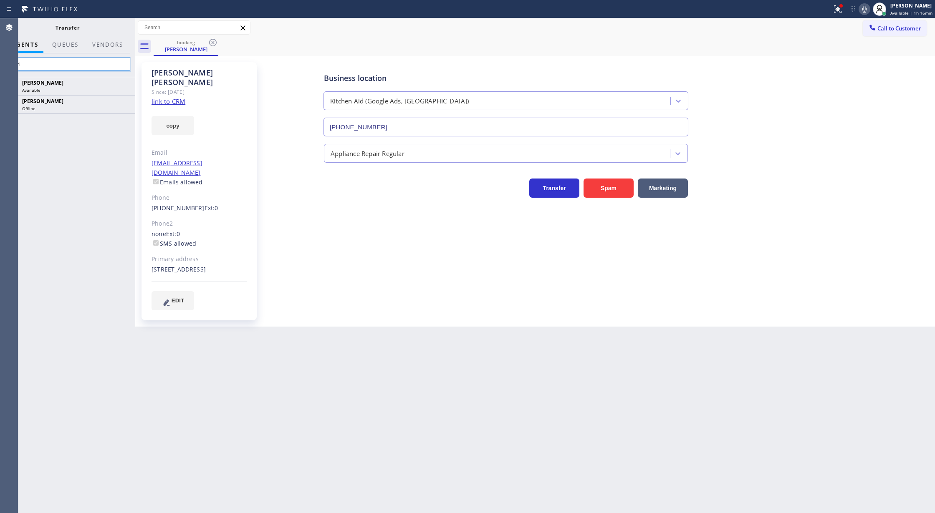
type input "[PERSON_NAME]"
click at [124, 86] on icon at bounding box center [124, 86] width 10 height 10
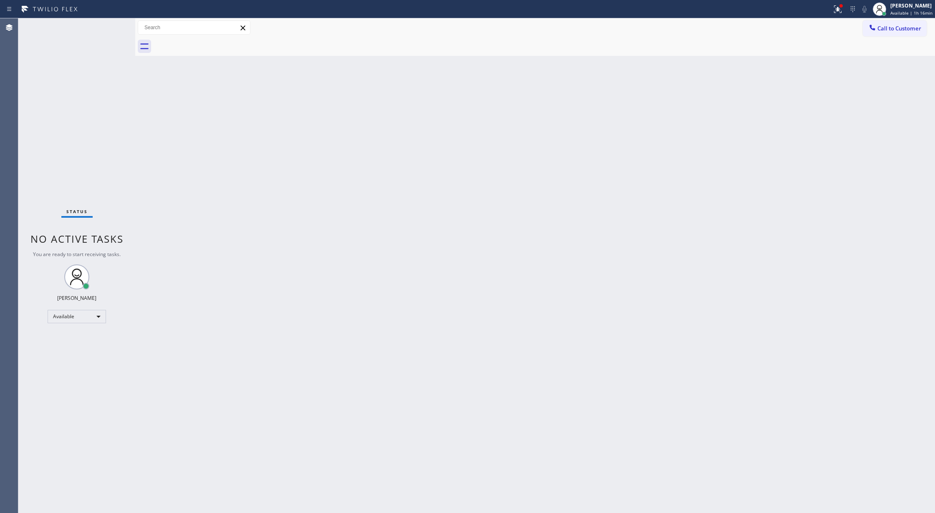
drag, startPoint x: 171, startPoint y: 354, endPoint x: 174, endPoint y: 348, distance: 6.7
click at [171, 354] on div "Back to Dashboard Change Sender ID Customers Technicians Select a contact Outbo…" at bounding box center [535, 265] width 800 height 495
click at [112, 23] on div "Status No active tasks You are ready to start receiving tasks. [PERSON_NAME] Av…" at bounding box center [76, 265] width 117 height 495
click at [856, 429] on div "Back to Dashboard Change Sender ID Customers Technicians Select a contact Outbo…" at bounding box center [535, 265] width 800 height 495
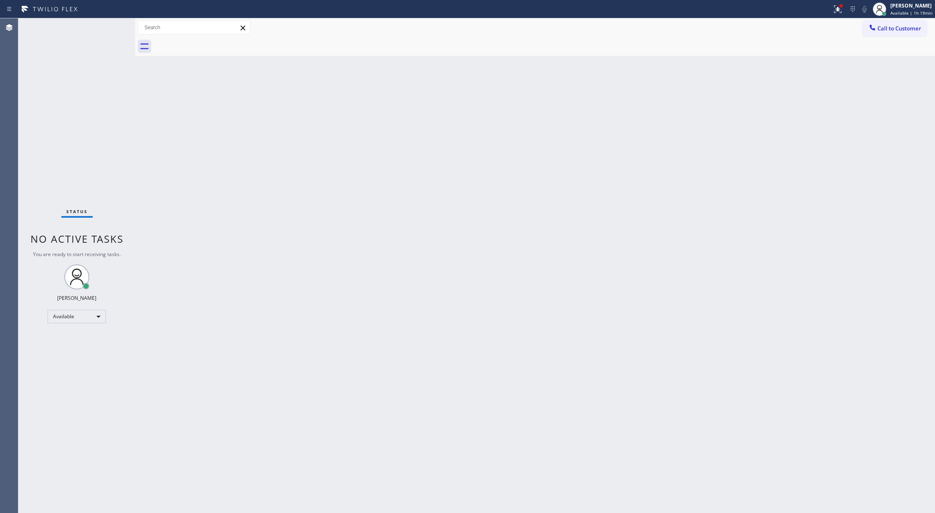
click at [105, 25] on div "Status No active tasks You are ready to start receiving tasks. [PERSON_NAME] Av…" at bounding box center [76, 265] width 117 height 495
click at [193, 193] on div "Back to Dashboard Change Sender ID Customers Technicians Select a contact Outbo…" at bounding box center [535, 265] width 800 height 495
drag, startPoint x: 104, startPoint y: 28, endPoint x: 109, endPoint y: 27, distance: 5.1
click at [109, 27] on div "Status No active tasks You are ready to start receiving tasks. [PERSON_NAME] Av…" at bounding box center [76, 265] width 117 height 495
drag, startPoint x: 174, startPoint y: 268, endPoint x: 185, endPoint y: 281, distance: 17.5
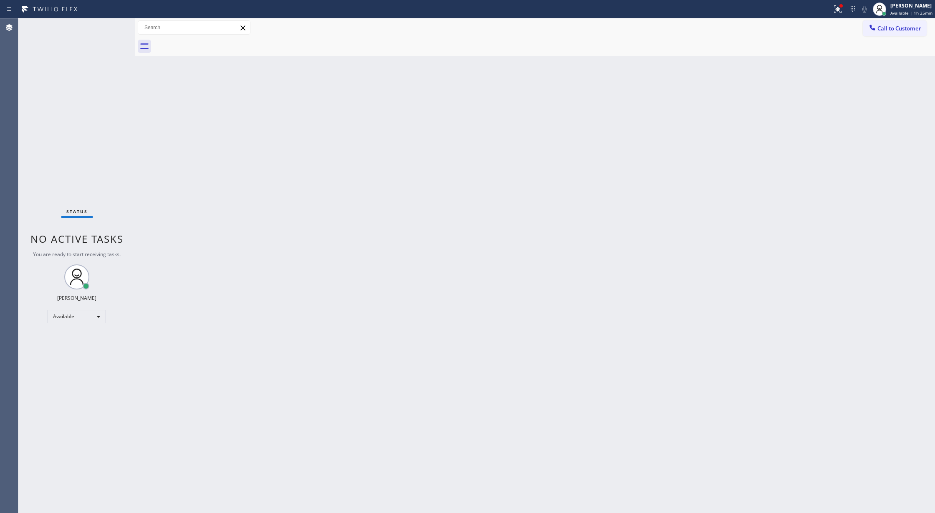
click at [174, 267] on div "Back to Dashboard Change Sender ID Customers Technicians Select a contact Outbo…" at bounding box center [535, 265] width 800 height 495
click at [169, 192] on div "Back to Dashboard Change Sender ID Customers Technicians Select a contact Outbo…" at bounding box center [535, 265] width 800 height 495
click at [113, 23] on div "Status No active tasks You are ready to start receiving tasks. [PERSON_NAME] Av…" at bounding box center [76, 265] width 117 height 495
click at [109, 20] on div "Status No active tasks You are ready to start receiving tasks. [PERSON_NAME] Av…" at bounding box center [76, 265] width 117 height 495
click at [109, 22] on div "Status No active tasks You are ready to start receiving tasks. [PERSON_NAME] Av…" at bounding box center [76, 265] width 117 height 495
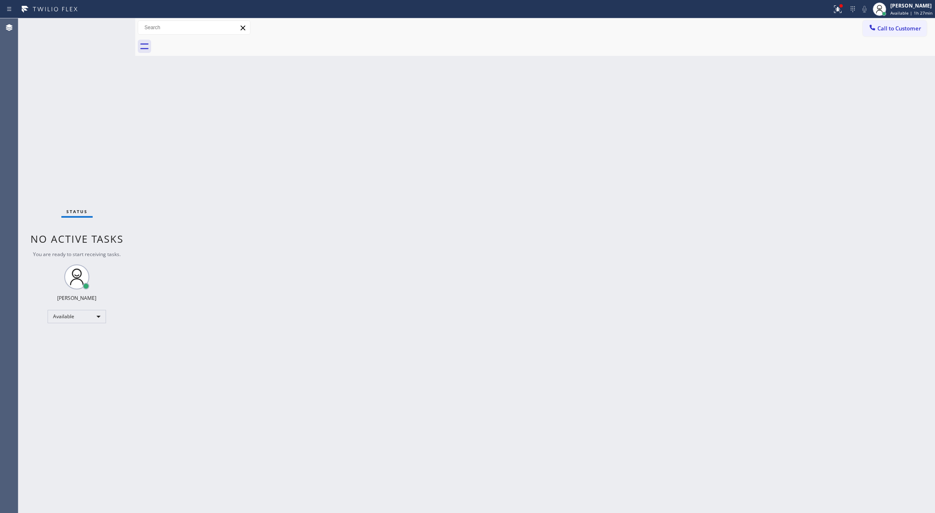
click at [109, 26] on div "Status No active tasks You are ready to start receiving tasks. [PERSON_NAME] Av…" at bounding box center [76, 265] width 117 height 495
click at [114, 23] on div "Status No active tasks You are ready to start receiving tasks. [PERSON_NAME] Av…" at bounding box center [76, 265] width 117 height 495
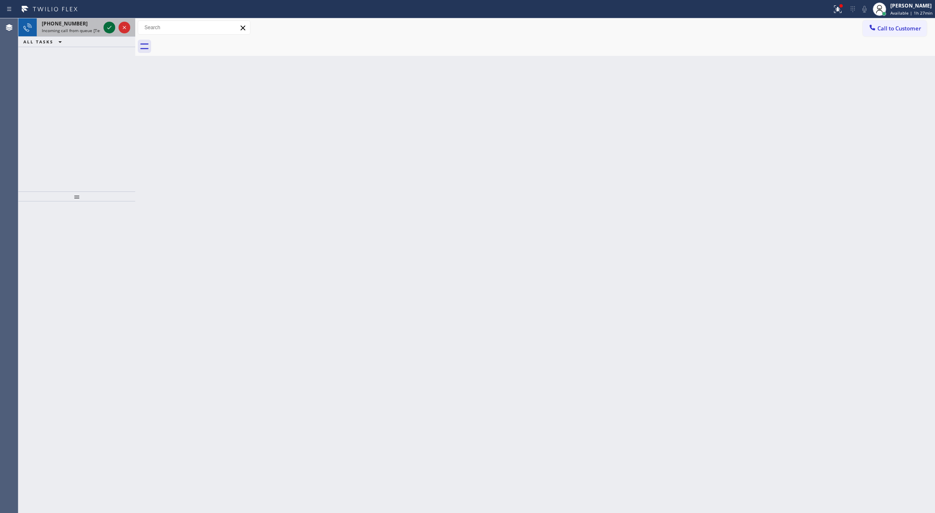
click at [109, 24] on icon at bounding box center [109, 28] width 10 height 10
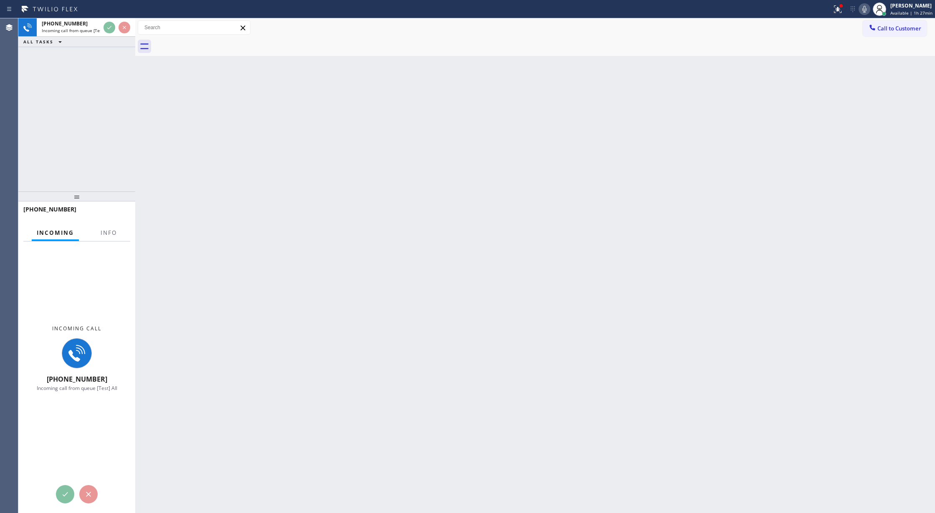
click at [109, 241] on div at bounding box center [109, 241] width 26 height 2
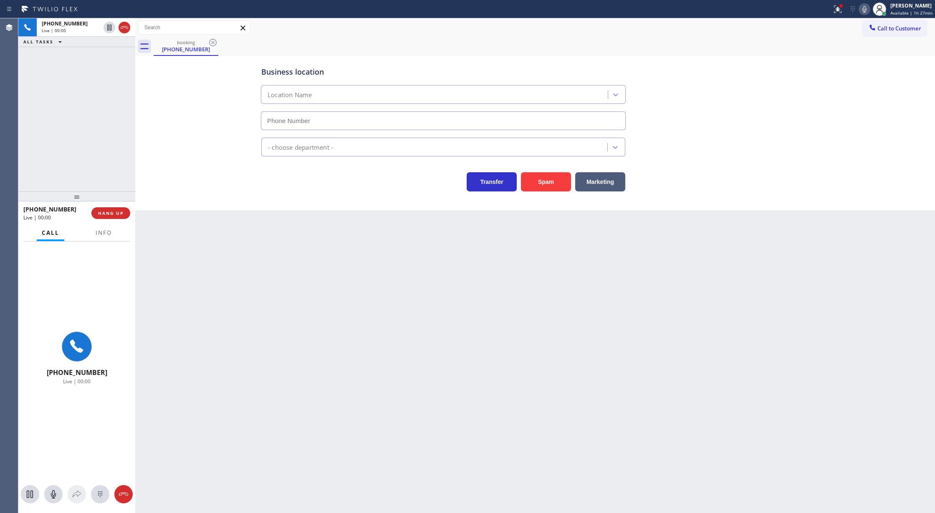
type input "[PHONE_NUMBER]"
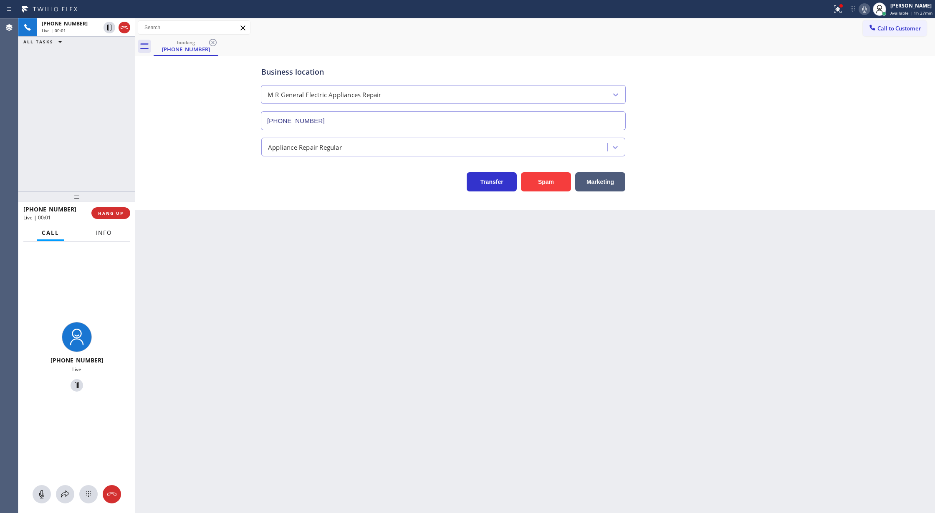
click at [100, 237] on button "Info" at bounding box center [104, 233] width 26 height 16
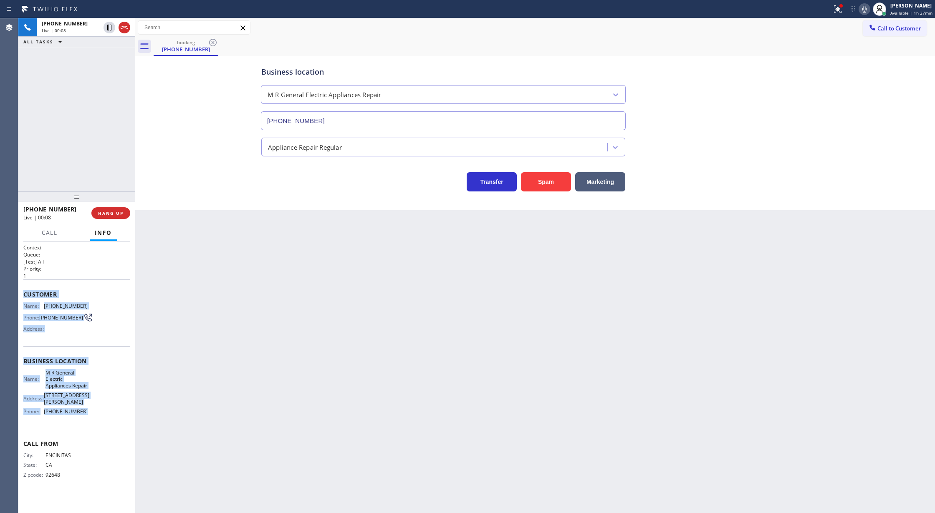
drag, startPoint x: 25, startPoint y: 296, endPoint x: 111, endPoint y: 408, distance: 140.8
click at [111, 408] on div "Context Queue: [Test] All Priority: 1 Customer Name: [PHONE_NUMBER] Phone: [PHO…" at bounding box center [76, 368] width 107 height 248
click at [127, 28] on icon at bounding box center [124, 28] width 10 height 10
click at [114, 215] on span "COMPLETE" at bounding box center [109, 213] width 29 height 6
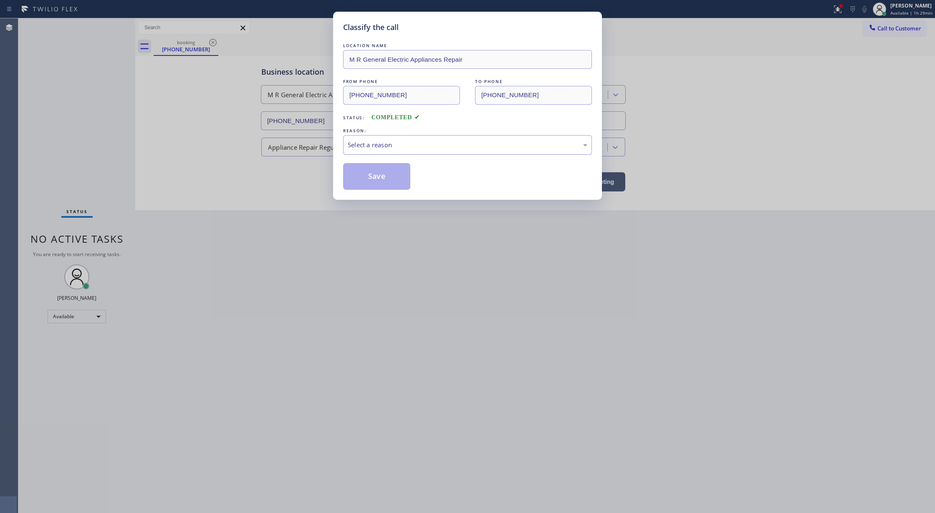
click at [378, 144] on div "Select a reason" at bounding box center [468, 145] width 240 height 10
click at [370, 176] on button "Save" at bounding box center [376, 176] width 67 height 27
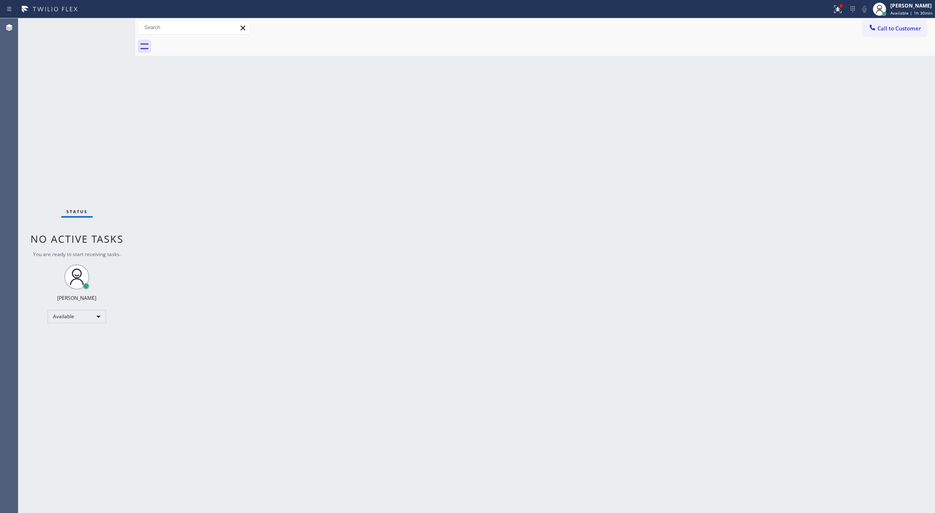
click at [110, 24] on div "Status No active tasks You are ready to start receiving tasks. [PERSON_NAME] Av…" at bounding box center [76, 265] width 117 height 495
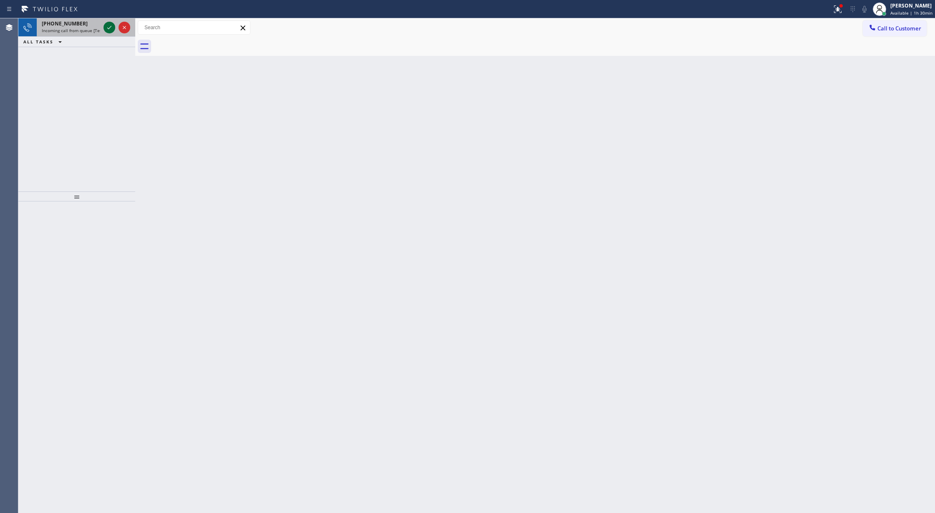
click at [110, 25] on icon at bounding box center [109, 28] width 10 height 10
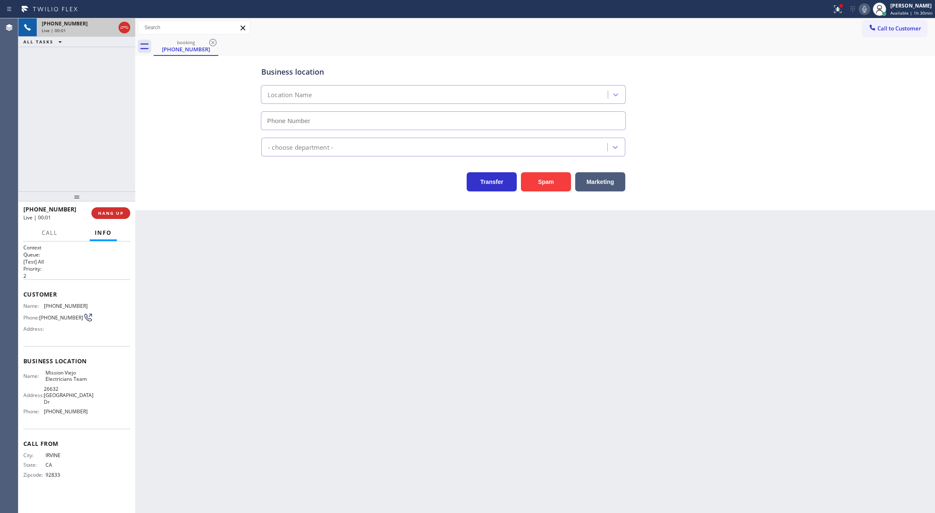
type input "[PHONE_NUMBER]"
click at [112, 208] on button "COMPLETE" at bounding box center [109, 213] width 42 height 12
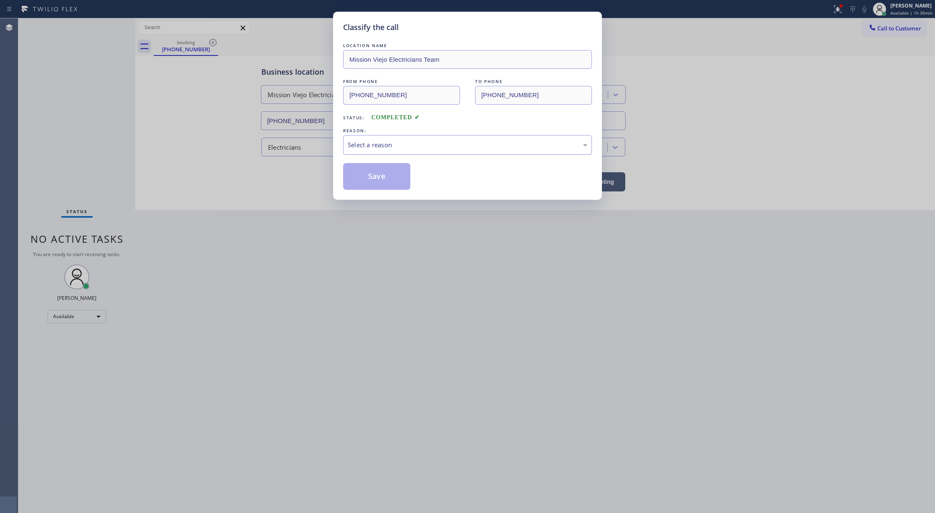
click at [379, 147] on div "Select a reason" at bounding box center [468, 145] width 240 height 10
click at [382, 176] on button "Save" at bounding box center [376, 176] width 67 height 27
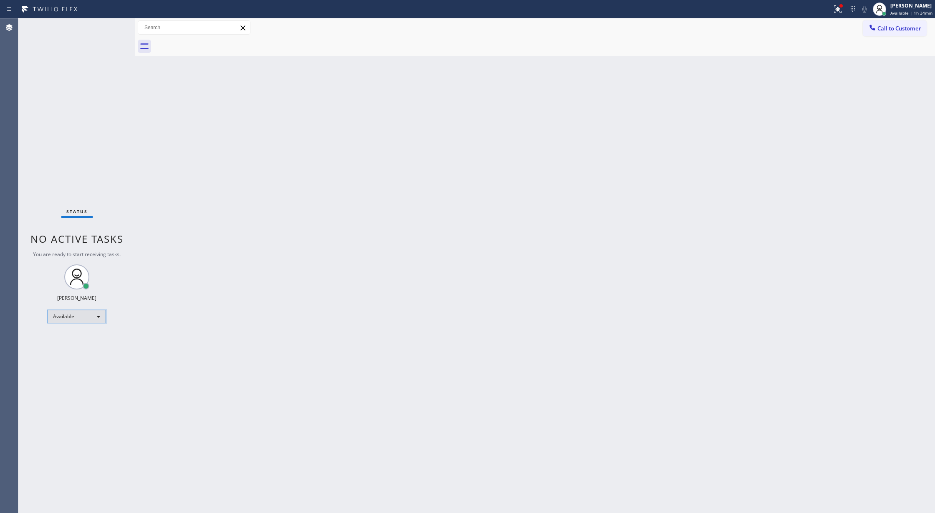
click at [96, 314] on div "Available" at bounding box center [77, 316] width 58 height 13
click at [94, 331] on li "Offline" at bounding box center [76, 328] width 56 height 10
click at [905, 13] on span "Offline | 1s" at bounding box center [902, 13] width 23 height 6
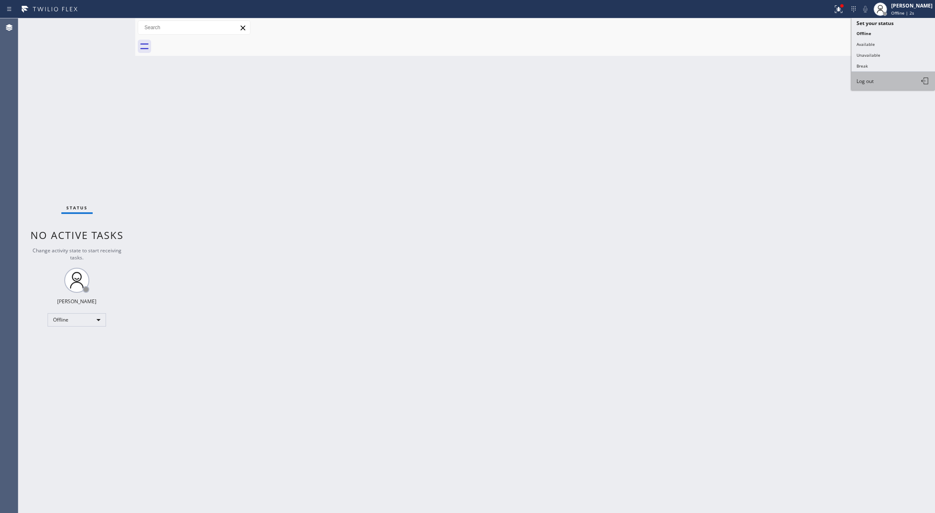
click at [869, 83] on span "Log out" at bounding box center [864, 81] width 17 height 7
